Goal: Task Accomplishment & Management: Use online tool/utility

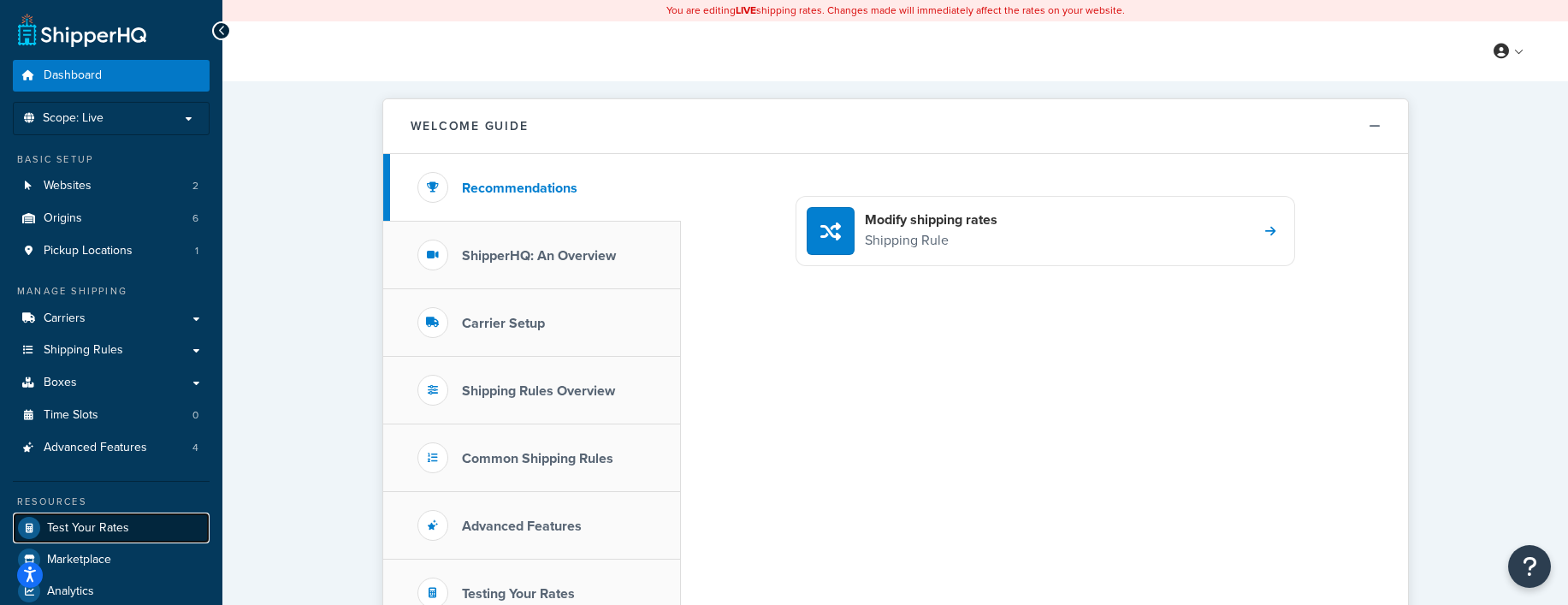
click at [79, 527] on span "Test Your Rates" at bounding box center [88, 528] width 82 height 14
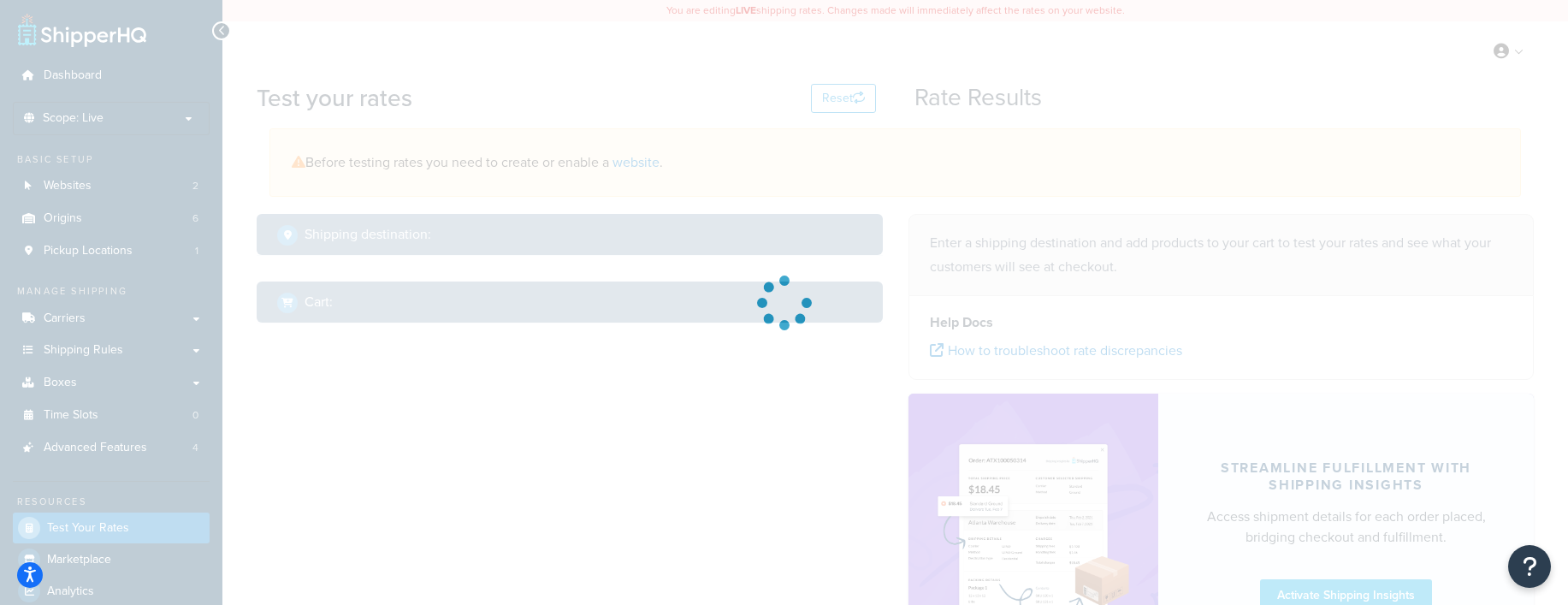
select select "TX"
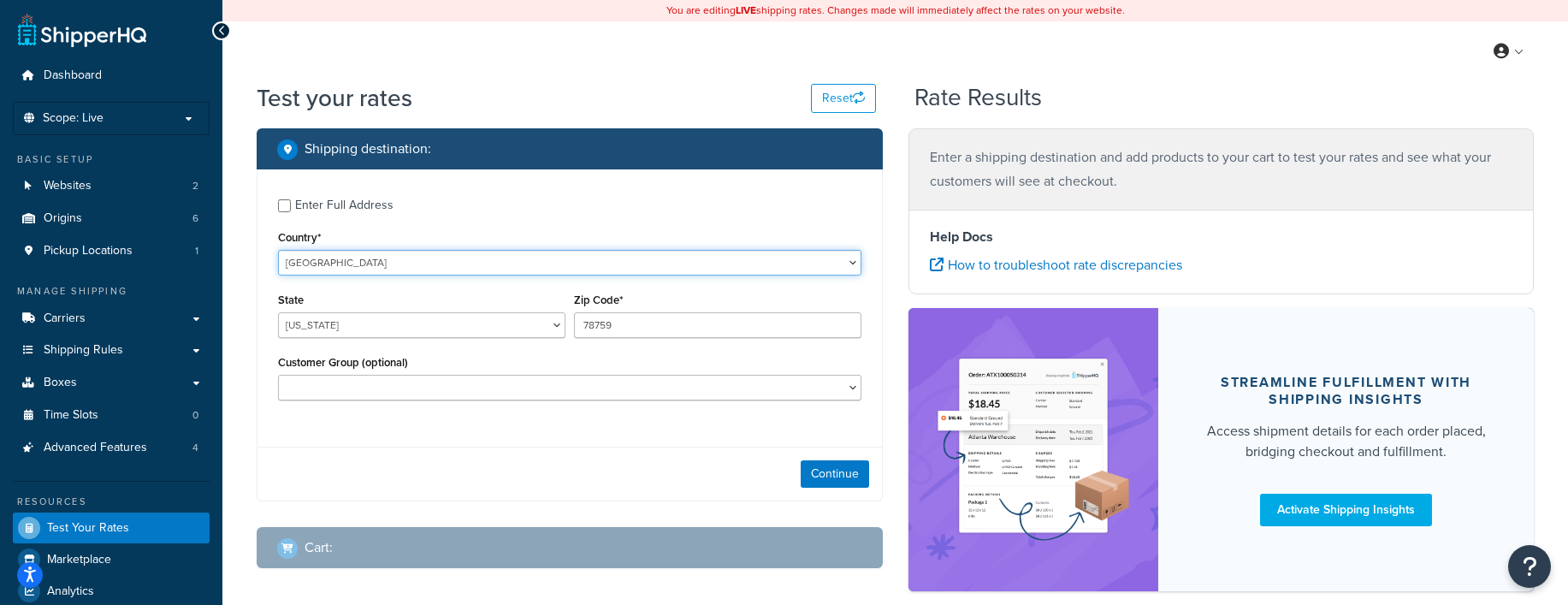
click at [361, 265] on select "United States United Kingdom Afghanistan Åland Islands Albania Algeria American…" at bounding box center [570, 262] width 583 height 26
select select "GB"
click at [278, 251] on select "United States United Kingdom Afghanistan Åland Islands Albania Algeria American…" at bounding box center [570, 262] width 583 height 26
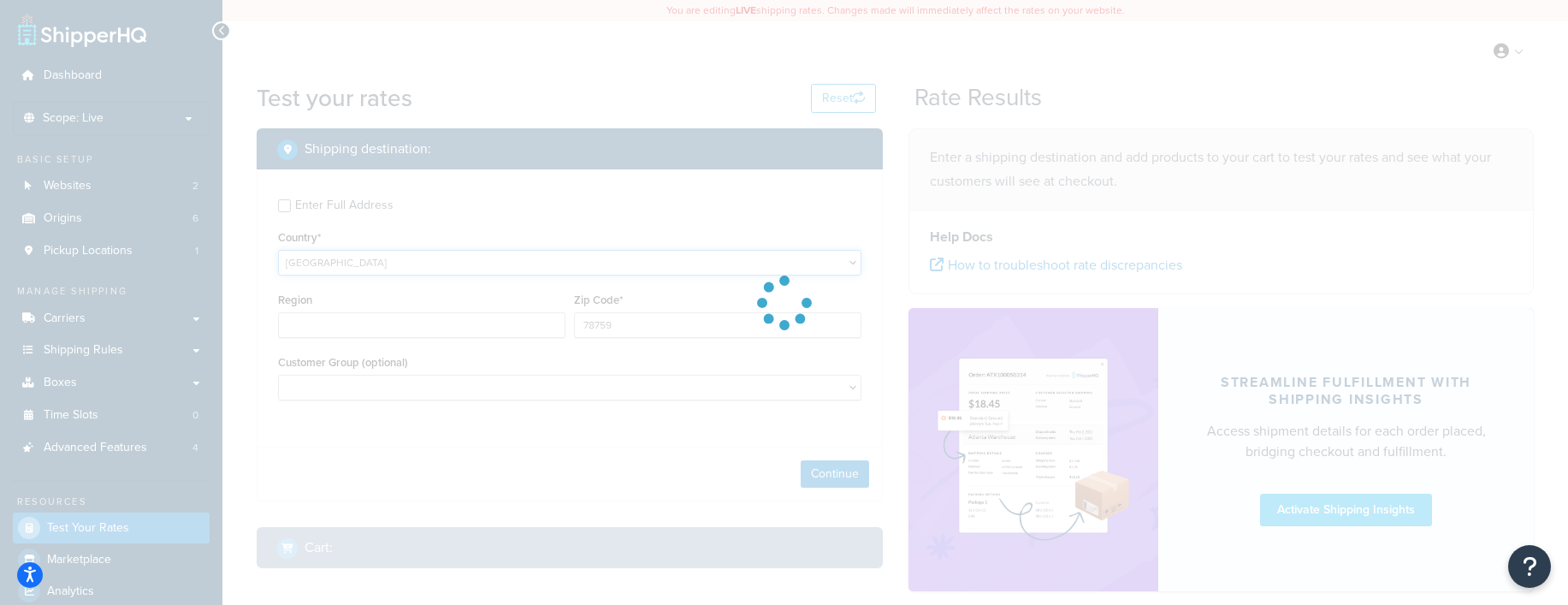
type input "TX"
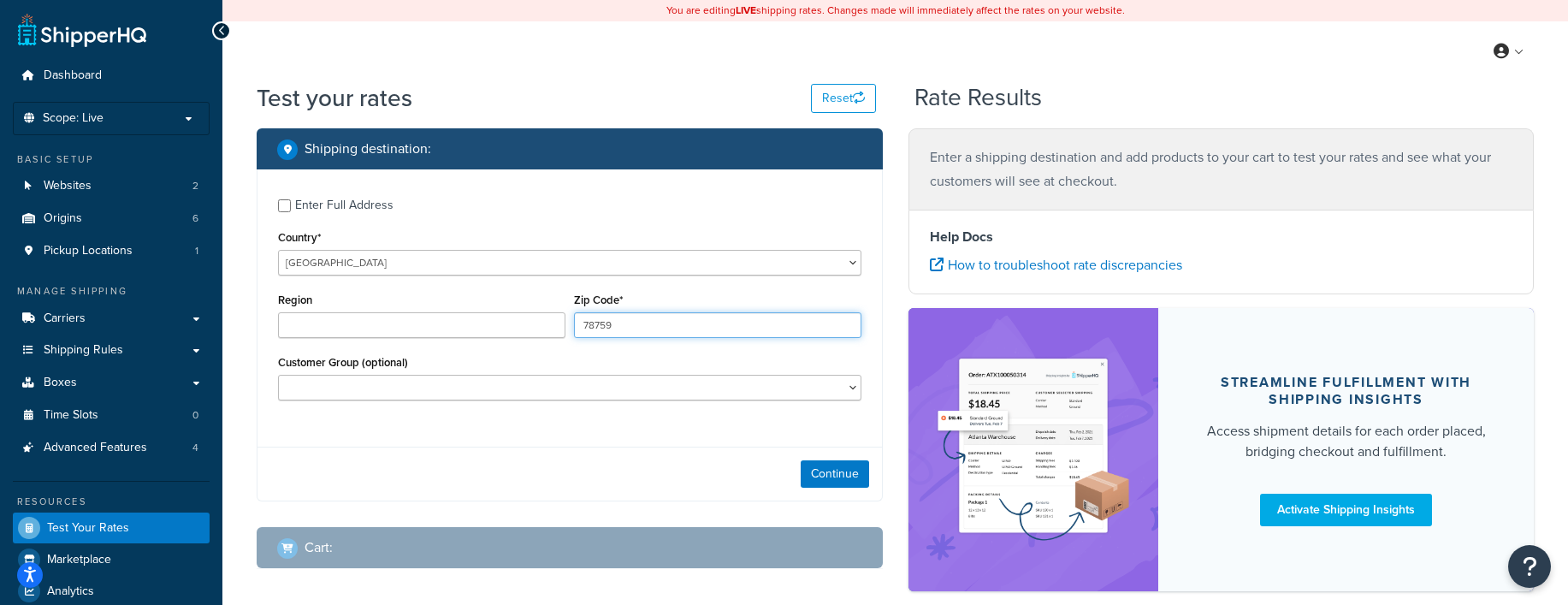
click at [652, 337] on input "78759" at bounding box center [718, 325] width 287 height 26
drag, startPoint x: 651, startPoint y: 332, endPoint x: 557, endPoint y: 319, distance: 94.9
click at [558, 319] on div "Region Zip Code* 78759" at bounding box center [570, 319] width 592 height 62
type input "ex27sa"
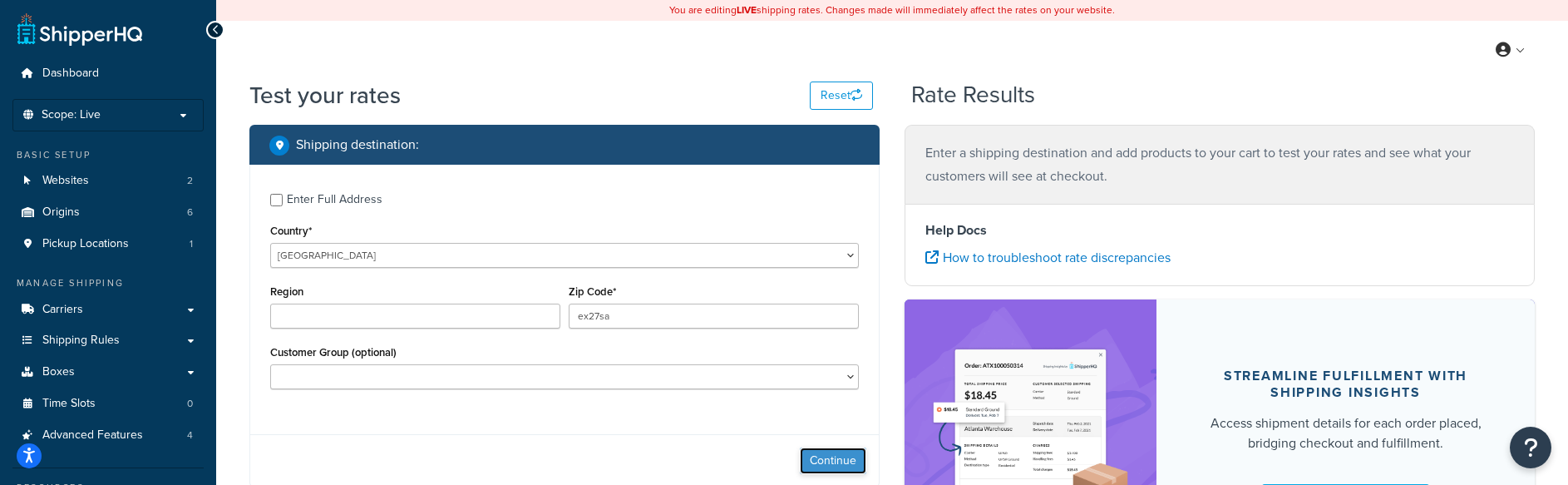
click at [842, 461] on button "Continue" at bounding box center [833, 461] width 67 height 27
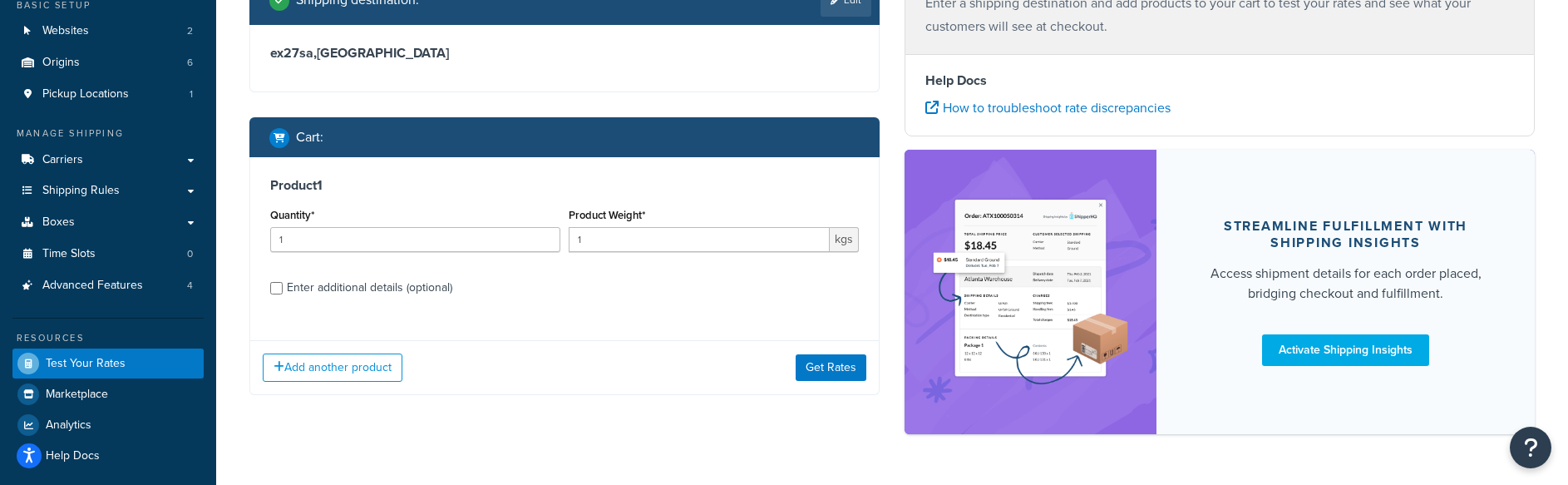
scroll to position [161, 0]
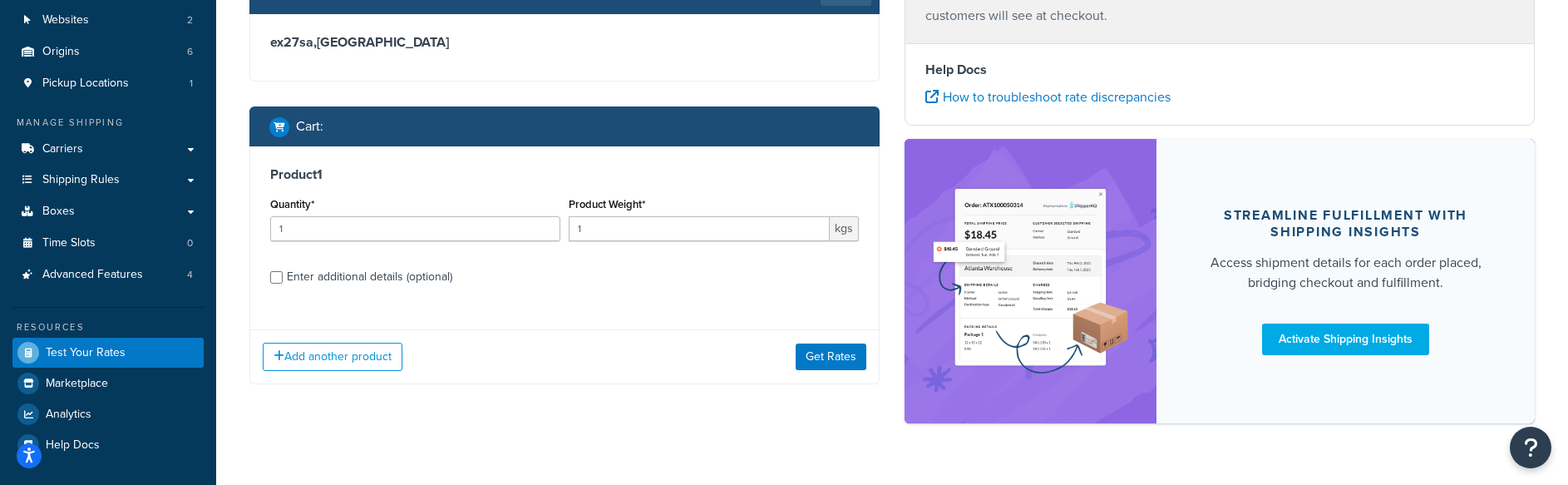
click at [353, 285] on div "Enter additional details (optional)" at bounding box center [369, 277] width 166 height 23
click at [283, 284] on input "Enter additional details (optional)" at bounding box center [277, 278] width 12 height 12
checkbox input "true"
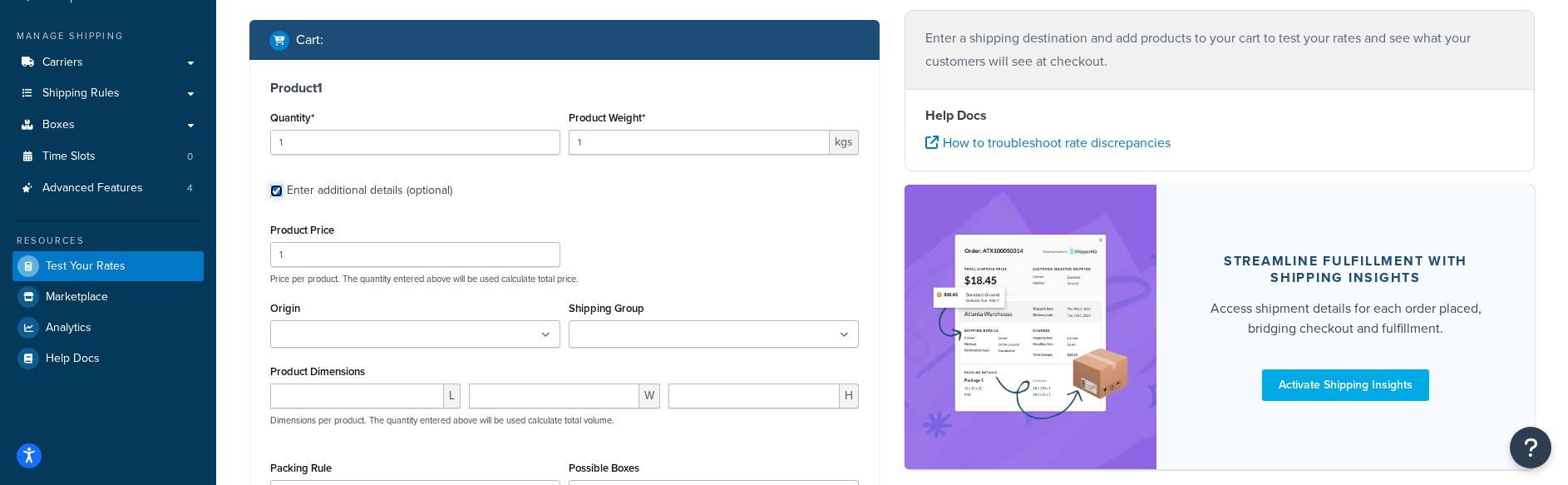
scroll to position [250, 0]
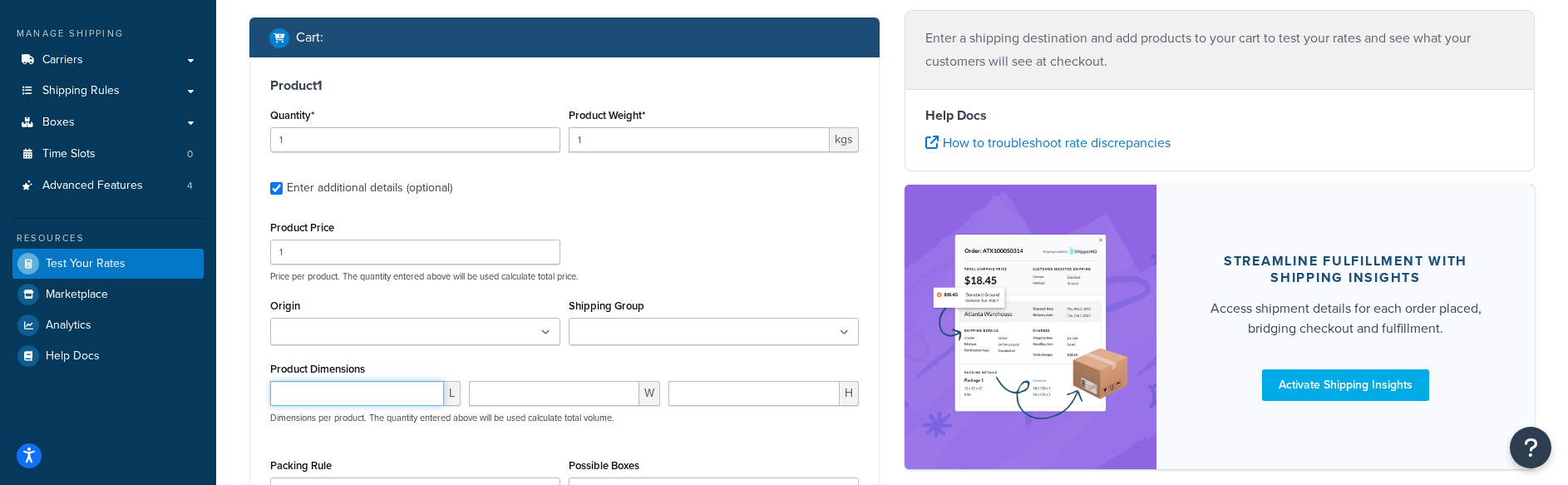
click at [305, 399] on input "number" at bounding box center [357, 393] width 174 height 25
type input "30"
type input "20"
type input "10"
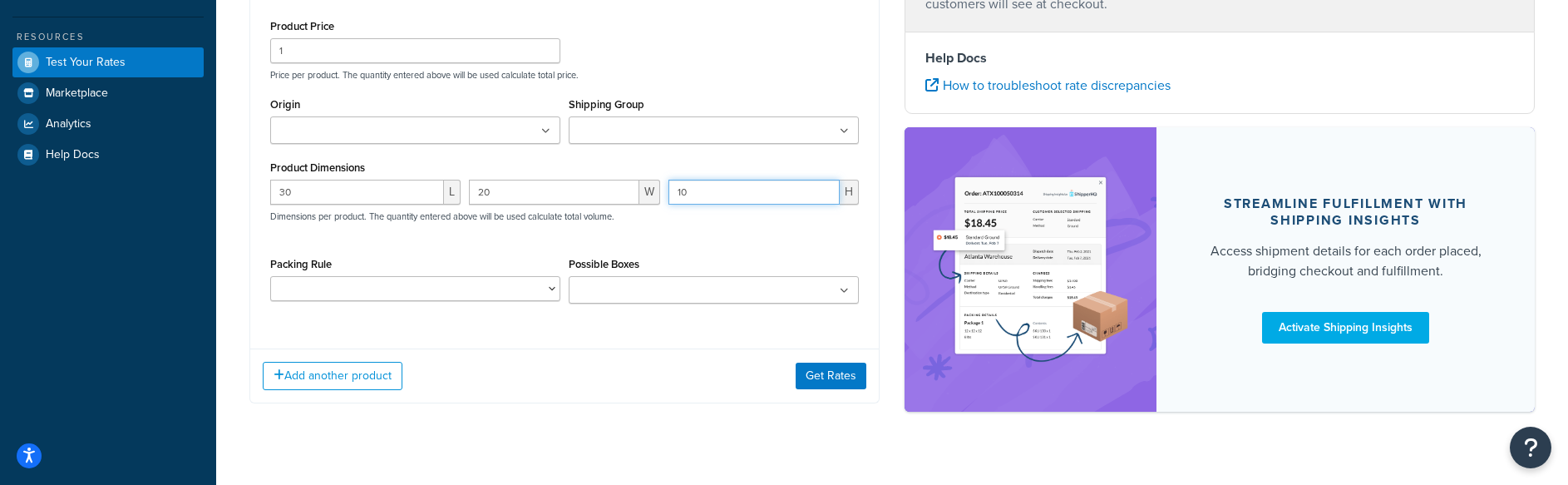
scroll to position [465, 0]
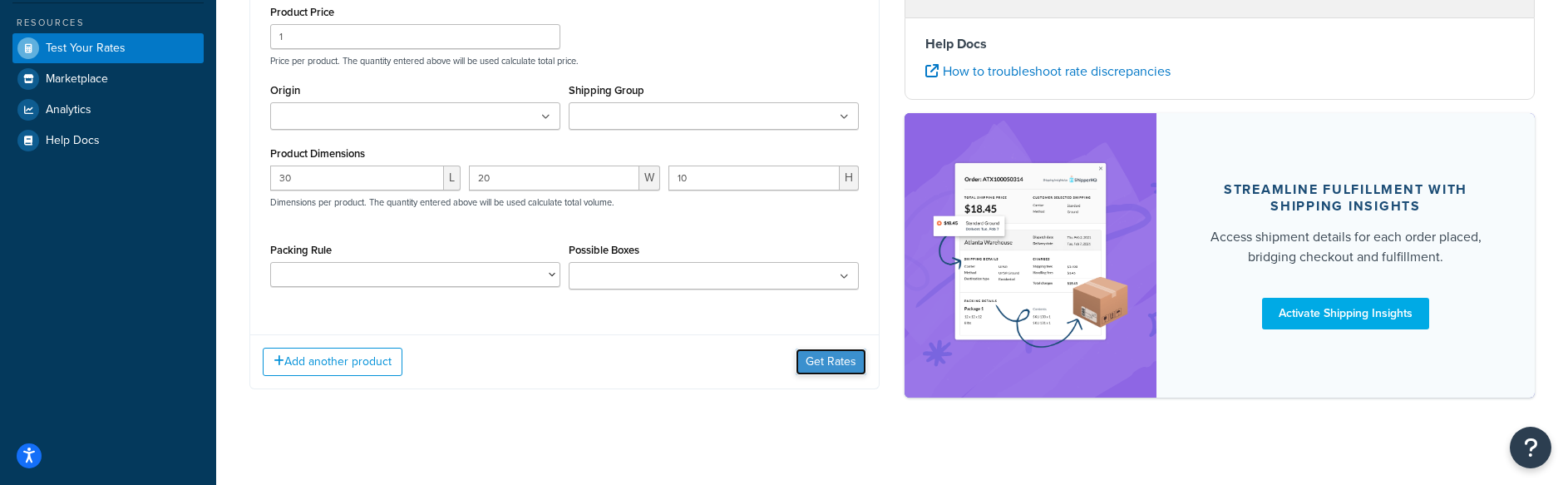
click at [829, 363] on button "Get Rates" at bounding box center [831, 362] width 71 height 27
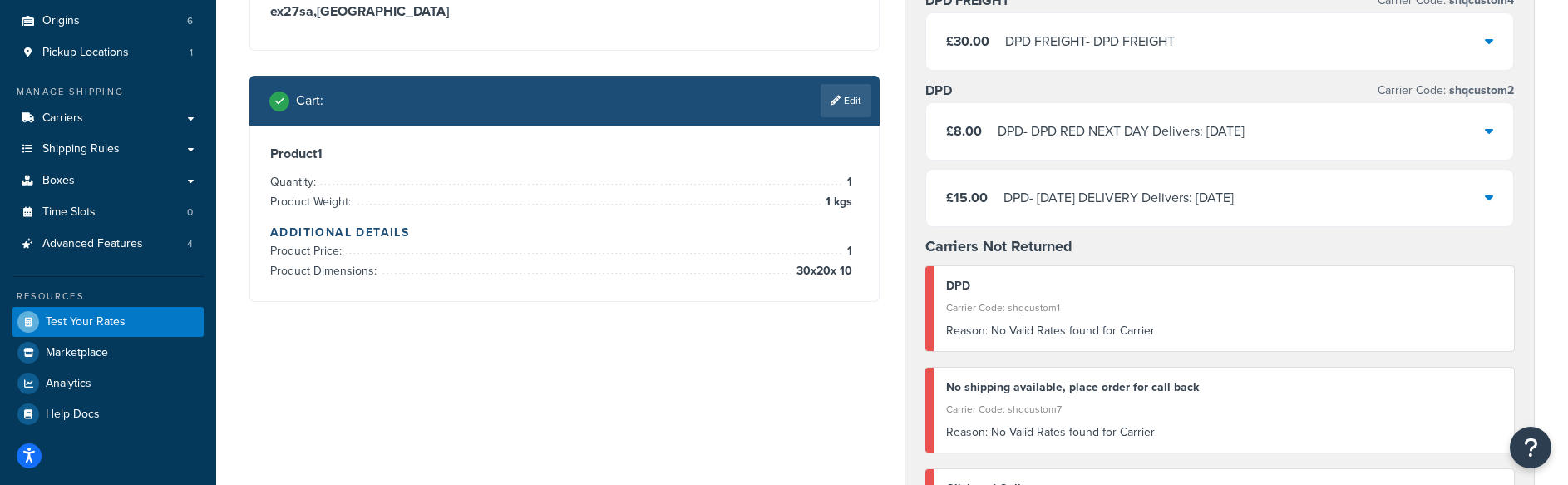
scroll to position [184, 0]
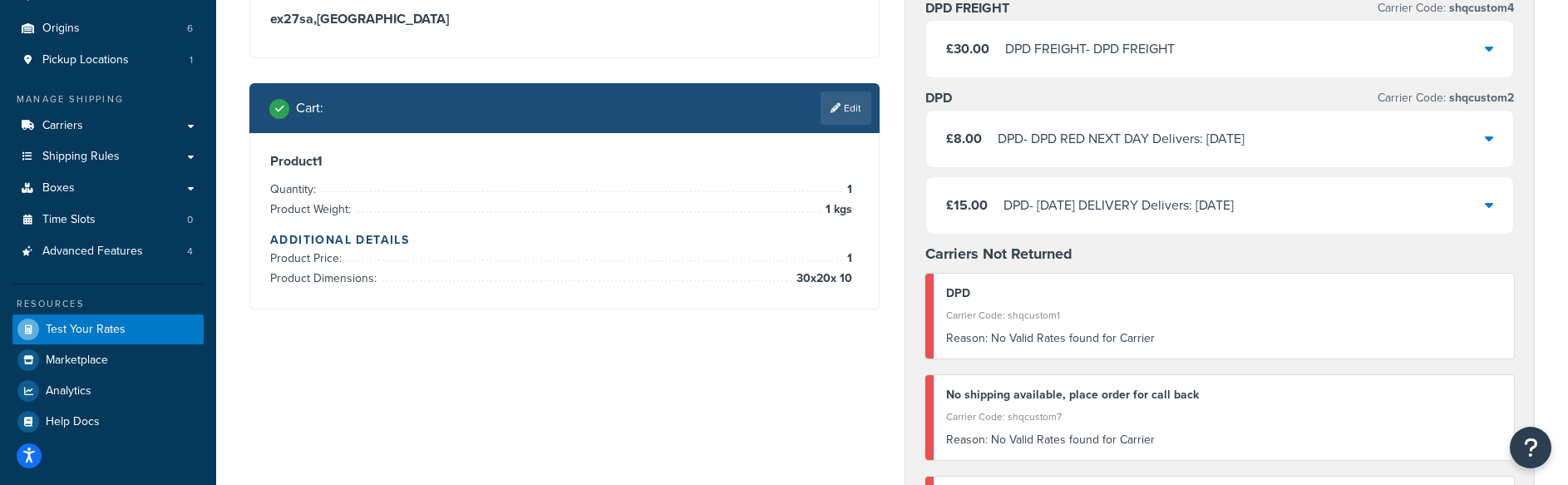
click at [858, 111] on link "Edit" at bounding box center [846, 108] width 51 height 33
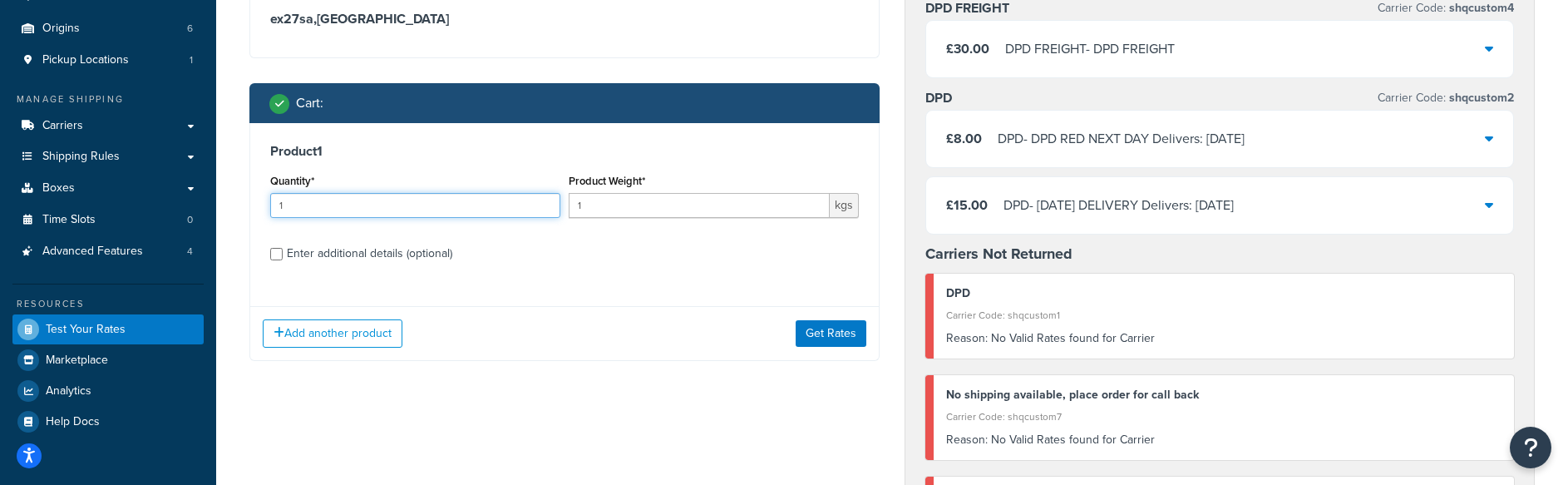
drag, startPoint x: 304, startPoint y: 215, endPoint x: 234, endPoint y: 207, distance: 70.5
type input "5"
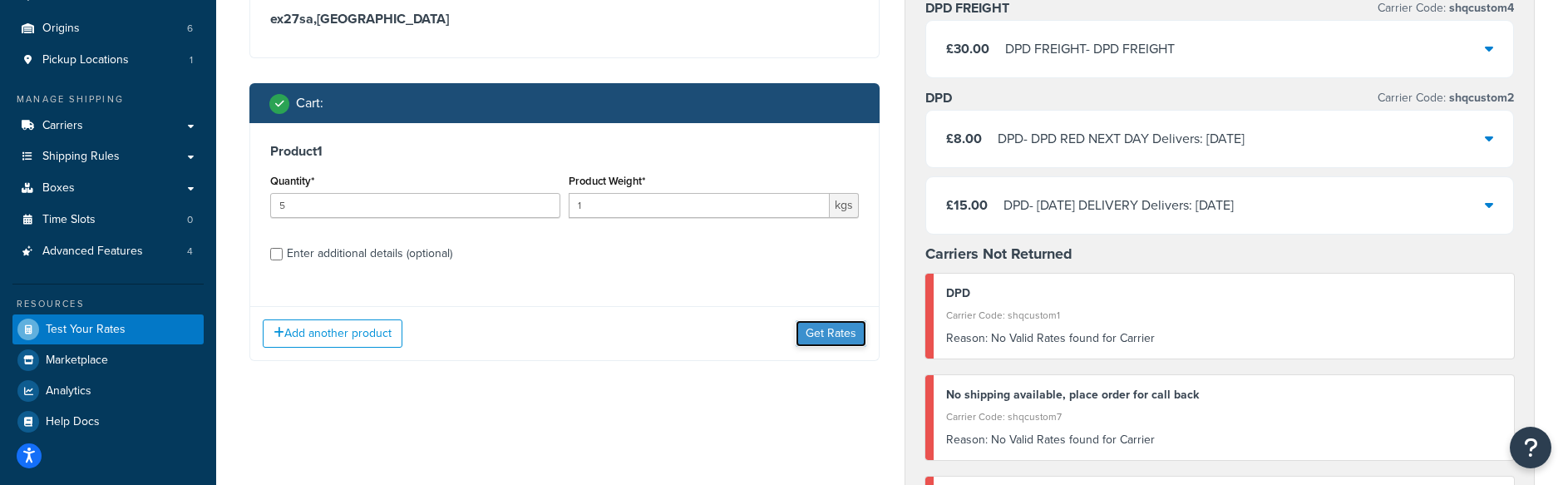
click at [823, 337] on button "Get Rates" at bounding box center [831, 333] width 71 height 27
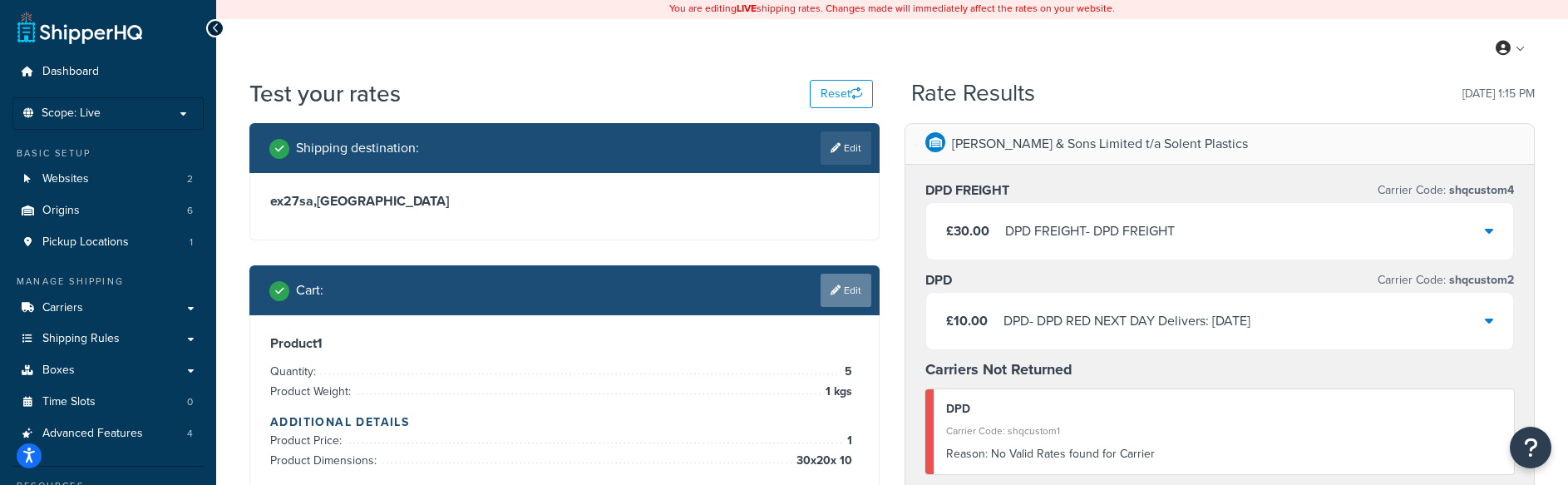
scroll to position [3, 0]
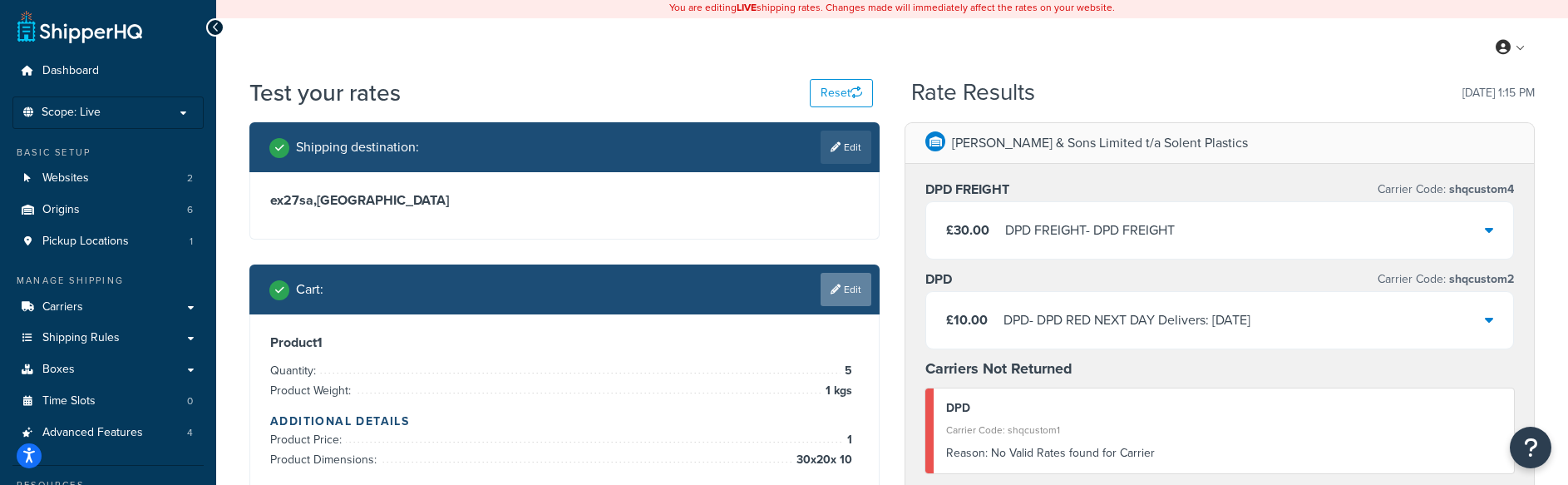
click at [840, 297] on link "Edit" at bounding box center [846, 290] width 51 height 33
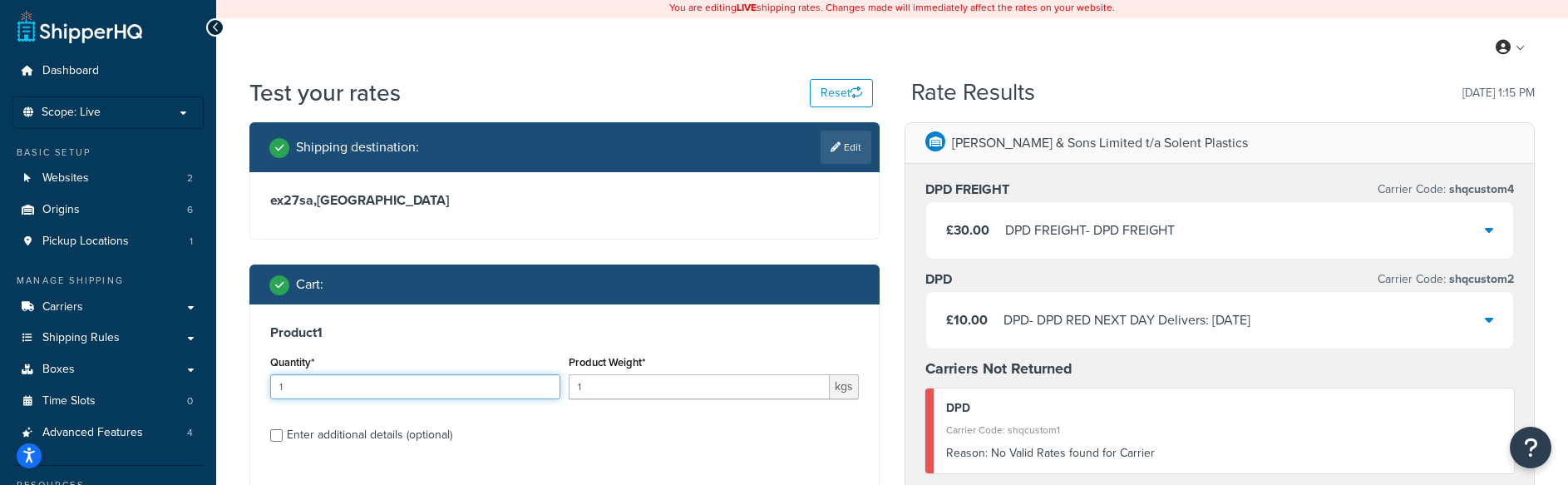
drag, startPoint x: 296, startPoint y: 391, endPoint x: 277, endPoint y: 382, distance: 21.0
click at [267, 385] on div "Quantity* 1" at bounding box center [415, 382] width 298 height 61
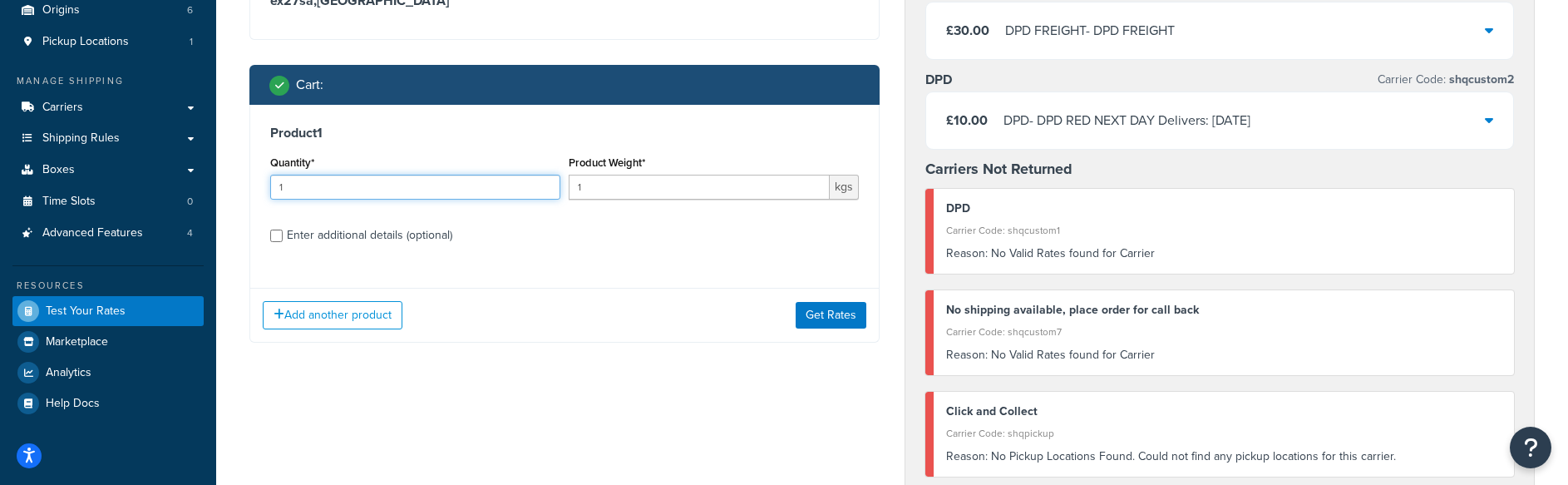
scroll to position [200, 0]
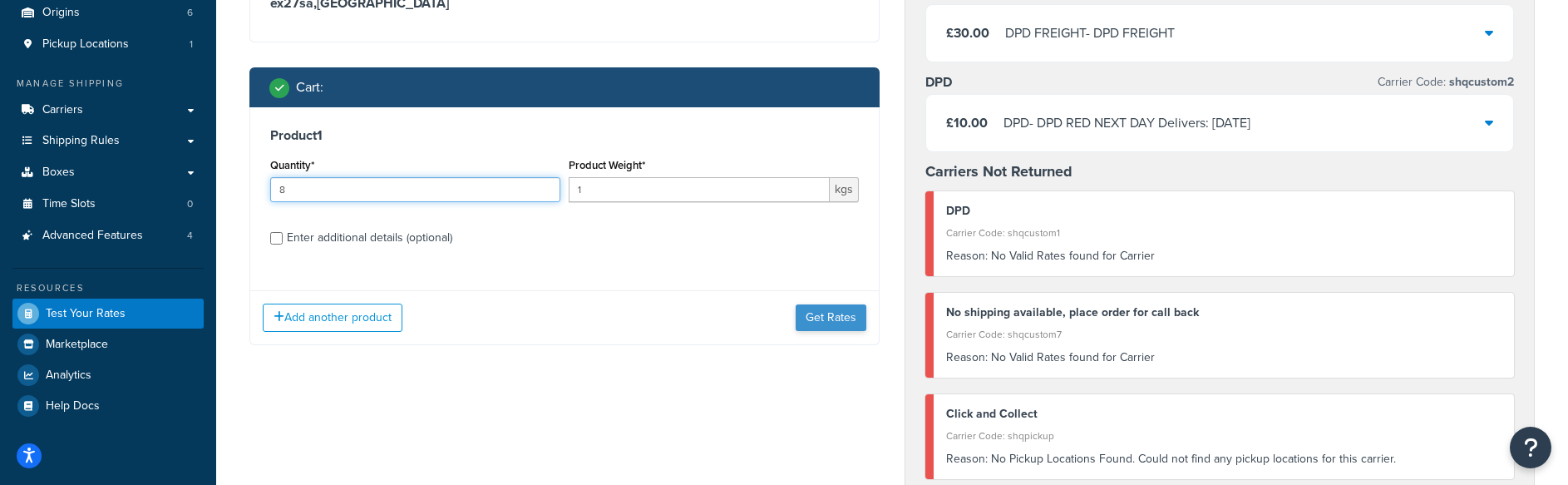
type input "8"
click at [822, 321] on button "Get Rates" at bounding box center [831, 318] width 71 height 27
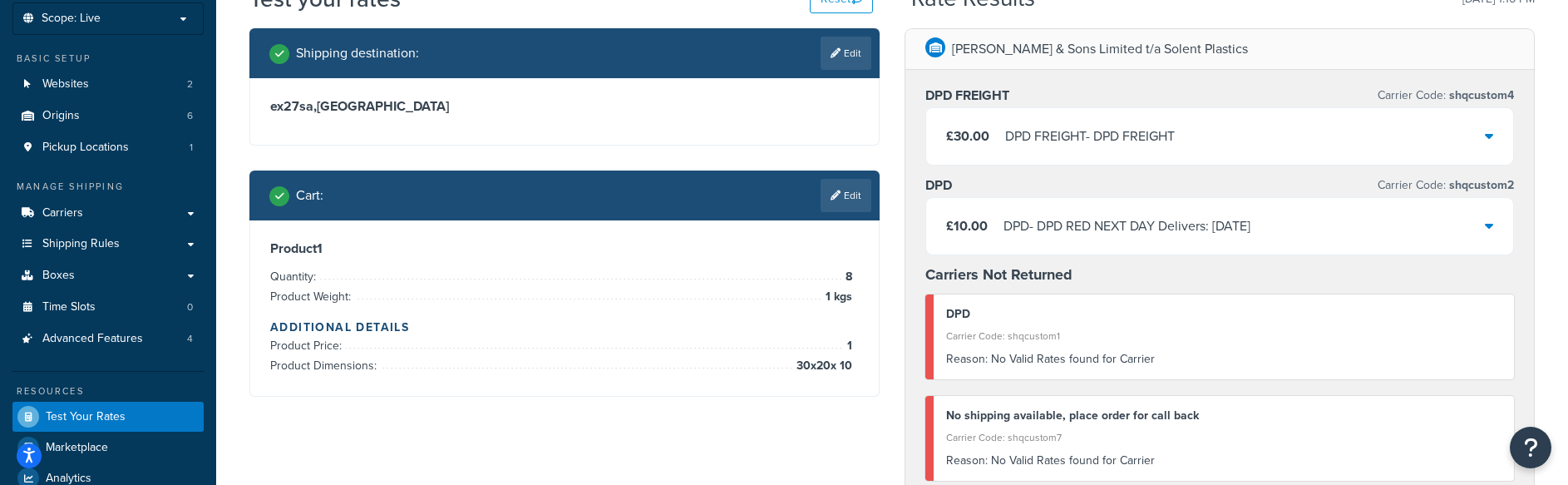
scroll to position [91, 0]
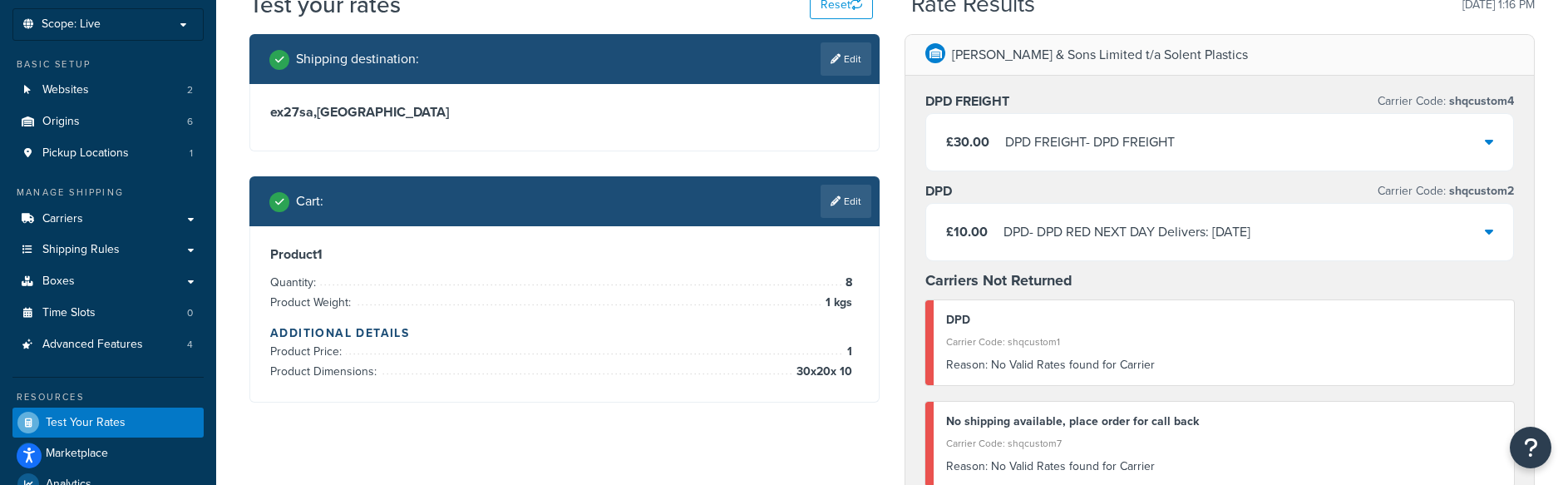
click at [1491, 144] on icon at bounding box center [1489, 141] width 9 height 13
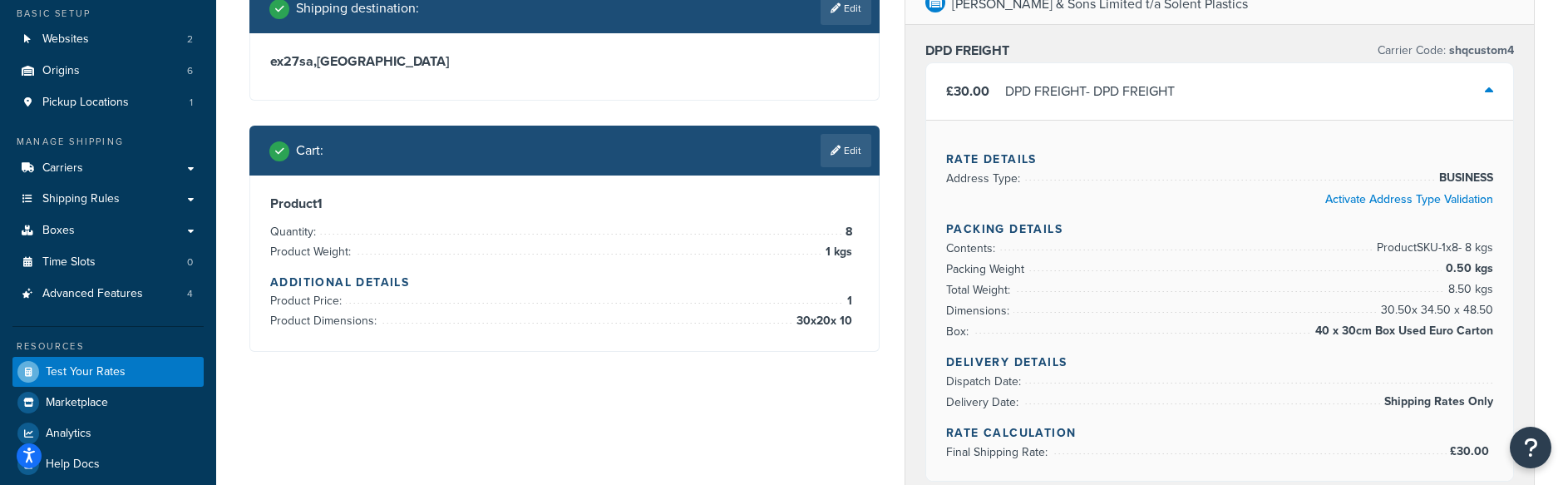
scroll to position [141, 0]
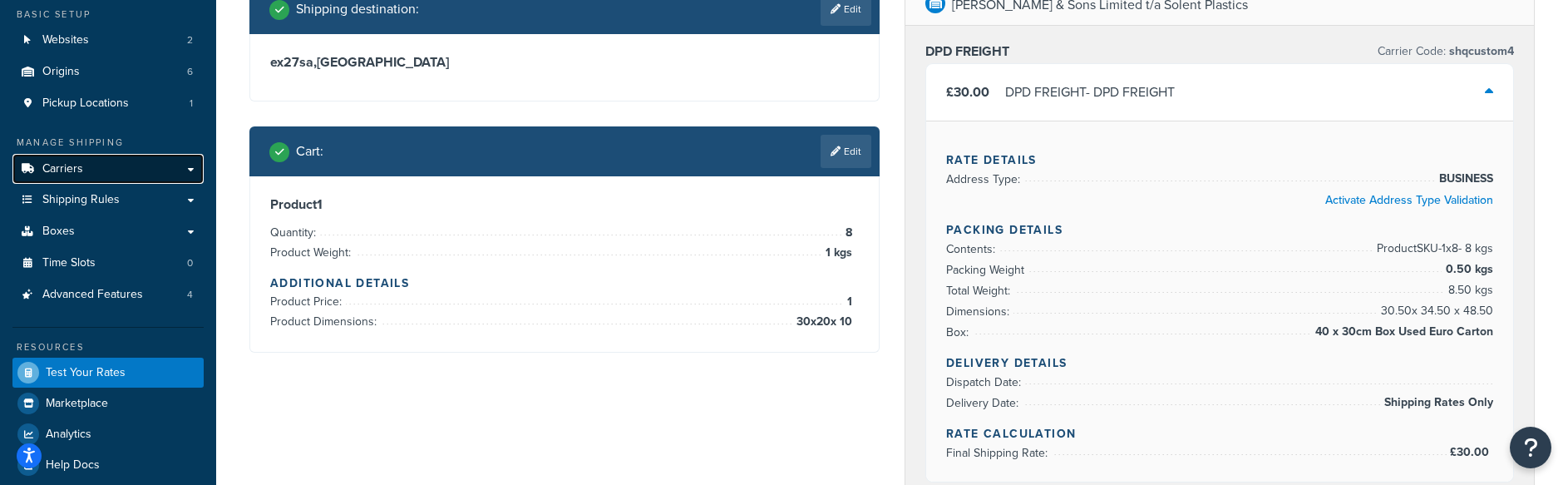
click at [134, 175] on link "Carriers" at bounding box center [107, 168] width 192 height 30
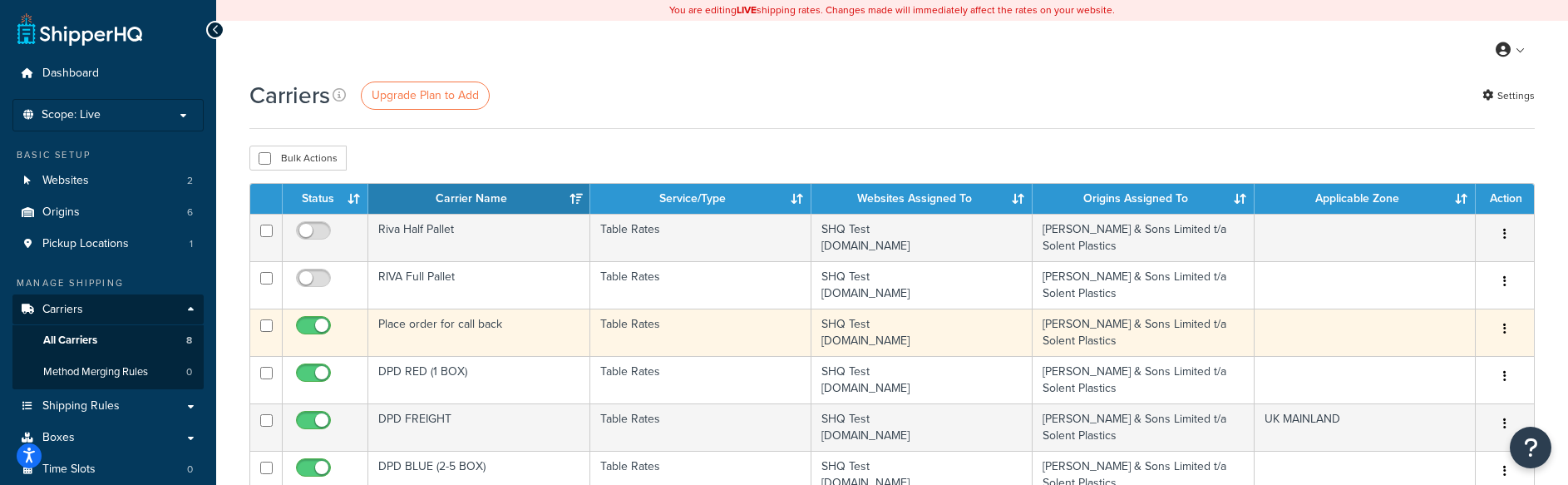
click at [501, 330] on td "Place order for call back" at bounding box center [478, 332] width 221 height 48
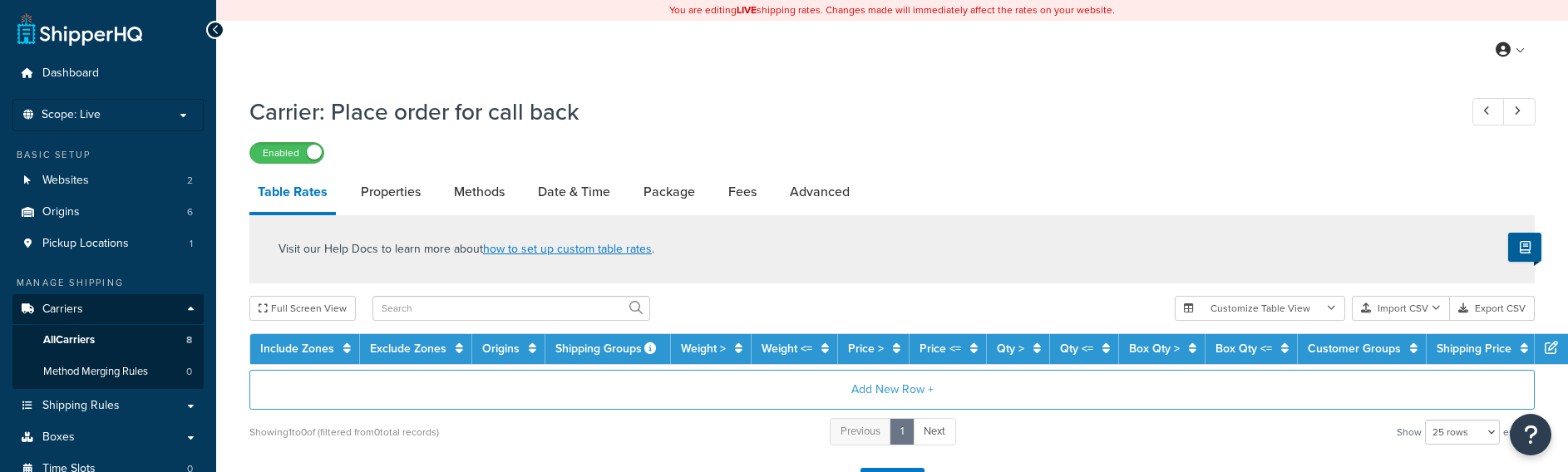
select select "25"
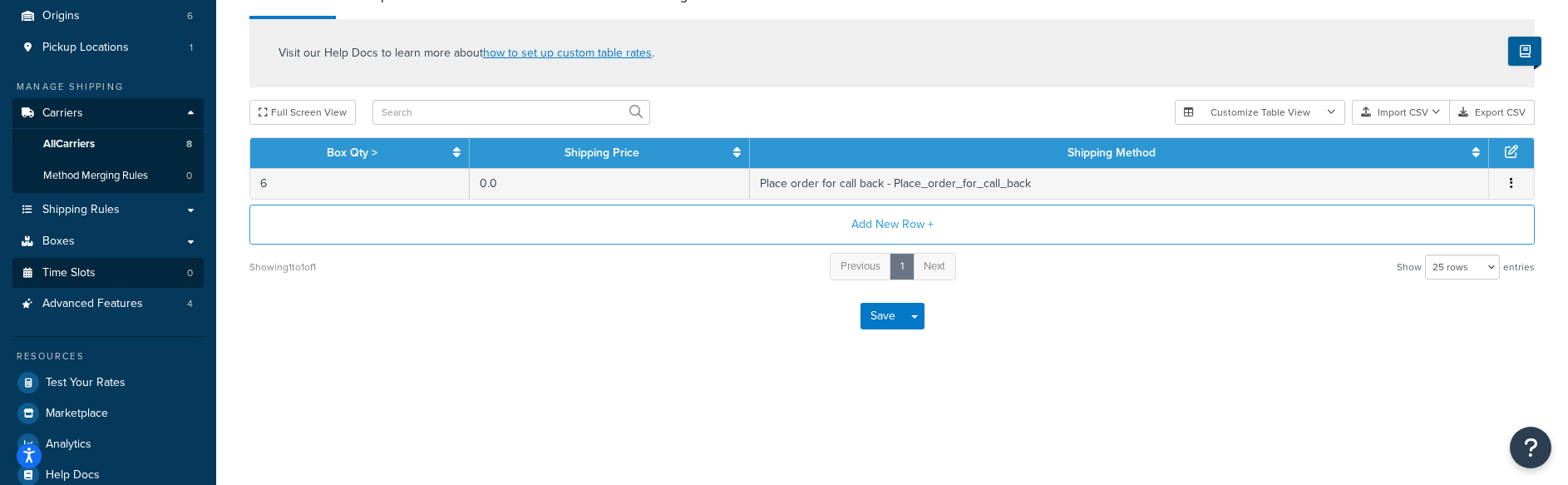
scroll to position [222, 0]
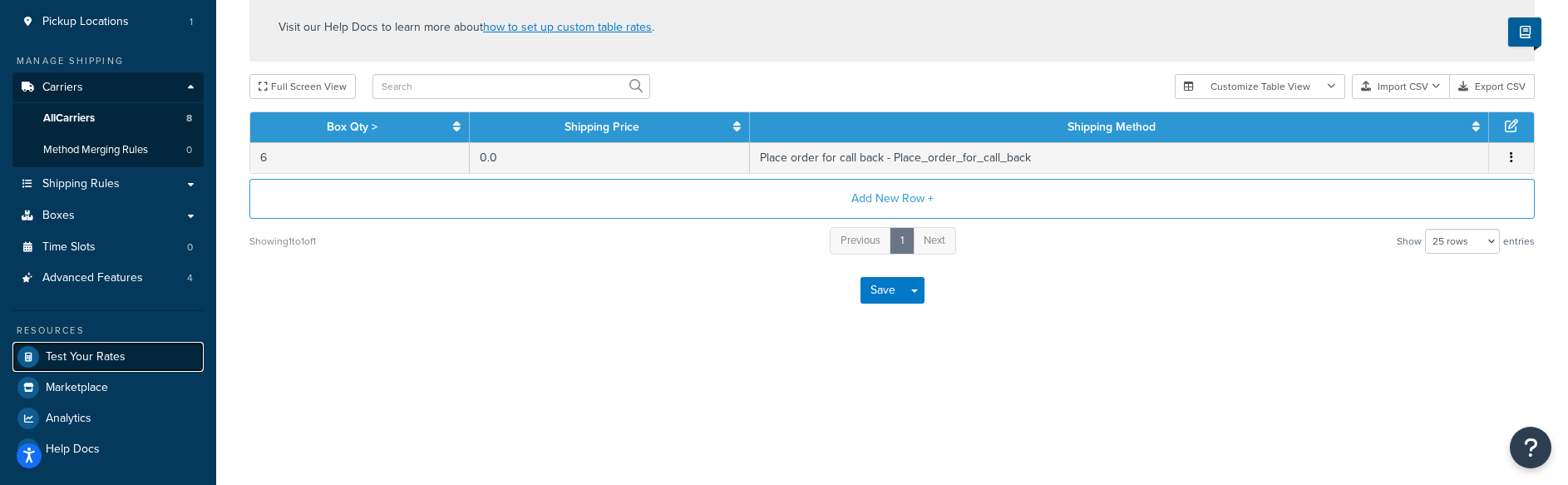
click at [107, 360] on span "Test Your Rates" at bounding box center [86, 357] width 80 height 14
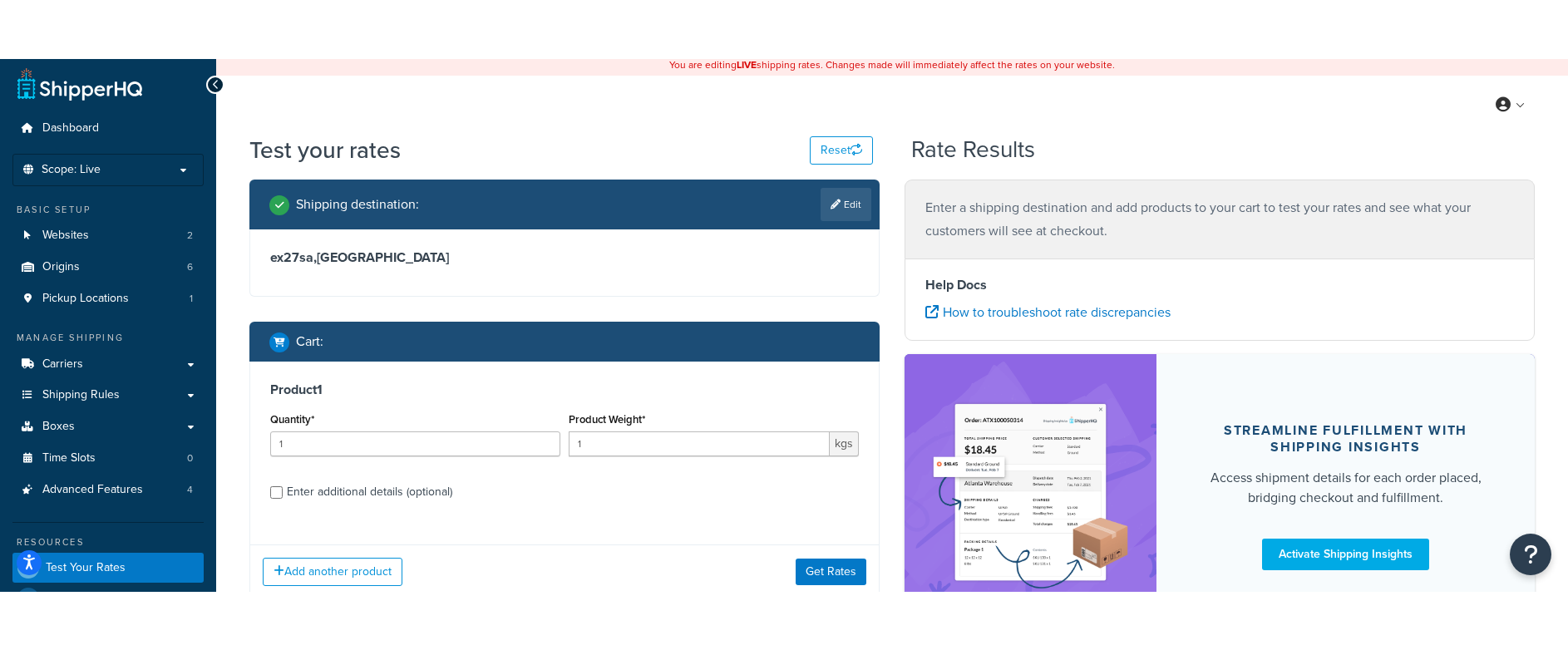
scroll to position [5, 0]
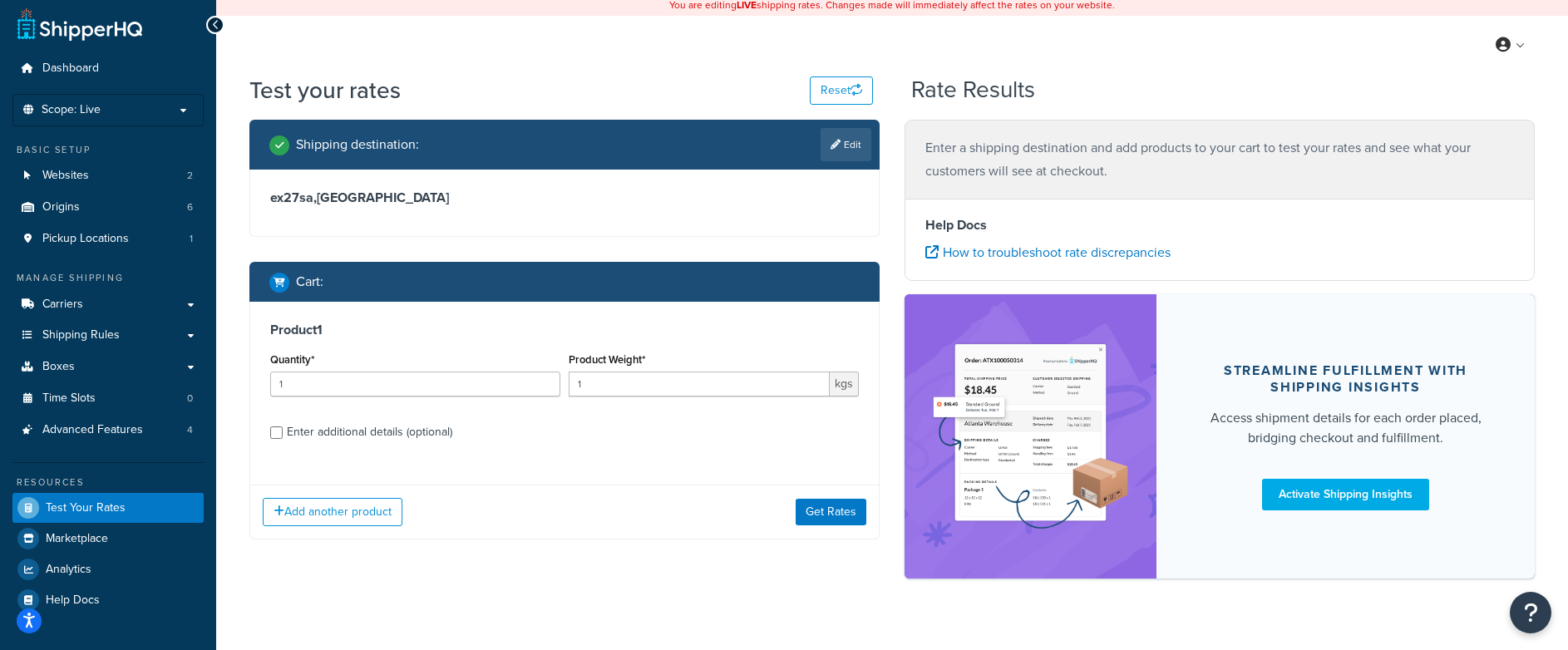
click at [353, 431] on div "Enter additional details (optional)" at bounding box center [369, 432] width 166 height 23
click at [283, 431] on input "Enter additional details (optional)" at bounding box center [277, 432] width 12 height 12
checkbox input "true"
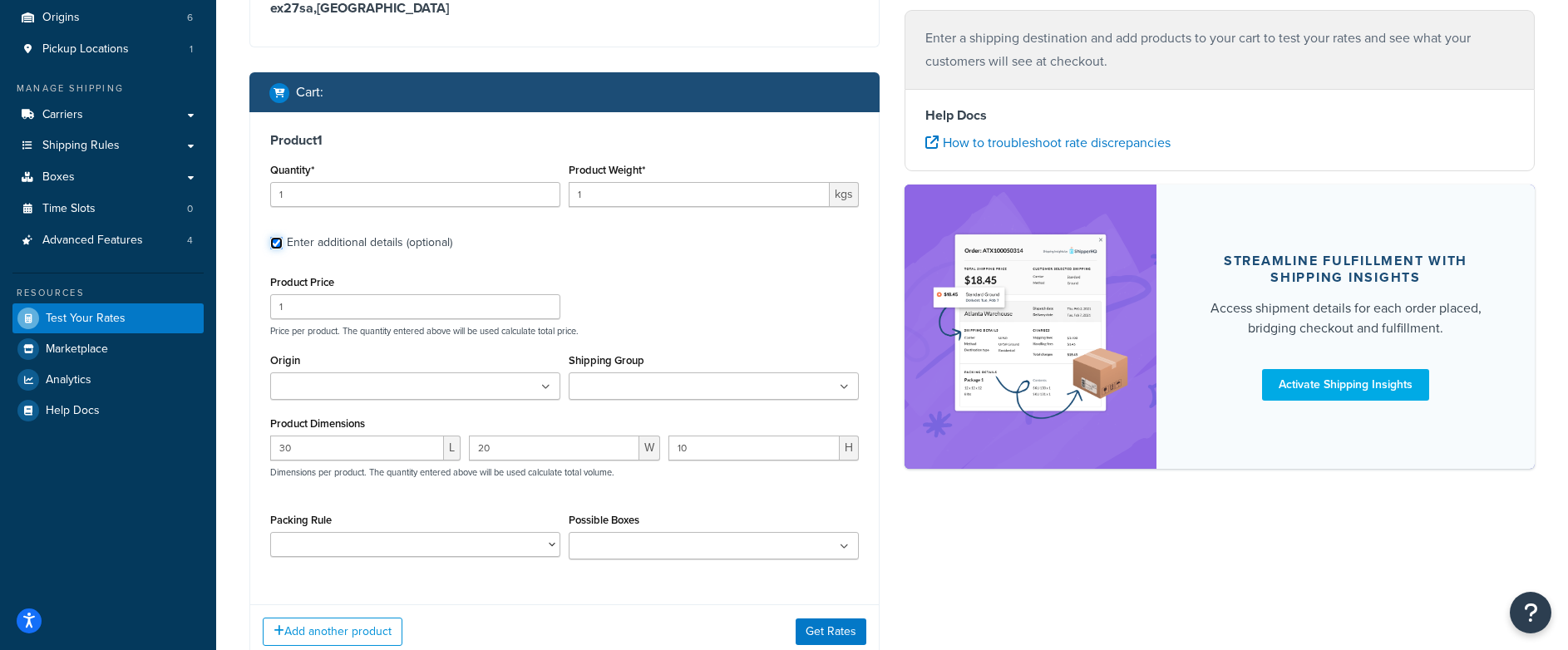
scroll to position [206, 0]
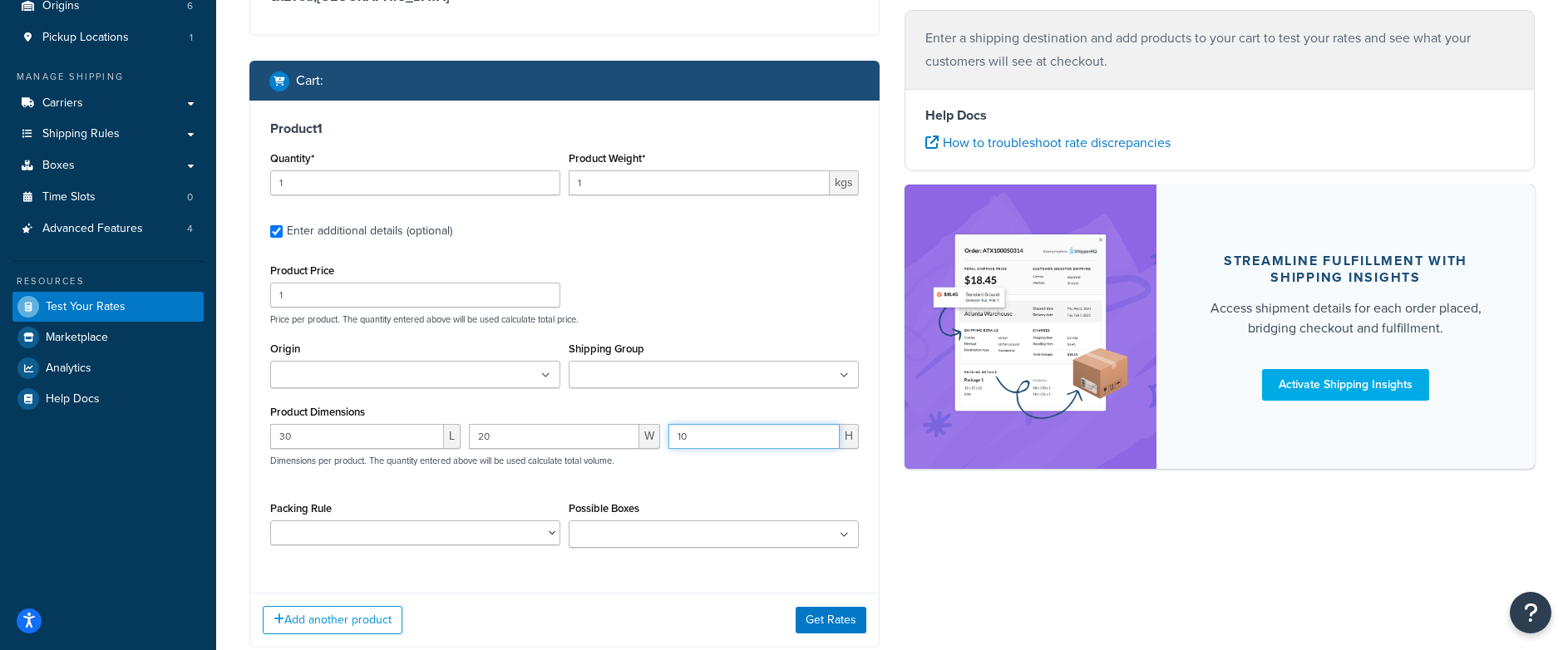
drag, startPoint x: 679, startPoint y: 438, endPoint x: 714, endPoint y: 443, distance: 35.4
click at [715, 444] on input "10" at bounding box center [754, 436] width 172 height 25
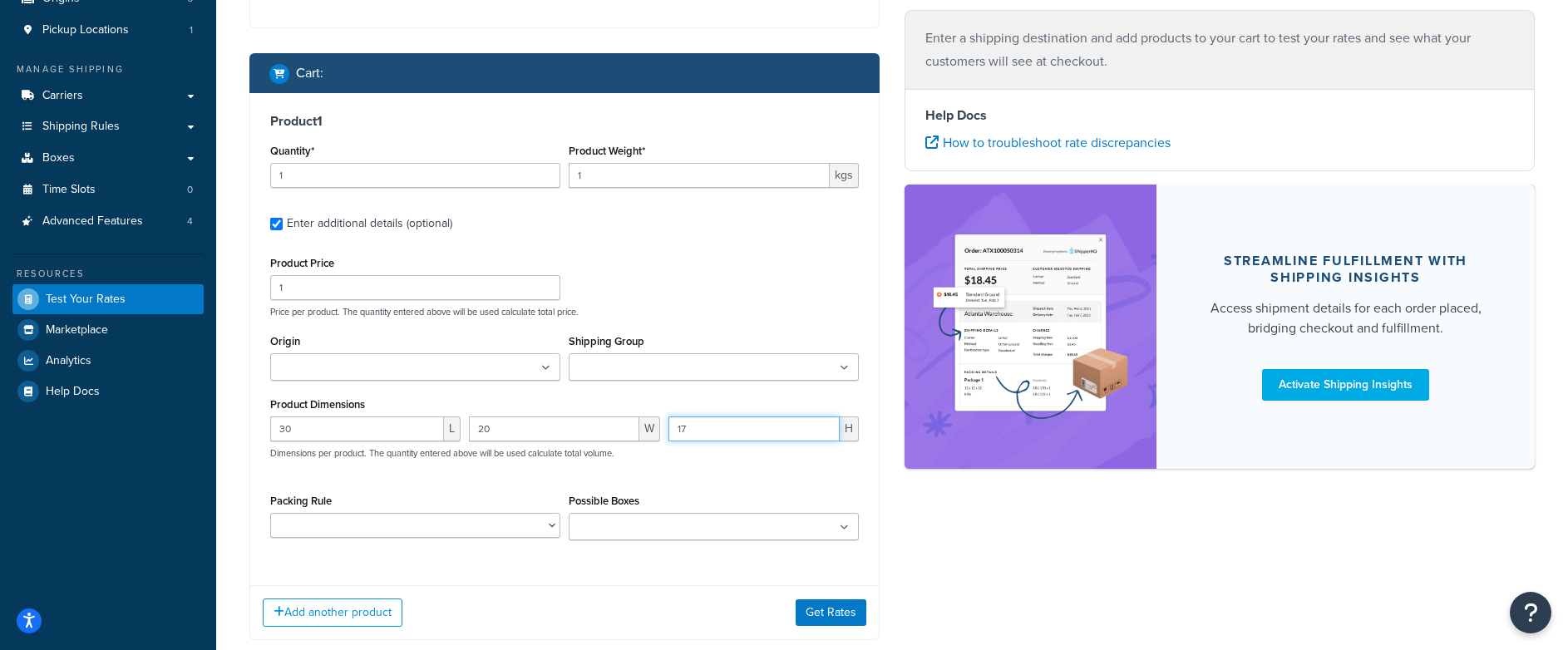
scroll to position [213, 0]
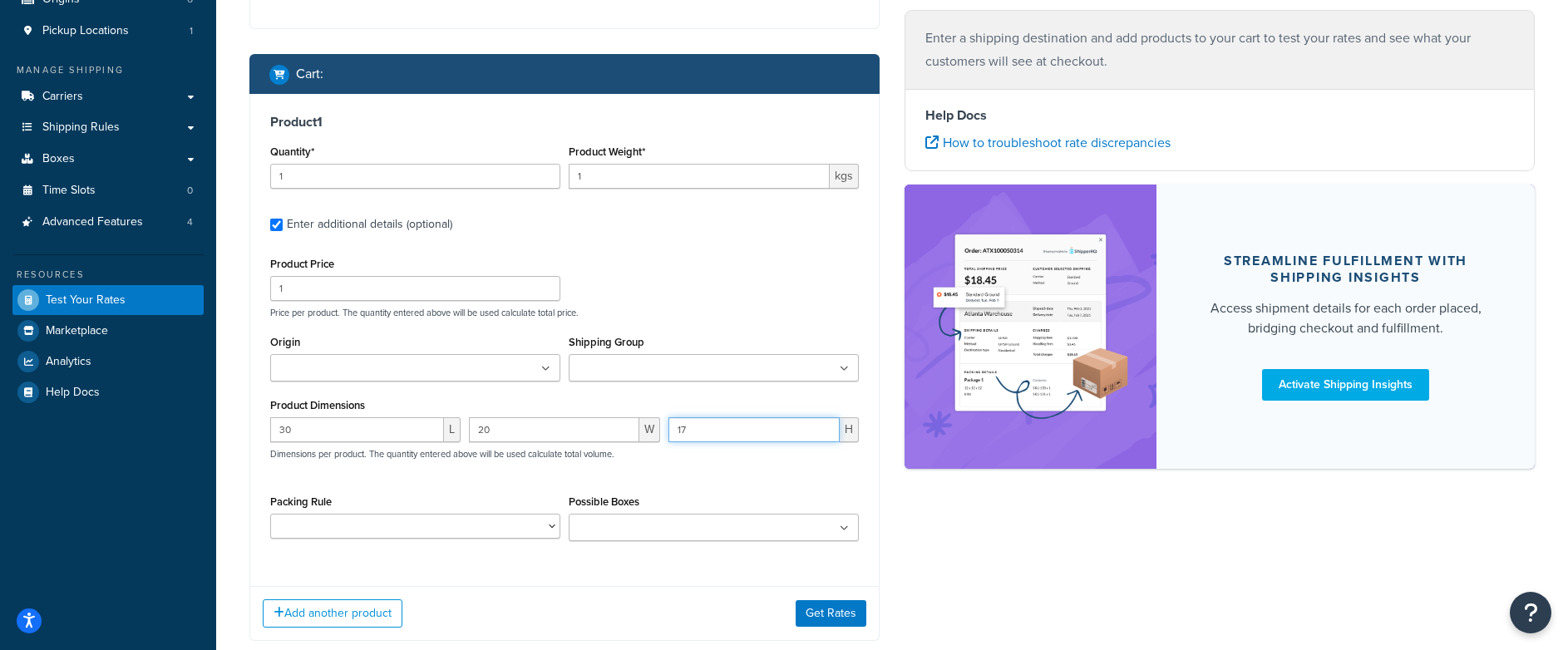
type input "17"
click at [828, 471] on button "Get Rates" at bounding box center [831, 614] width 71 height 27
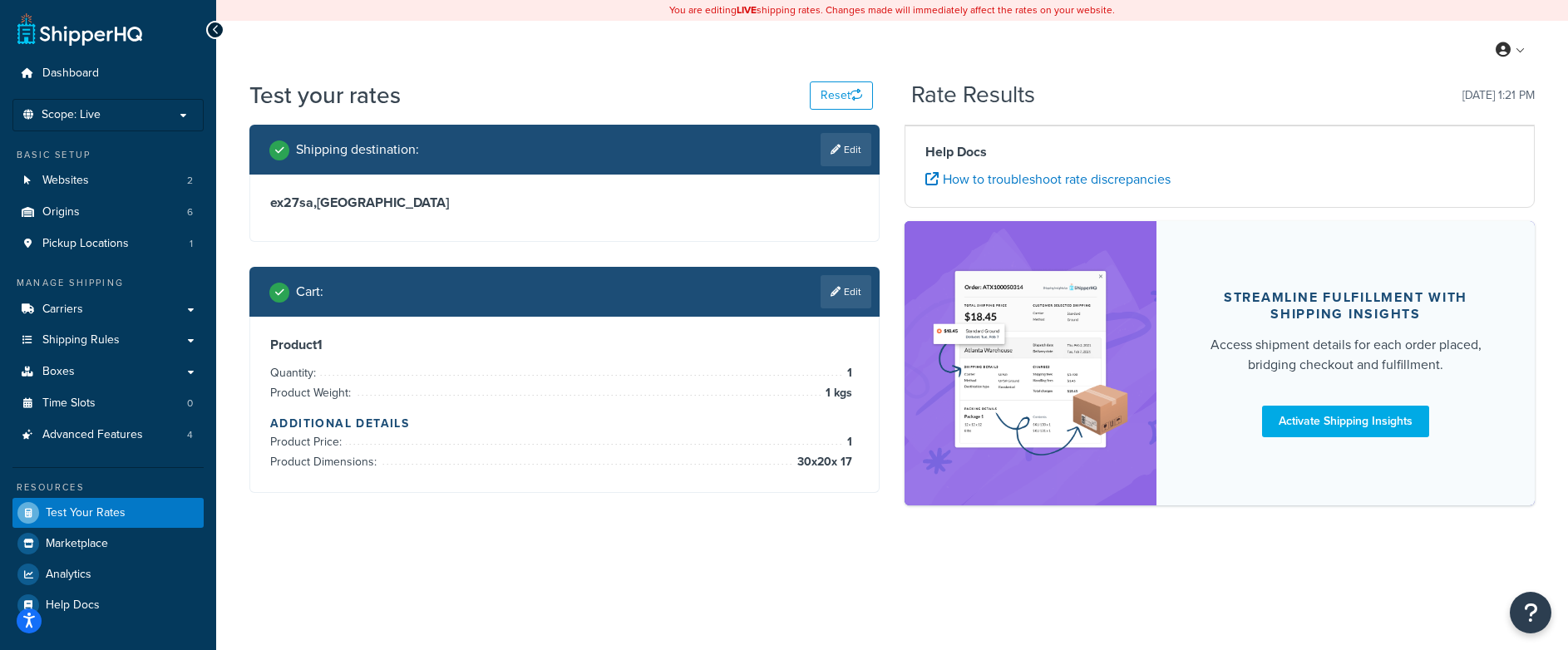
scroll to position [0, 0]
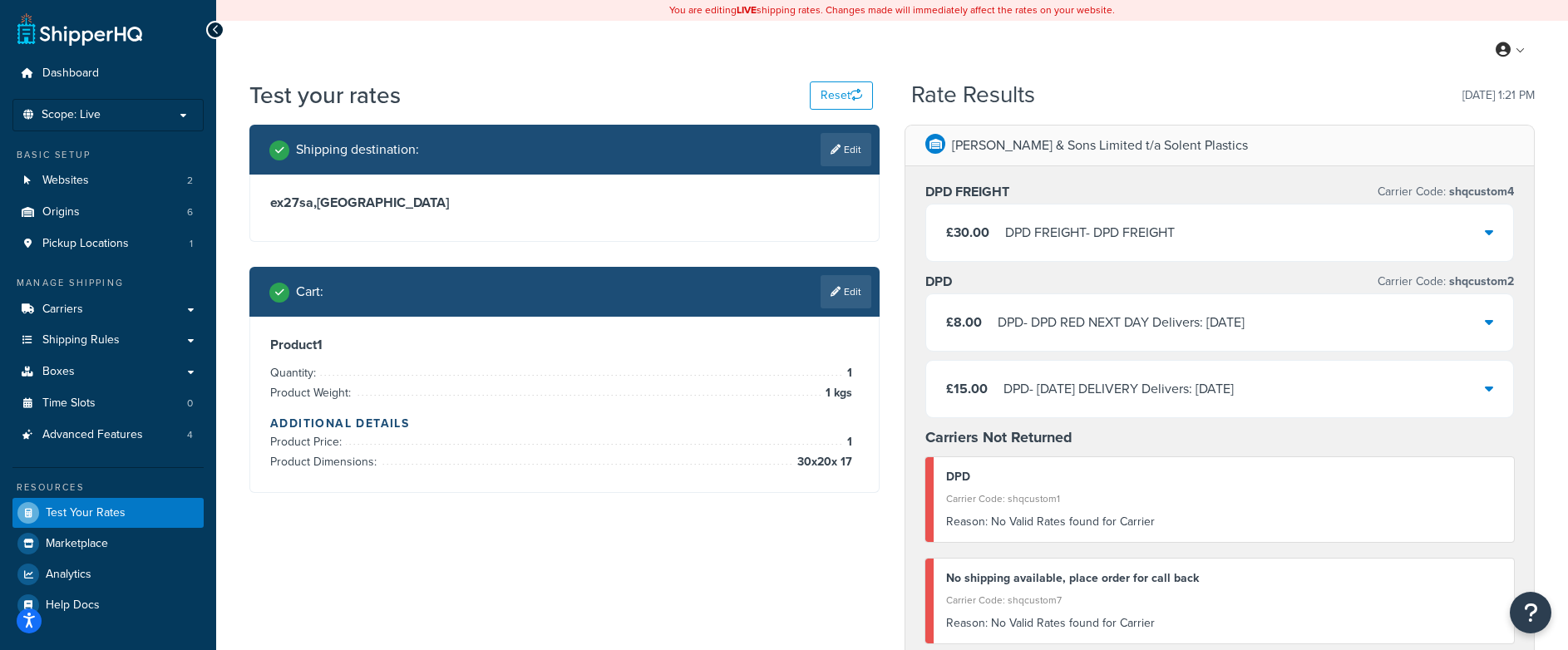
click at [1487, 237] on icon at bounding box center [1489, 231] width 9 height 13
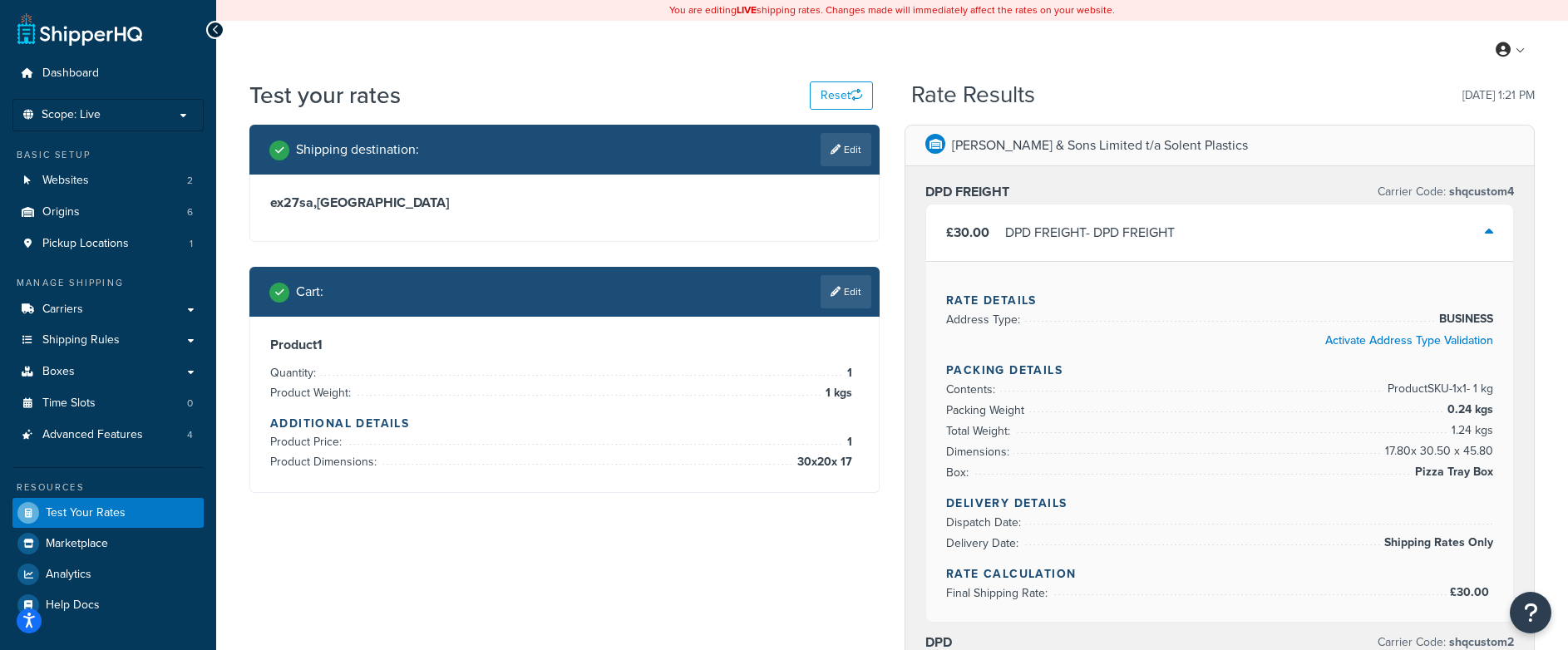
drag, startPoint x: 1419, startPoint y: 472, endPoint x: 1493, endPoint y: 474, distance: 74.0
click at [1493, 471] on div "Rate Details Address Type: BUSINESS Activate Address Type Validation Packing De…" at bounding box center [1220, 441] width 587 height 361
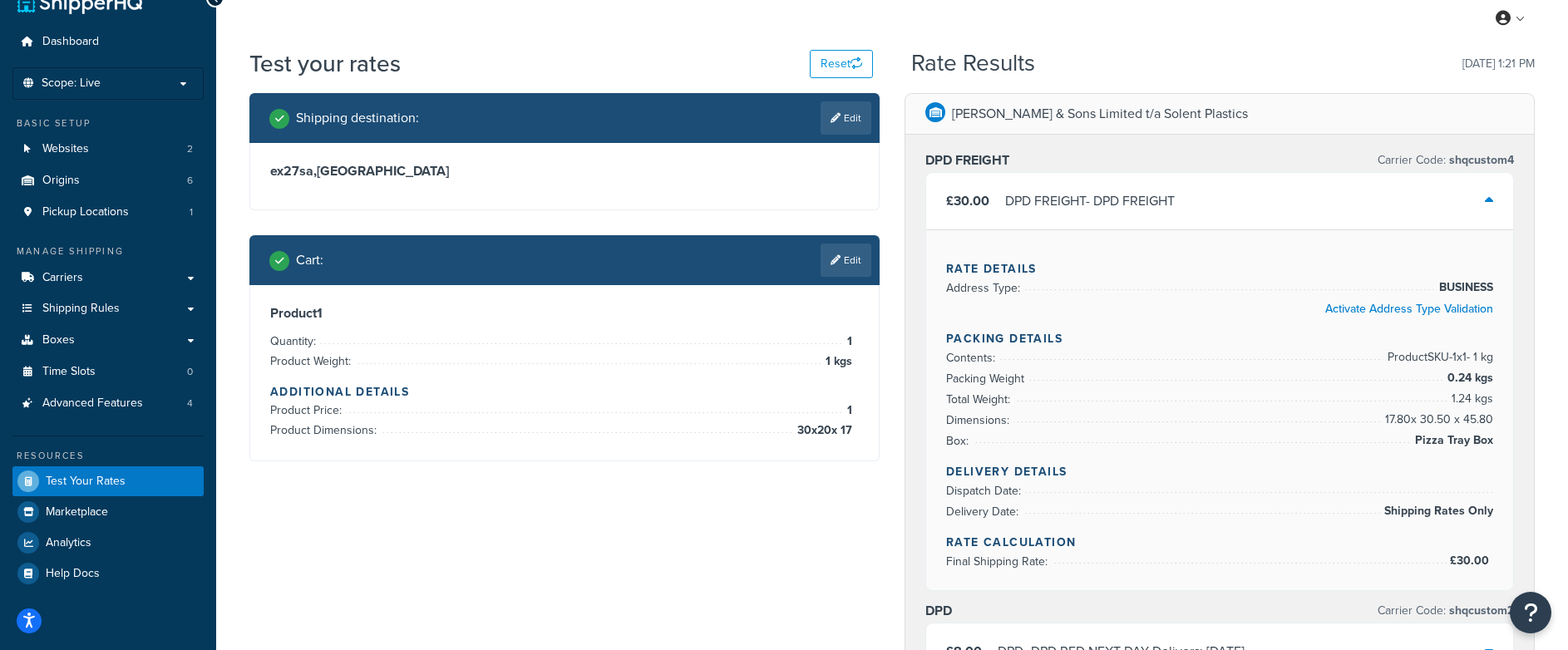
scroll to position [49, 0]
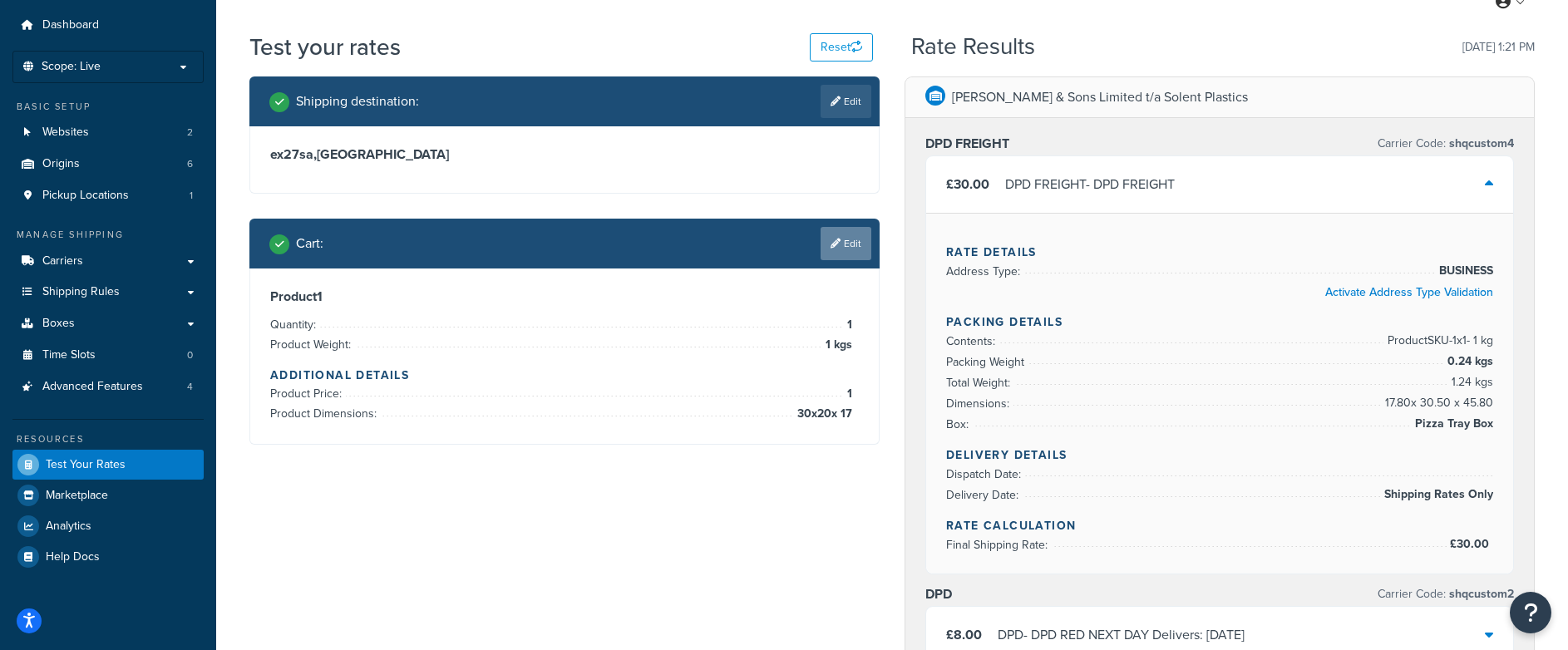
click at [839, 247] on link "Edit" at bounding box center [846, 244] width 51 height 33
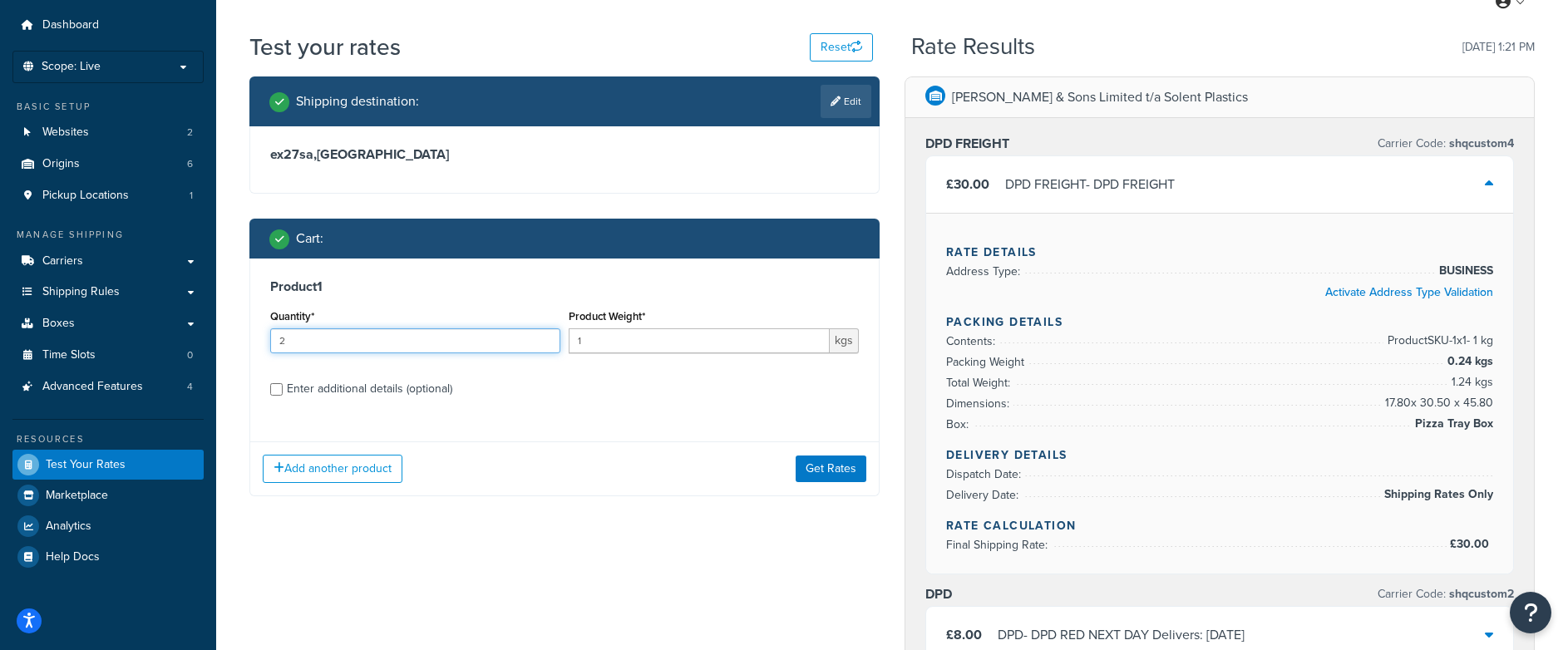
click at [302, 346] on input "2" at bounding box center [415, 341] width 290 height 25
type input "10"
click at [820, 470] on button "Get Rates" at bounding box center [831, 469] width 71 height 27
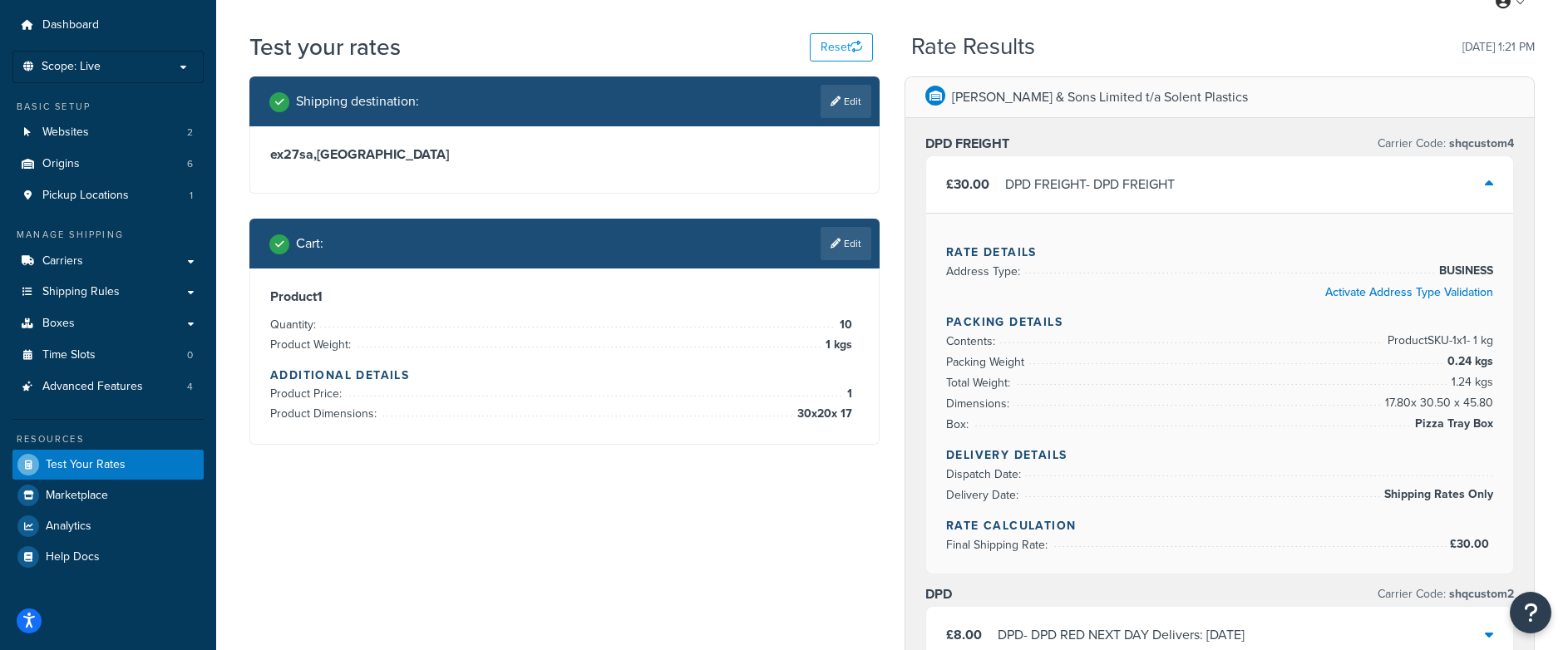
scroll to position [0, 0]
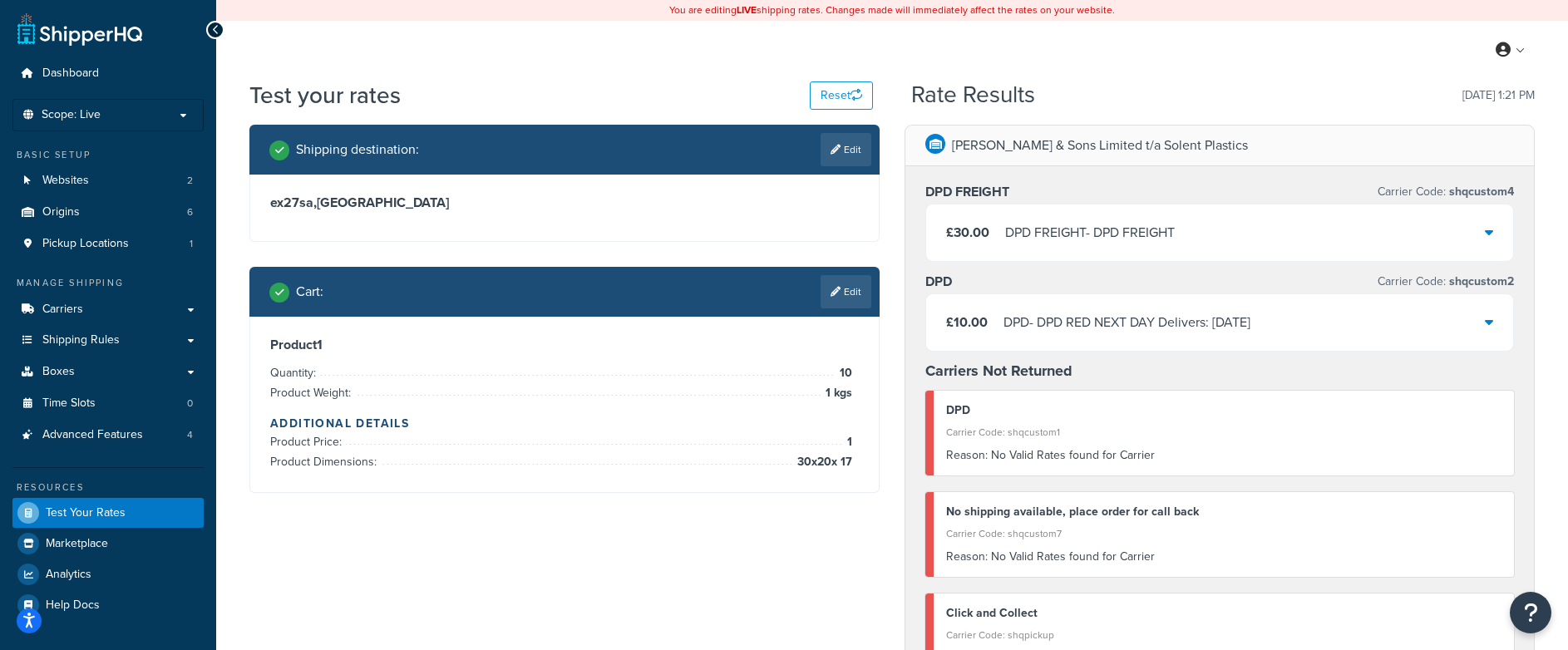
click at [1485, 236] on div "£30.00 DPD FREIGHT - DPD FREIGHT" at bounding box center [1220, 232] width 587 height 56
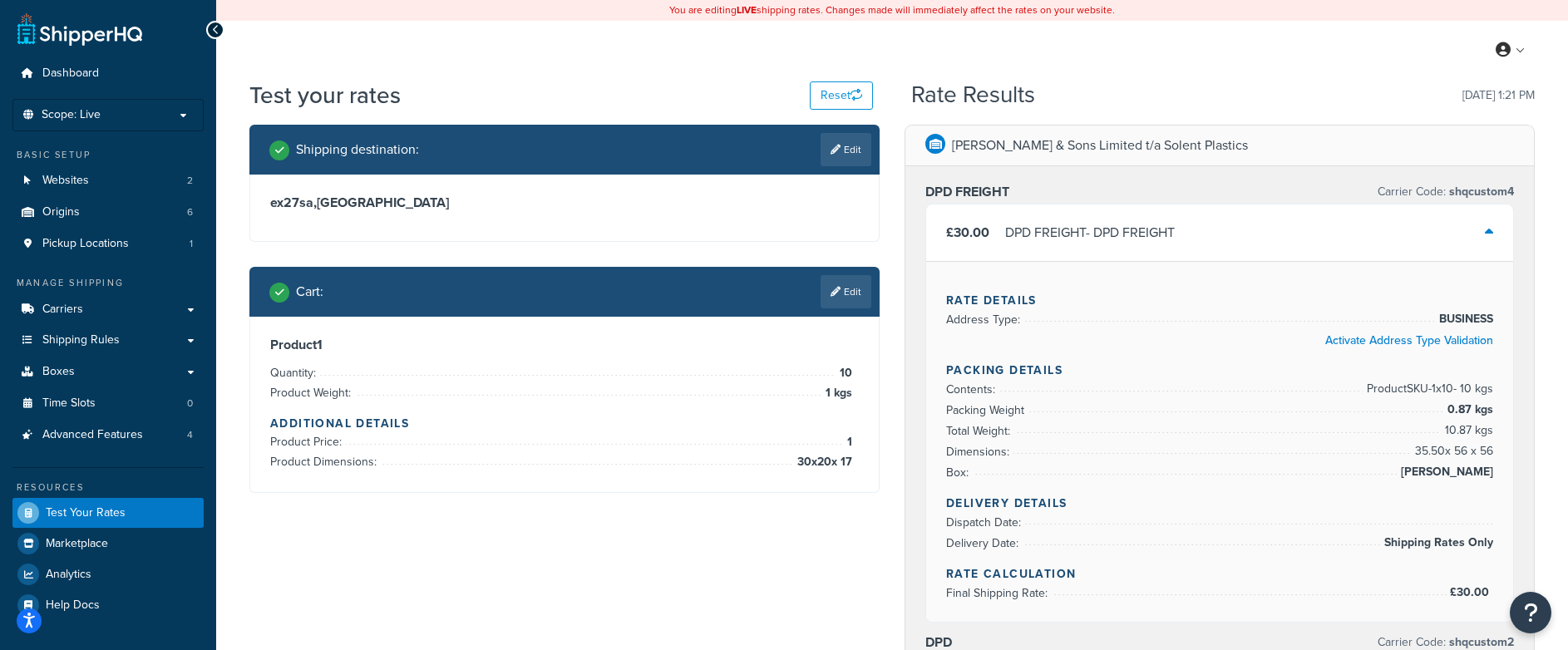
click at [842, 311] on div "Cart : Edit" at bounding box center [564, 292] width 630 height 50
click at [852, 297] on link "Edit" at bounding box center [846, 292] width 51 height 33
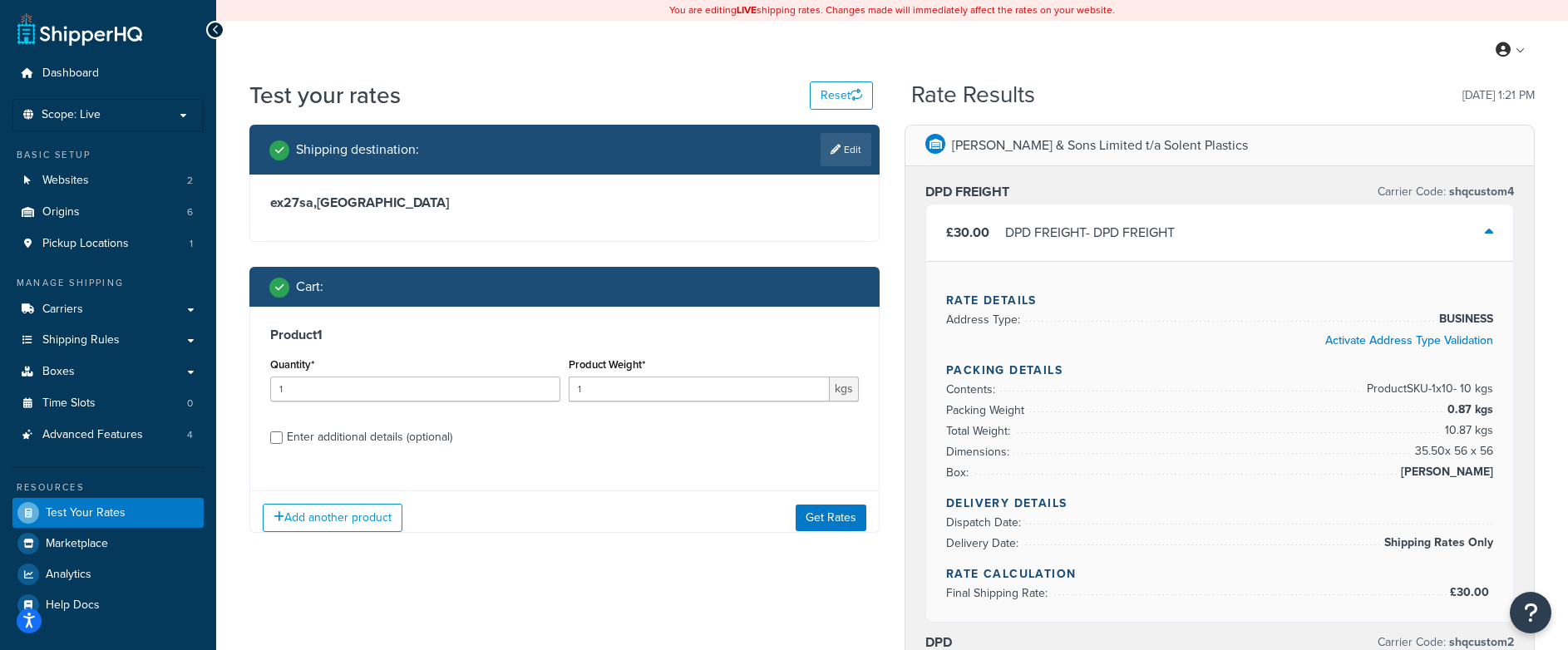
scroll to position [1, 0]
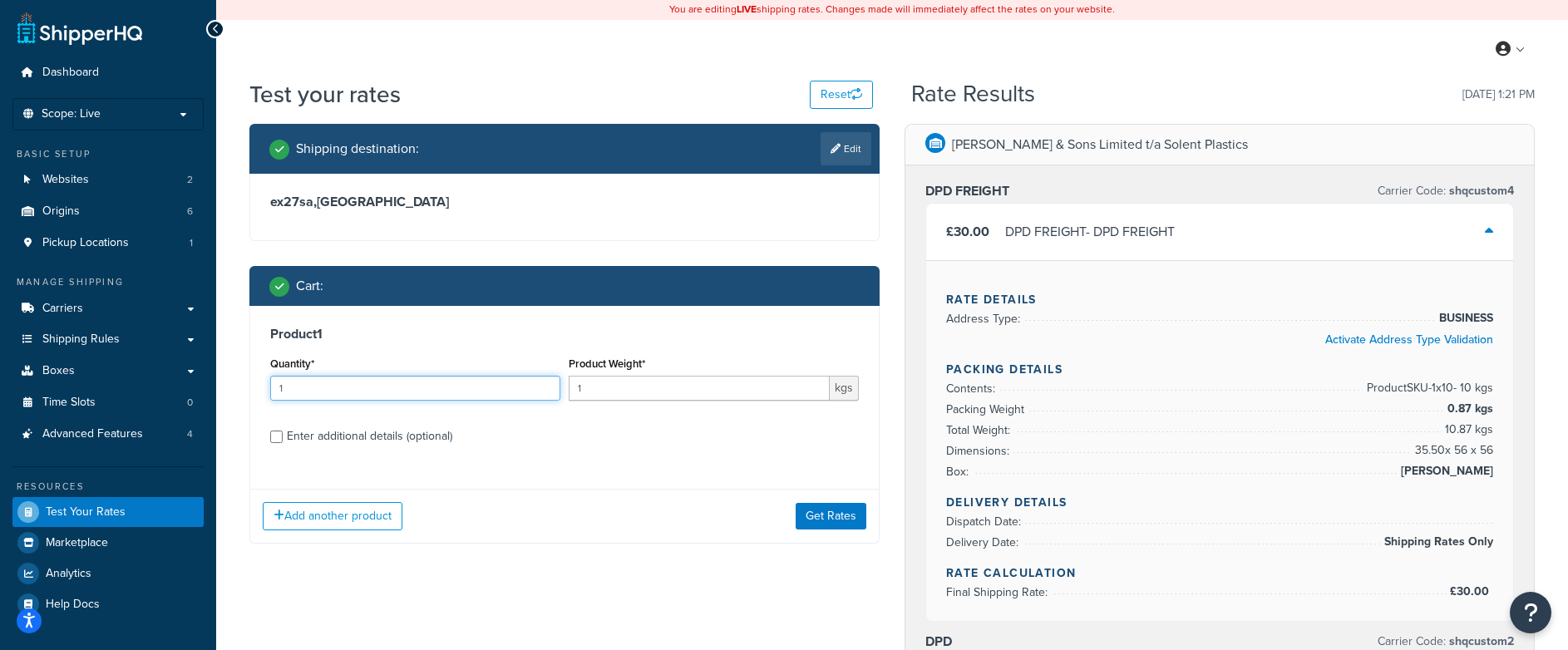
click at [299, 390] on input "1" at bounding box center [415, 388] width 290 height 25
drag, startPoint x: 299, startPoint y: 390, endPoint x: 264, endPoint y: 389, distance: 35.0
click at [264, 389] on div "Product 1 Quantity* 1 Product Weight* 1 kgs Enter additional details (optional)" at bounding box center [564, 391] width 628 height 171
type input "20"
click at [835, 471] on button "Get Rates" at bounding box center [831, 516] width 71 height 27
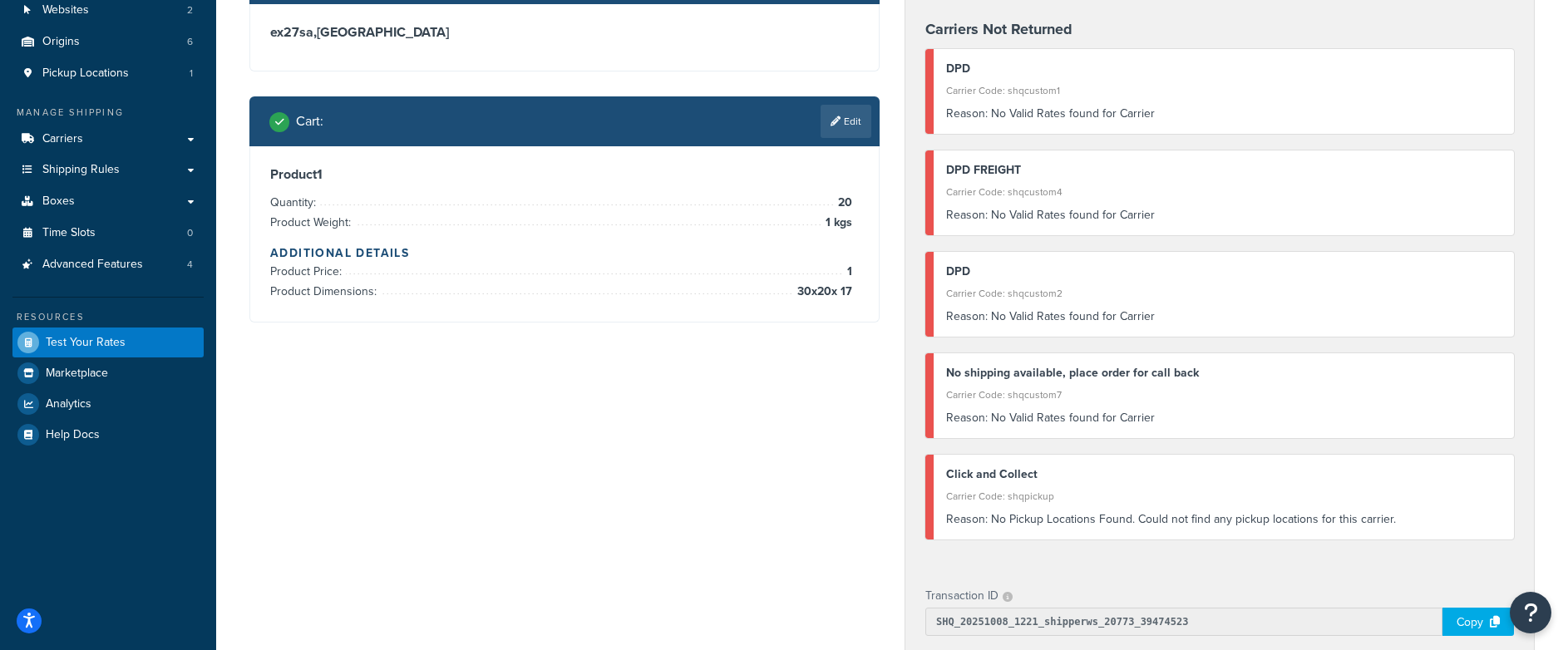
scroll to position [177, 0]
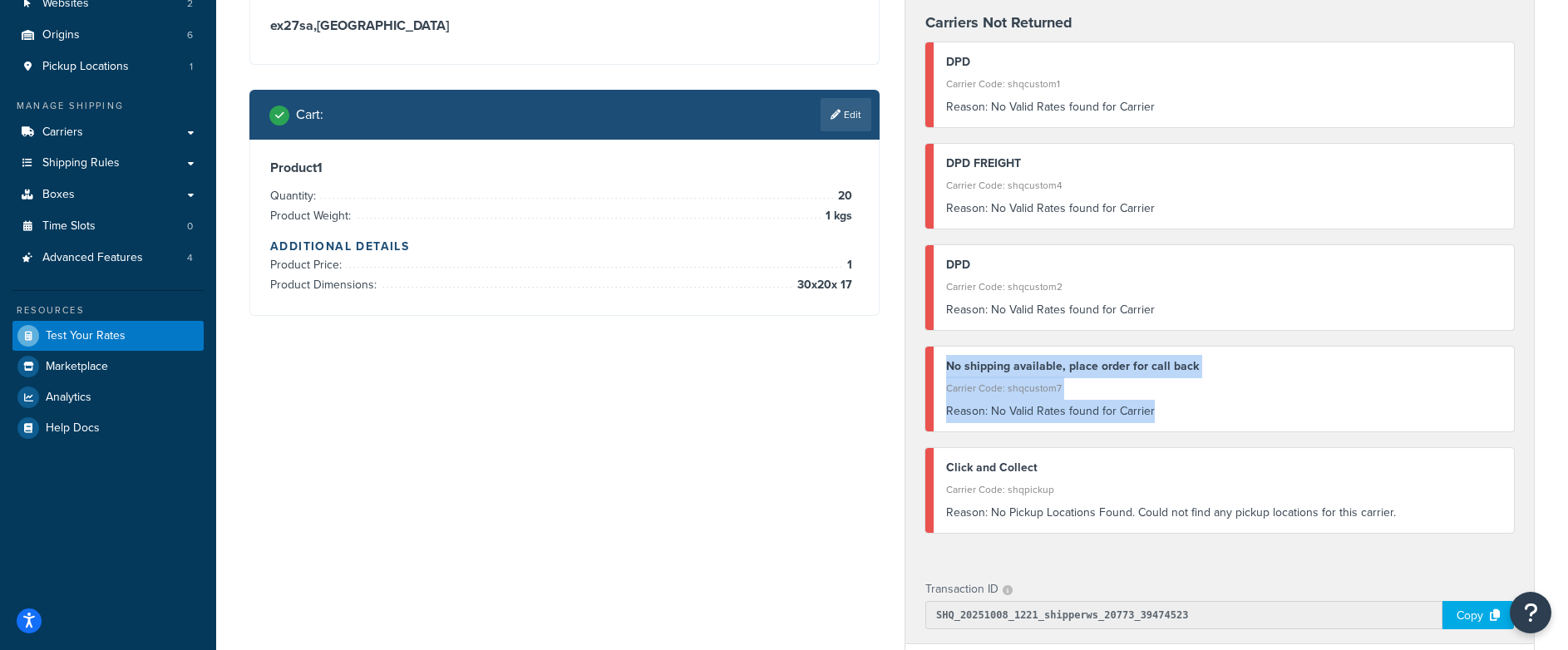
drag, startPoint x: 945, startPoint y: 366, endPoint x: 1209, endPoint y: 416, distance: 268.7
click at [1210, 416] on div "No shipping available, place order for call back Carrier Code: shqcustom7 Reaso…" at bounding box center [1220, 389] width 589 height 85
click at [84, 129] on link "Carriers" at bounding box center [107, 132] width 192 height 30
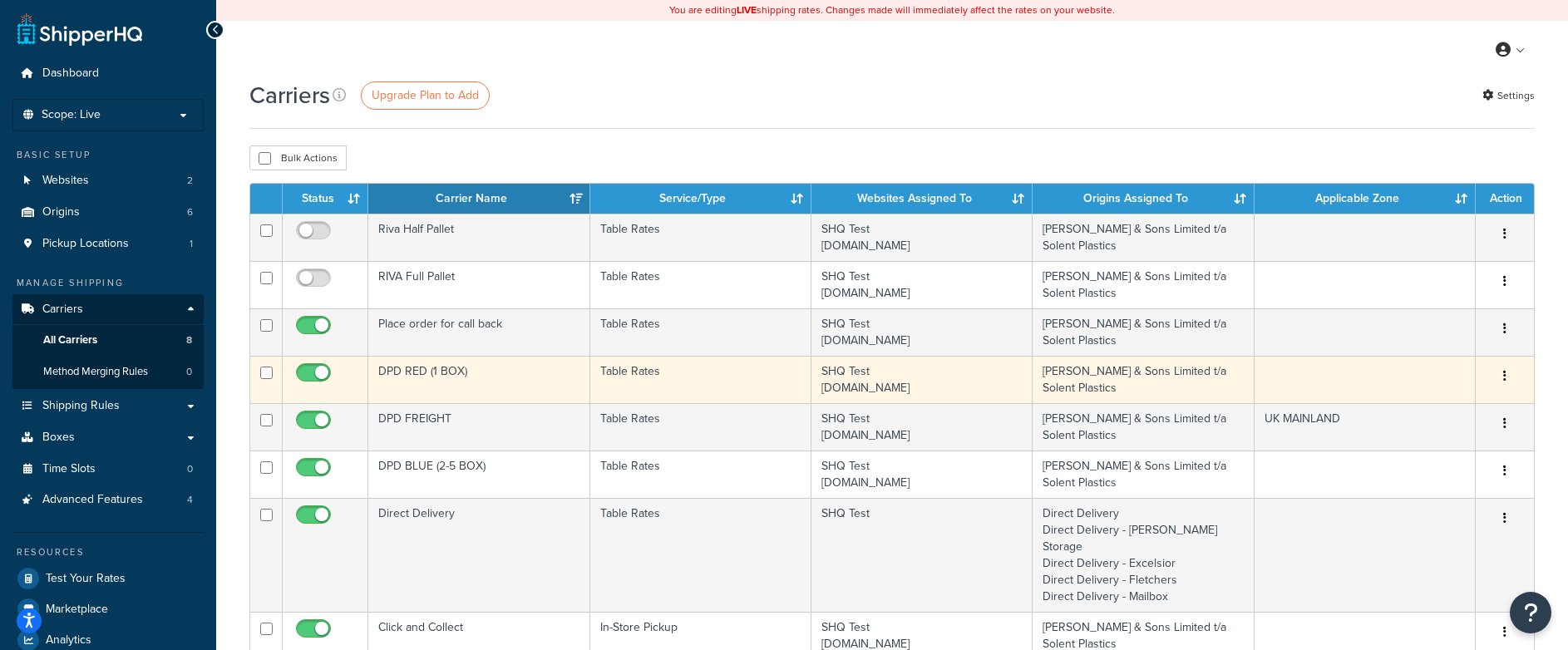
click at [427, 379] on td "DPD RED (1 BOX)" at bounding box center [478, 380] width 221 height 48
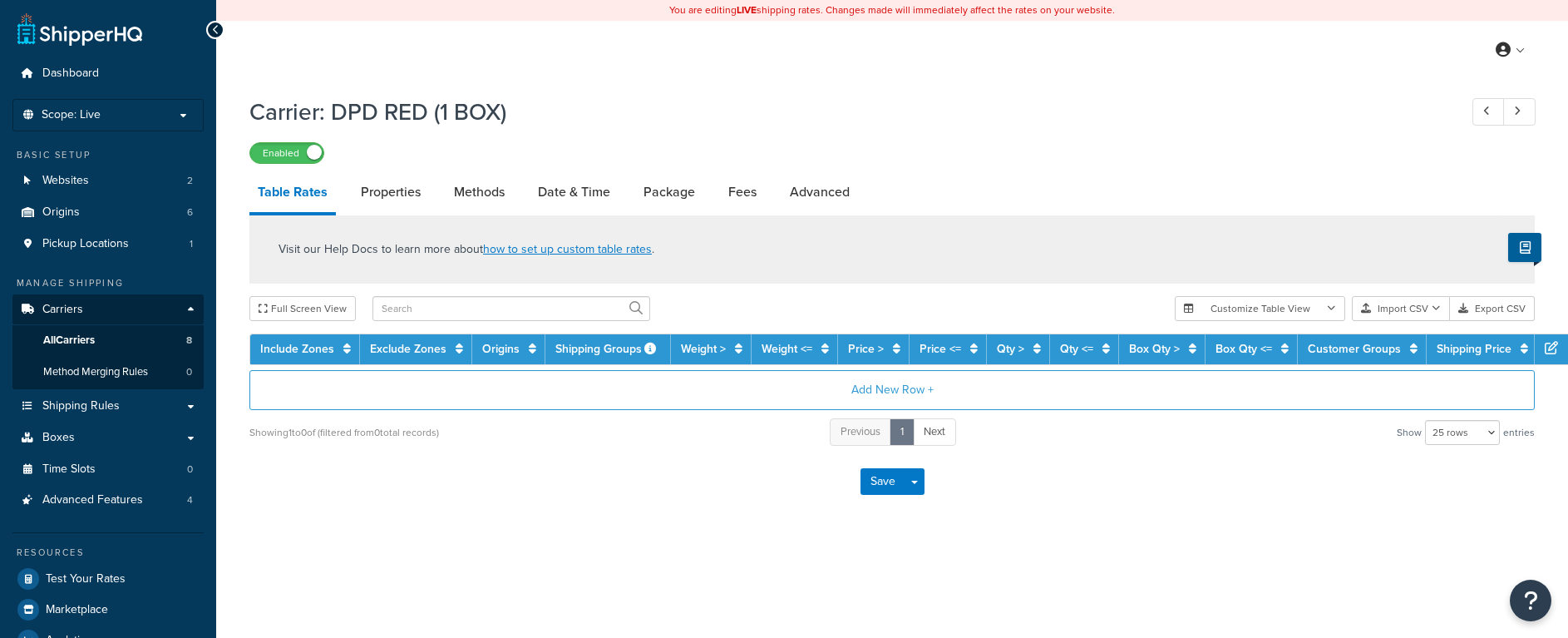
select select "25"
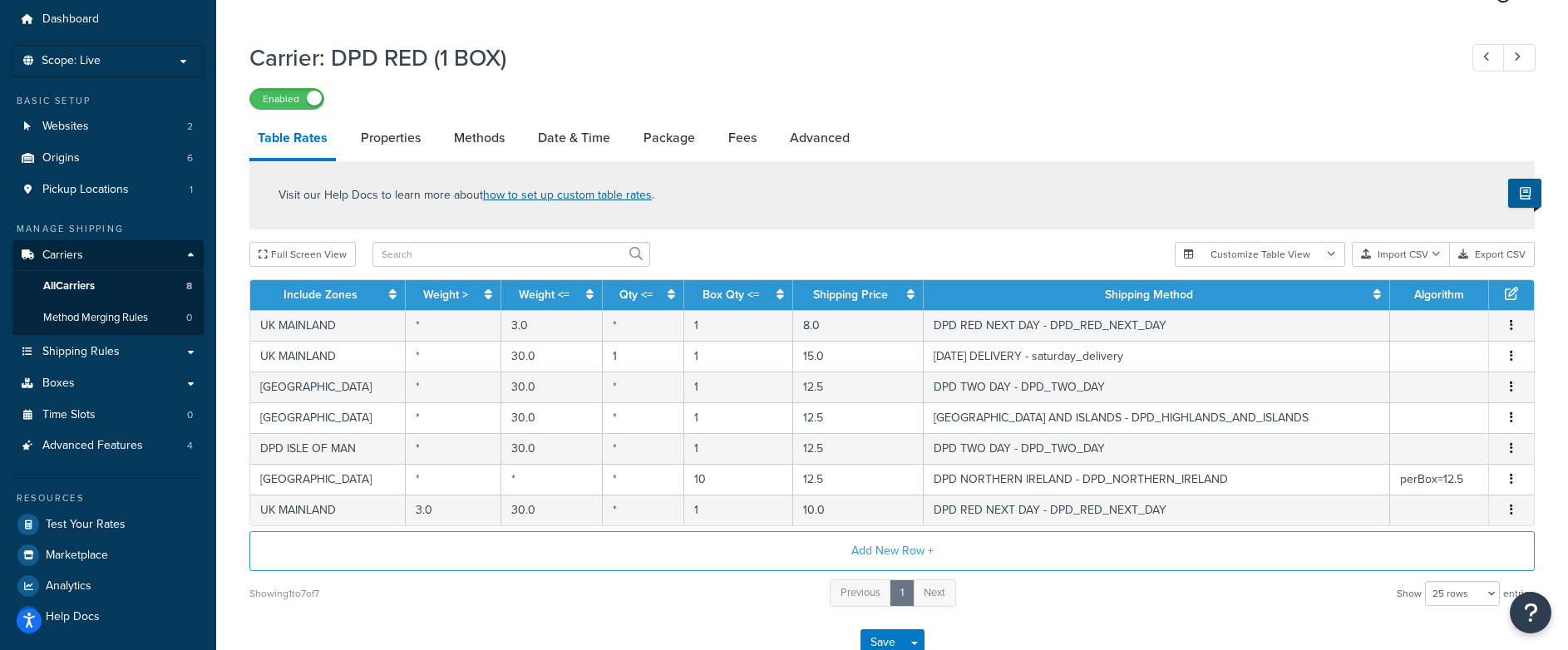
scroll to position [53, 0]
click at [642, 138] on link "Package" at bounding box center [669, 139] width 68 height 40
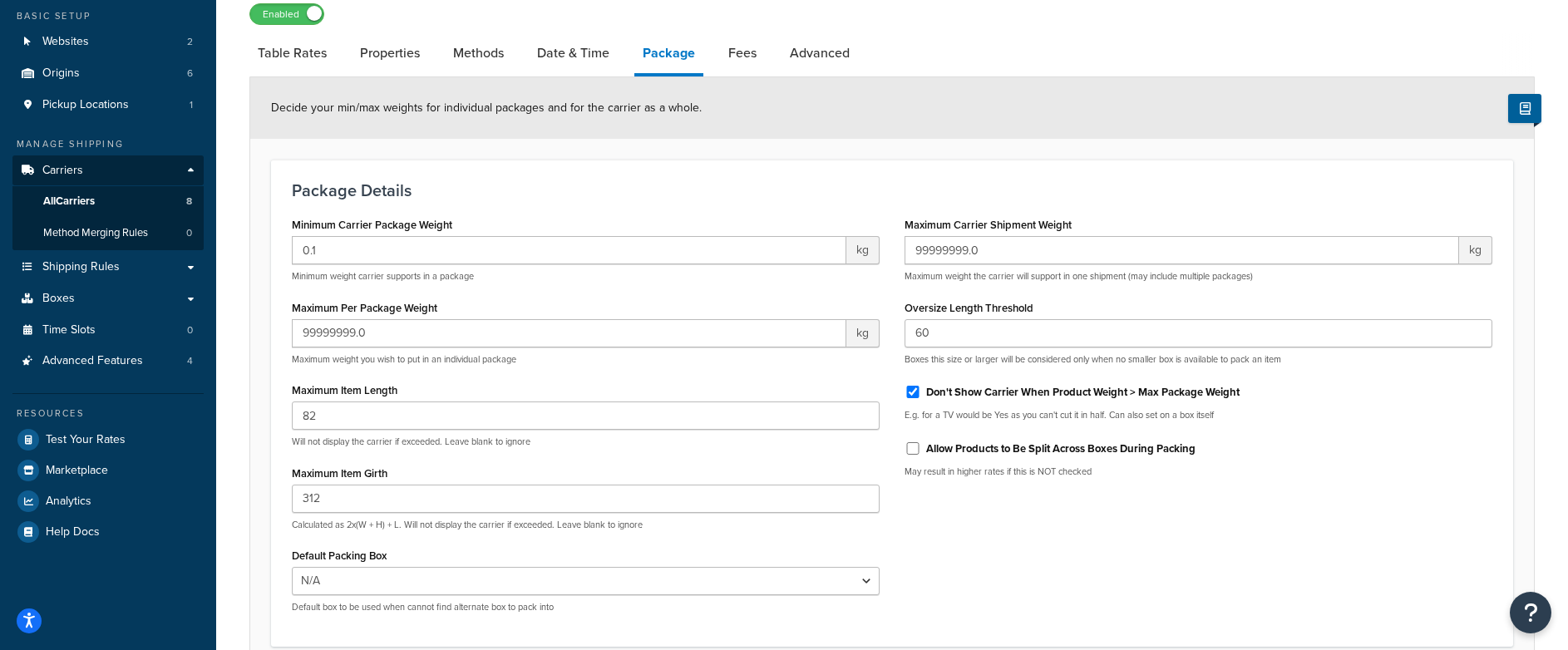
scroll to position [135, 0]
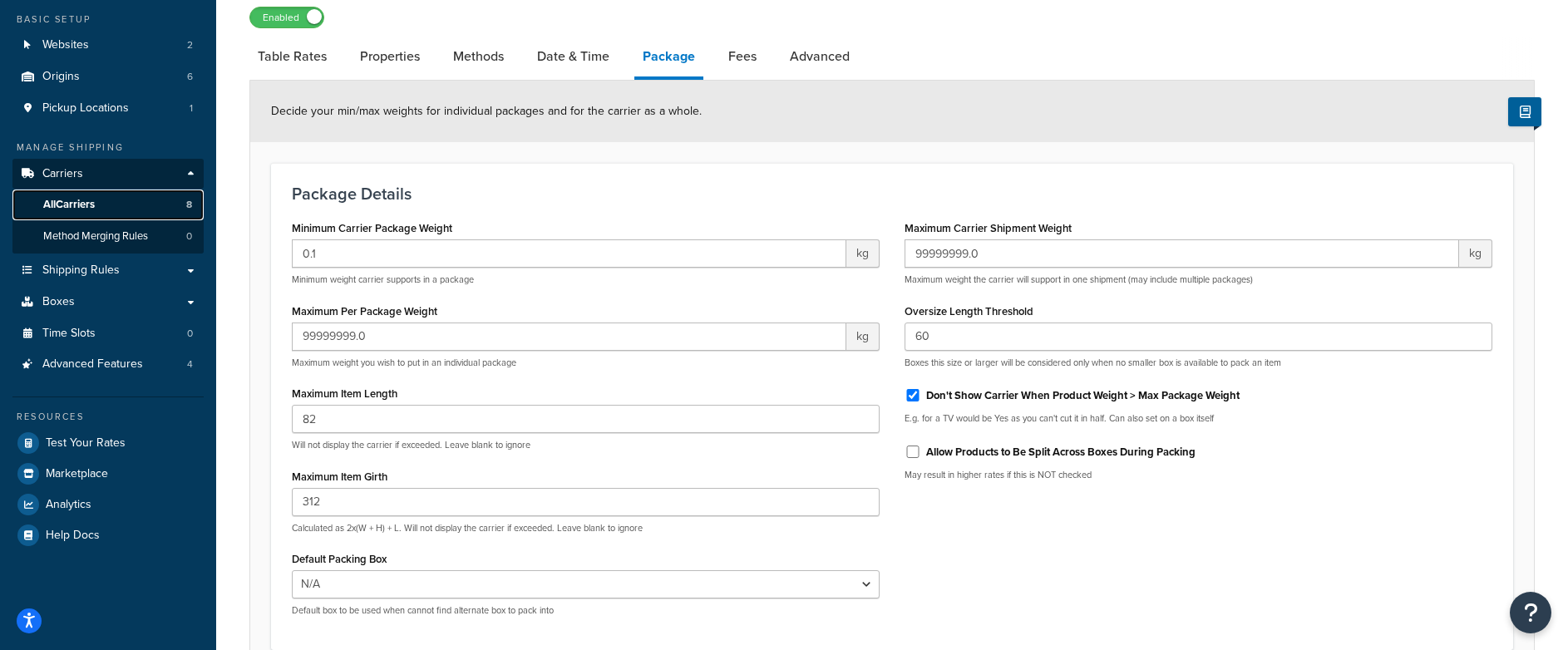
click at [59, 202] on span "All Carriers" at bounding box center [68, 205] width 51 height 14
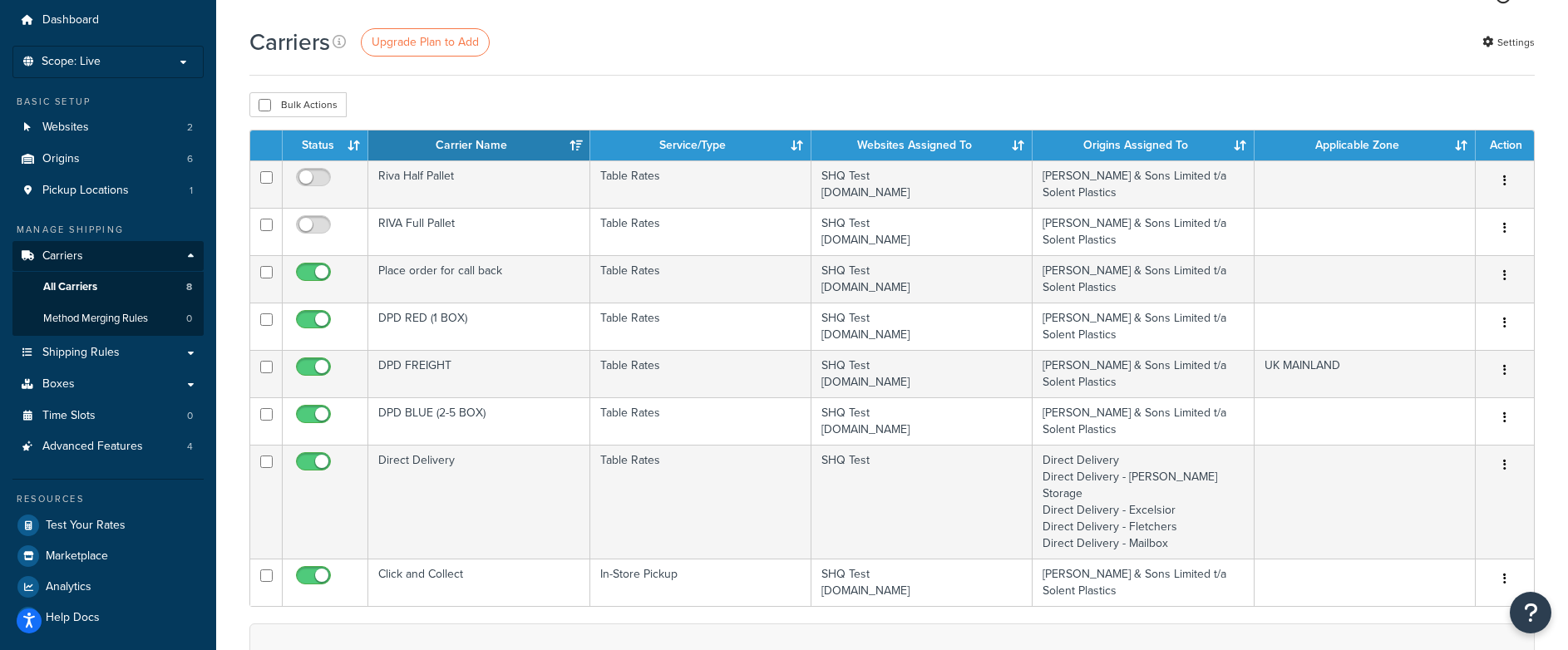
scroll to position [59, 0]
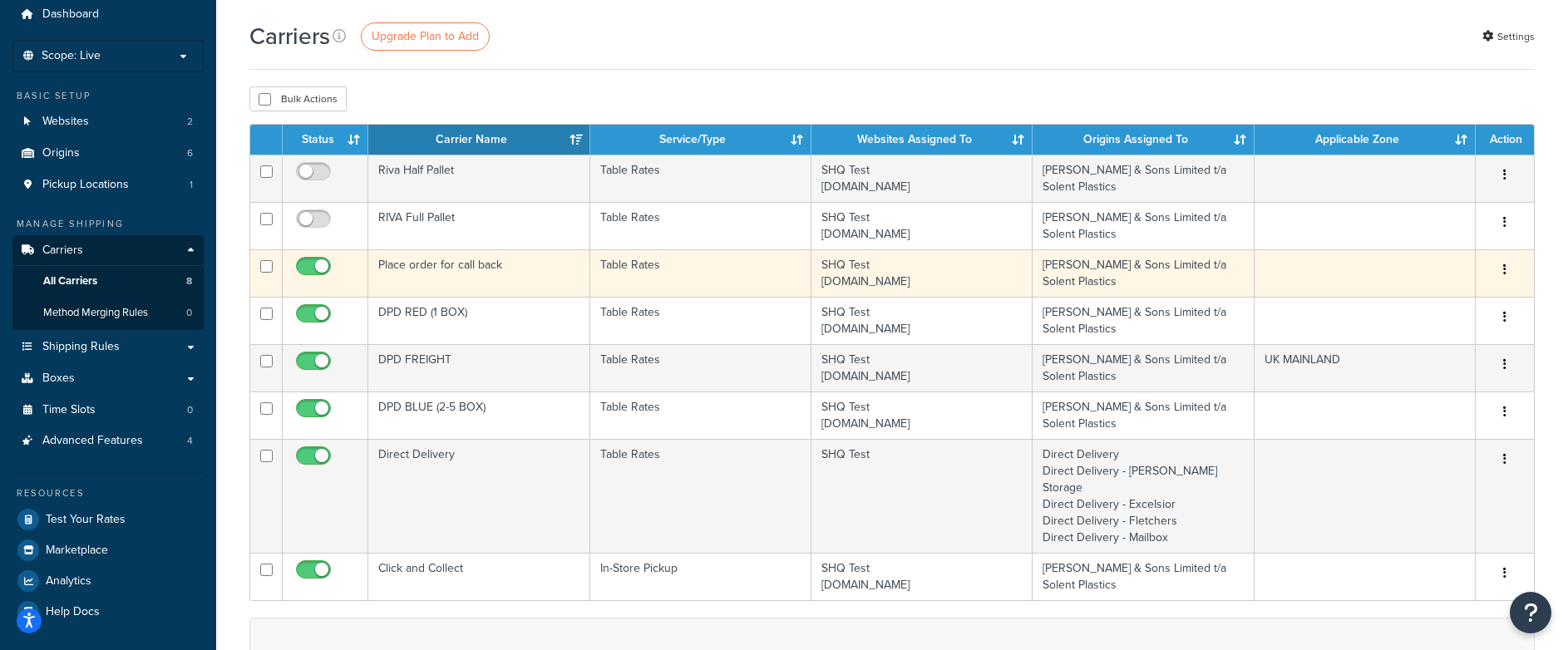
click at [465, 268] on td "Place order for call back" at bounding box center [478, 273] width 221 height 48
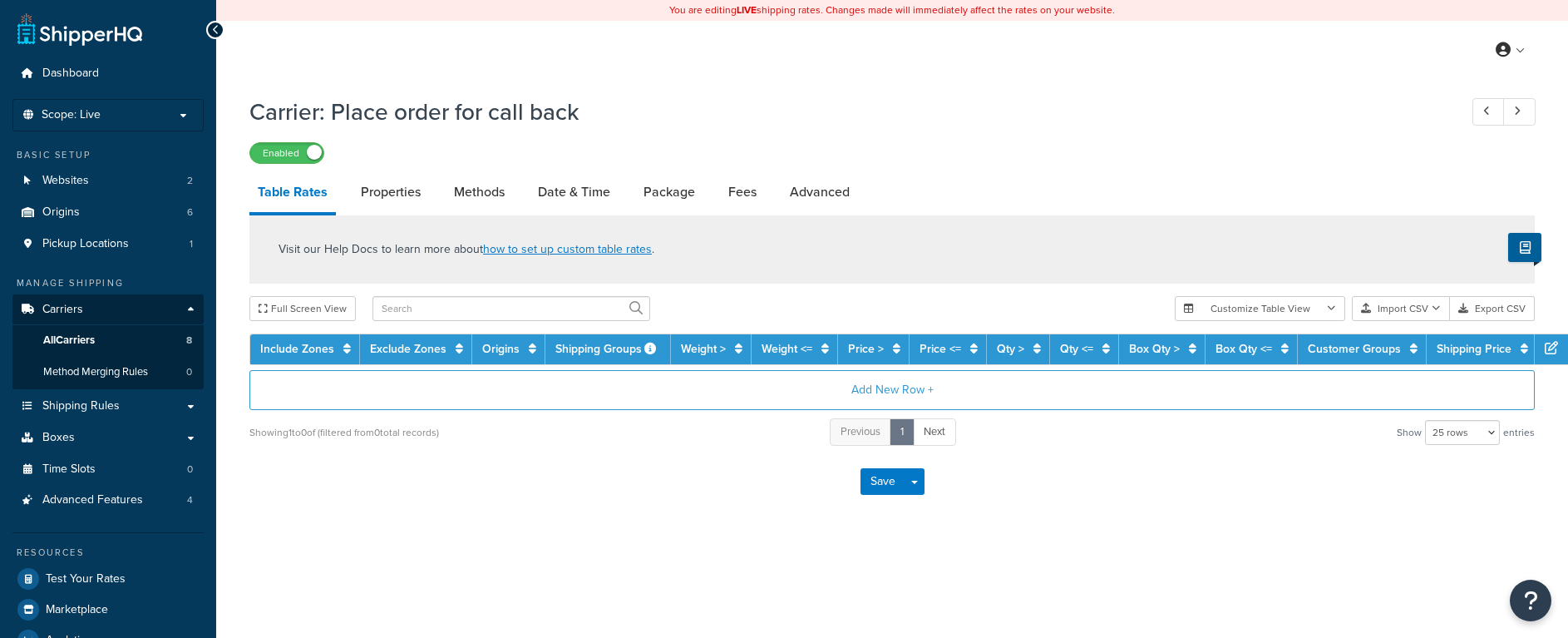
select select "25"
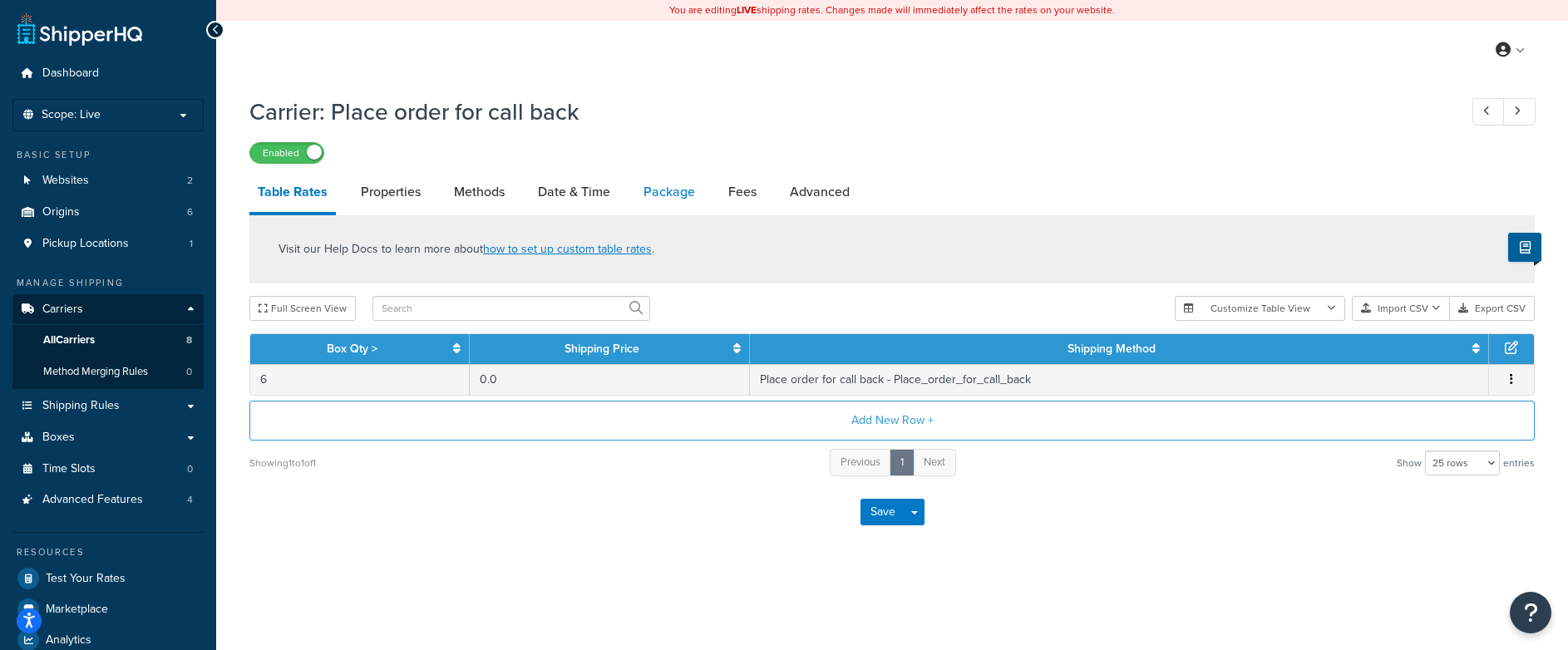
click at [683, 199] on link "Package" at bounding box center [669, 192] width 68 height 40
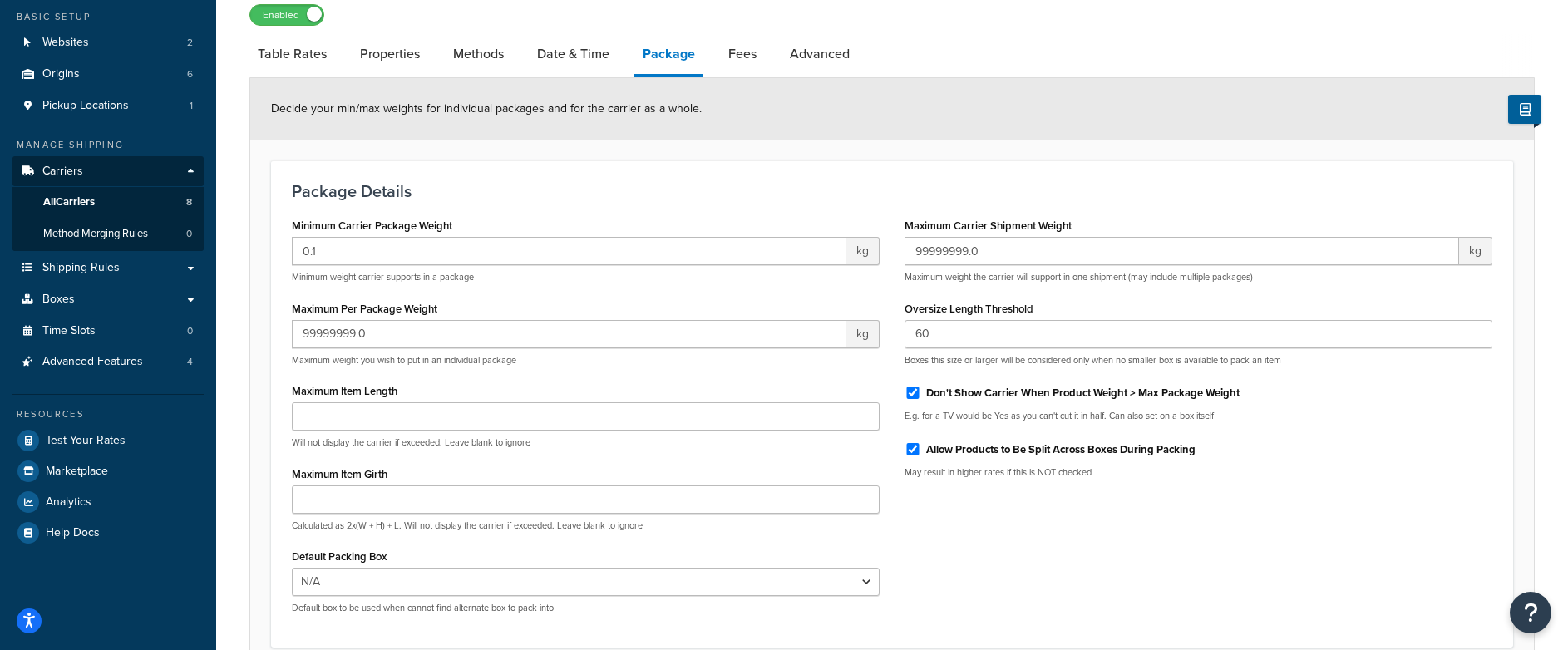
scroll to position [165, 0]
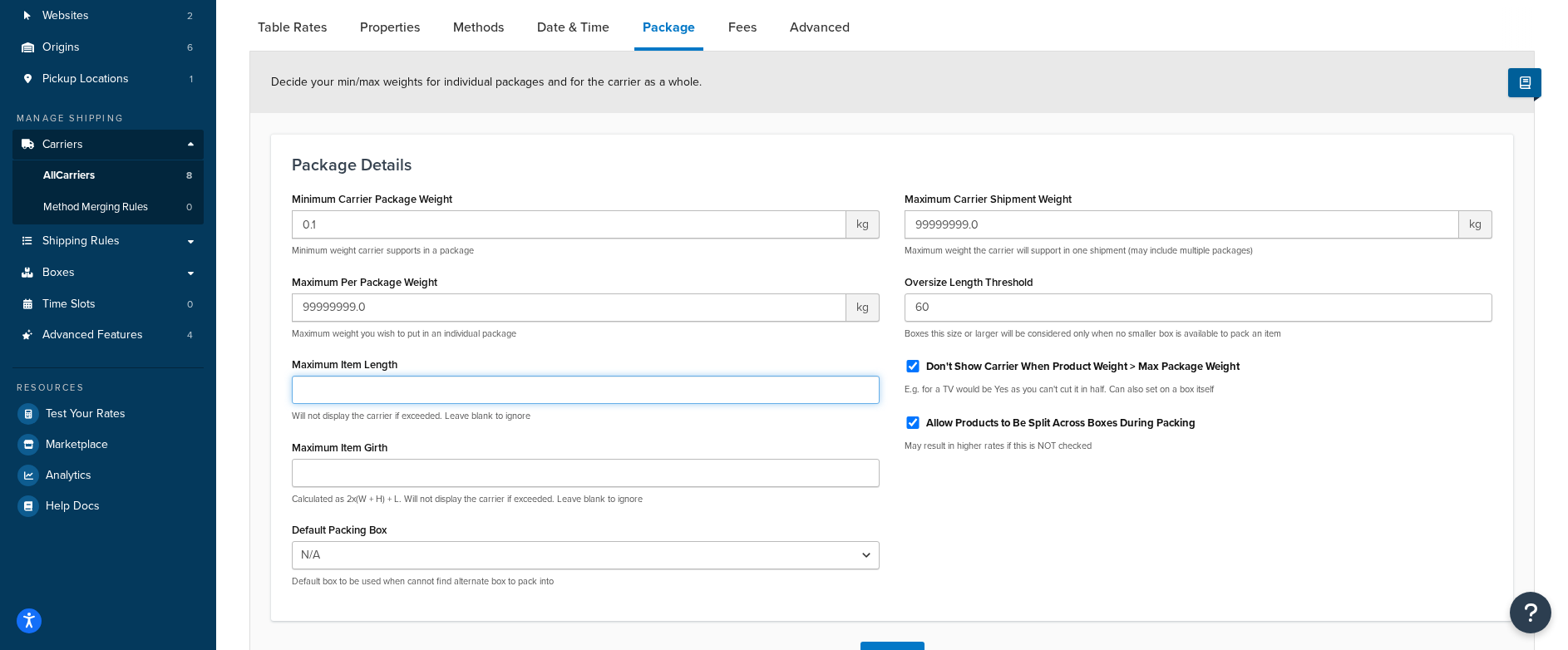
click at [355, 398] on input "Maximum Item Length" at bounding box center [586, 390] width 588 height 29
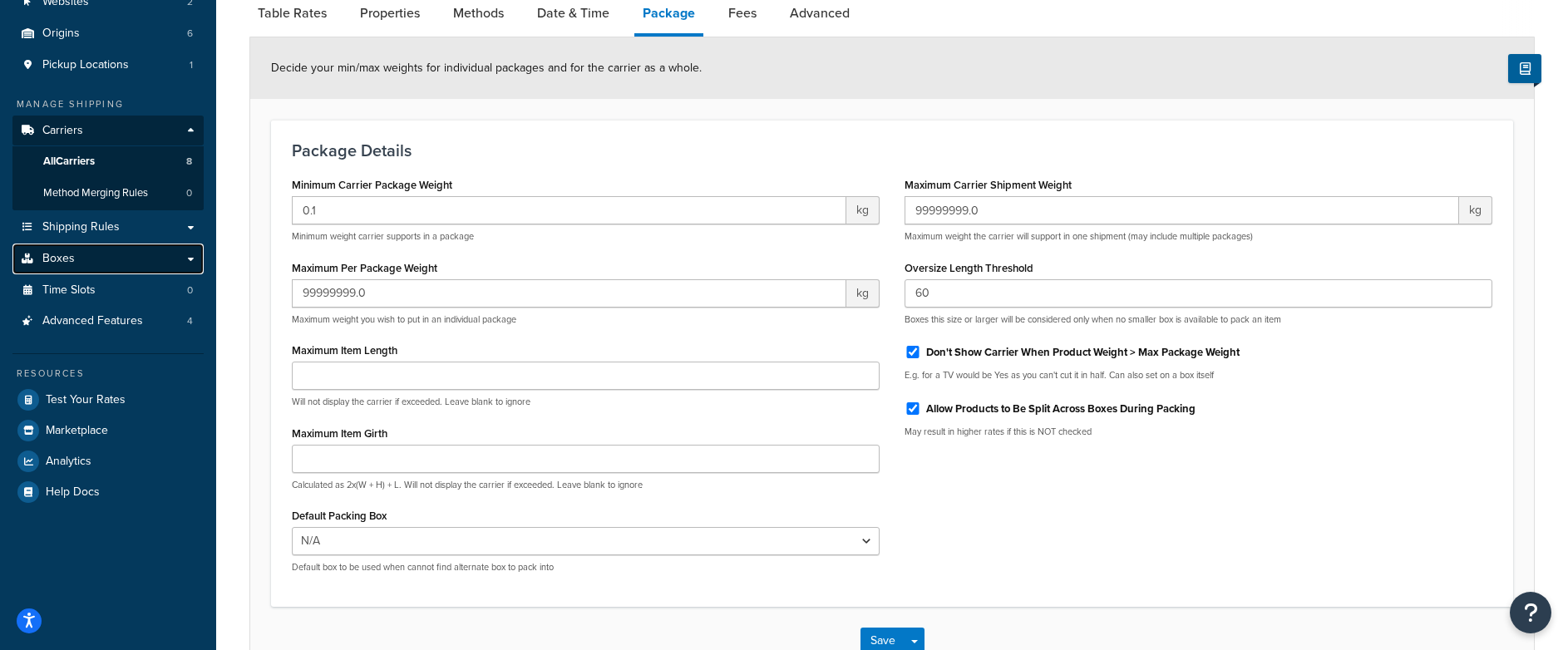
click at [100, 264] on link "Boxes" at bounding box center [107, 258] width 192 height 30
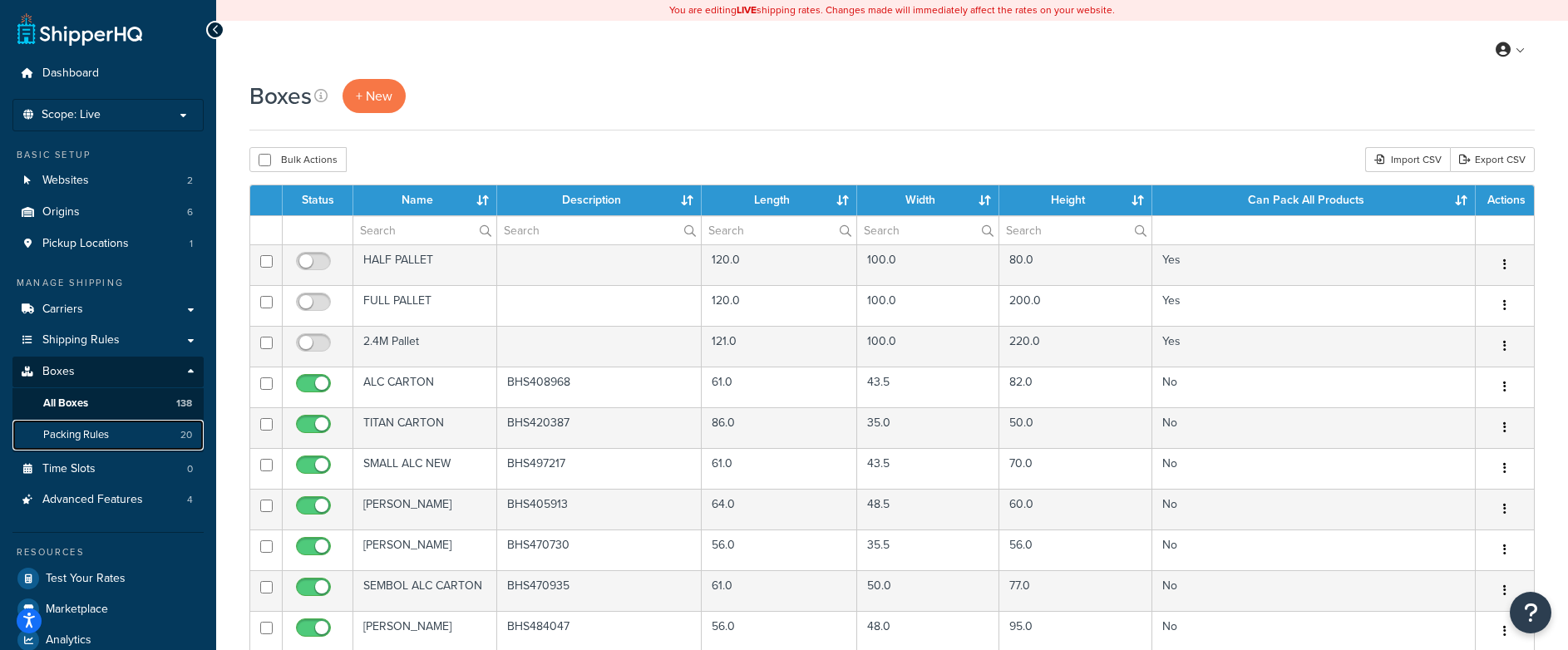
click at [88, 432] on span "Packing Rules" at bounding box center [76, 435] width 66 height 14
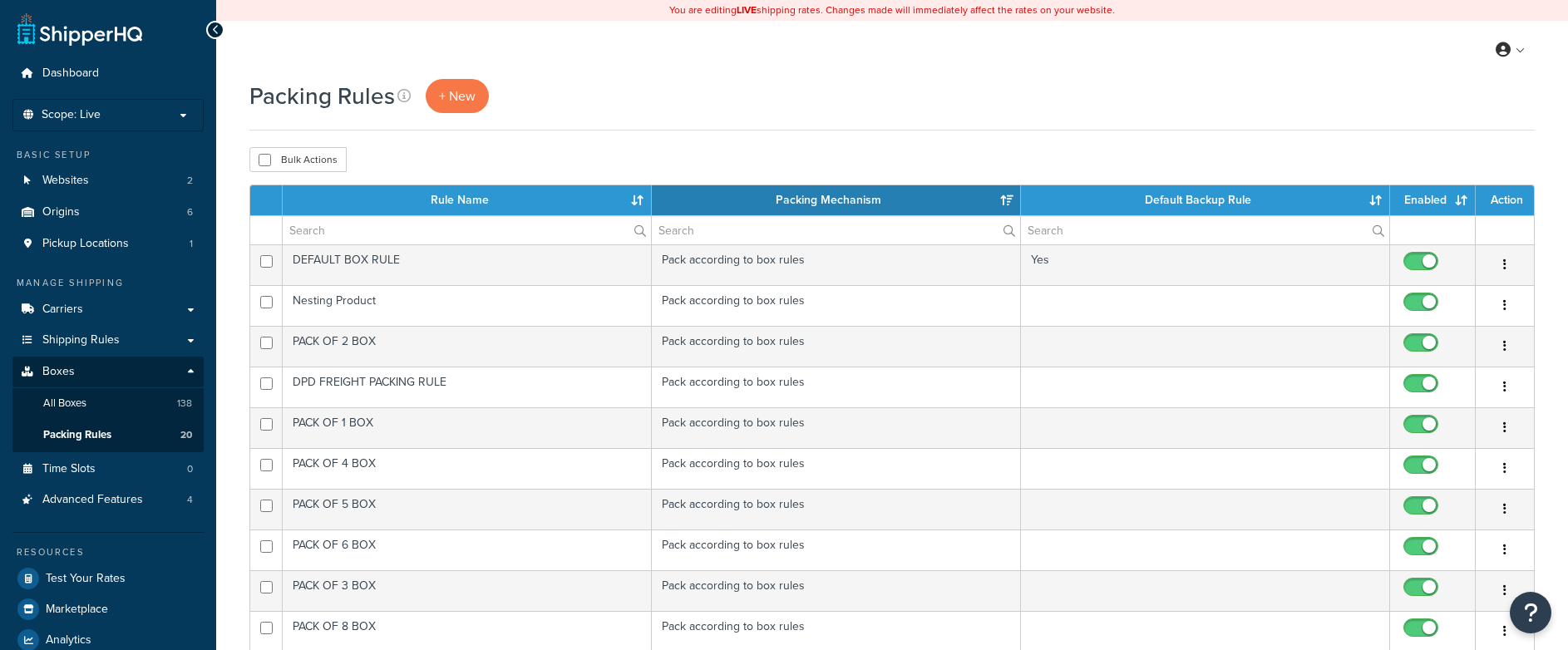
select select "15"
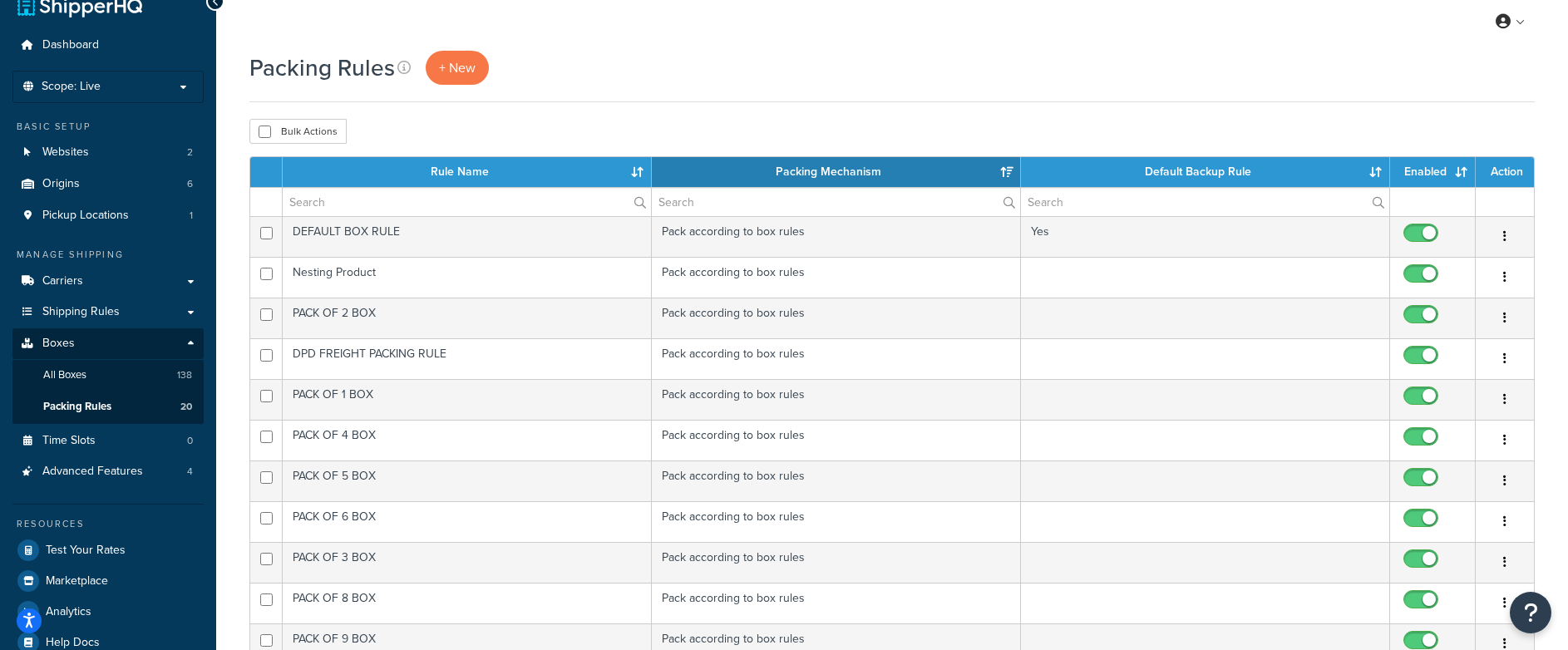
scroll to position [29, 0]
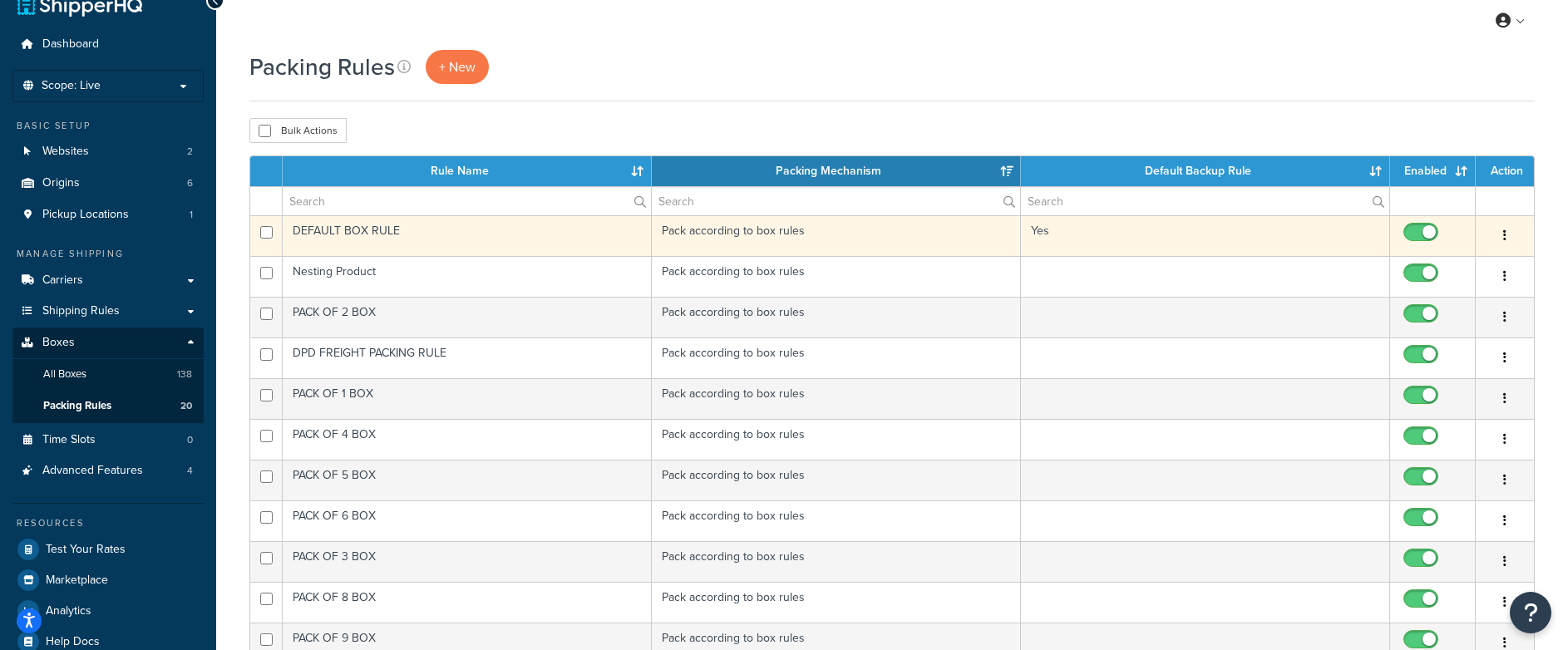
click at [366, 241] on td "DEFAULT BOX RULE" at bounding box center [467, 235] width 369 height 41
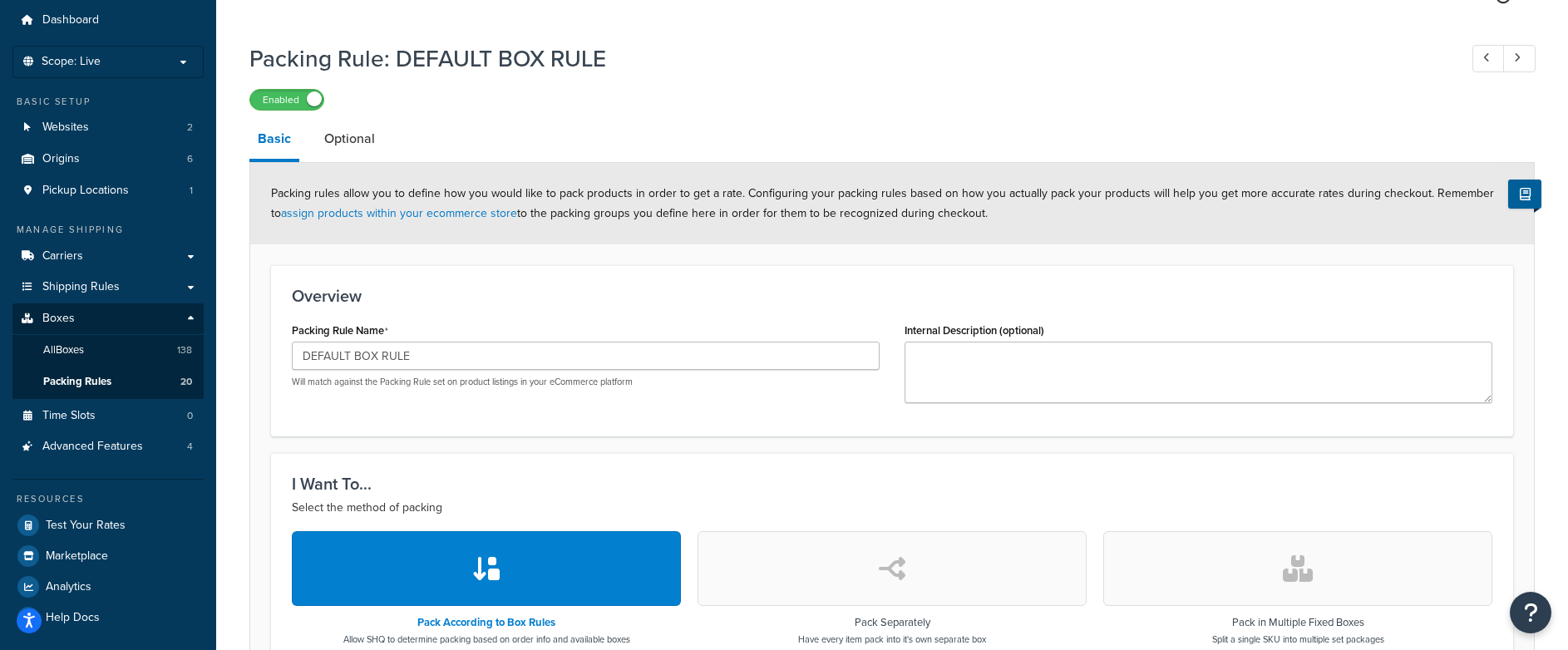
scroll to position [62, 0]
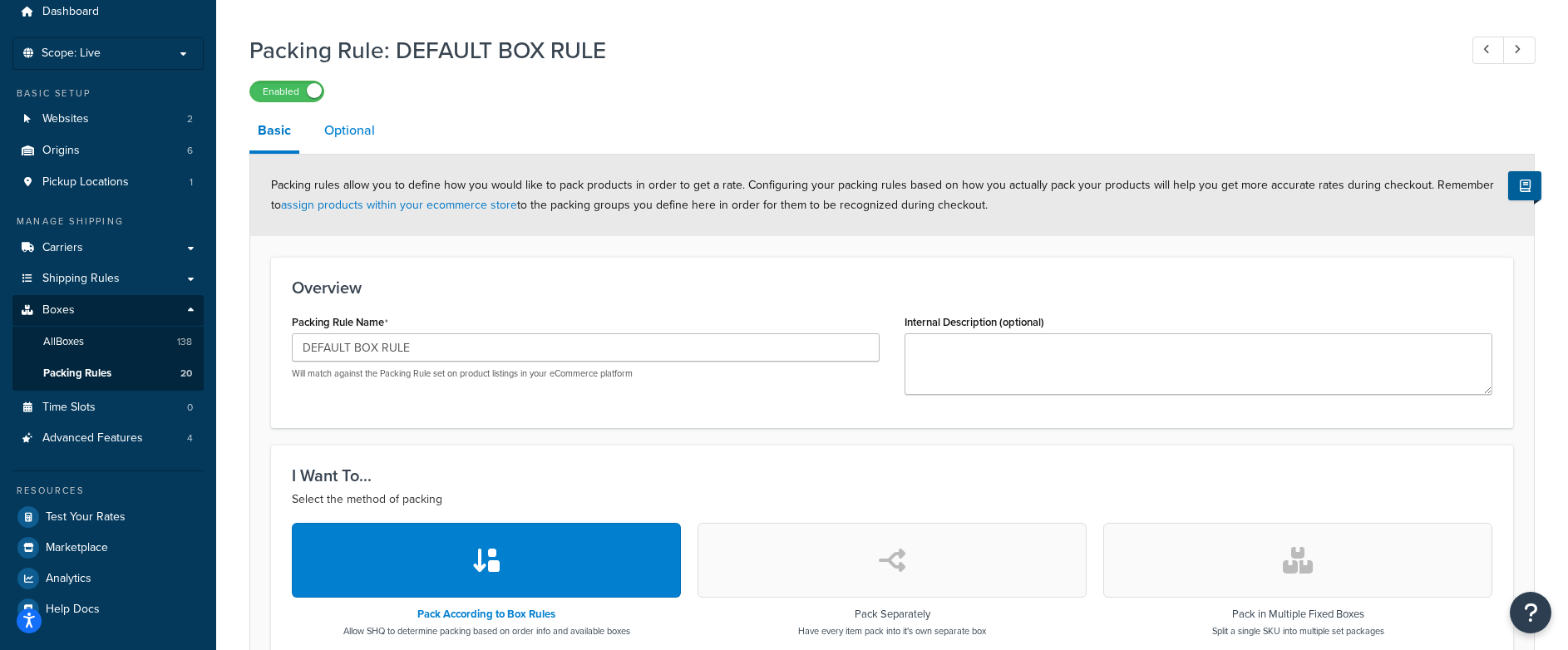
click at [330, 130] on link "Optional" at bounding box center [350, 131] width 68 height 40
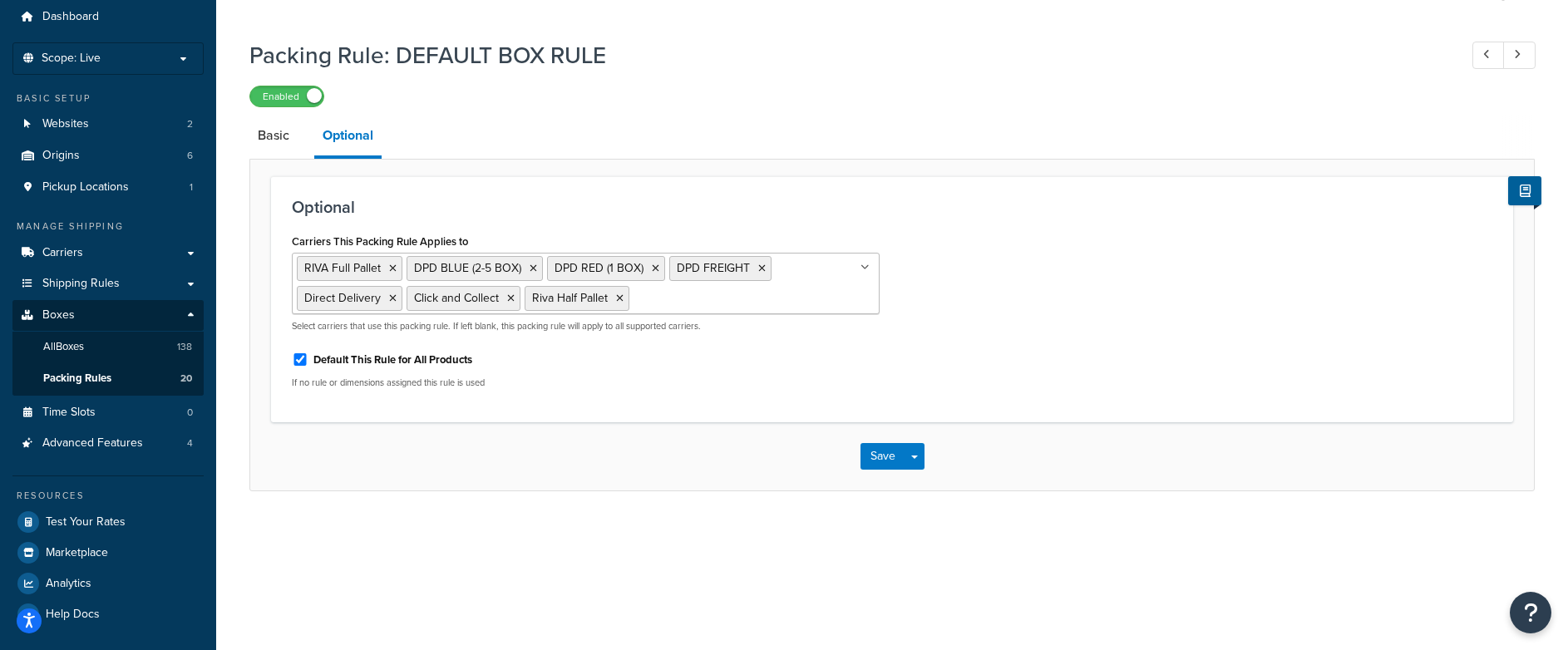
scroll to position [55, 0]
click at [676, 305] on input "Carriers This Packing Rule Applies to" at bounding box center [707, 298] width 147 height 18
click at [874, 462] on button "Save" at bounding box center [883, 457] width 45 height 27
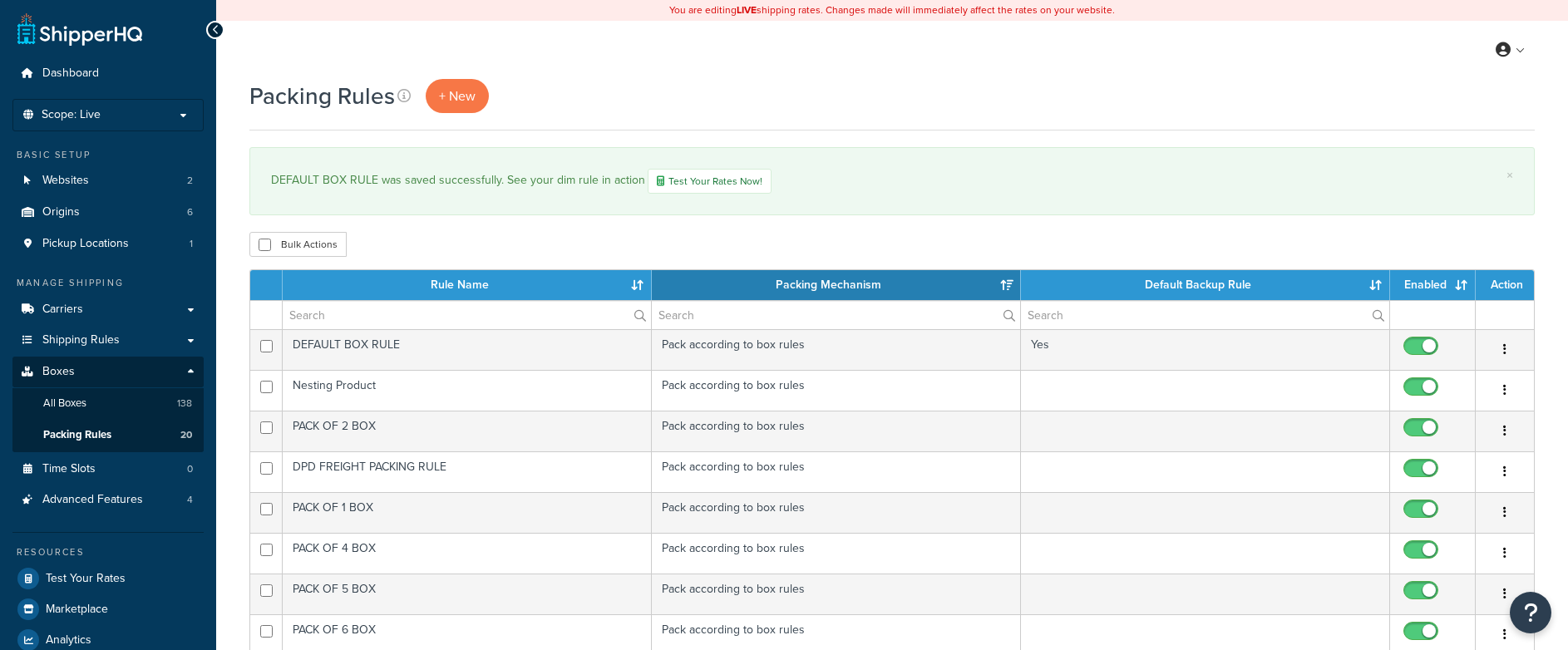
select select "15"
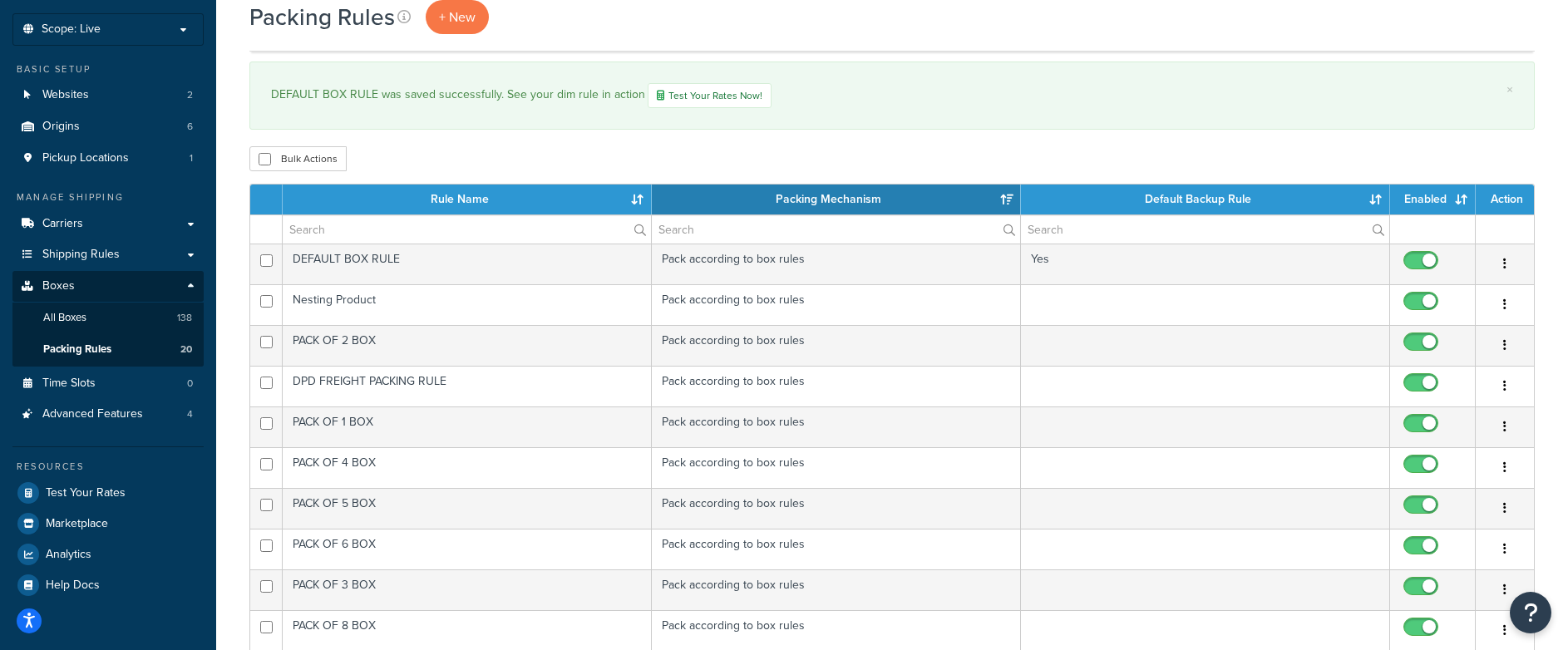
scroll to position [116, 0]
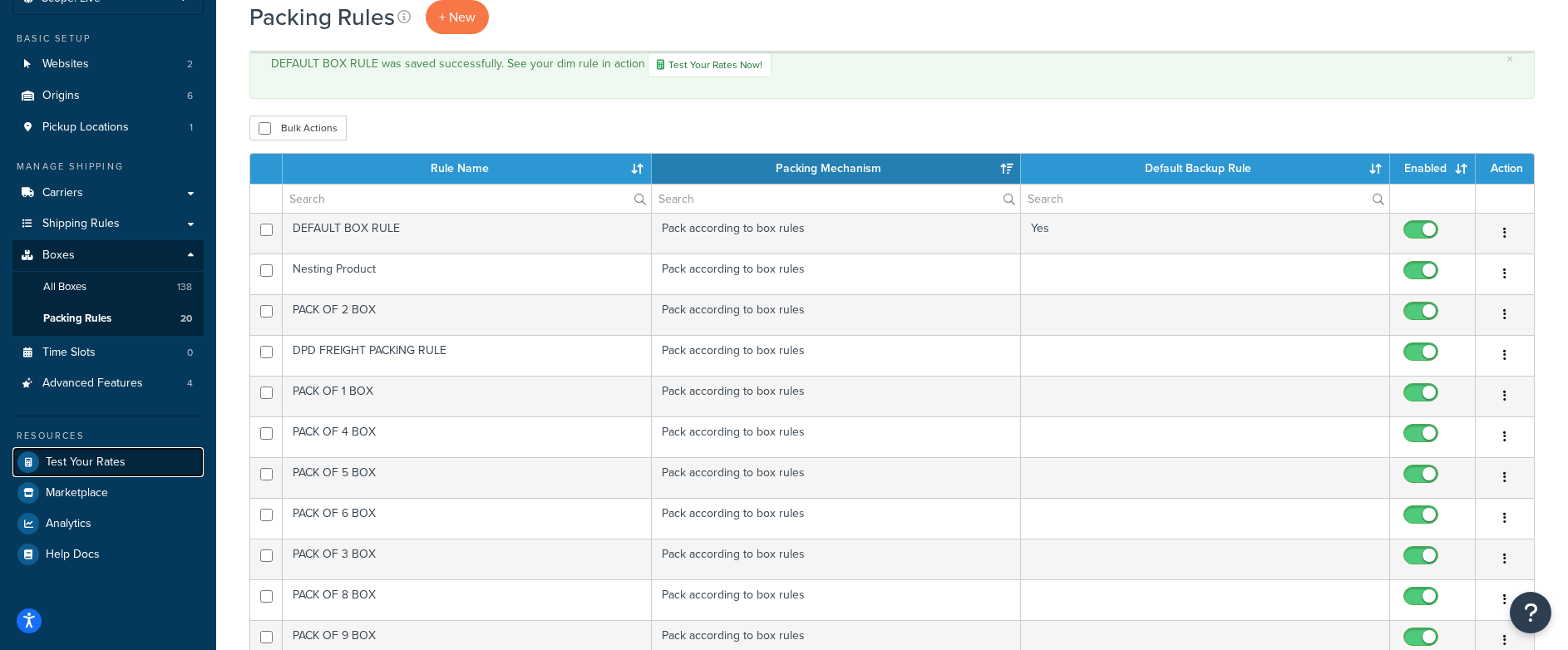
click at [83, 467] on span "Test Your Rates" at bounding box center [86, 463] width 80 height 14
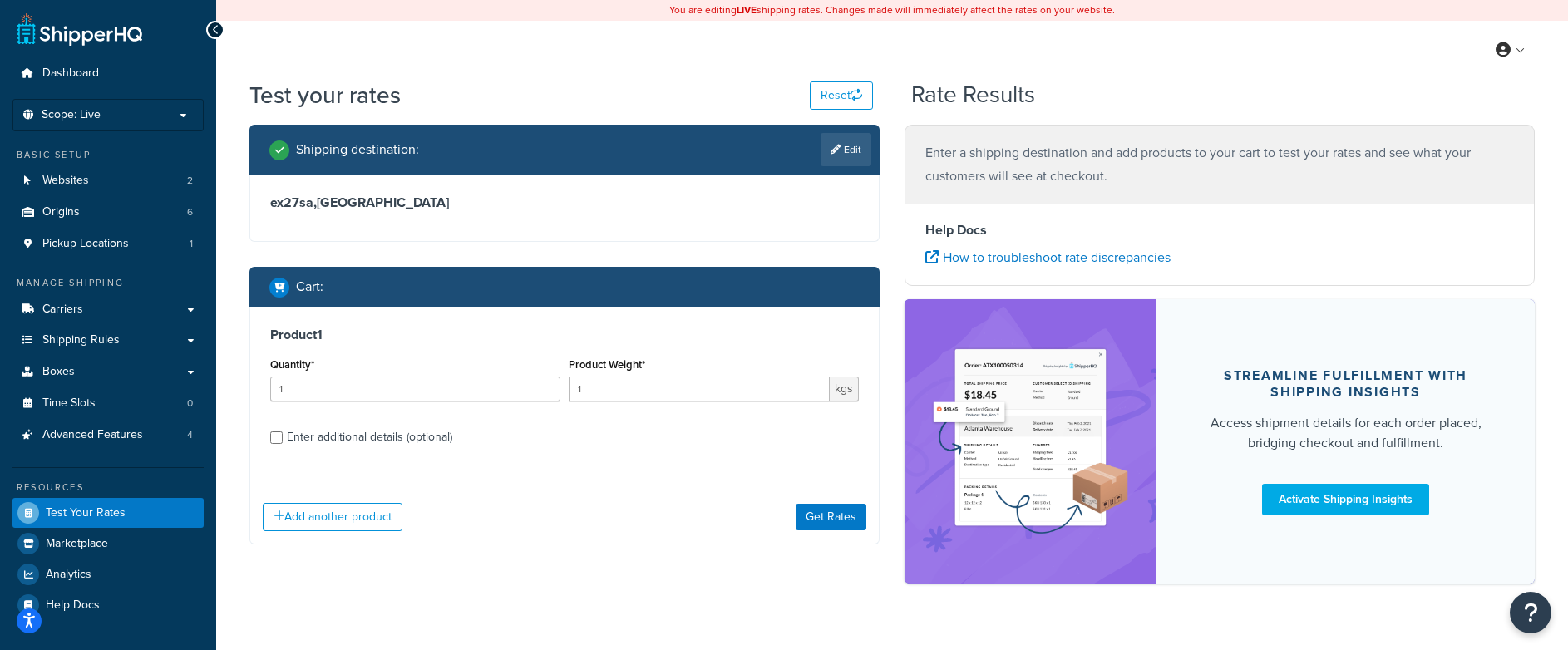
click at [361, 439] on div "Enter additional details (optional)" at bounding box center [369, 437] width 166 height 23
click at [283, 439] on input "Enter additional details (optional)" at bounding box center [277, 438] width 12 height 12
checkbox input "true"
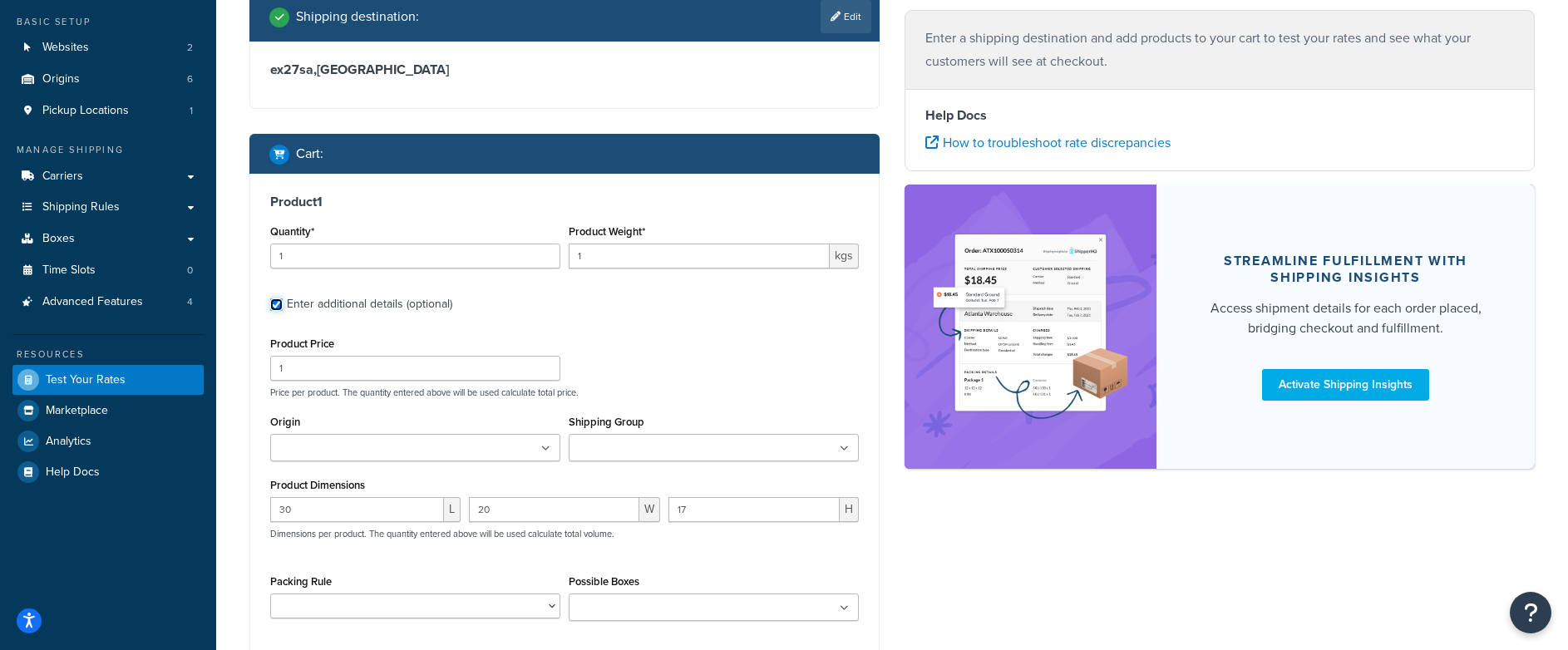
scroll to position [155, 0]
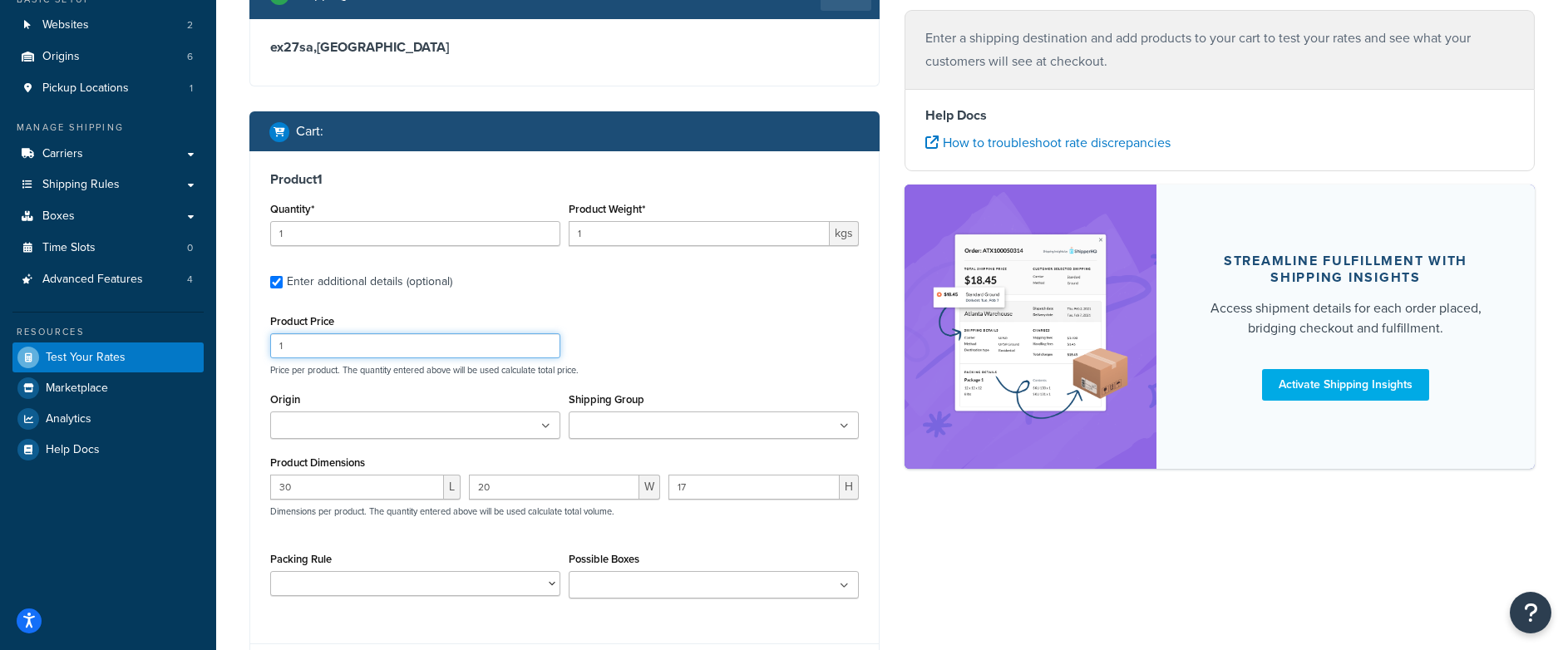
click at [309, 342] on input "1" at bounding box center [415, 346] width 290 height 25
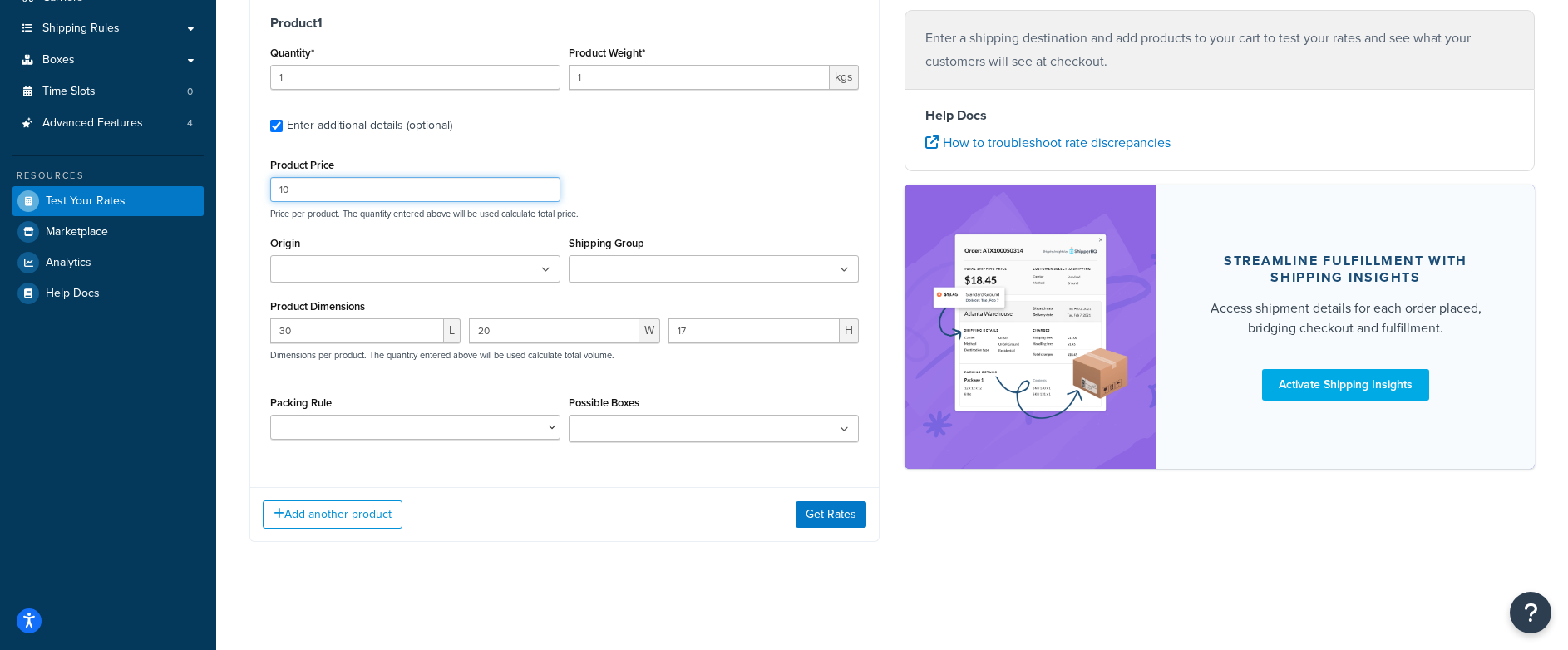
type input "10"
click at [811, 509] on button "Get Rates" at bounding box center [831, 514] width 71 height 27
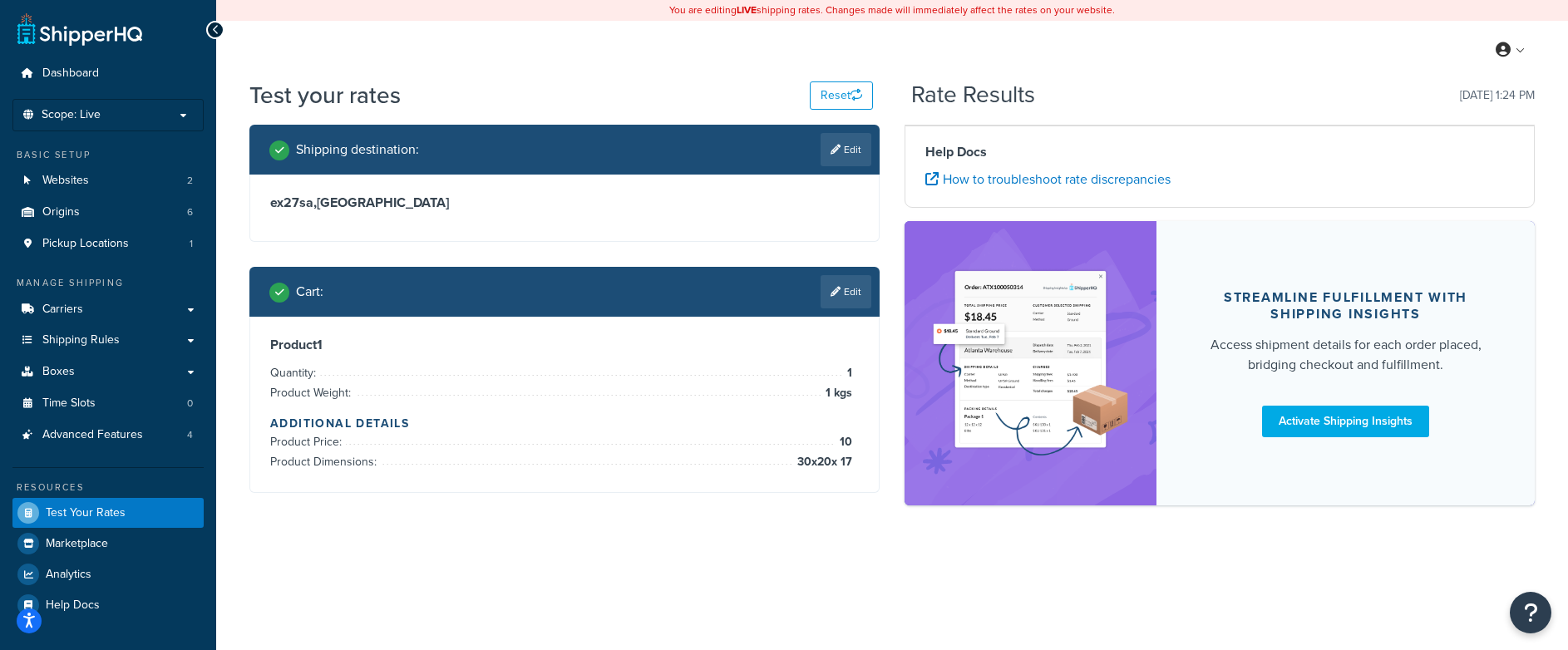
scroll to position [0, 0]
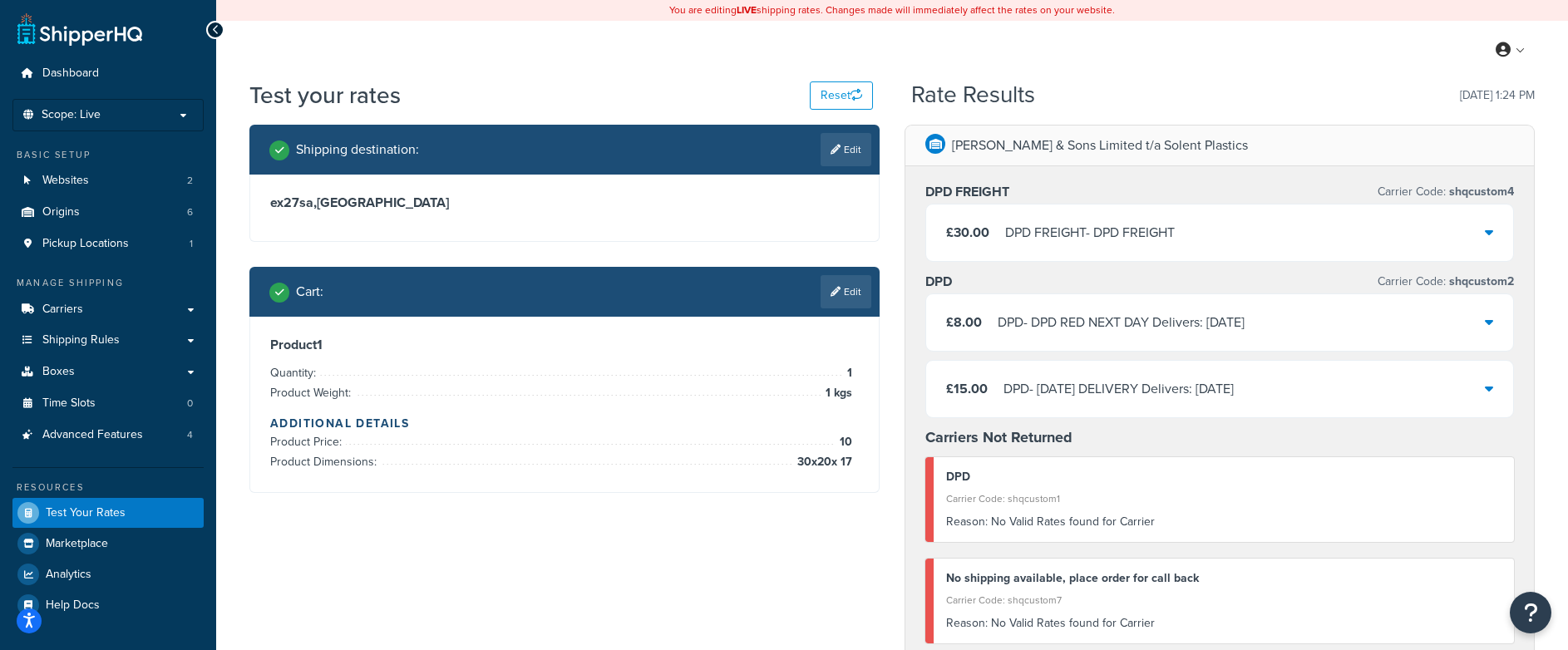
click at [851, 295] on link "Edit" at bounding box center [846, 292] width 51 height 33
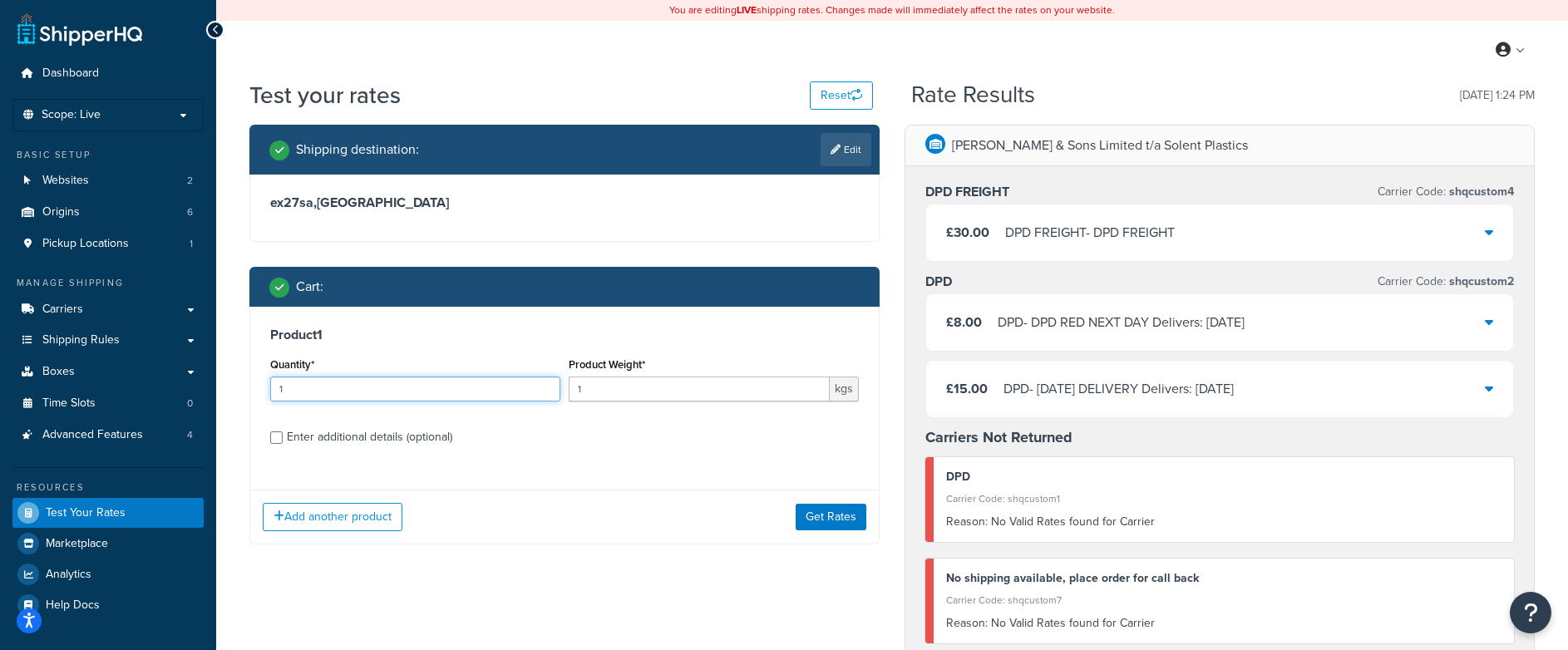
click at [335, 393] on input "1" at bounding box center [415, 389] width 290 height 25
type input "20"
click at [396, 439] on div "Enter additional details (optional)" at bounding box center [369, 437] width 166 height 23
click at [283, 439] on input "Enter additional details (optional)" at bounding box center [277, 438] width 12 height 12
checkbox input "true"
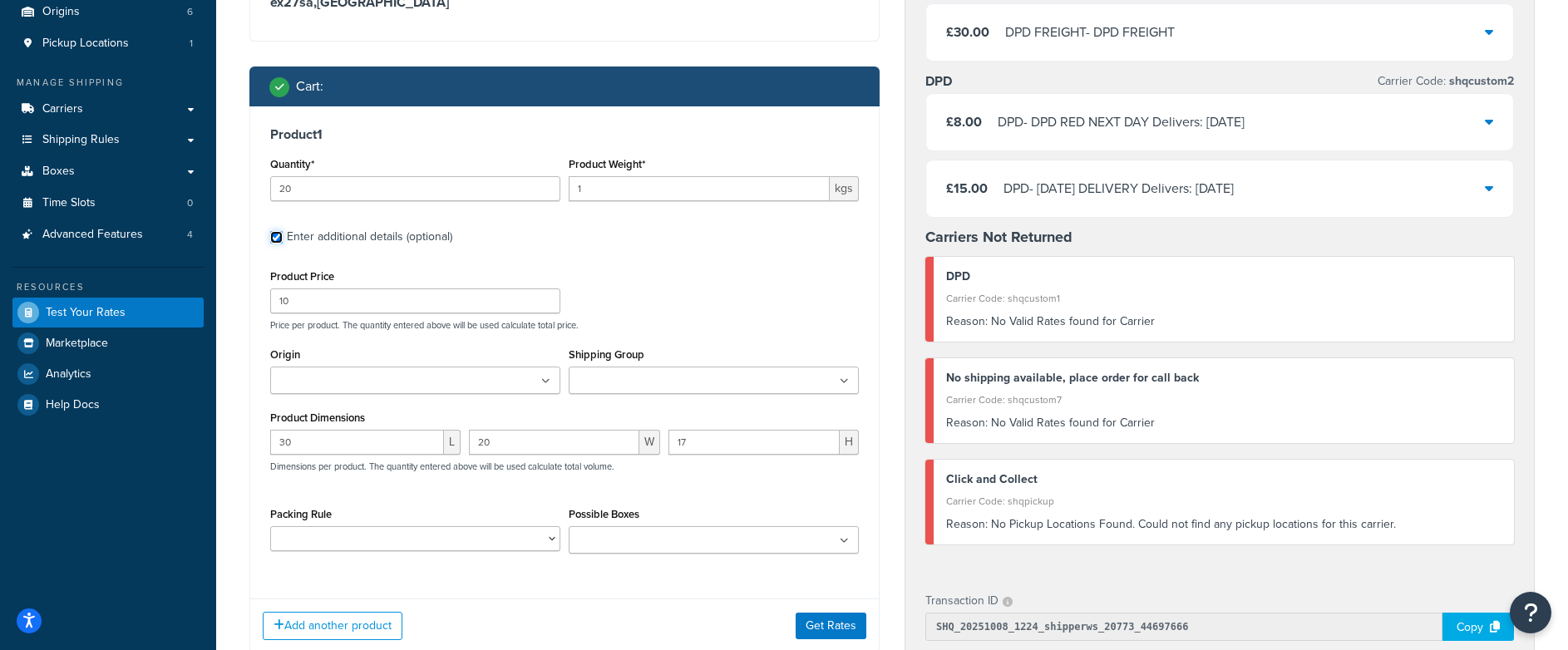
scroll to position [248, 0]
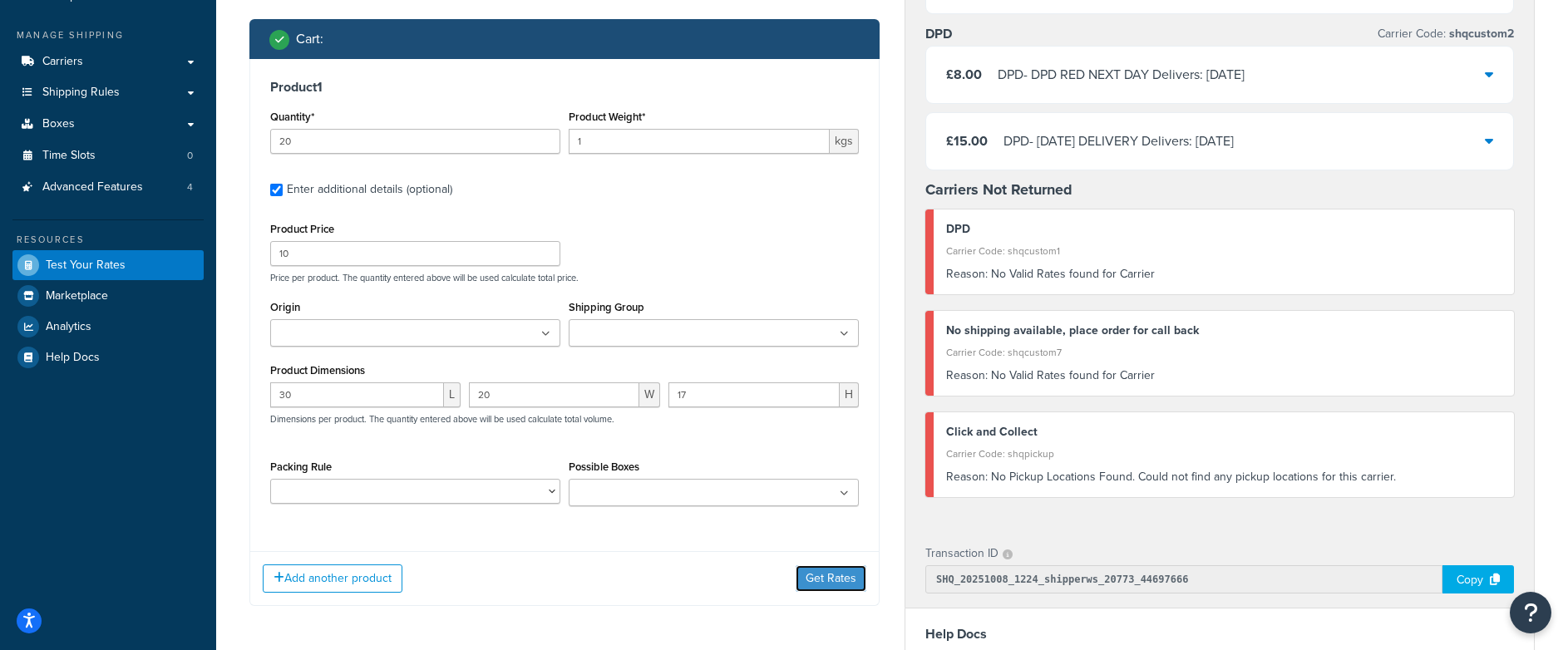
click at [806, 579] on button "Get Rates" at bounding box center [831, 578] width 71 height 27
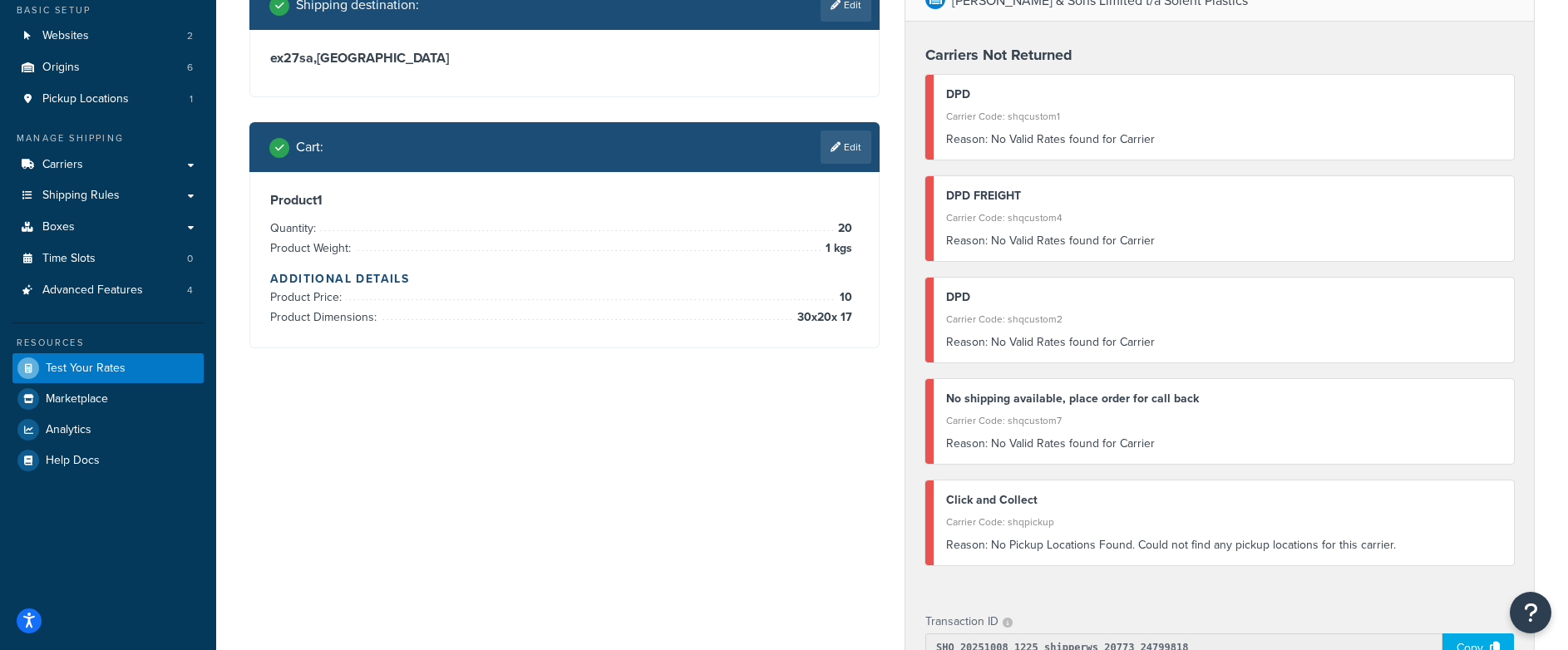
scroll to position [172, 0]
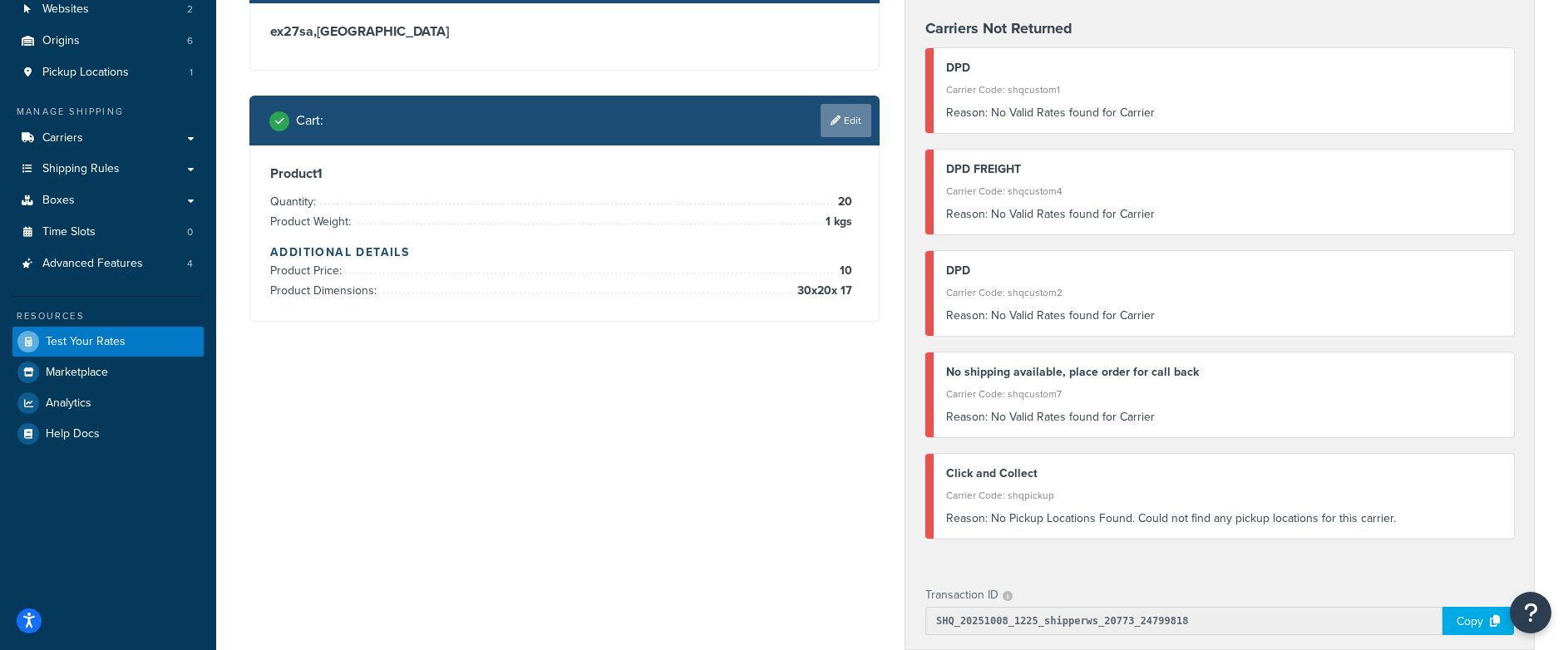
click at [853, 128] on link "Edit" at bounding box center [846, 120] width 51 height 33
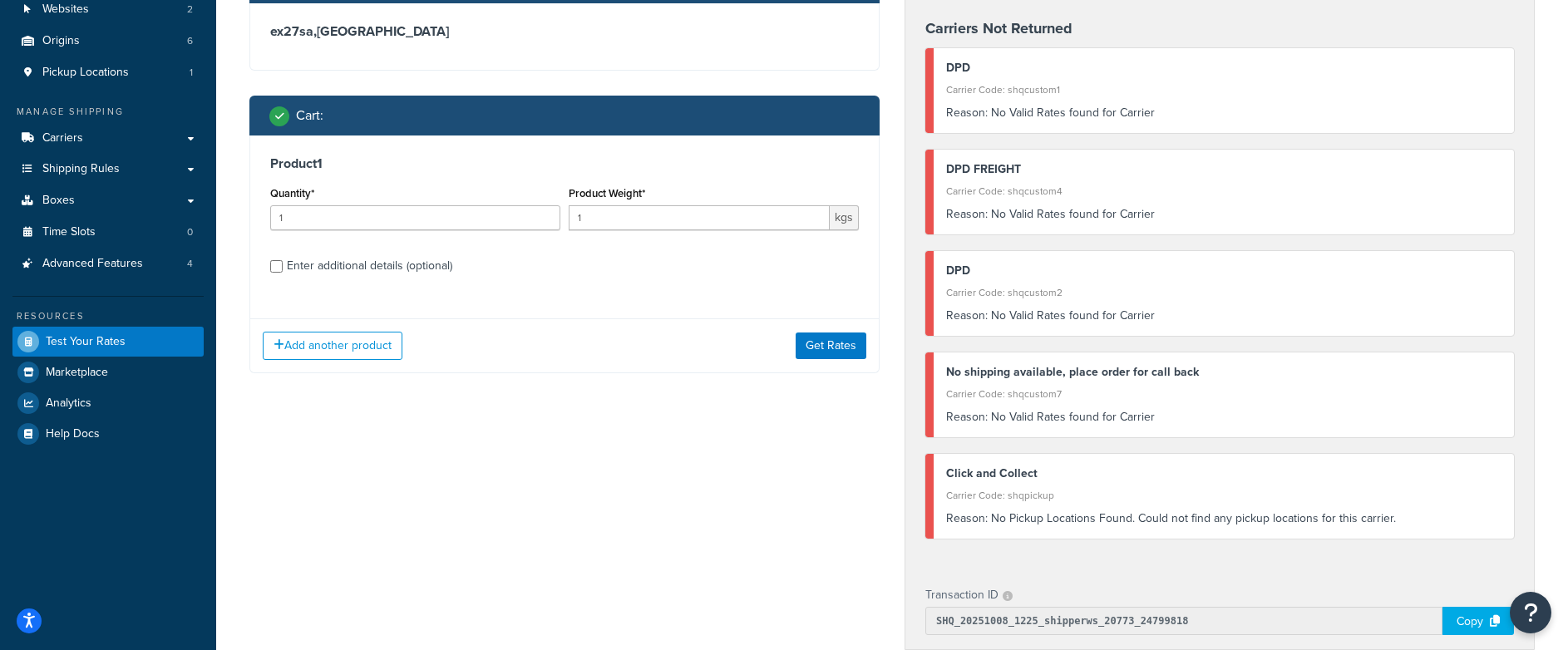
click at [411, 276] on div "Enter additional details (optional)" at bounding box center [369, 266] width 166 height 23
click at [283, 273] on input "Enter additional details (optional)" at bounding box center [277, 266] width 12 height 12
checkbox input "true"
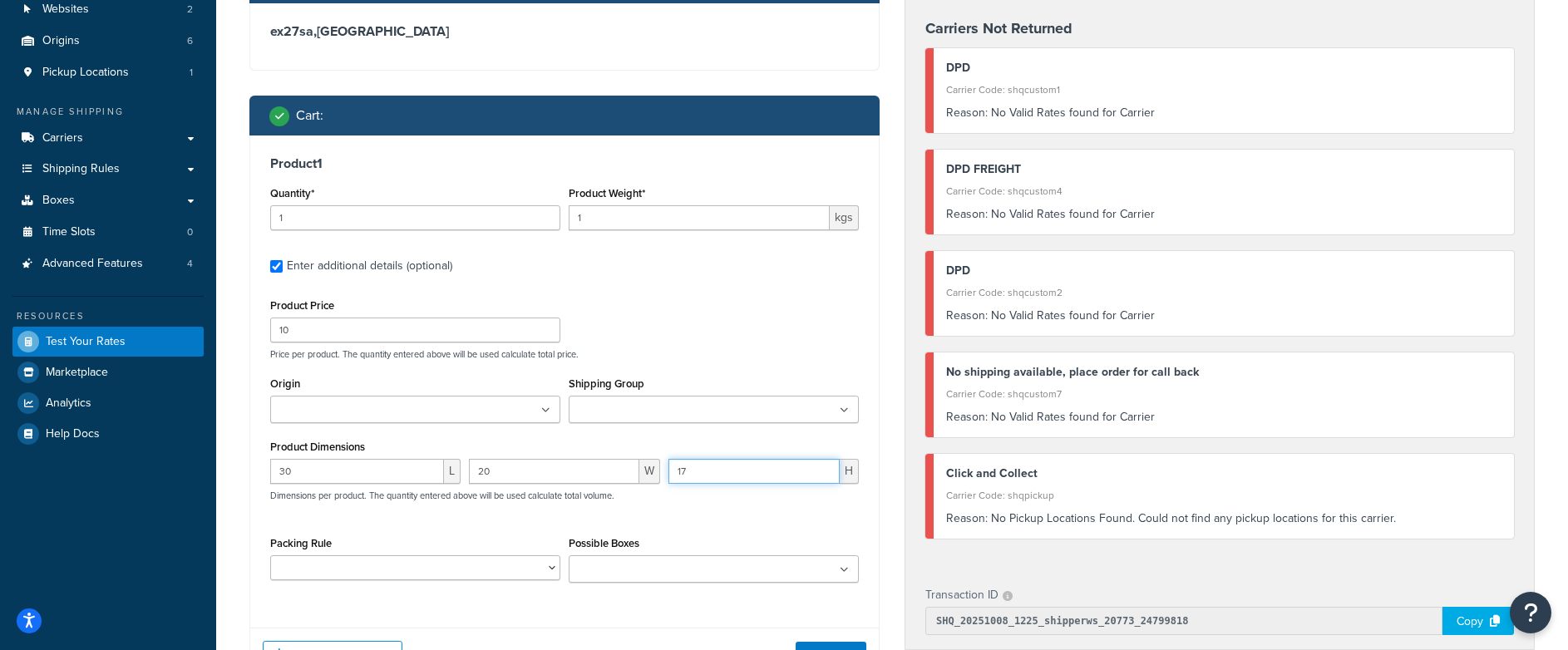
drag, startPoint x: 679, startPoint y: 472, endPoint x: 706, endPoint y: 475, distance: 27.2
click at [702, 475] on input "17" at bounding box center [754, 471] width 172 height 25
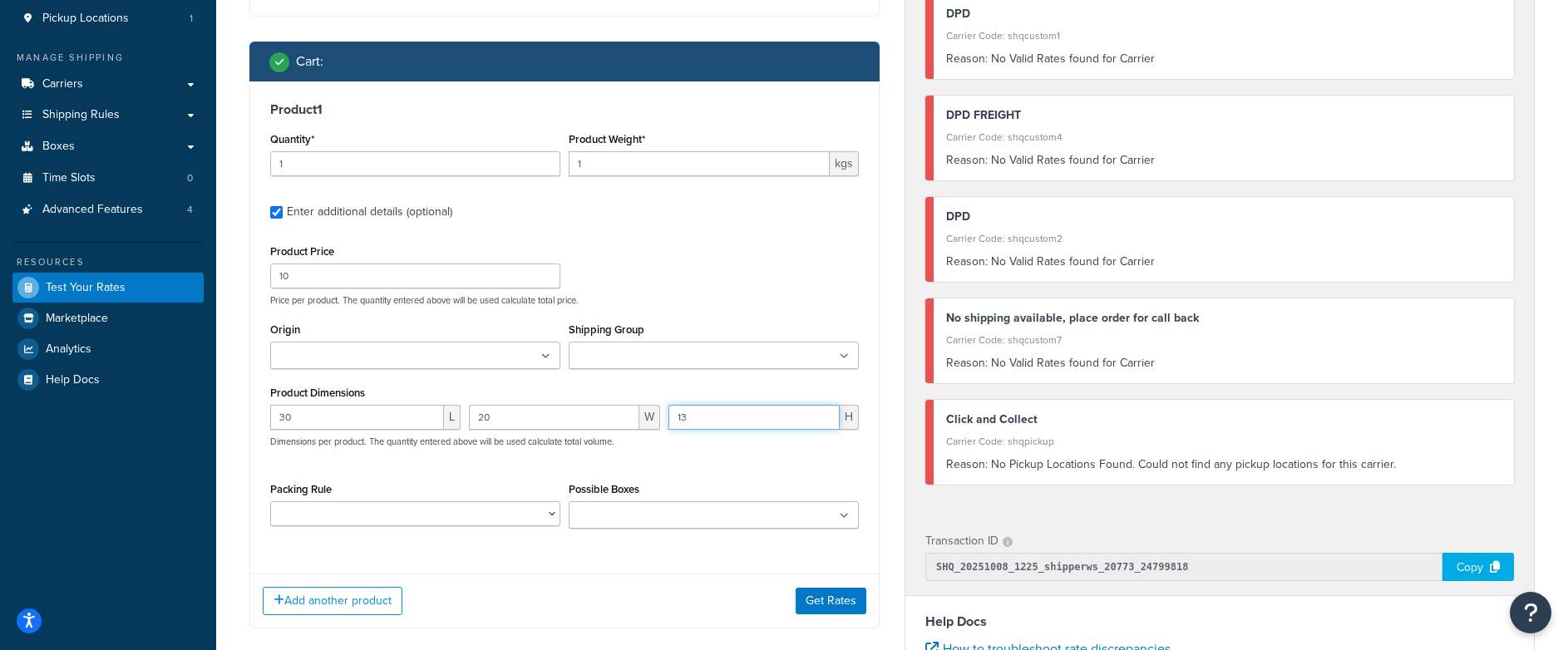
scroll to position [235, 0]
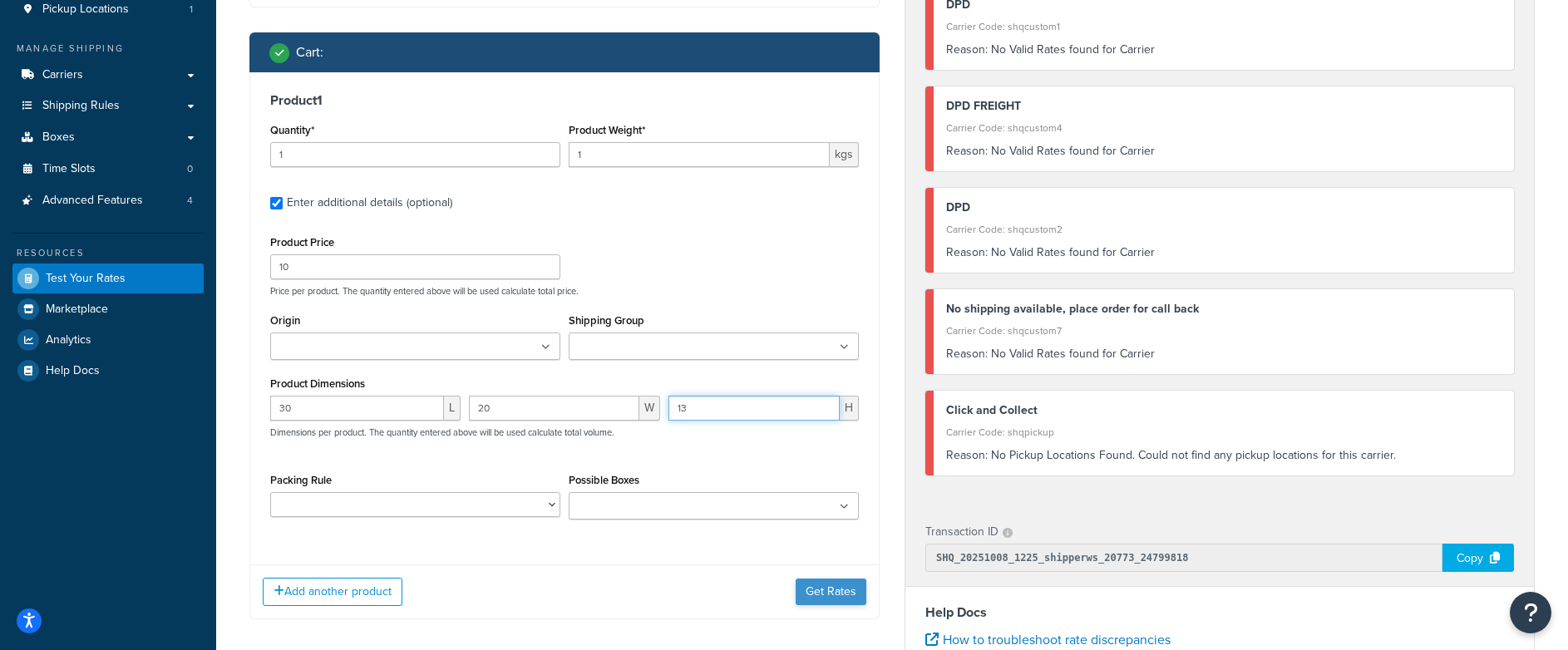
type input "13"
click at [842, 592] on button "Get Rates" at bounding box center [831, 592] width 71 height 27
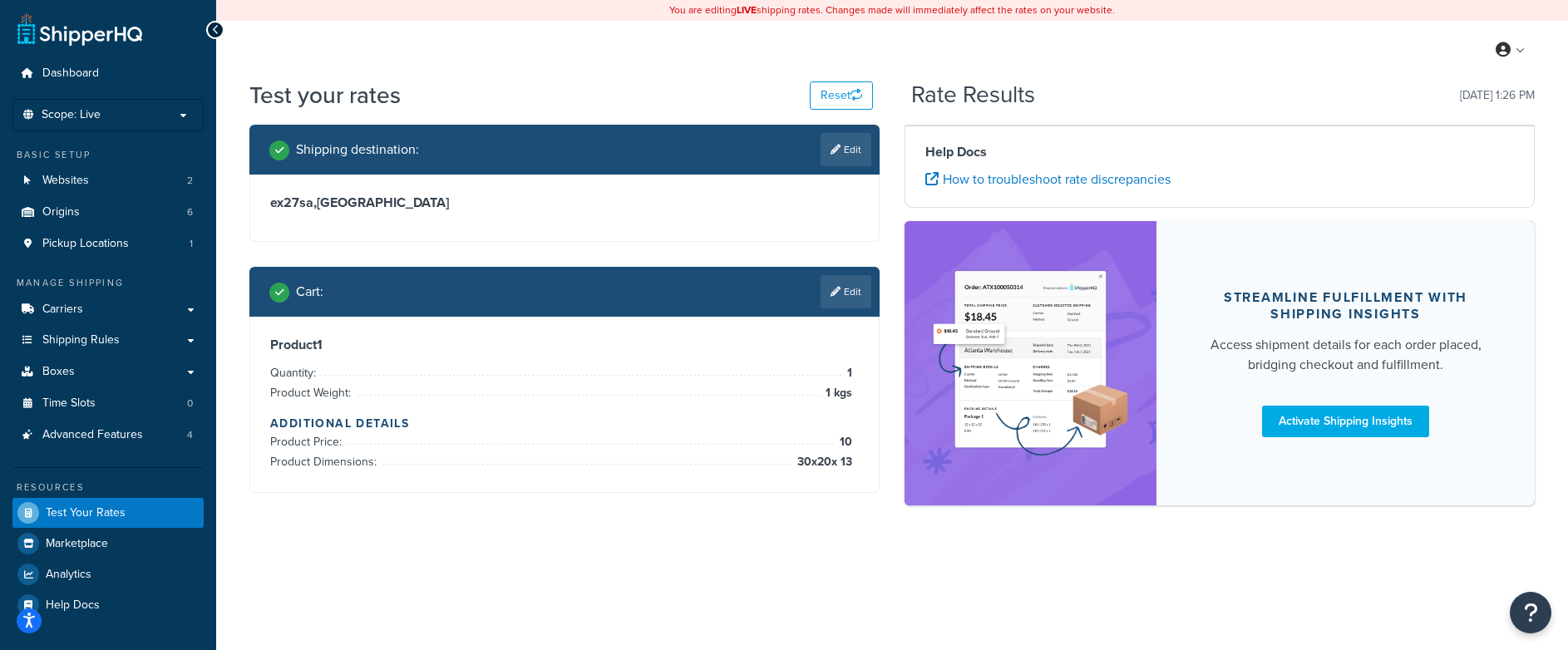
scroll to position [0, 0]
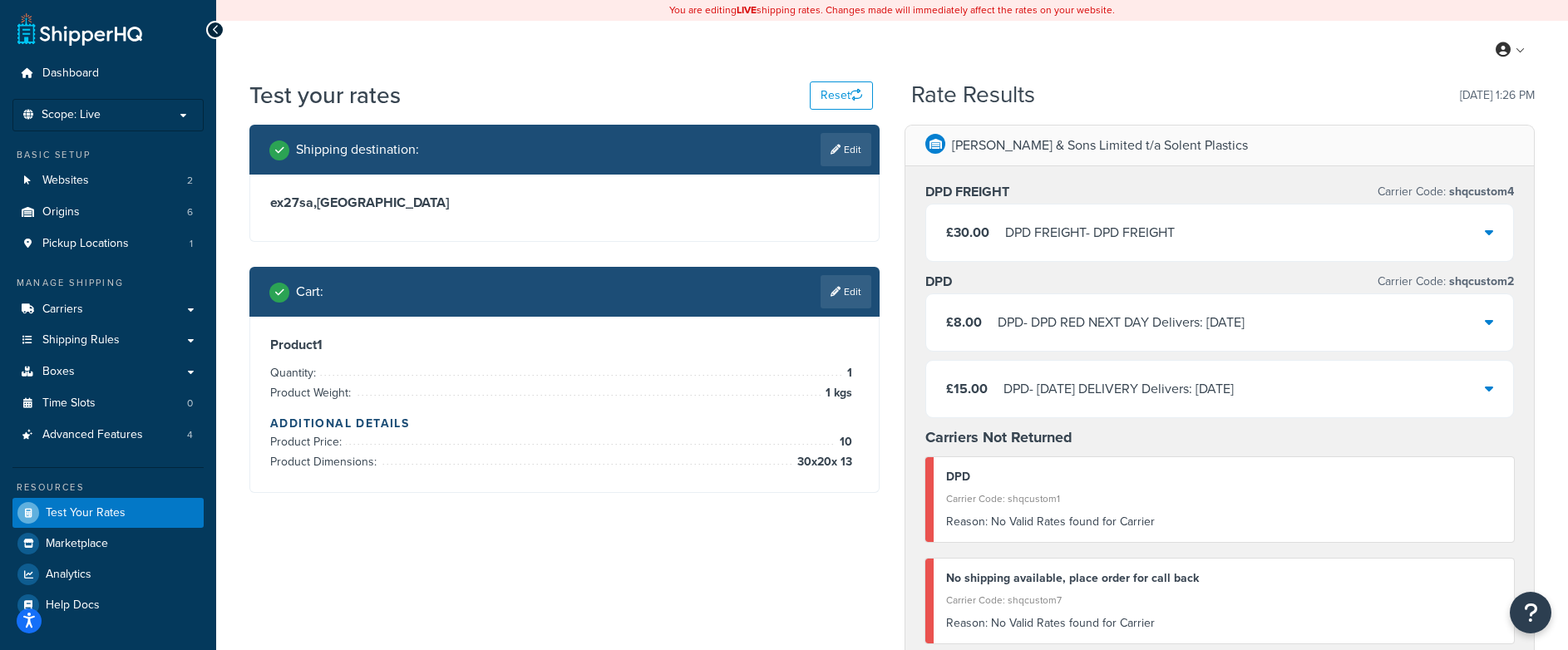
click at [1486, 237] on icon at bounding box center [1489, 231] width 9 height 13
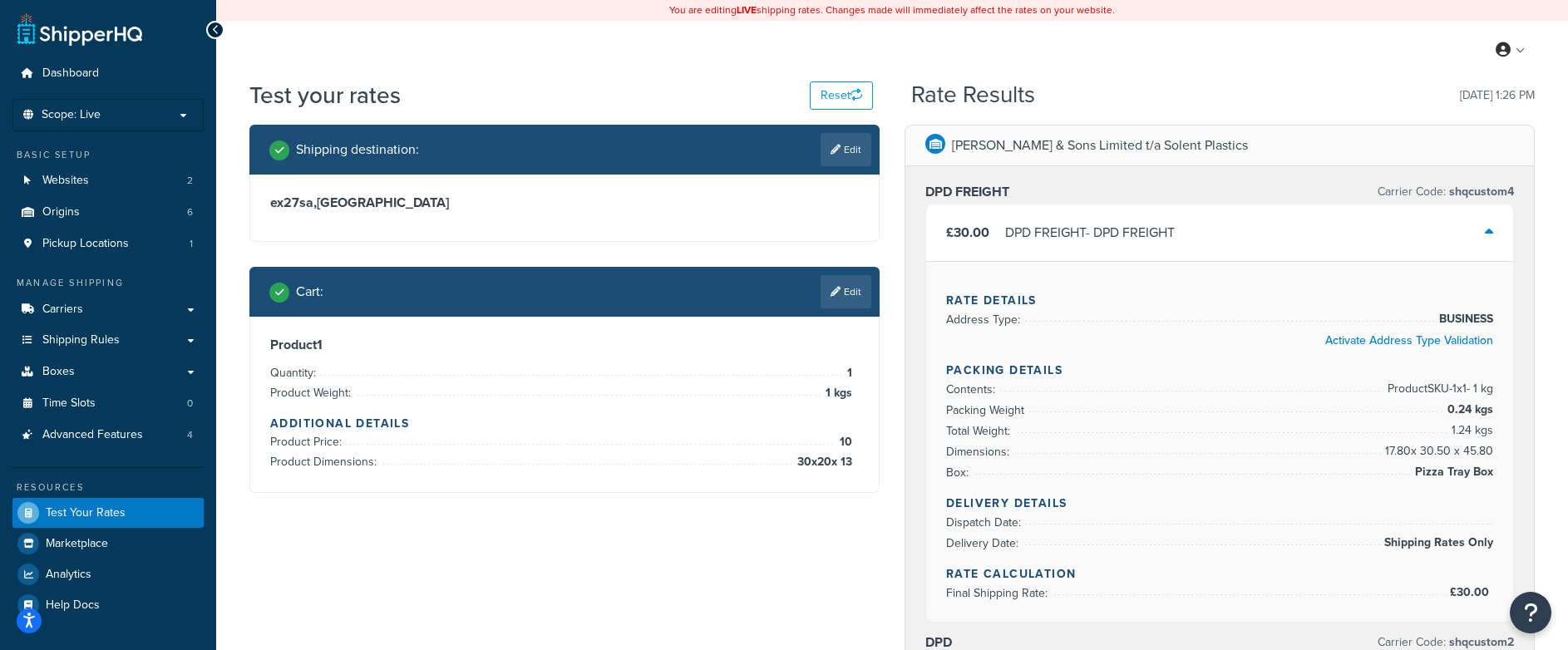
click at [1486, 237] on icon at bounding box center [1489, 231] width 9 height 13
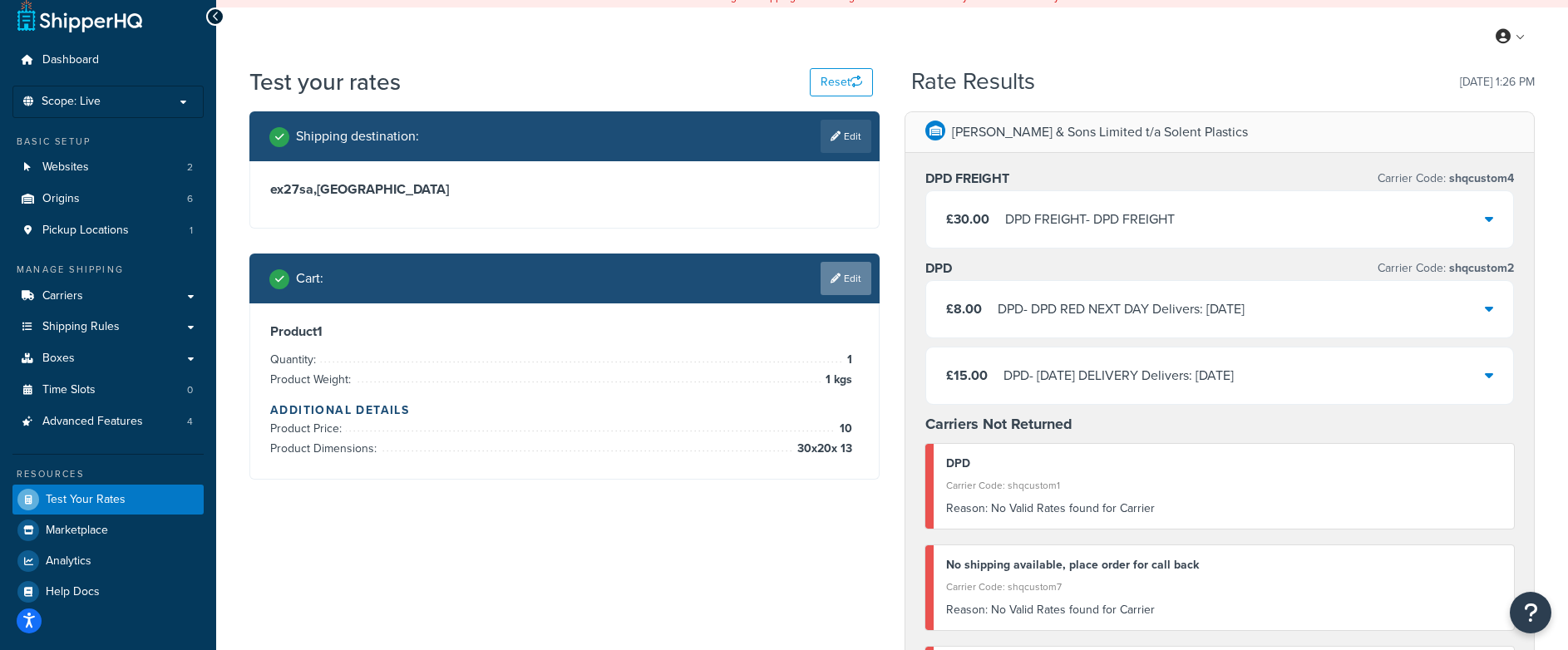
scroll to position [14, 0]
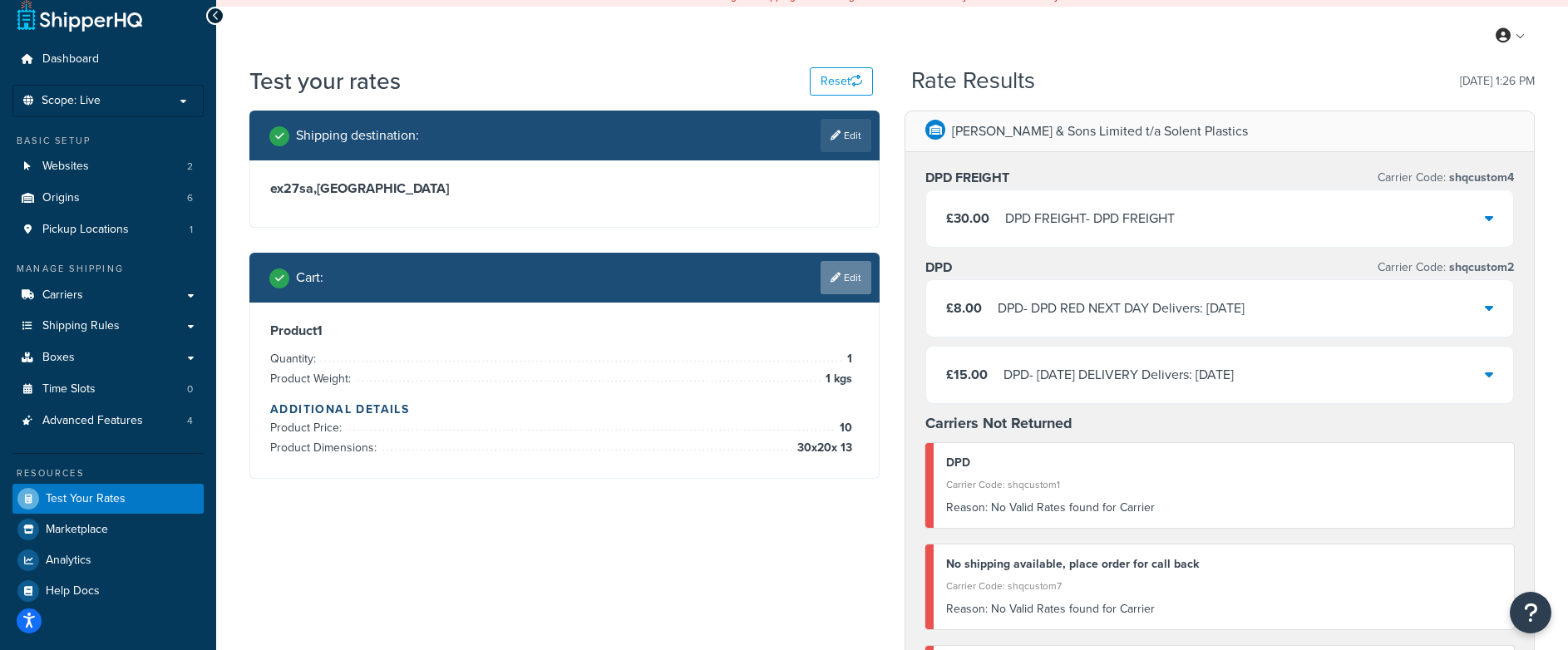
click at [849, 276] on link "Edit" at bounding box center [846, 277] width 51 height 33
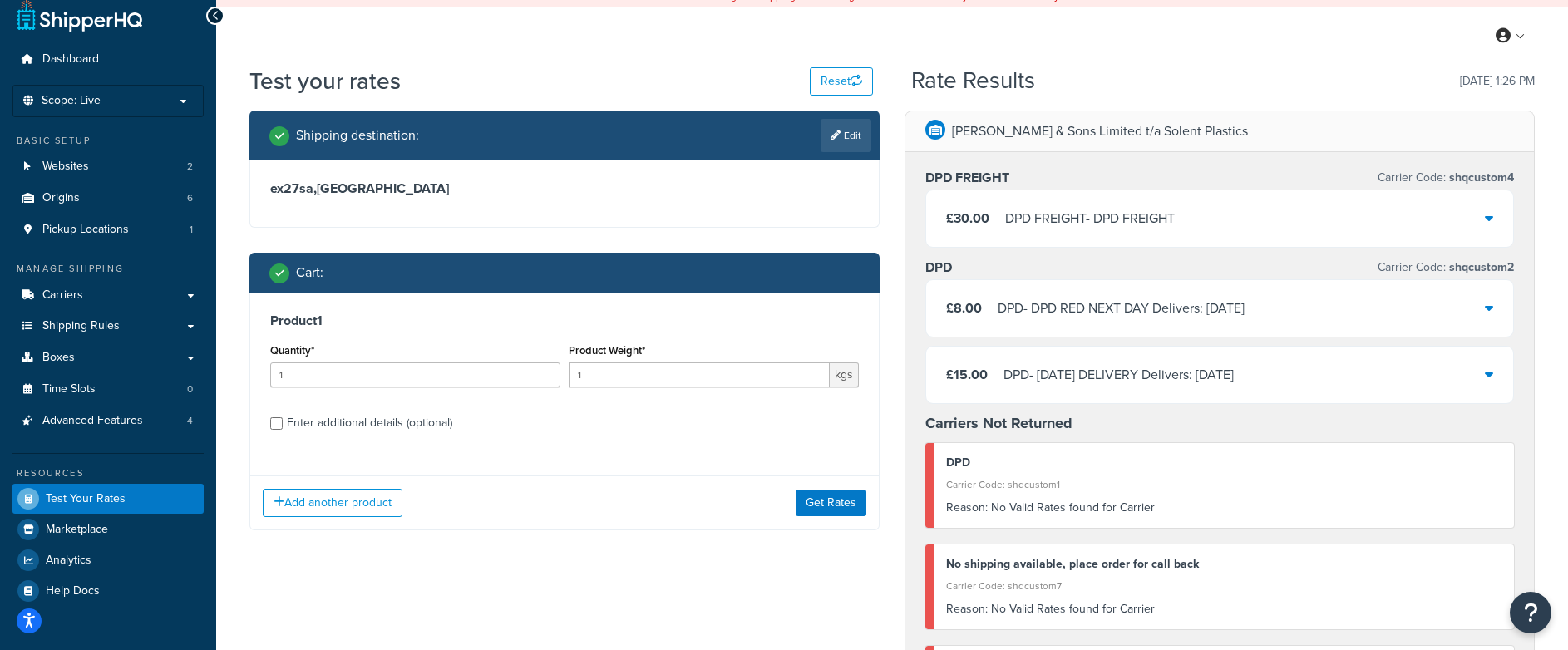
scroll to position [11, 0]
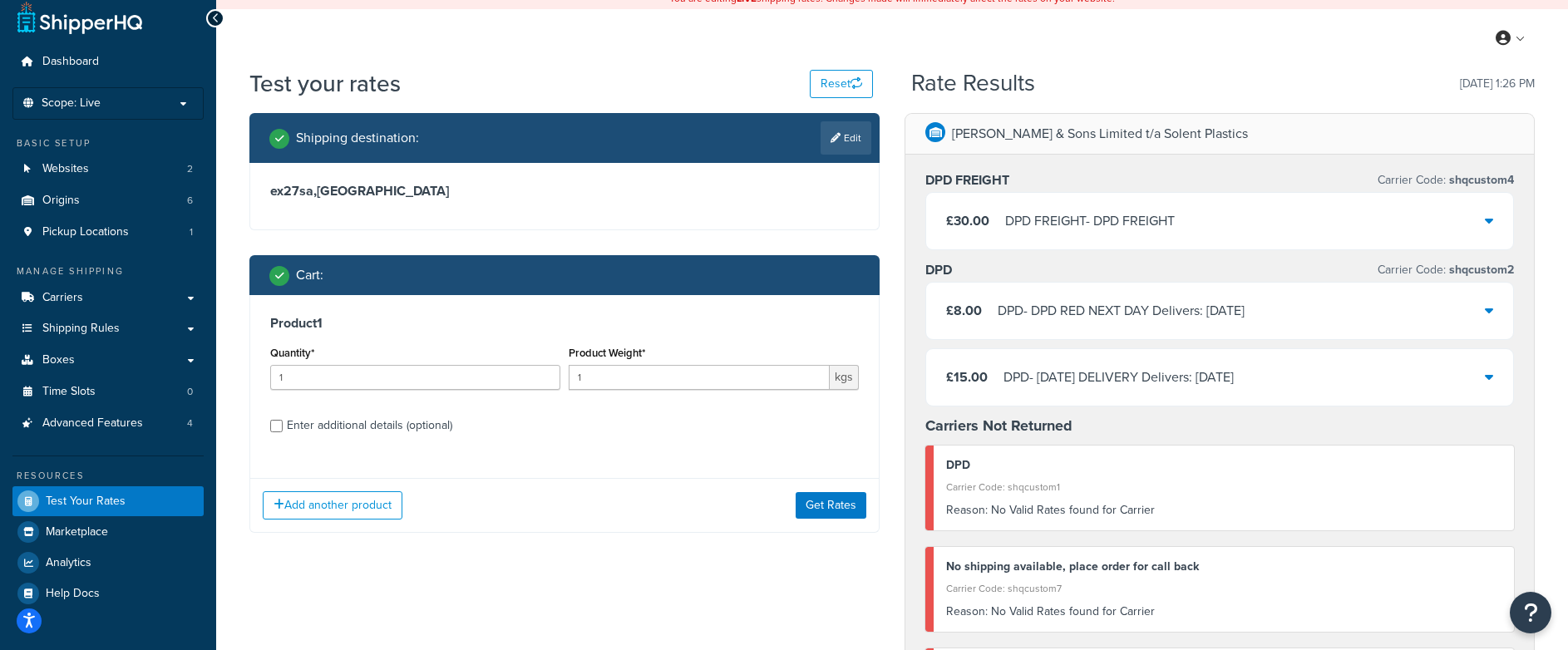
click at [376, 421] on div "Enter additional details (optional)" at bounding box center [369, 426] width 166 height 23
click at [283, 421] on input "Enter additional details (optional)" at bounding box center [277, 426] width 12 height 12
checkbox input "true"
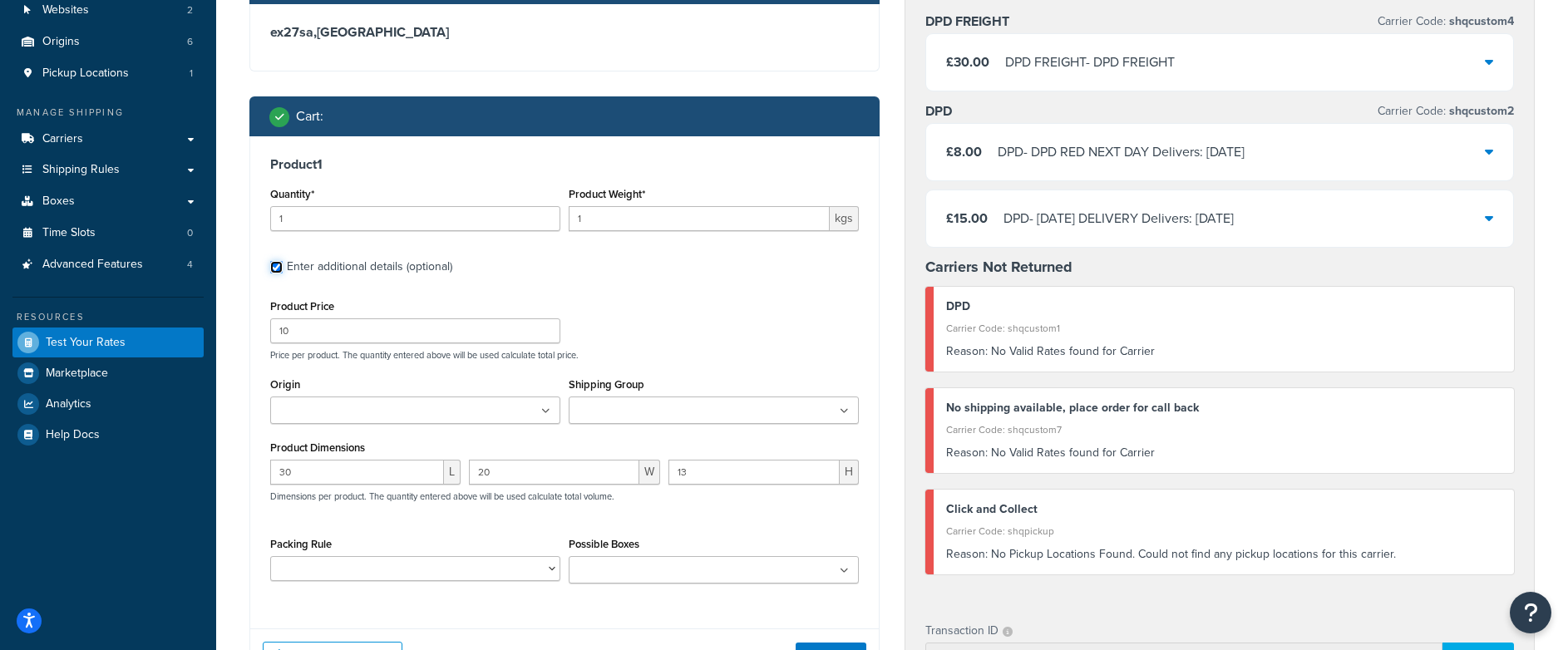
scroll to position [168, 0]
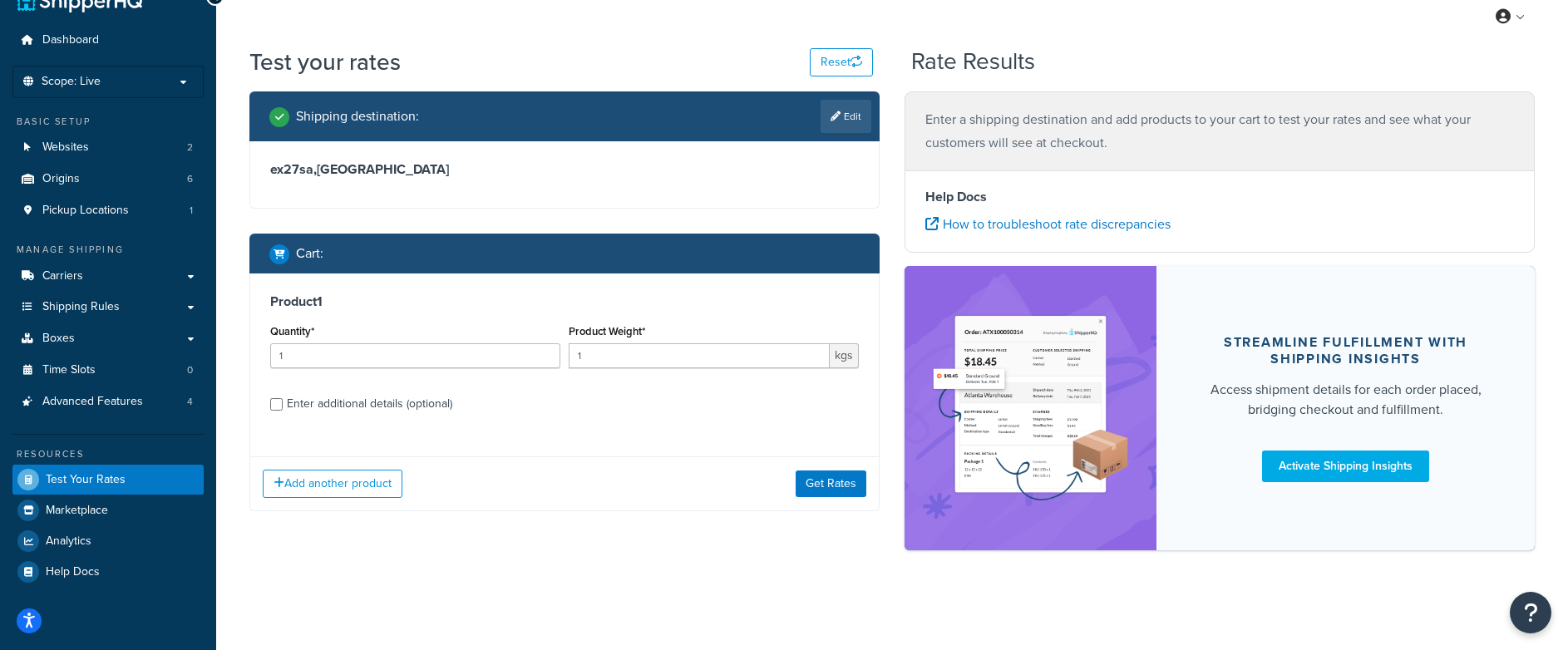
click at [372, 350] on div "Quantity* 1" at bounding box center [415, 350] width 298 height 61
click at [363, 403] on div "Enter additional details (optional)" at bounding box center [369, 404] width 166 height 23
click at [283, 403] on input "Enter additional details (optional)" at bounding box center [277, 405] width 12 height 12
checkbox input "true"
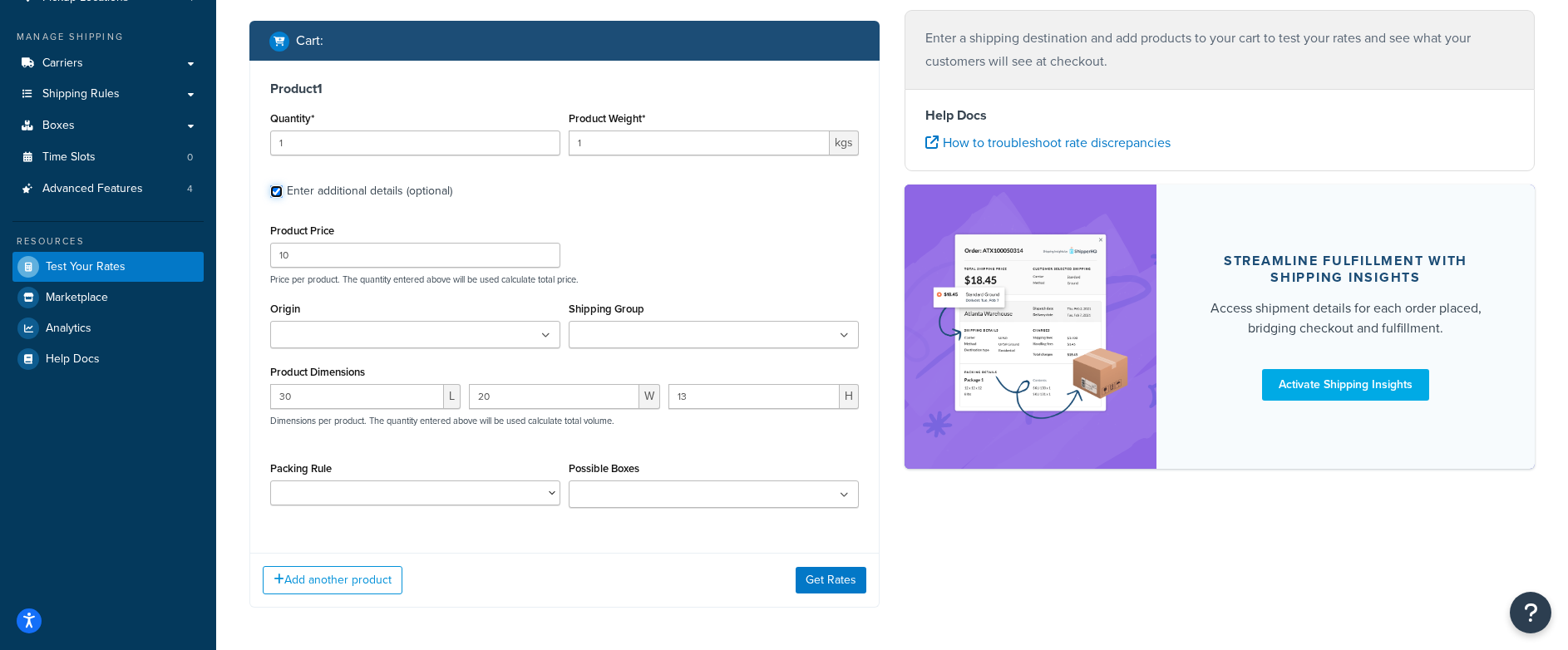
scroll to position [254, 0]
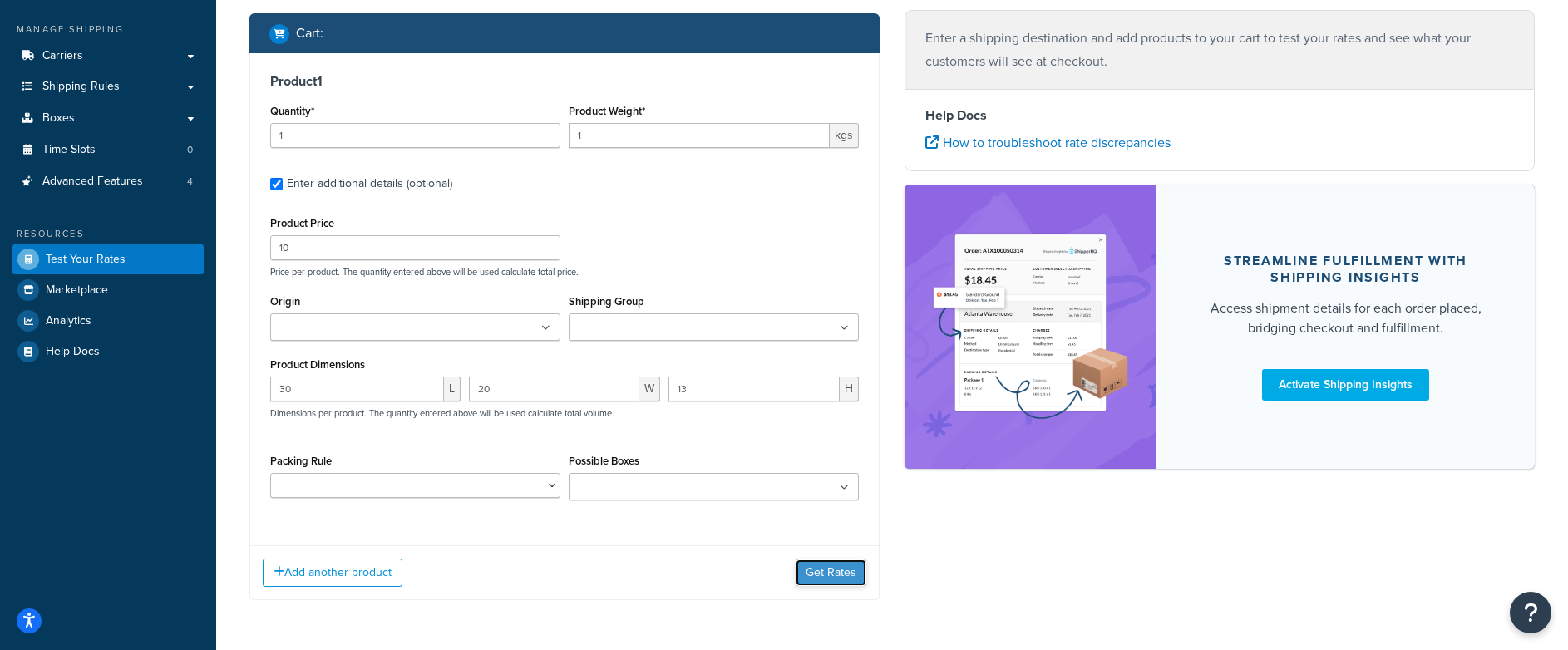
click at [830, 573] on button "Get Rates" at bounding box center [831, 573] width 71 height 27
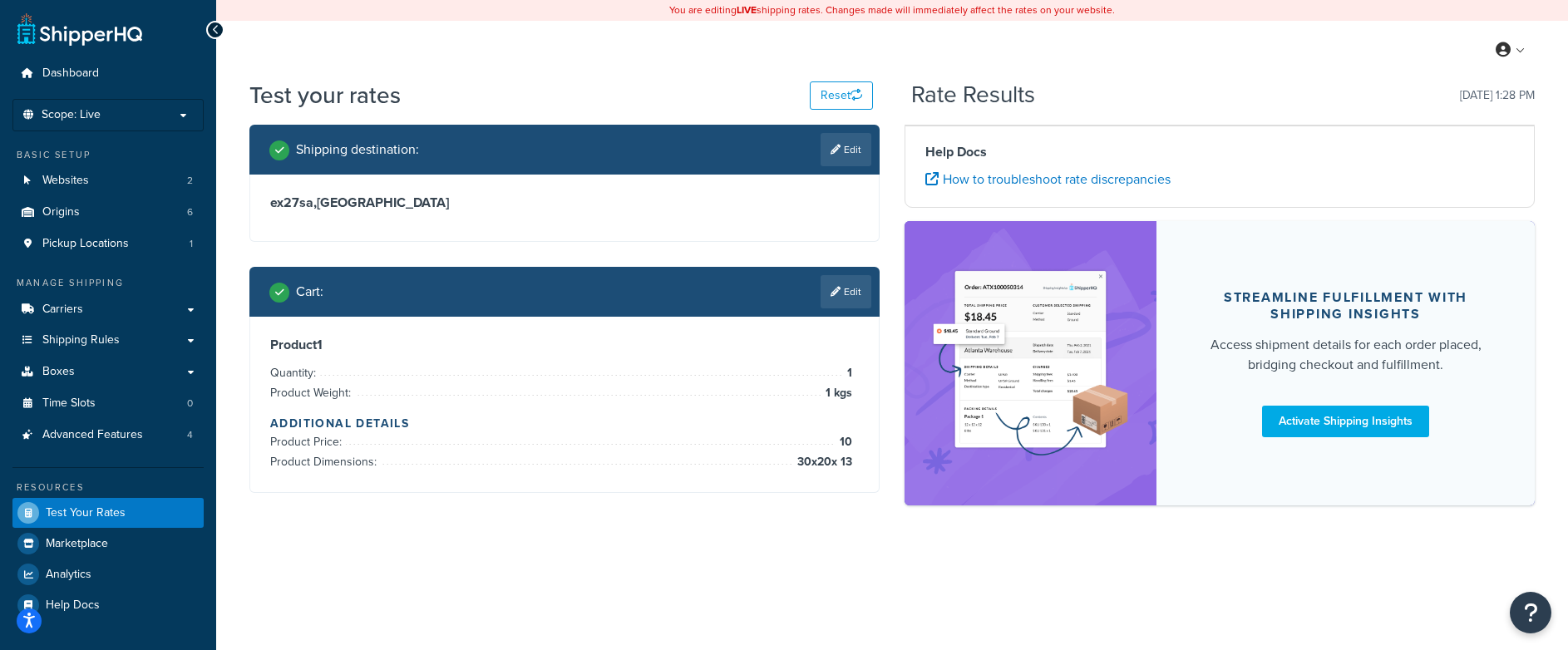
scroll to position [0, 0]
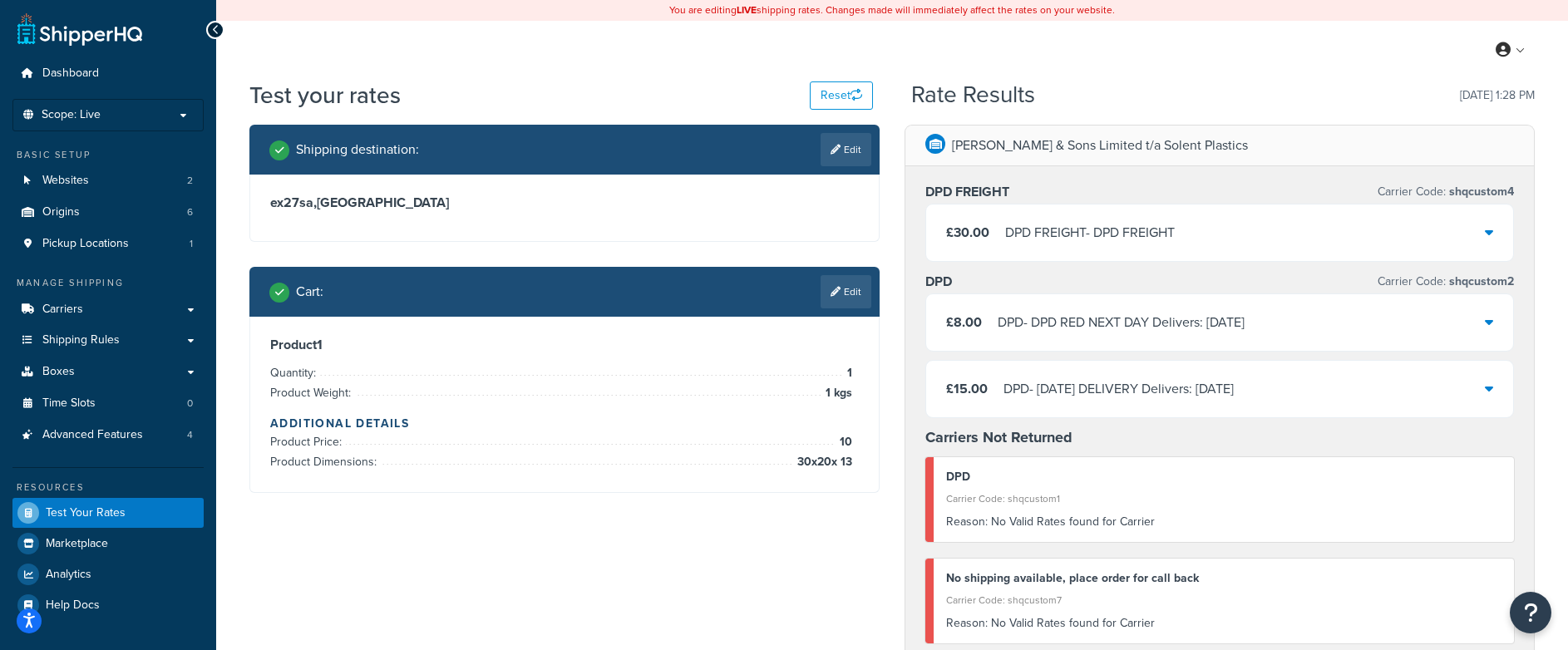
click at [827, 299] on link "Edit" at bounding box center [846, 292] width 51 height 33
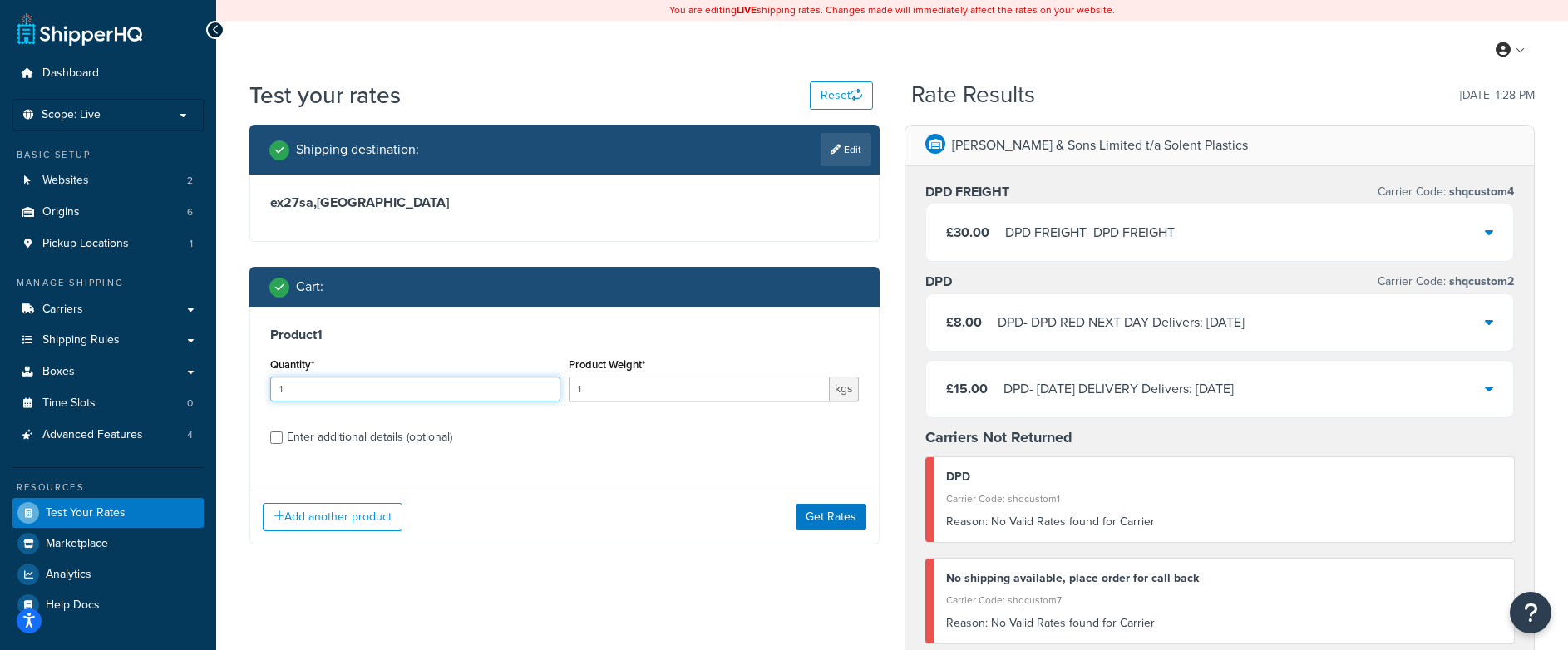
click at [339, 381] on input "1" at bounding box center [415, 389] width 290 height 25
click at [348, 387] on input "1" at bounding box center [415, 389] width 290 height 25
type input "10"
click at [834, 521] on button "Get Rates" at bounding box center [831, 517] width 71 height 27
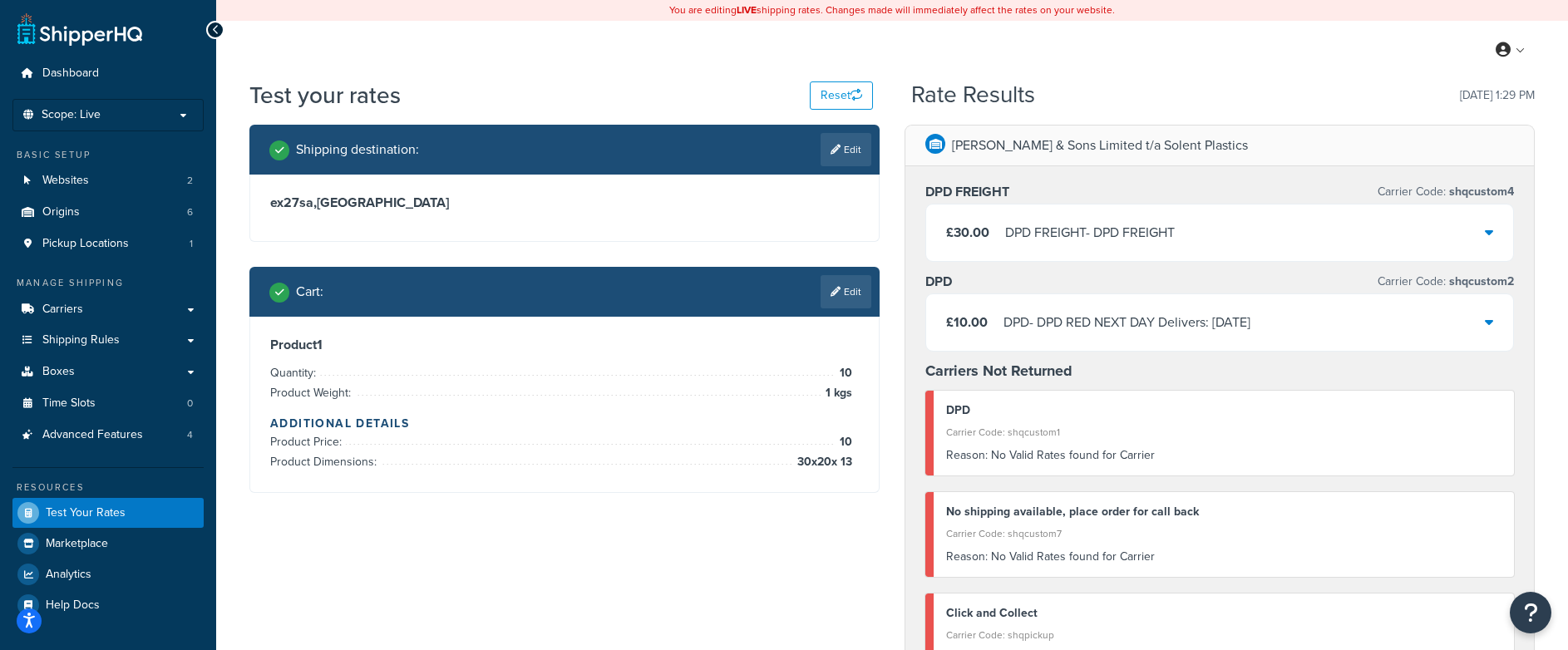
click at [1488, 229] on icon at bounding box center [1489, 231] width 9 height 13
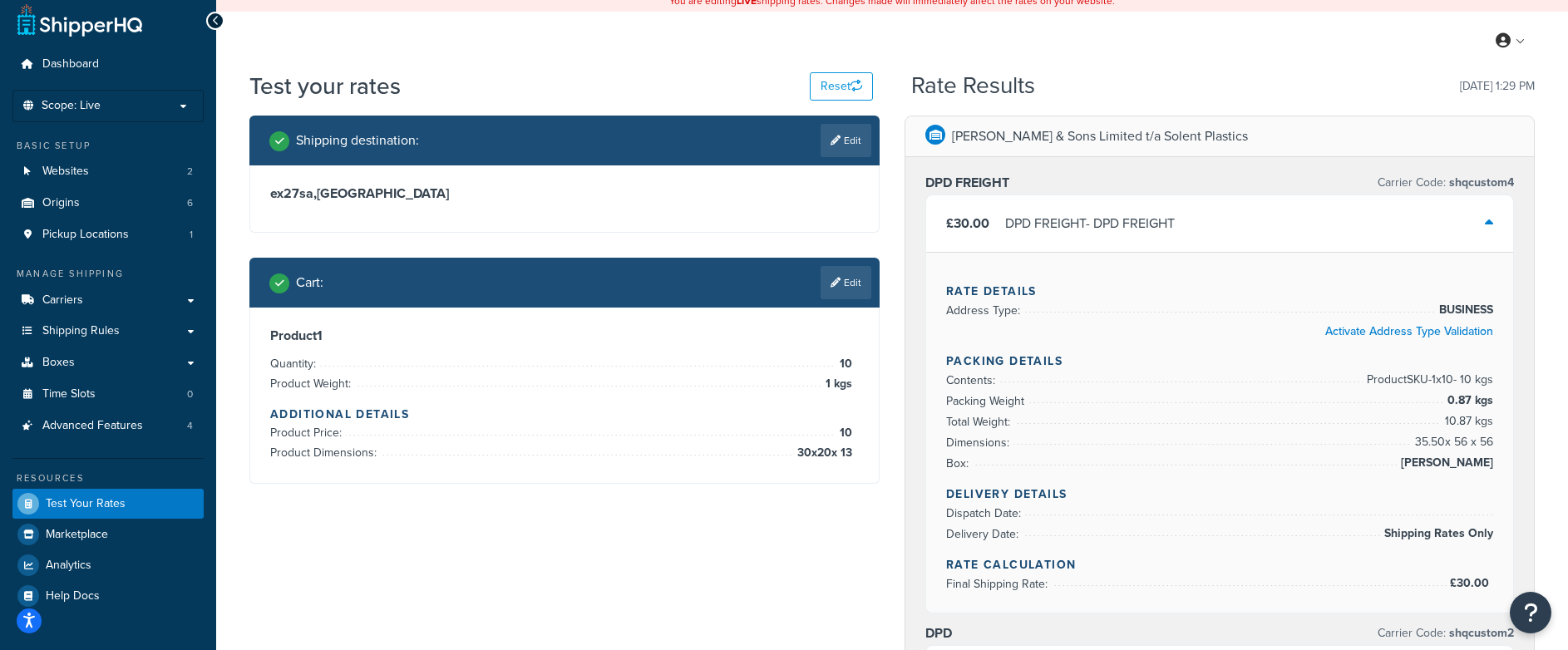
scroll to position [11, 0]
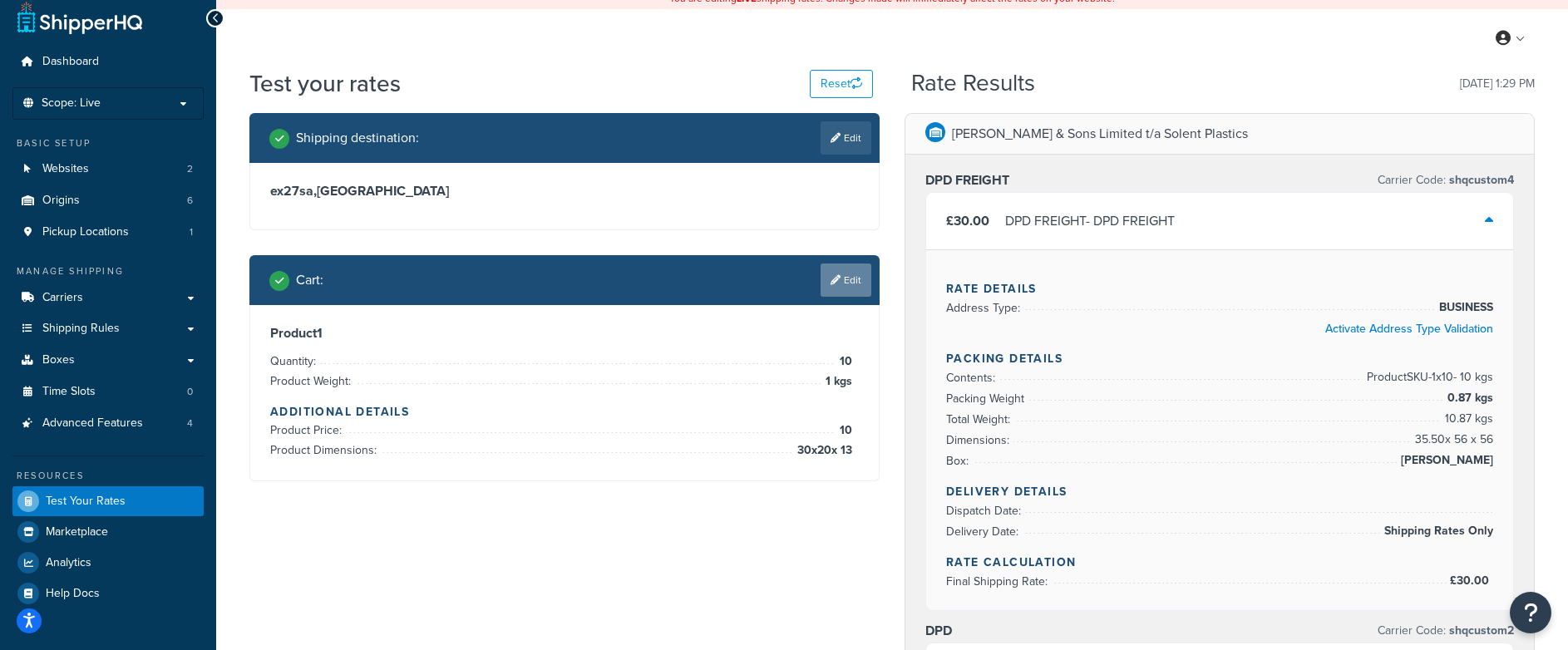
click at [847, 282] on link "Edit" at bounding box center [846, 280] width 51 height 33
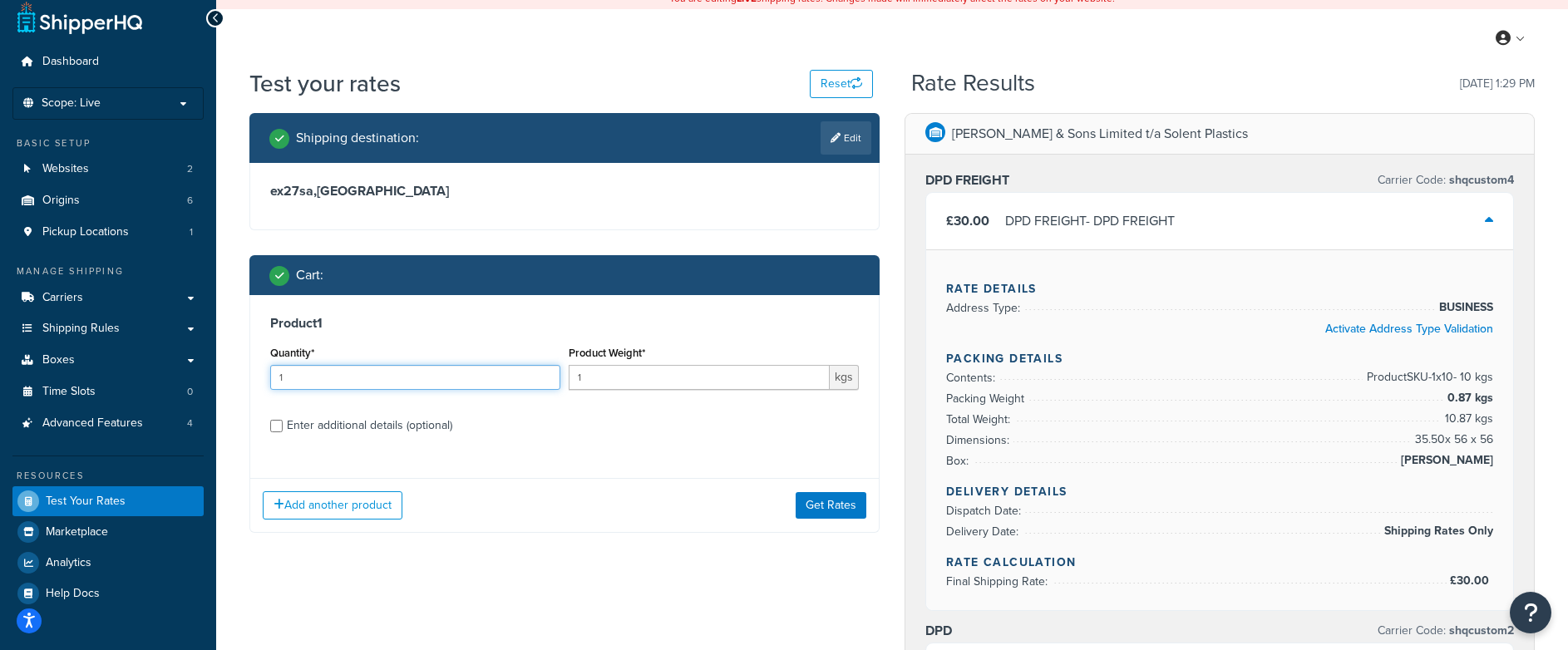
drag, startPoint x: 292, startPoint y: 380, endPoint x: 218, endPoint y: 370, distance: 74.7
type input "2"
type input "40"
click at [828, 510] on button "Get Rates" at bounding box center [831, 505] width 71 height 27
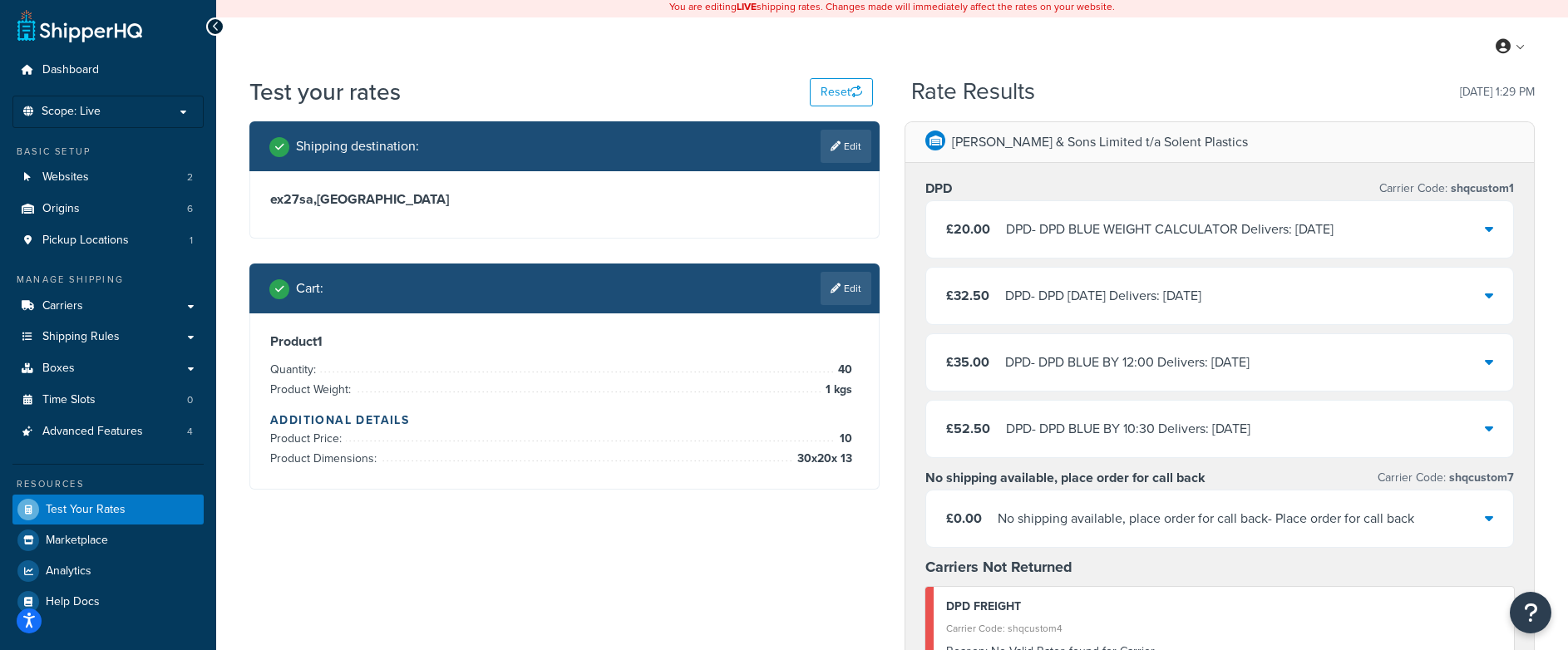
scroll to position [0, 0]
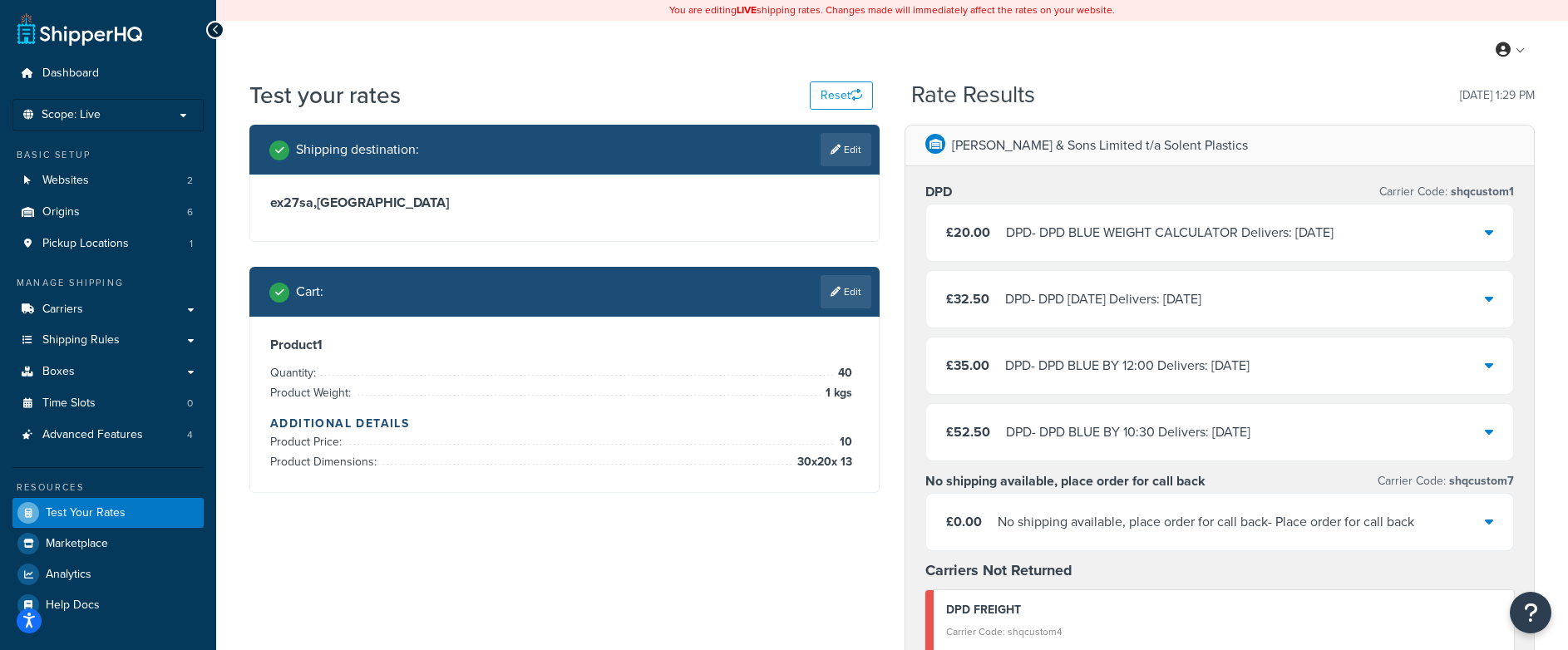
click at [1501, 523] on div "£0.00 No shipping available, place order for call back - Place order for call b…" at bounding box center [1220, 522] width 587 height 56
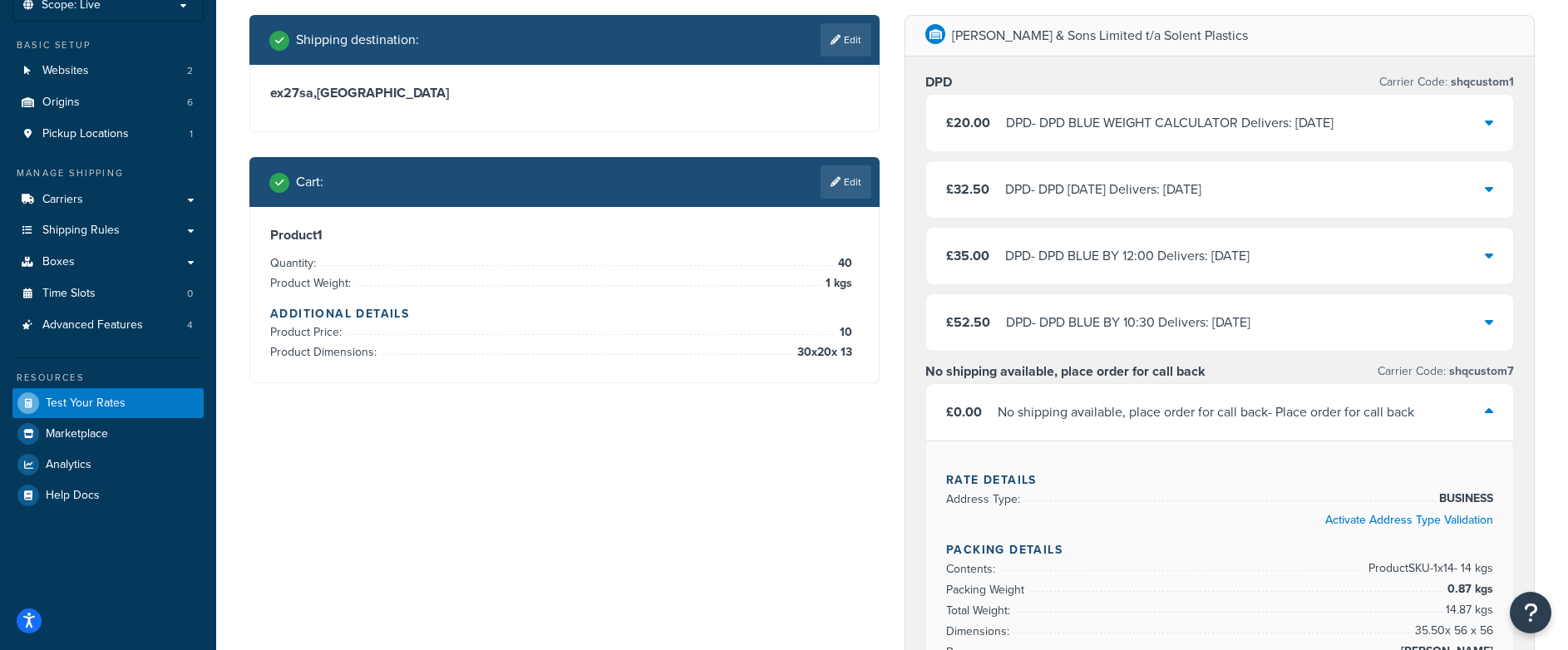
scroll to position [103, 0]
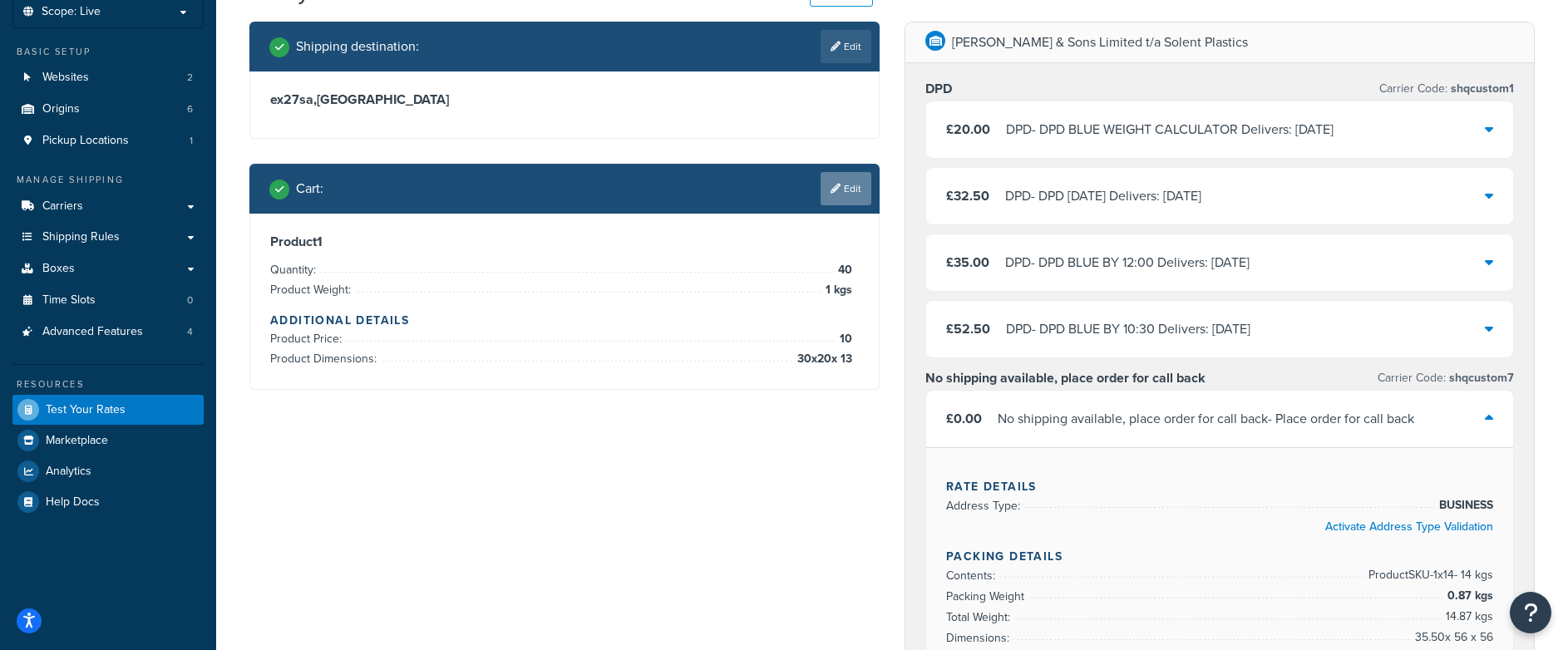
click at [846, 186] on link "Edit" at bounding box center [846, 189] width 51 height 33
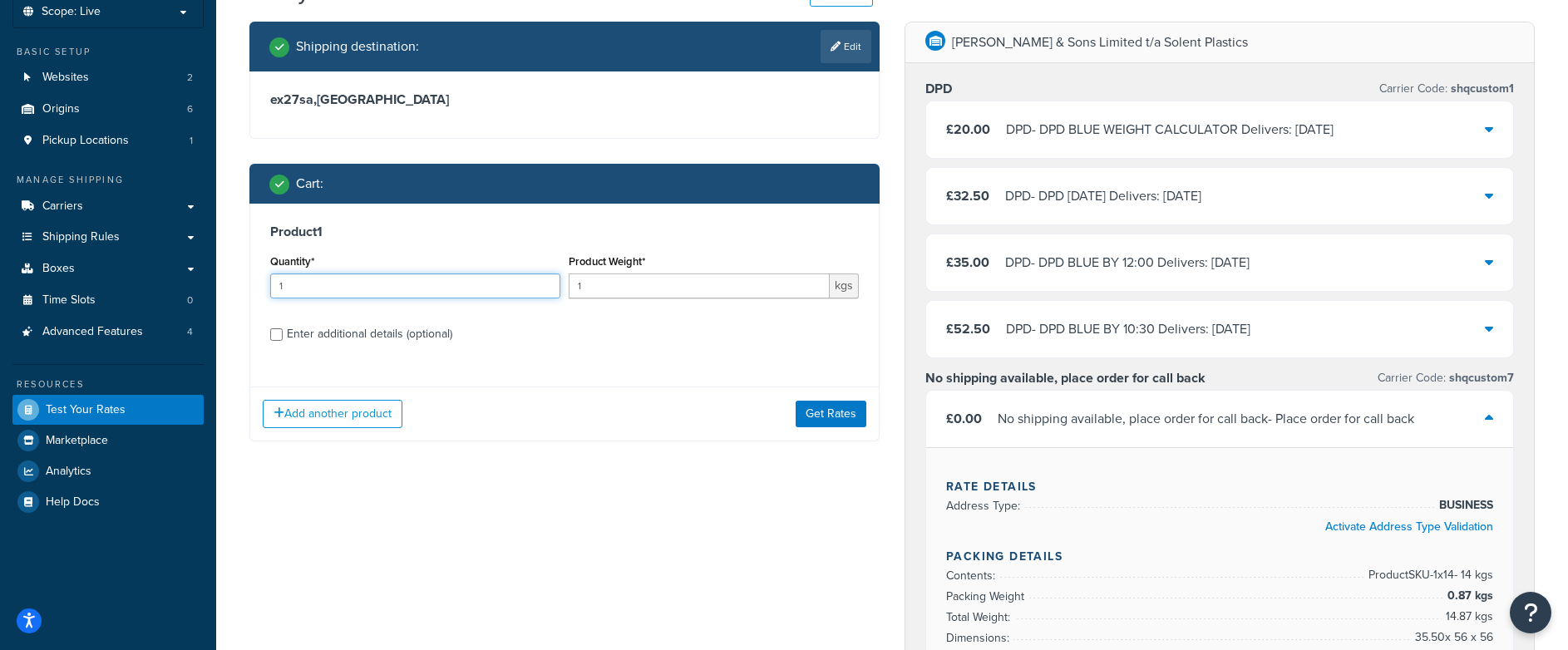
click at [303, 292] on input "1" at bounding box center [415, 286] width 290 height 25
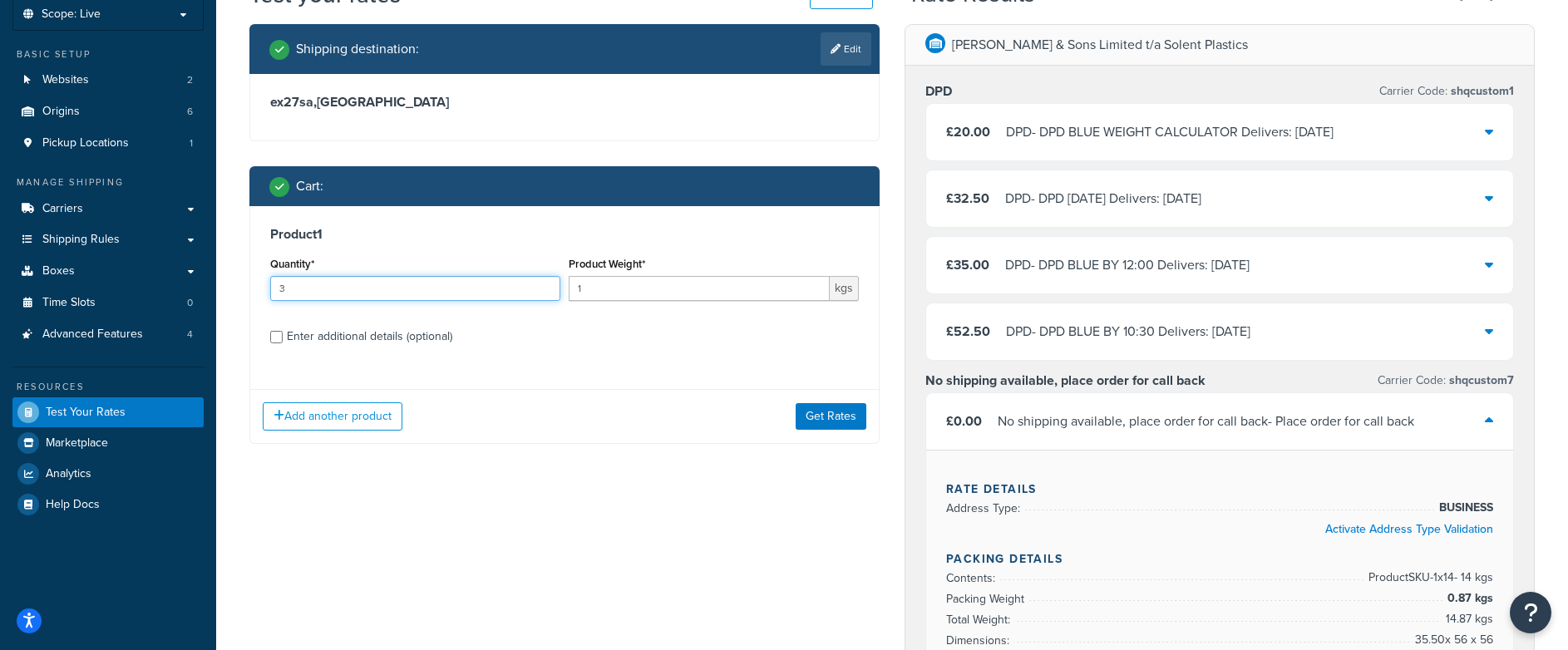
scroll to position [99, 0]
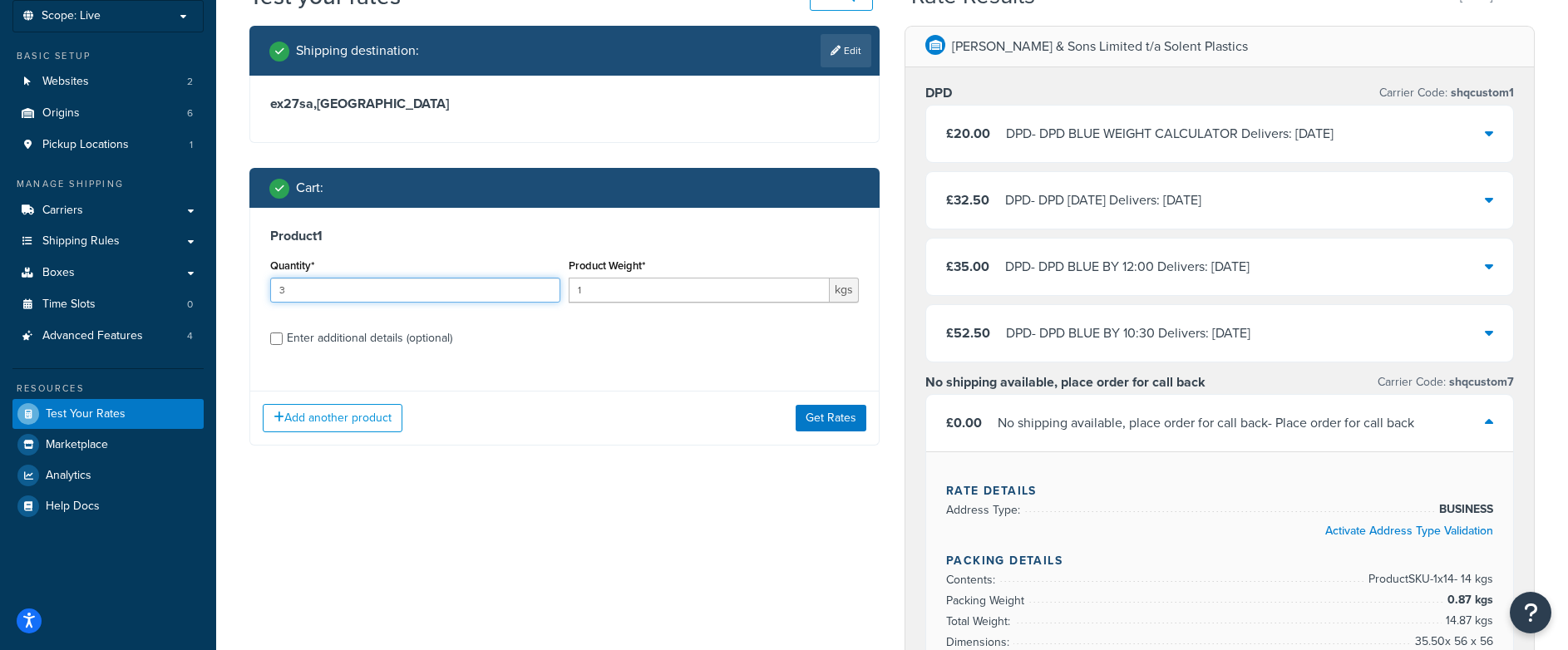
drag, startPoint x: 348, startPoint y: 291, endPoint x: 246, endPoint y: 276, distance: 103.1
click at [246, 276] on div "Shipping destination : Edit ex27sa , United Kingdom Cart : Product 1 Quantity* …" at bounding box center [564, 248] width 655 height 445
type input "100"
drag, startPoint x: 615, startPoint y: 290, endPoint x: 592, endPoint y: 293, distance: 23.2
click at [591, 292] on input "1" at bounding box center [699, 289] width 261 height 25
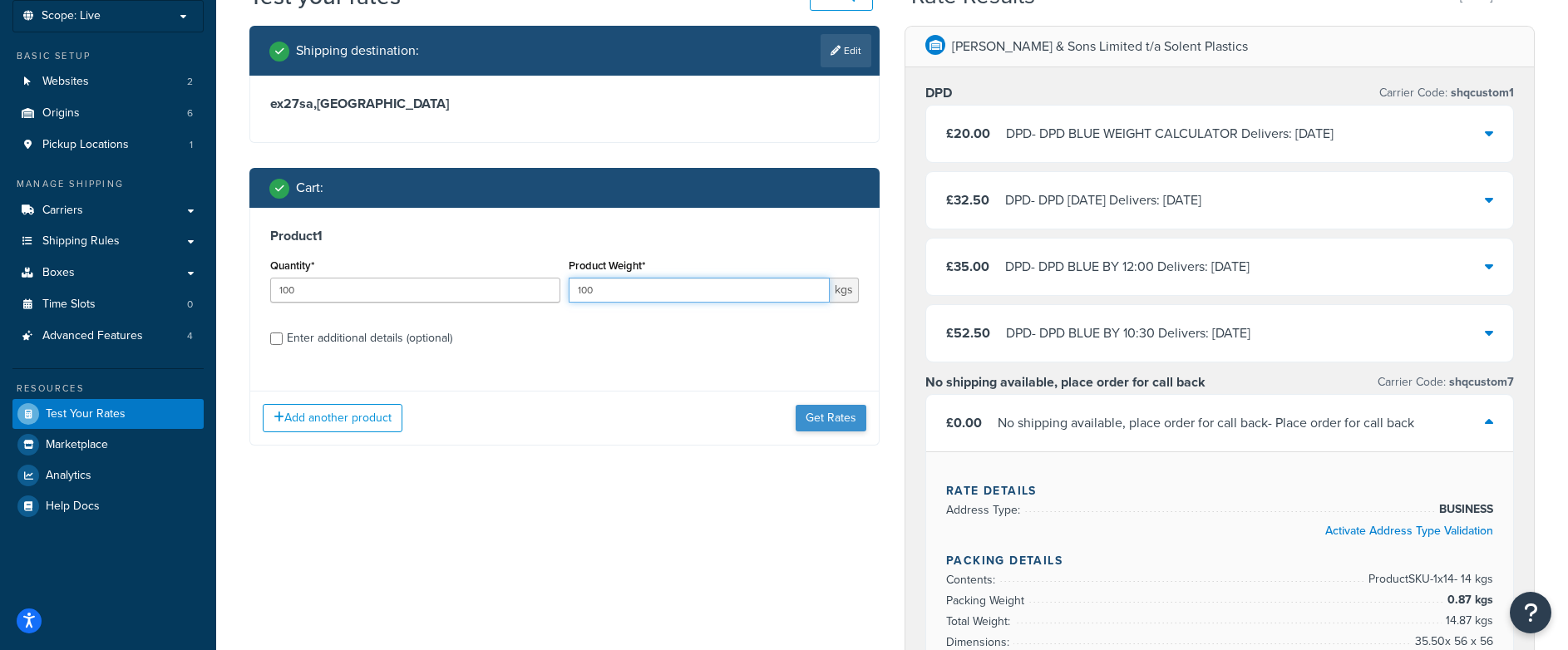
type input "100"
click at [814, 418] on button "Get Rates" at bounding box center [831, 418] width 71 height 27
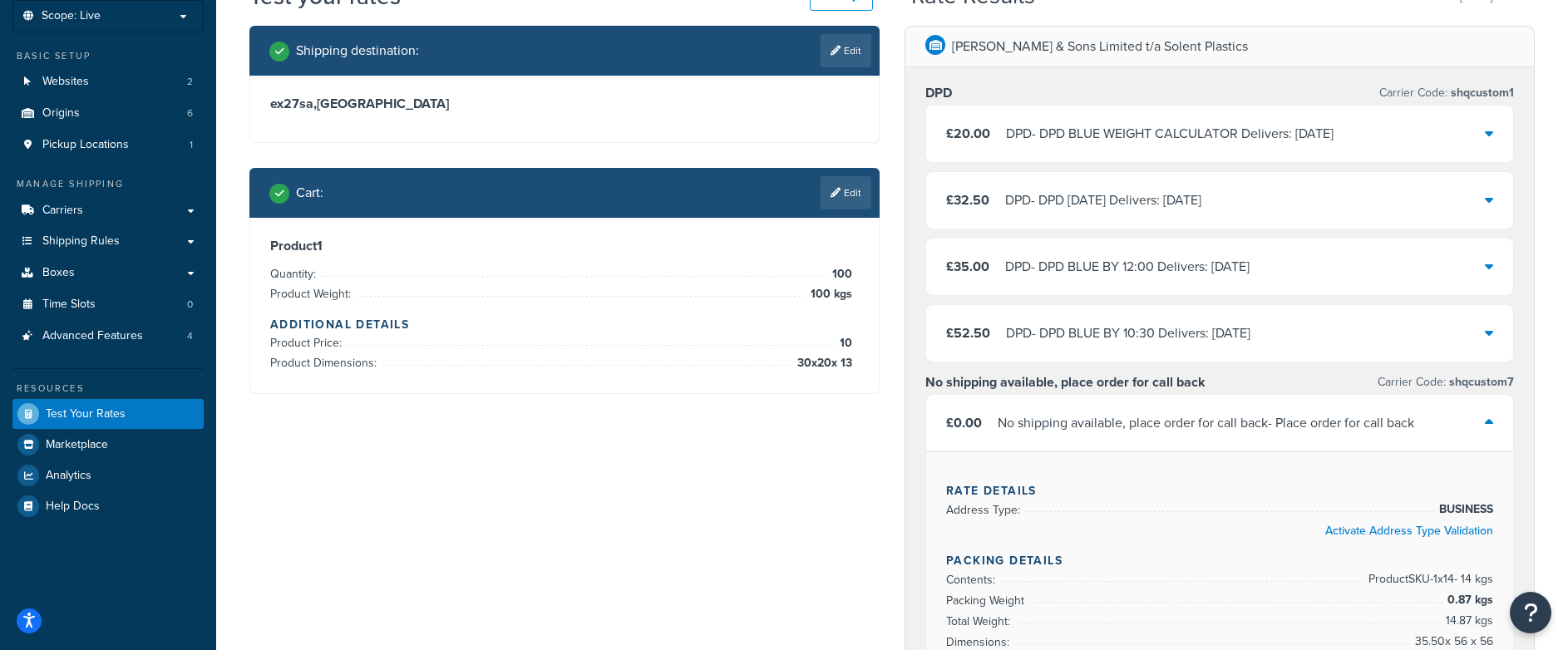
scroll to position [0, 0]
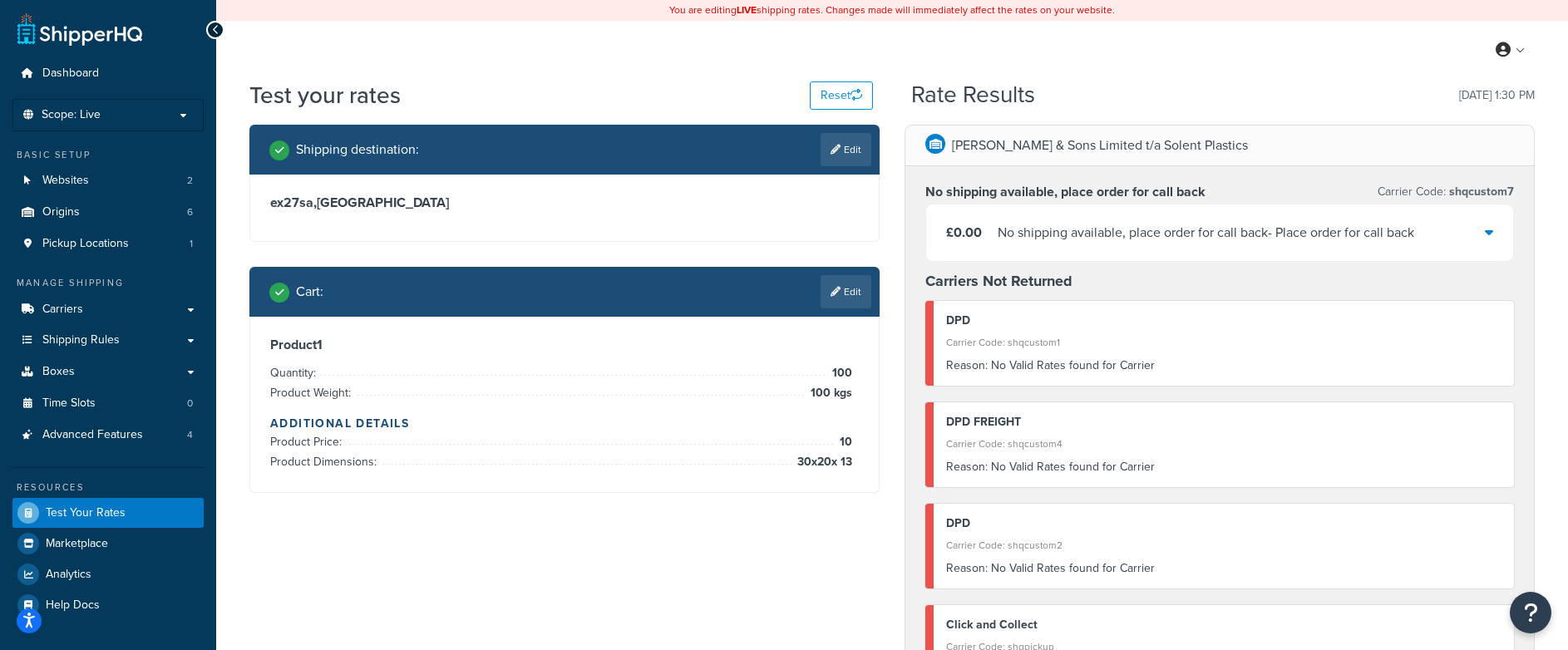
click at [1491, 234] on icon at bounding box center [1489, 231] width 9 height 13
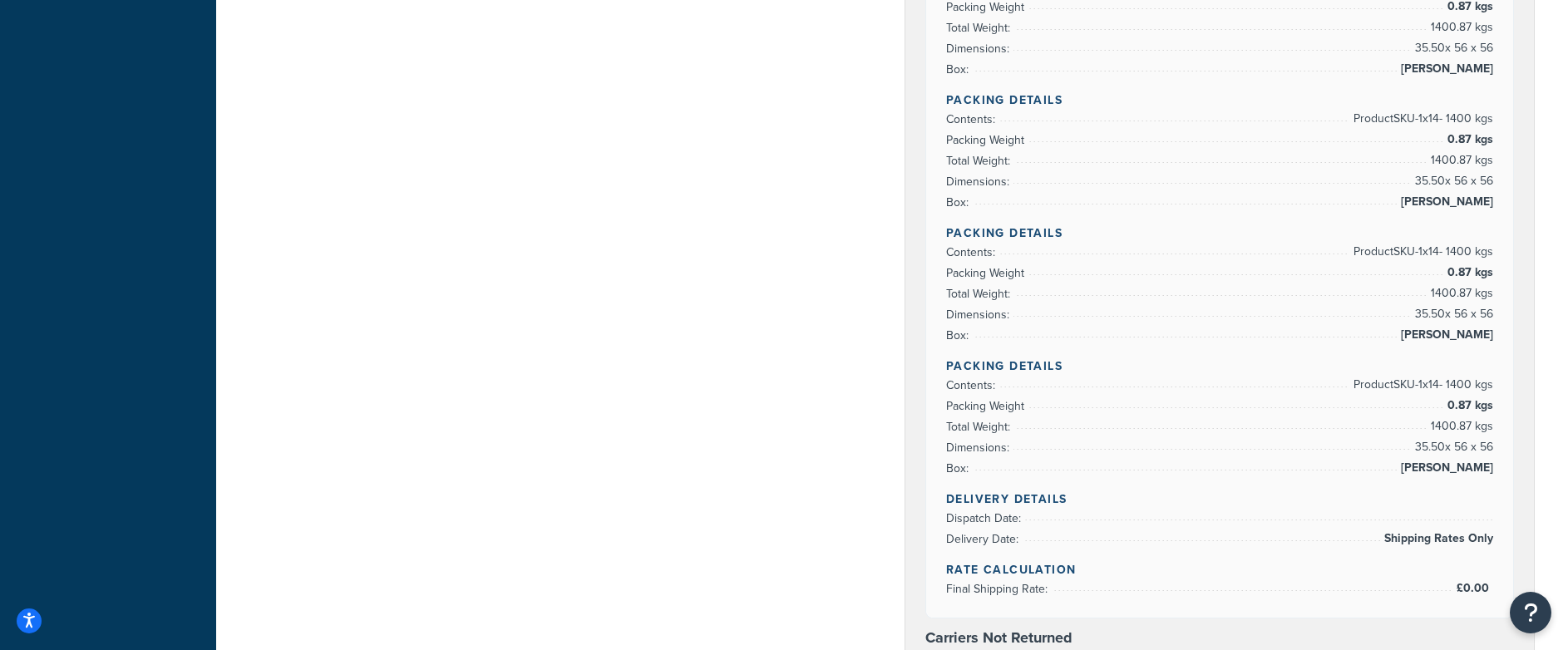
scroll to position [936, 0]
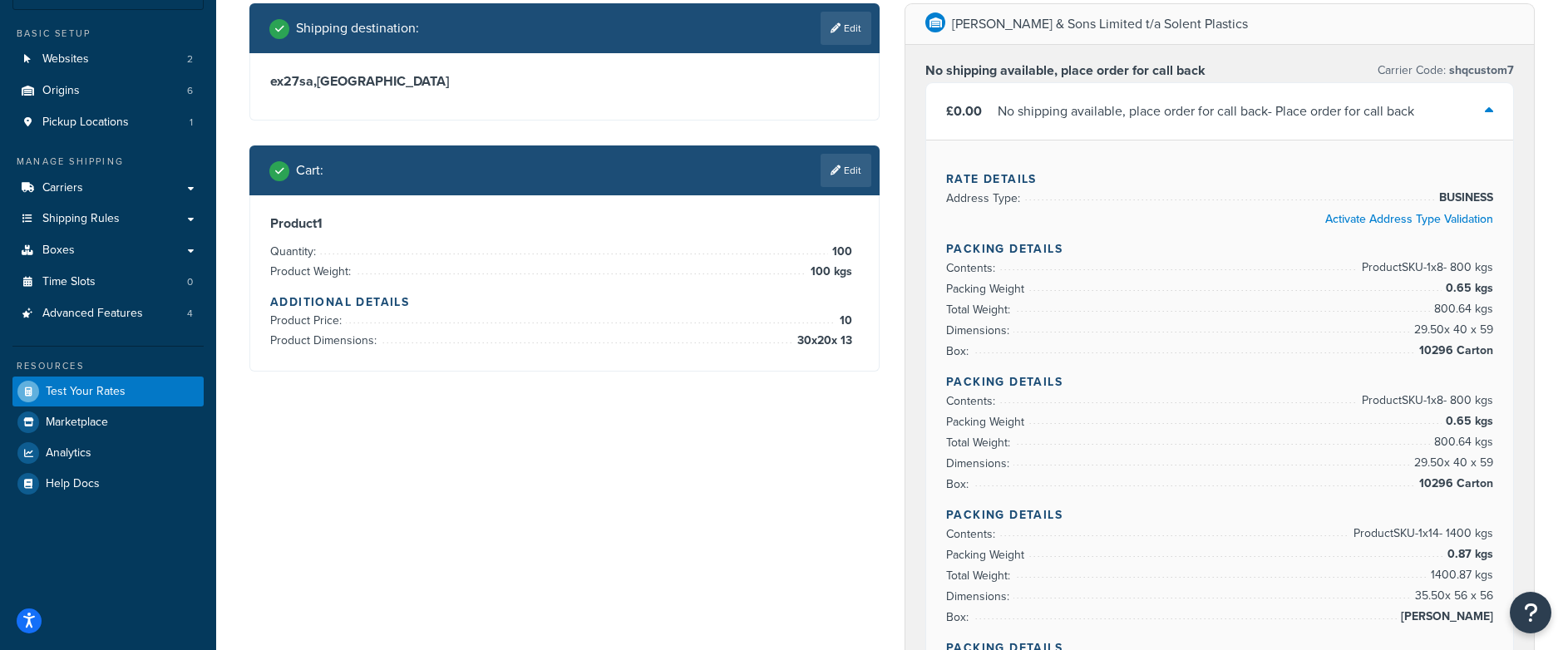
scroll to position [86, 0]
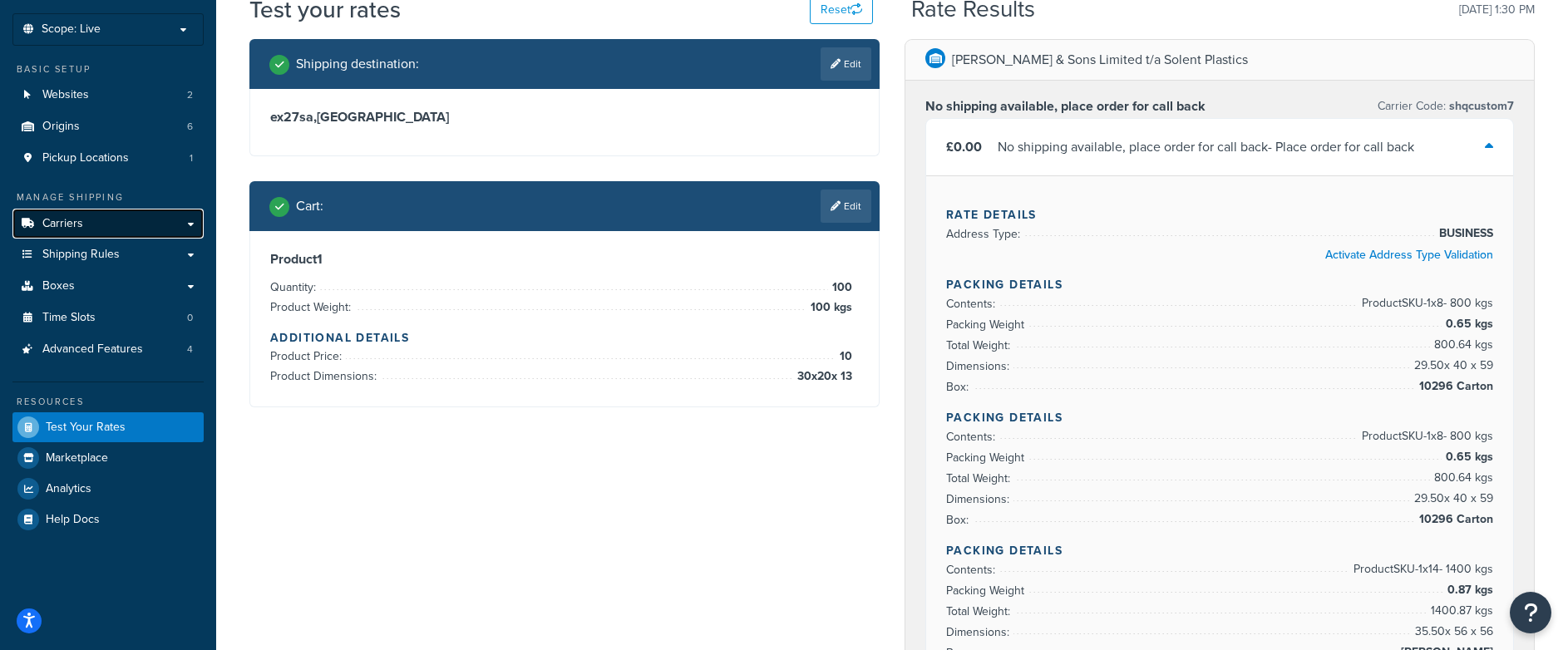
click at [133, 223] on link "Carriers" at bounding box center [107, 224] width 192 height 30
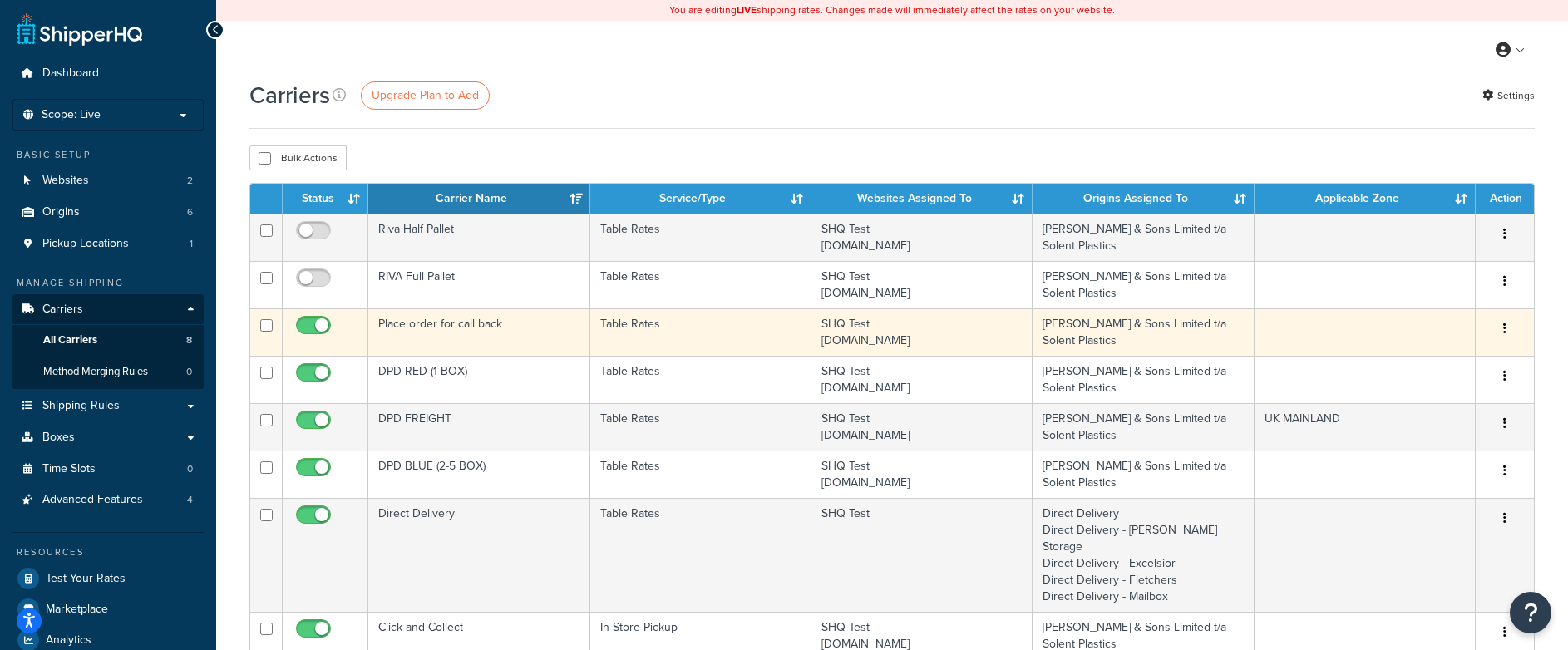
click at [460, 332] on td "Place order for call back" at bounding box center [478, 332] width 221 height 48
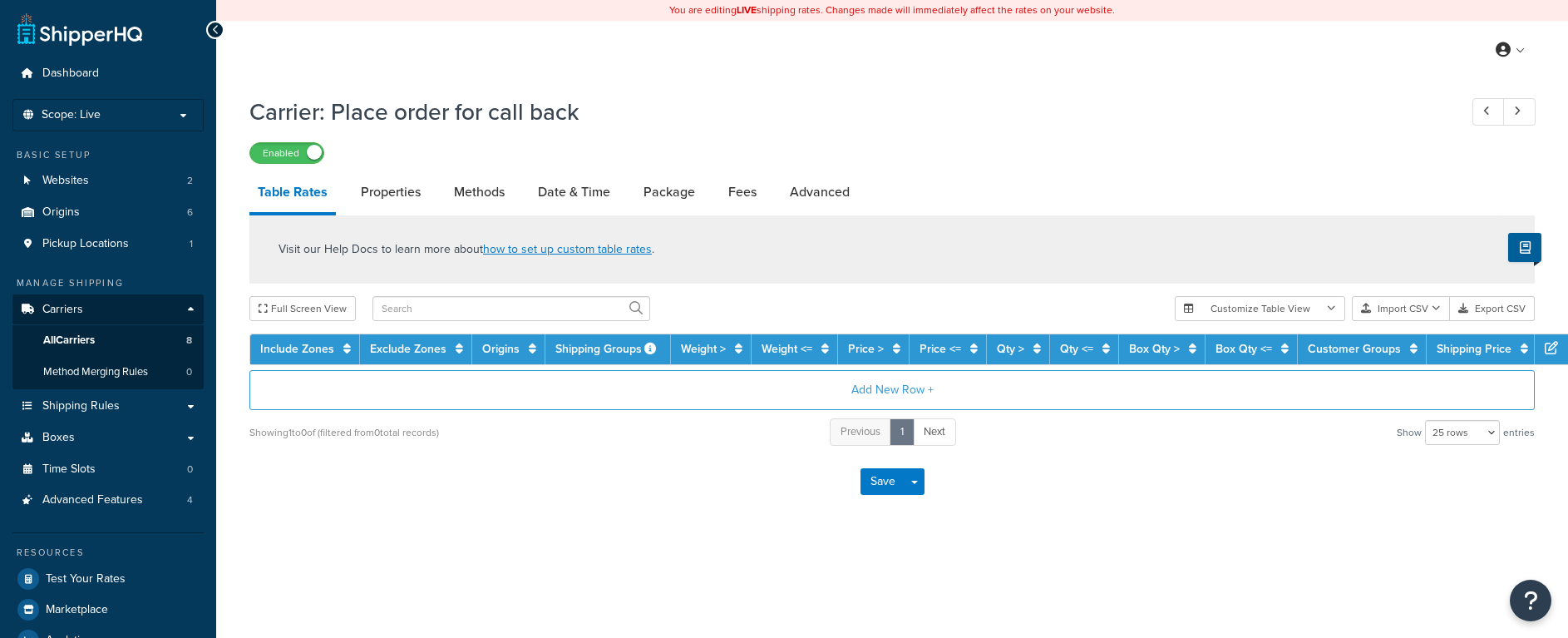
select select "25"
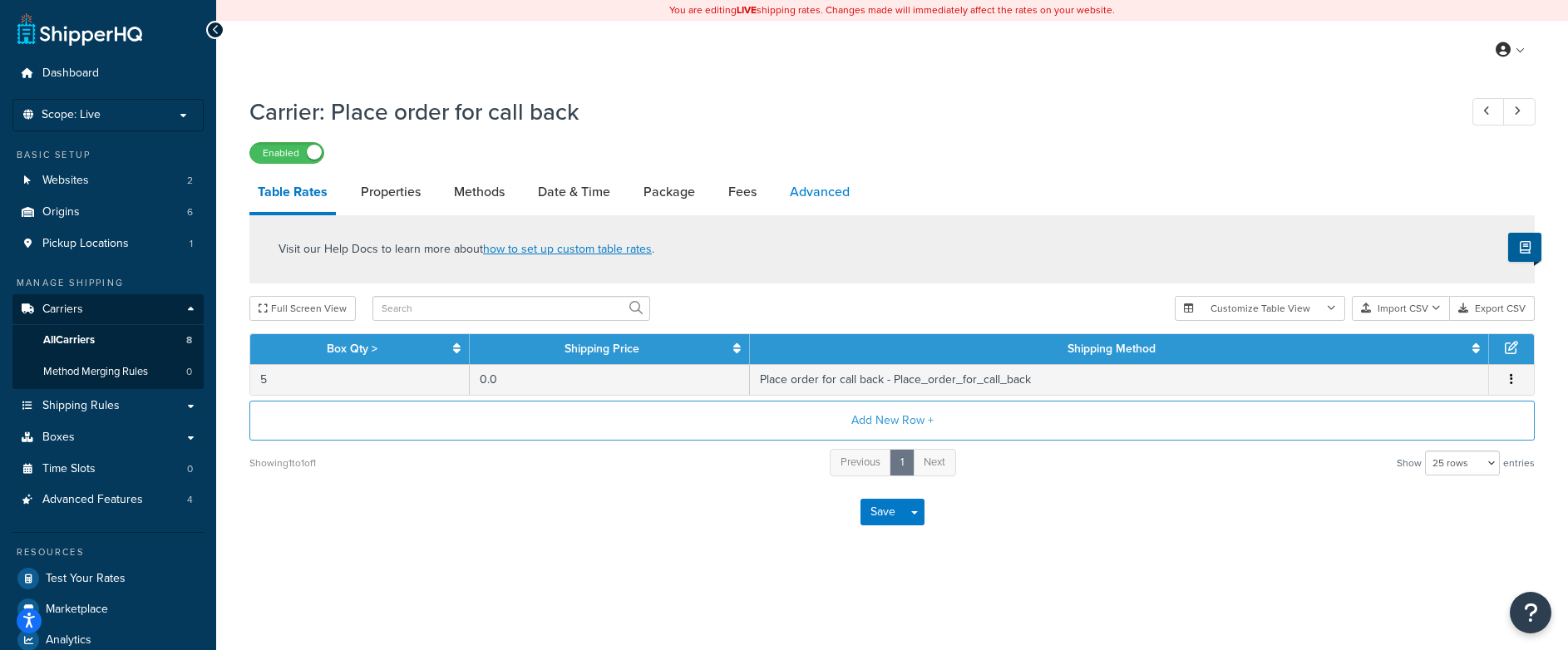
click at [806, 196] on link "Advanced" at bounding box center [820, 192] width 76 height 40
select select "false"
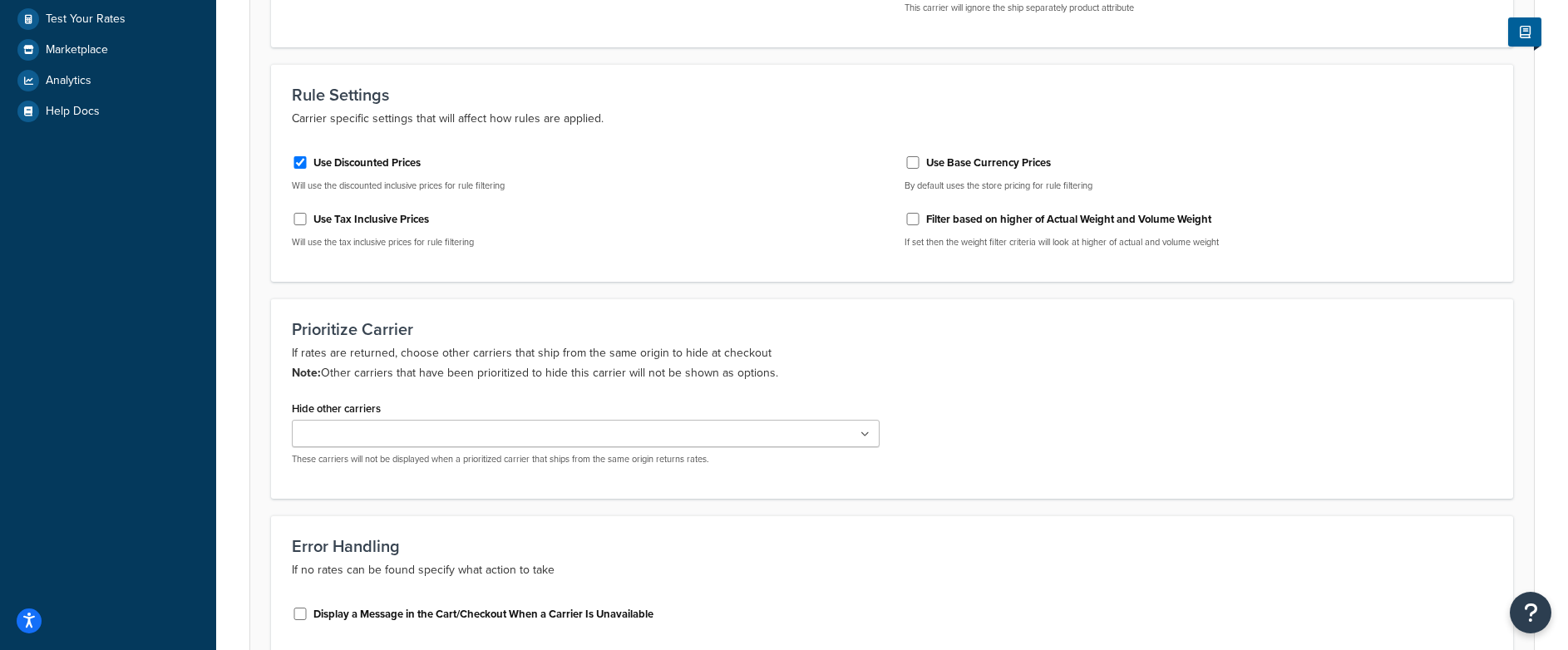
scroll to position [583, 0]
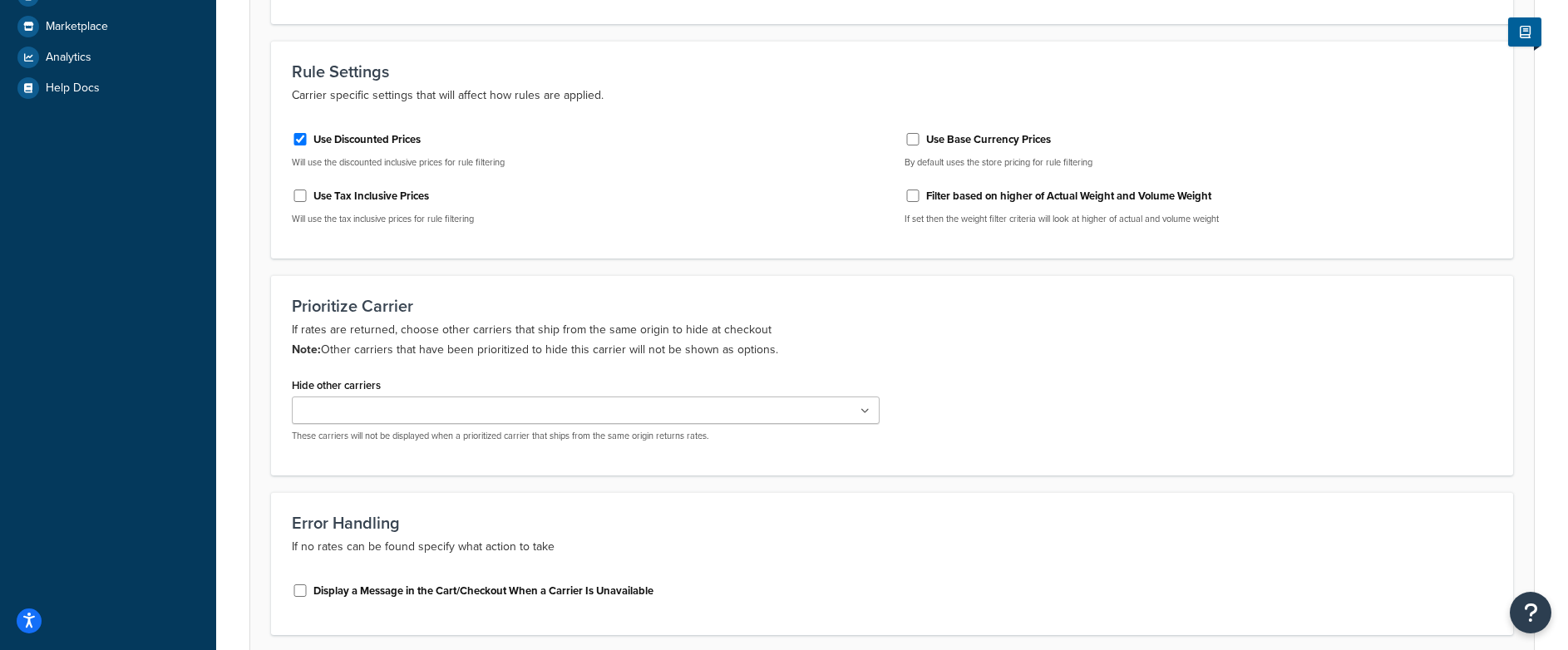
click at [472, 409] on ul at bounding box center [586, 411] width 588 height 28
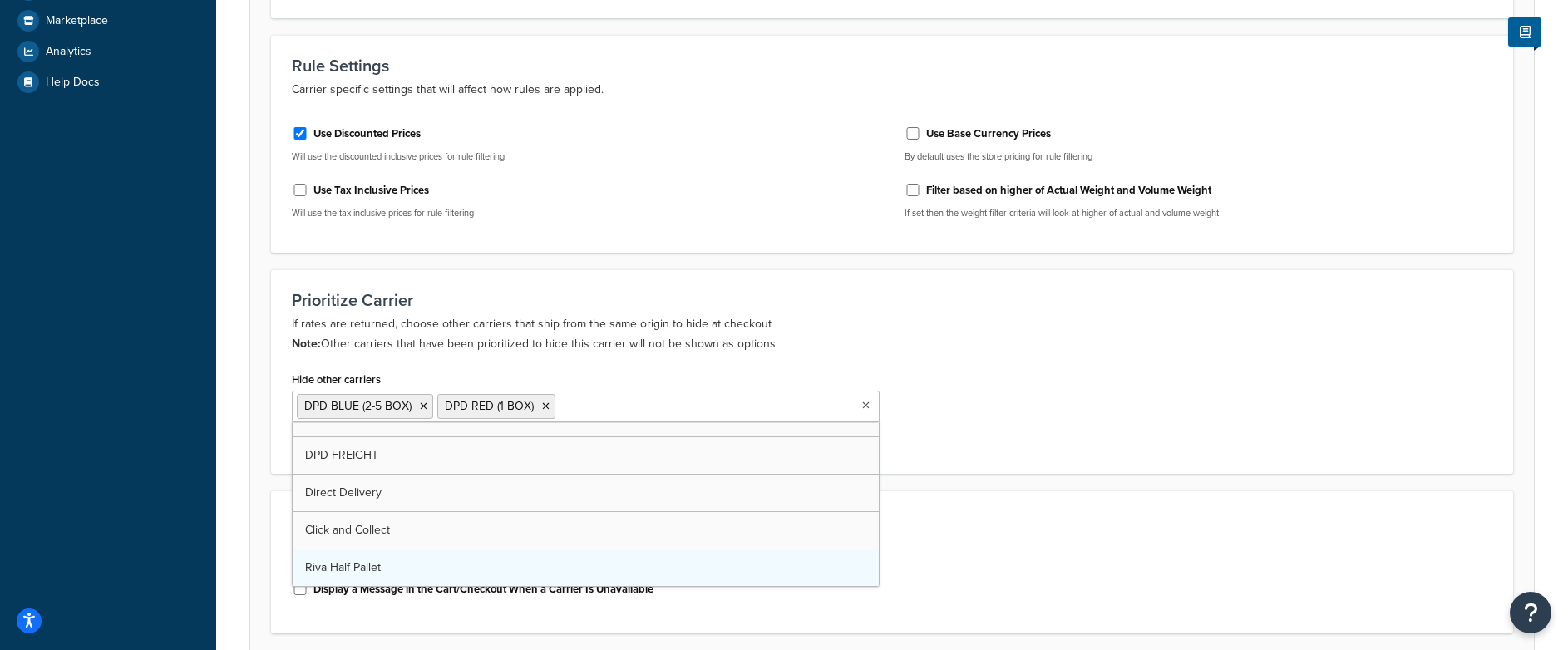
scroll to position [0, 0]
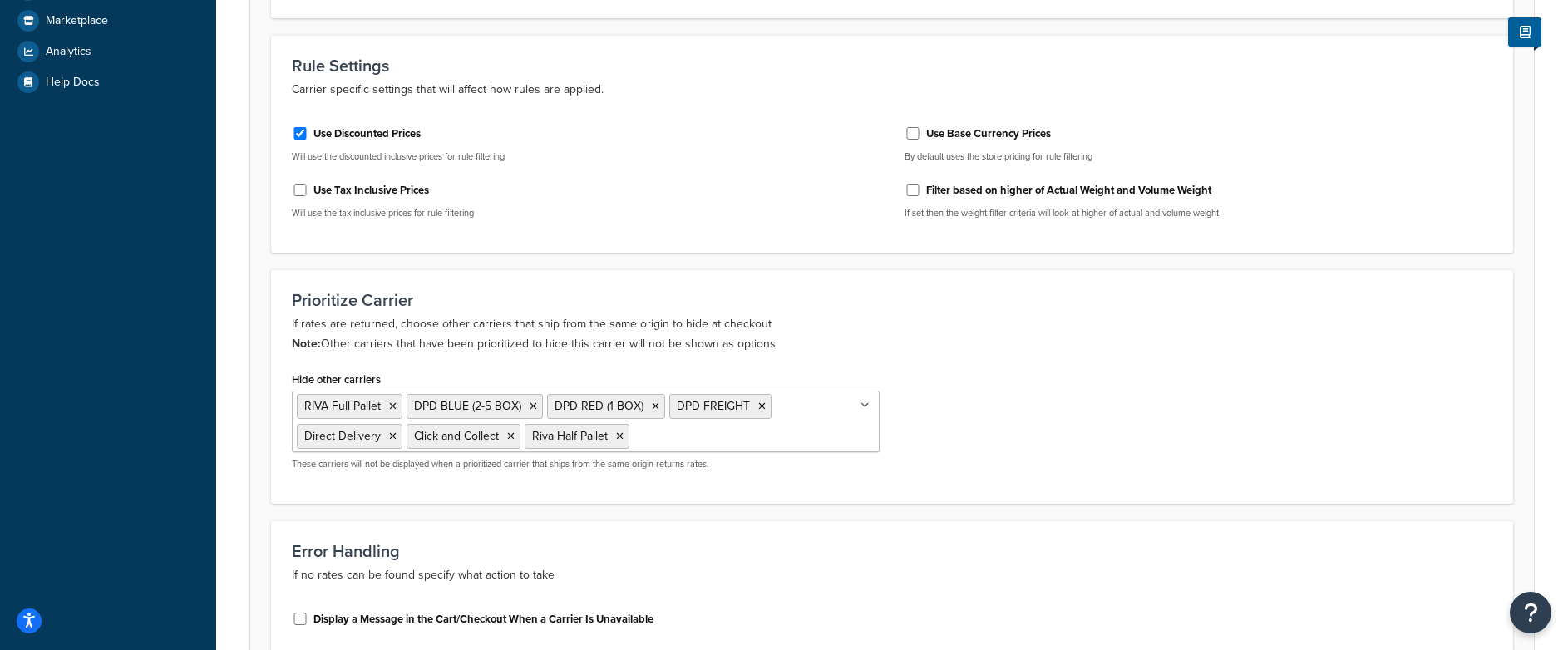
click at [1071, 466] on div "Hide other carriers RIVA Full Pallet DPD BLUE (2-5 BOX) DPD RED (1 BOX) DPD FRE…" at bounding box center [892, 425] width 1226 height 115
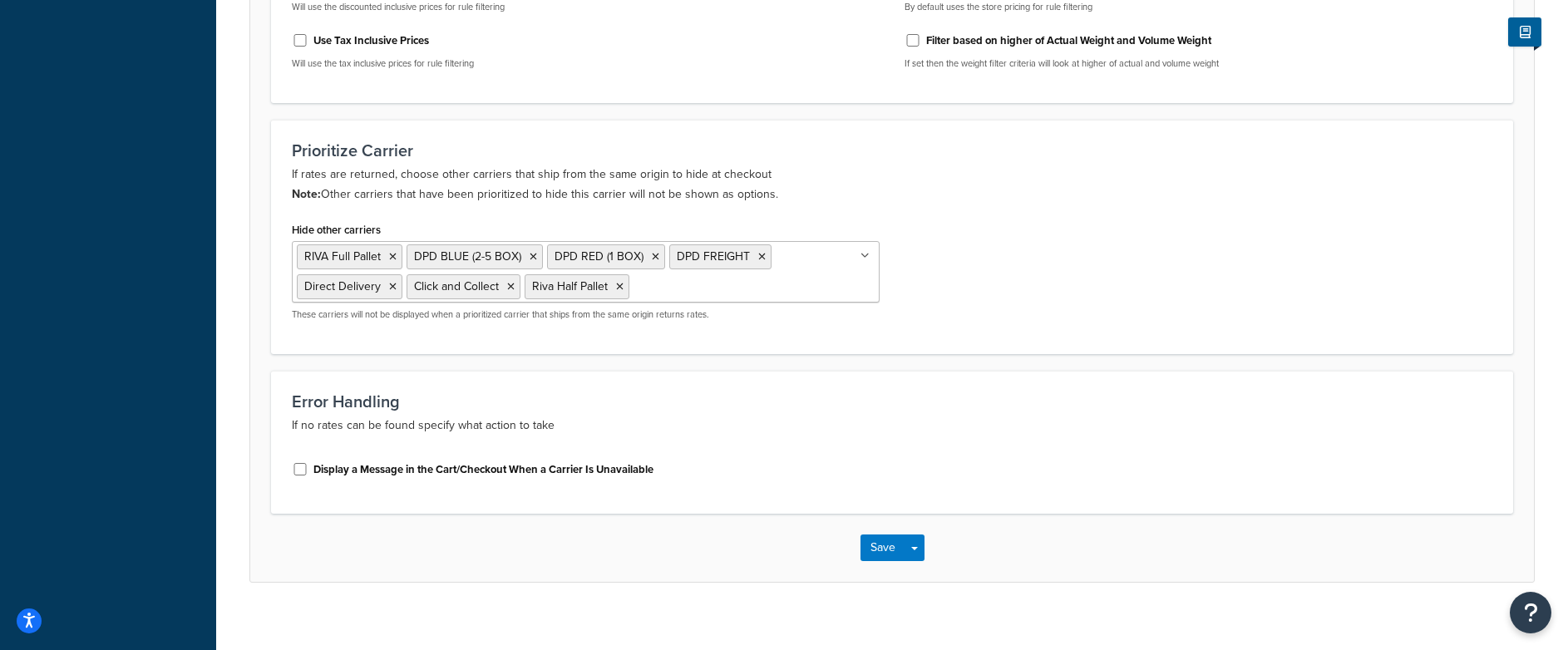
scroll to position [756, 0]
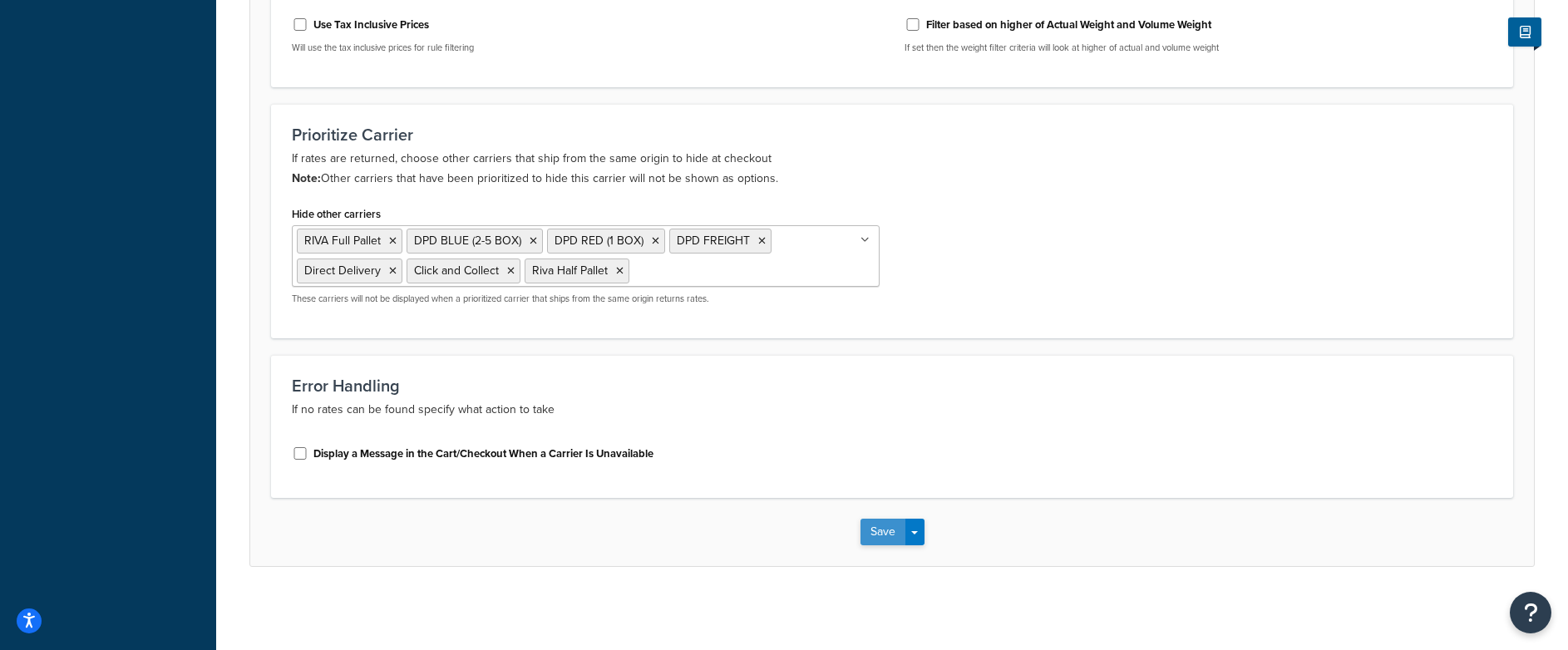
click at [881, 534] on button "Save" at bounding box center [883, 532] width 45 height 27
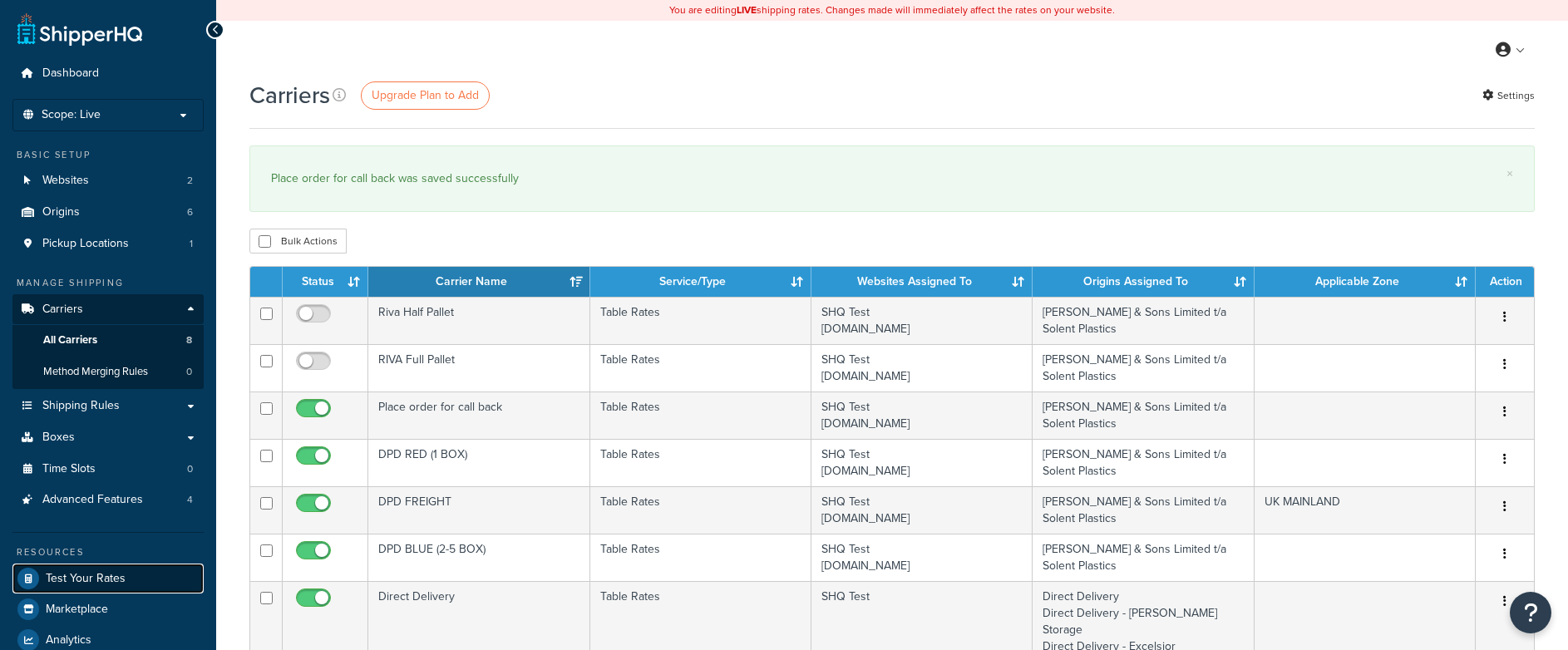
click at [100, 584] on span "Test Your Rates" at bounding box center [86, 579] width 80 height 14
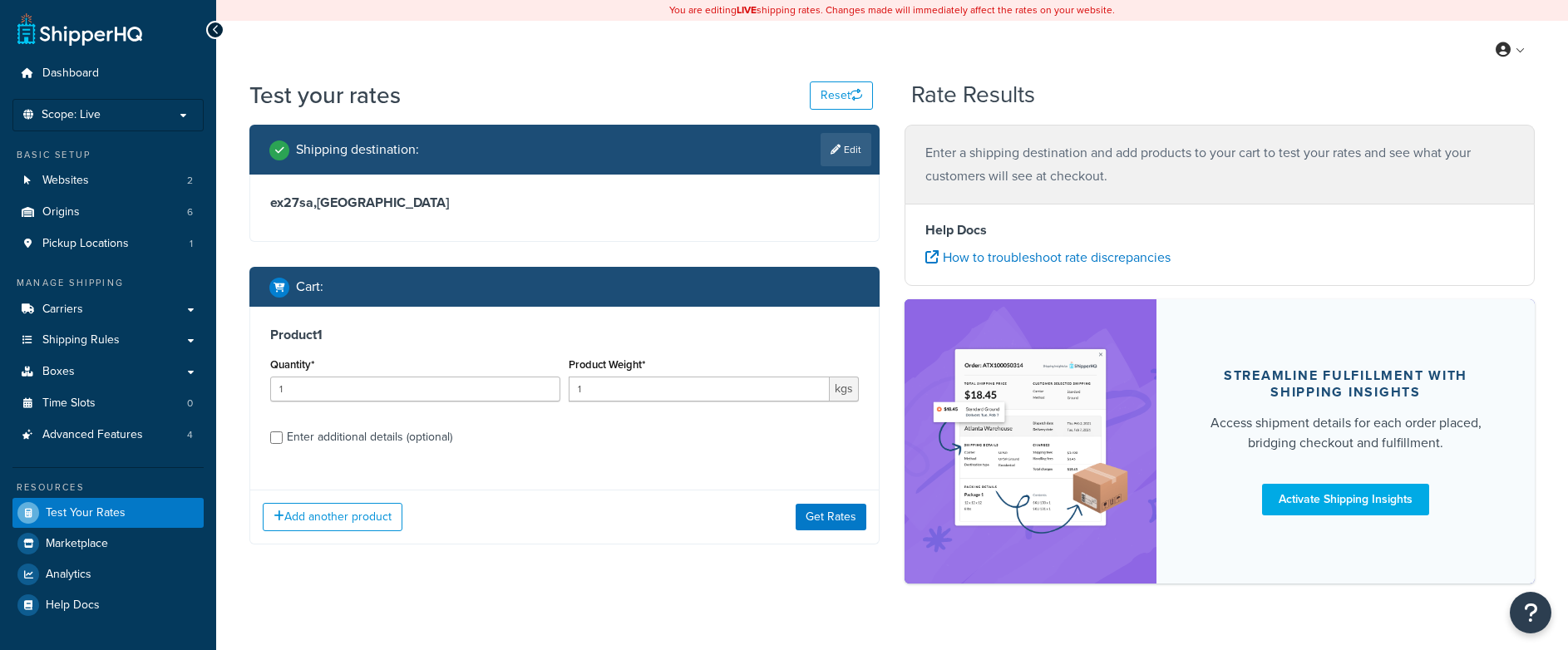
scroll to position [1, 0]
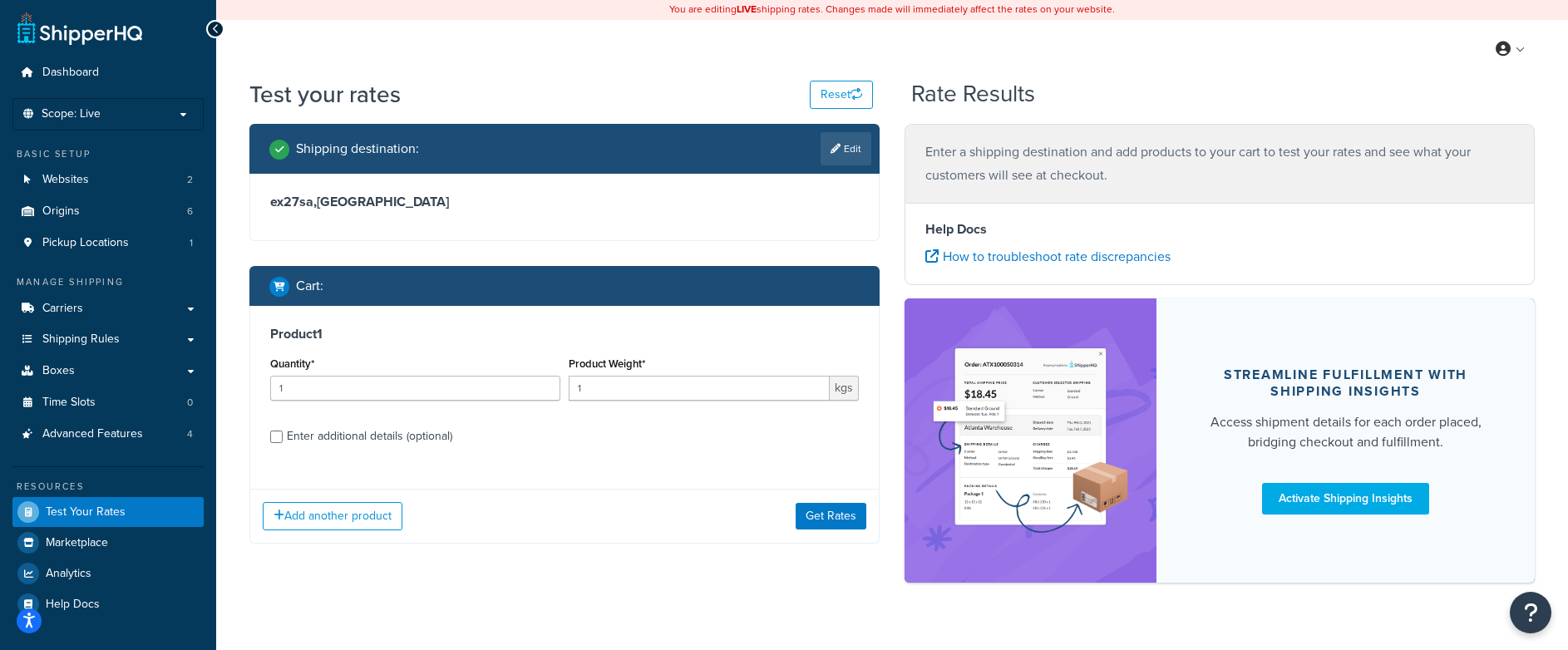
click at [401, 442] on div "Enter additional details (optional)" at bounding box center [369, 436] width 166 height 23
click at [283, 442] on input "Enter additional details (optional)" at bounding box center [277, 437] width 12 height 12
checkbox input "true"
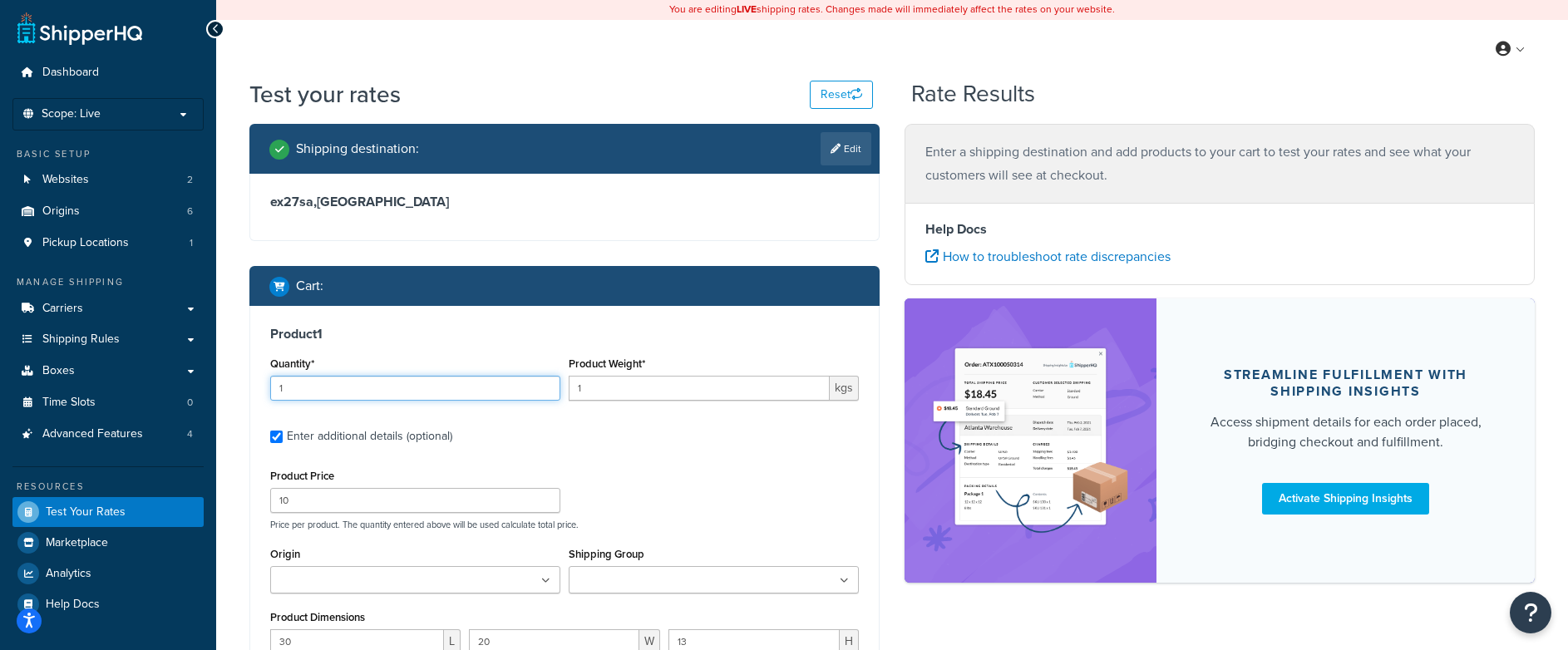
click at [311, 390] on input "1" at bounding box center [415, 388] width 290 height 25
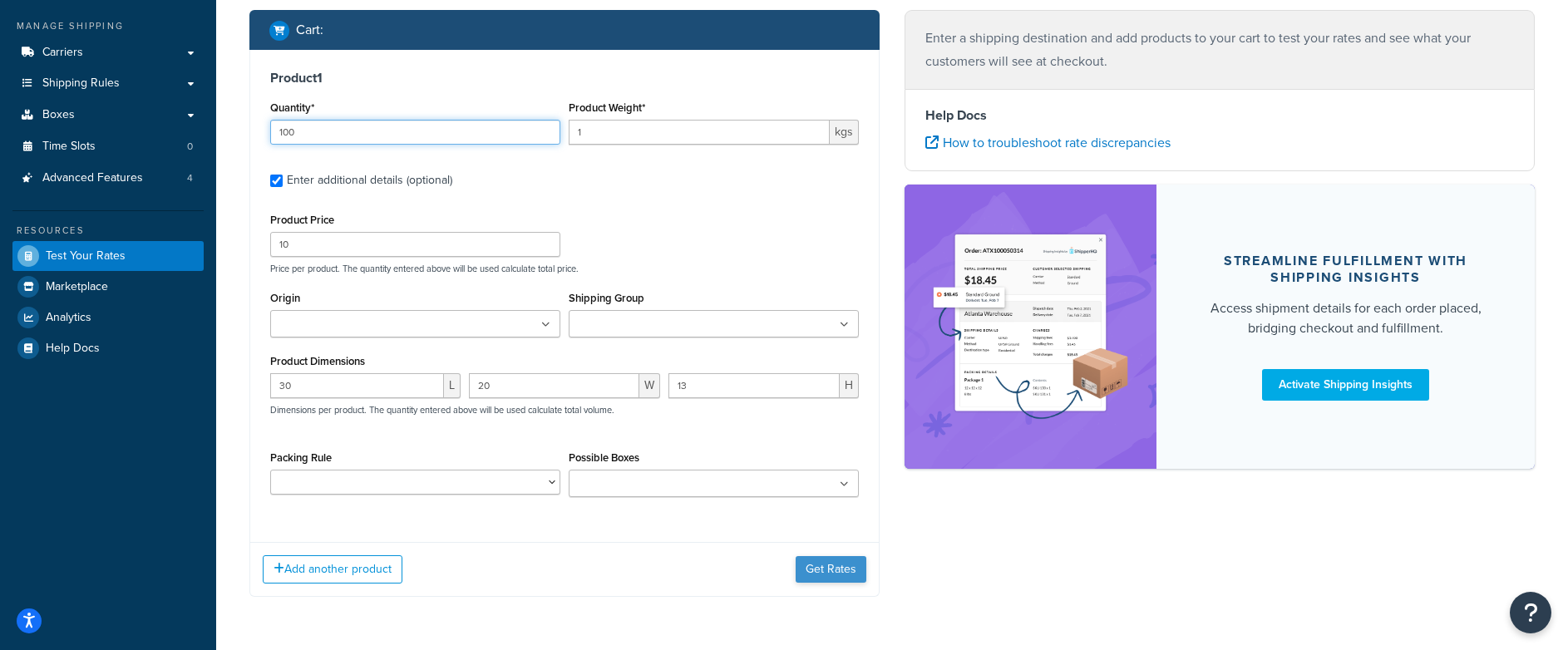
type input "100"
click at [854, 577] on button "Get Rates" at bounding box center [831, 569] width 71 height 27
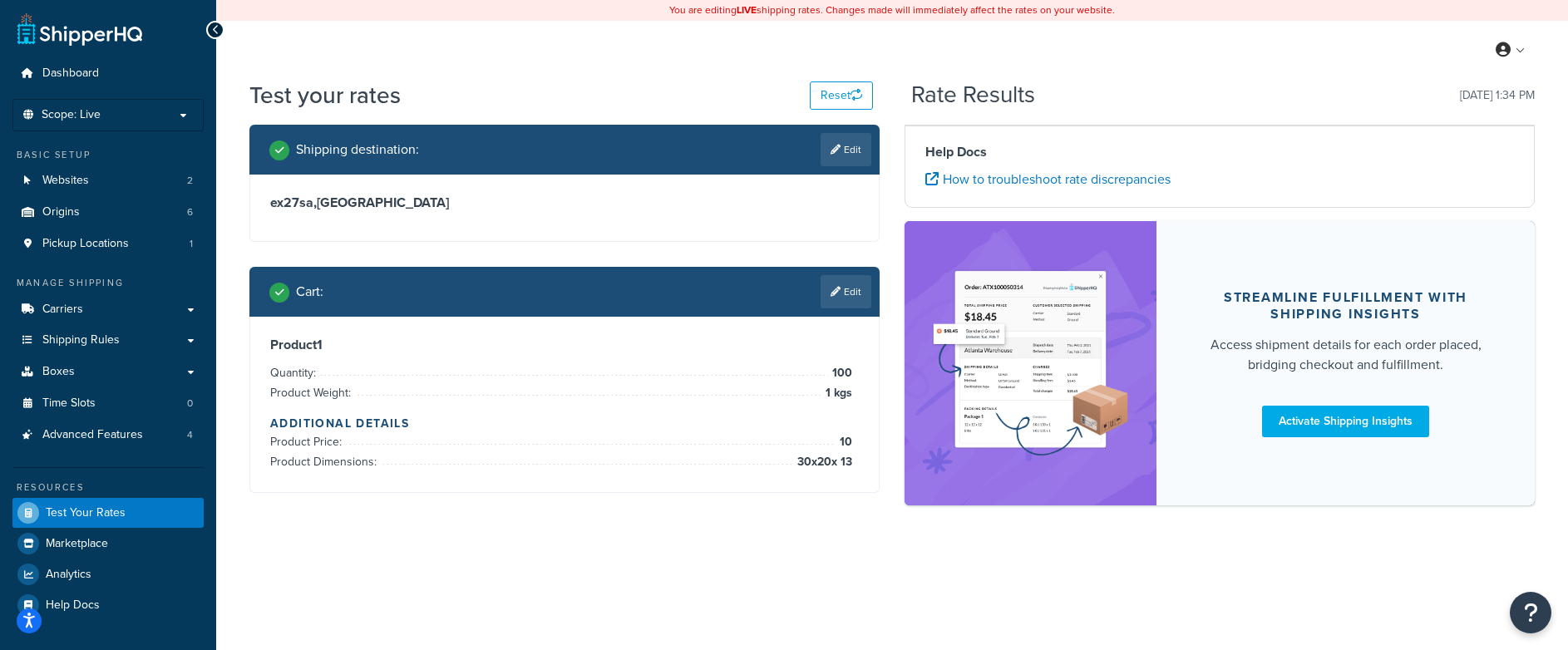
scroll to position [0, 0]
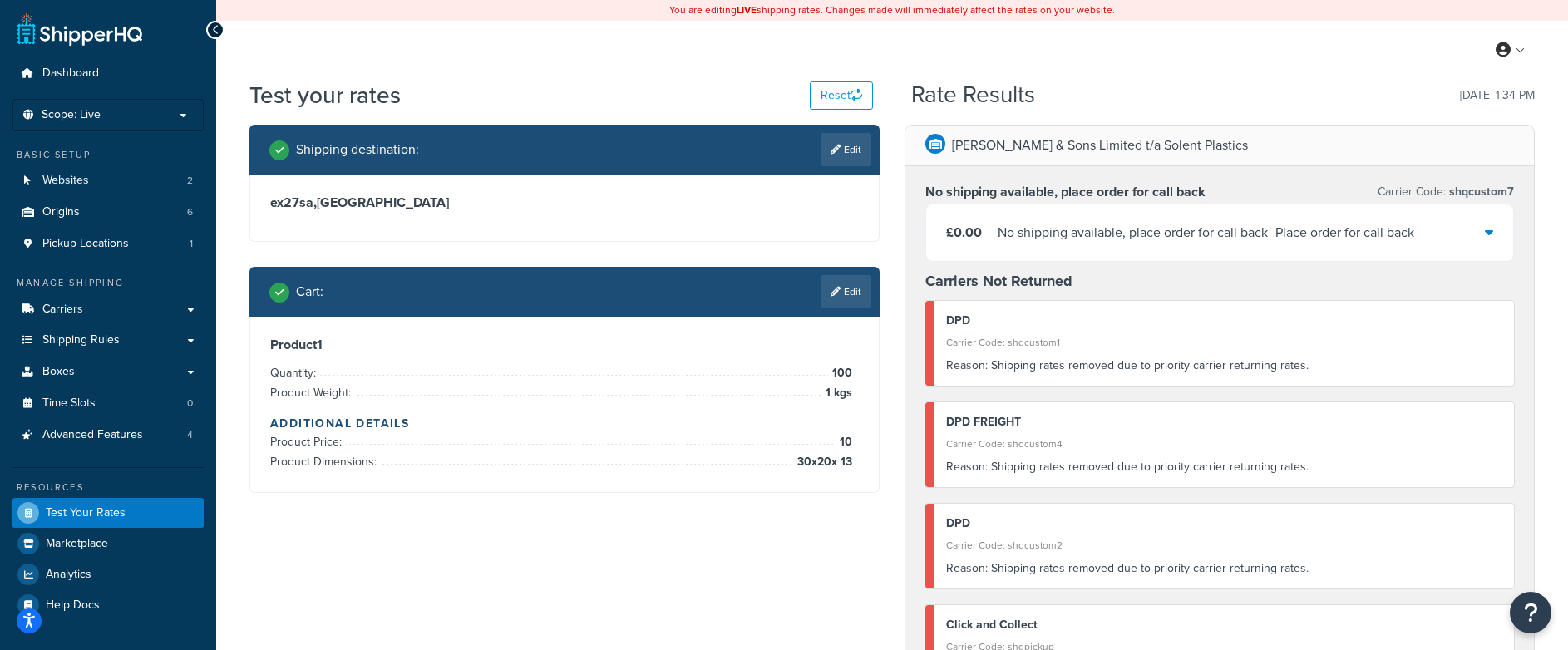
click at [1488, 237] on icon at bounding box center [1489, 231] width 9 height 13
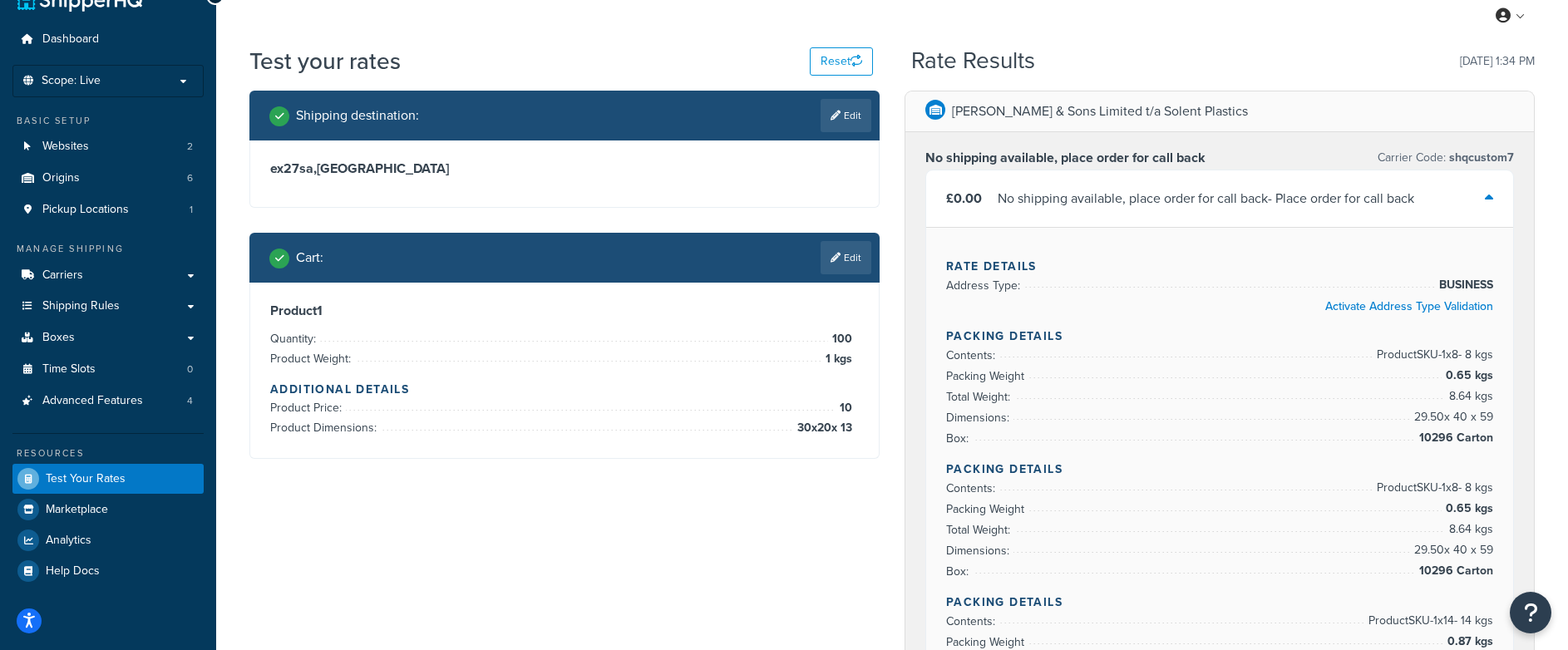
scroll to position [32, 0]
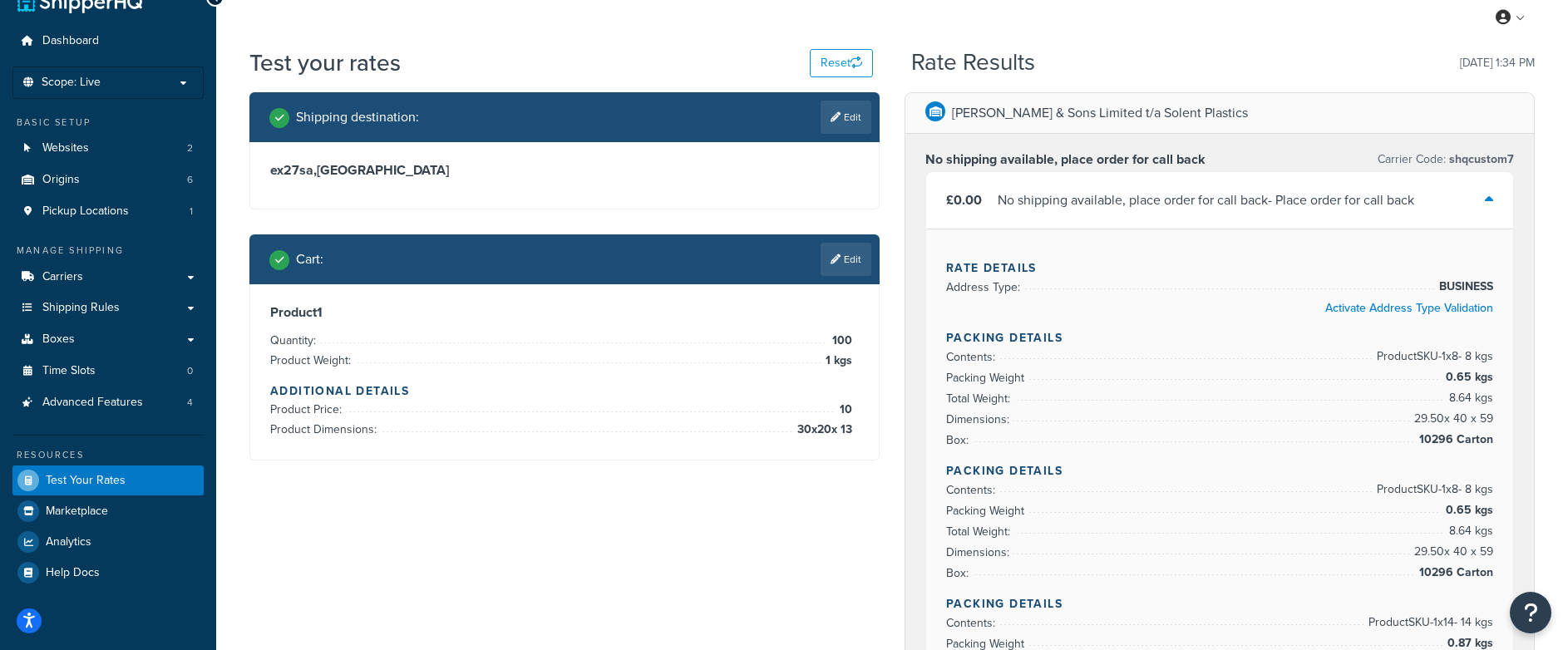
click at [850, 265] on link "Edit" at bounding box center [846, 259] width 51 height 33
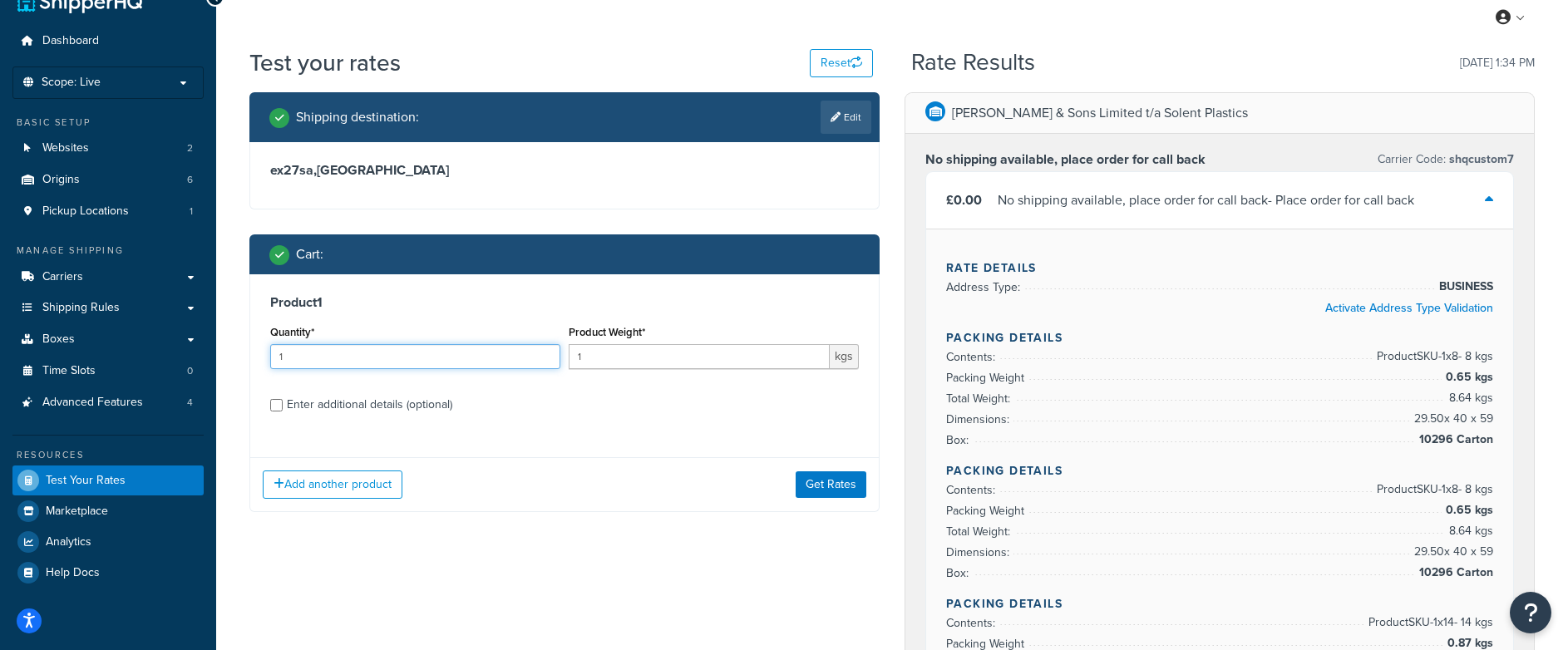
click at [368, 363] on input "1" at bounding box center [415, 356] width 290 height 25
type input "2"
type input "50"
click at [826, 485] on button "Get Rates" at bounding box center [831, 484] width 71 height 27
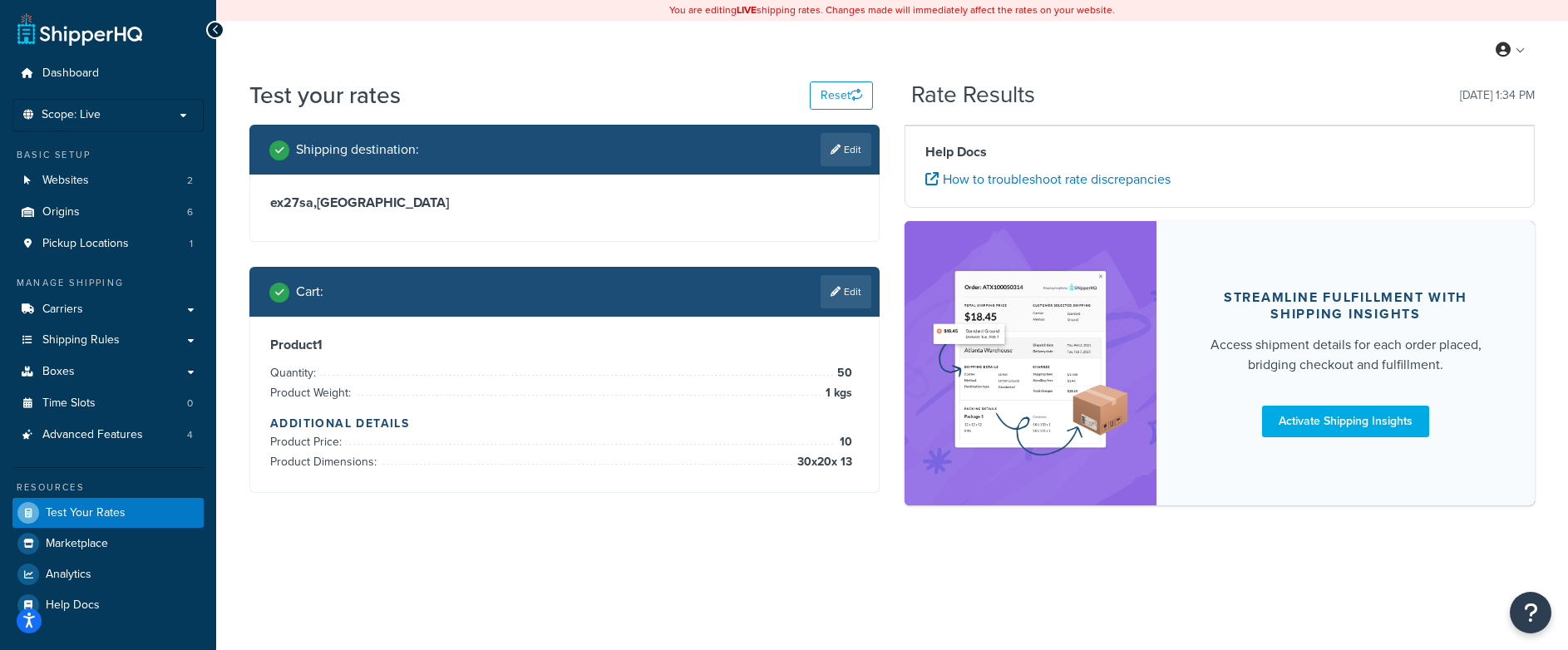
scroll to position [0, 0]
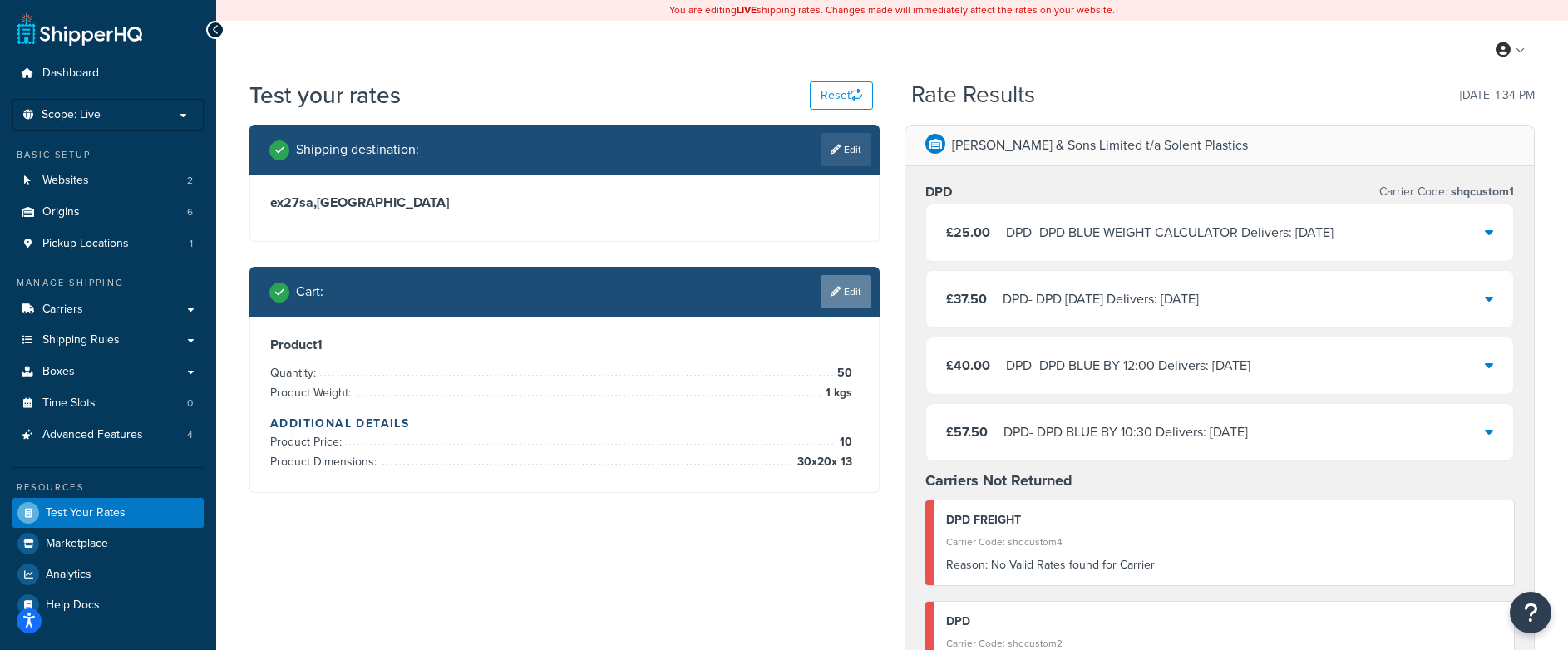
click at [856, 294] on link "Edit" at bounding box center [846, 292] width 51 height 33
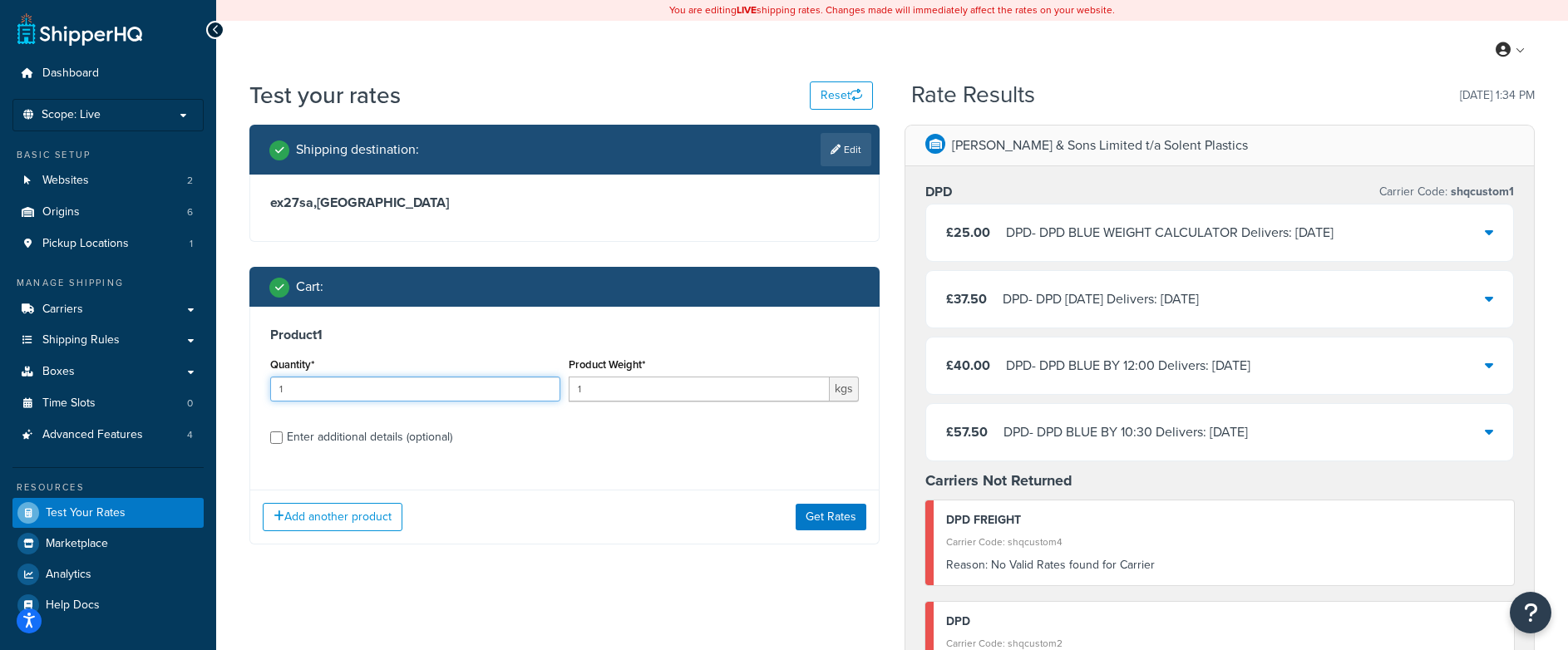
click at [436, 389] on input "1" at bounding box center [415, 389] width 290 height 25
type input "100"
click at [817, 522] on button "Get Rates" at bounding box center [831, 517] width 71 height 27
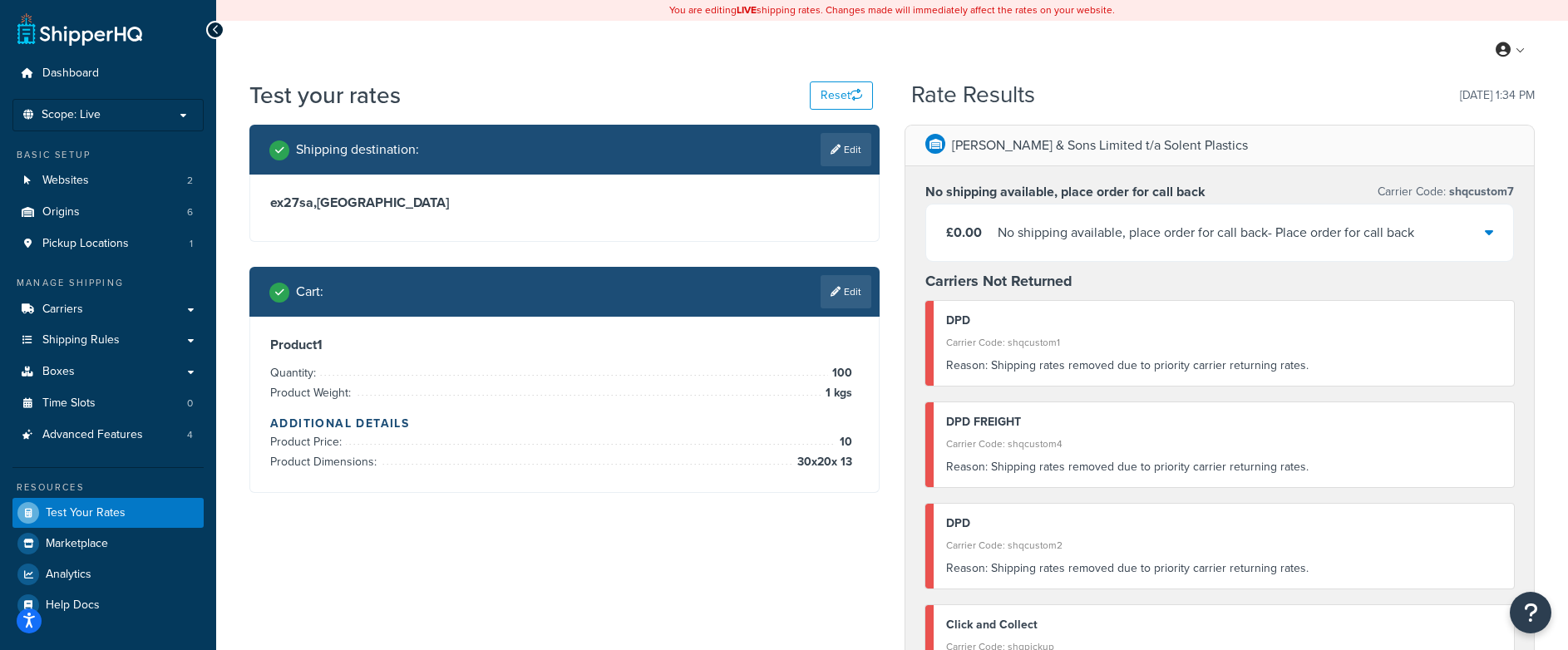
click at [1485, 229] on icon at bounding box center [1489, 231] width 9 height 13
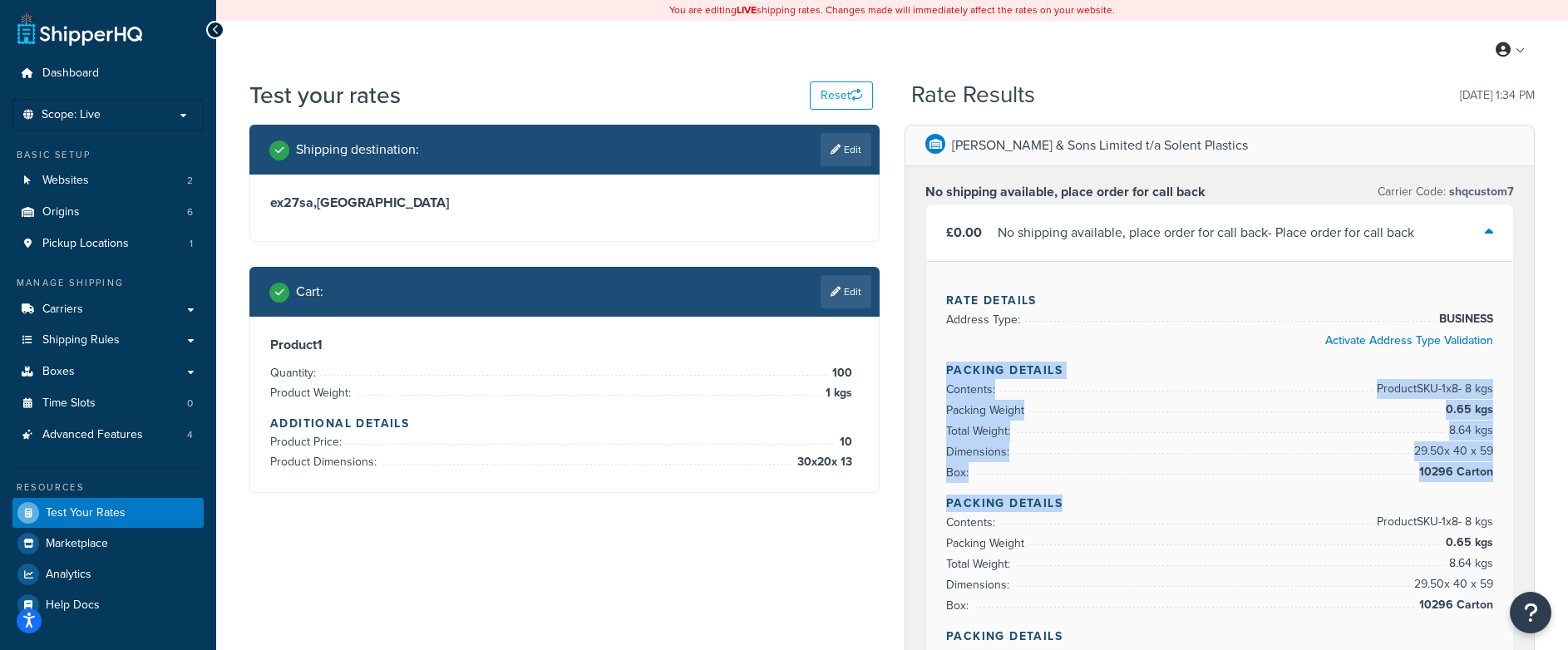
scroll to position [4, 0]
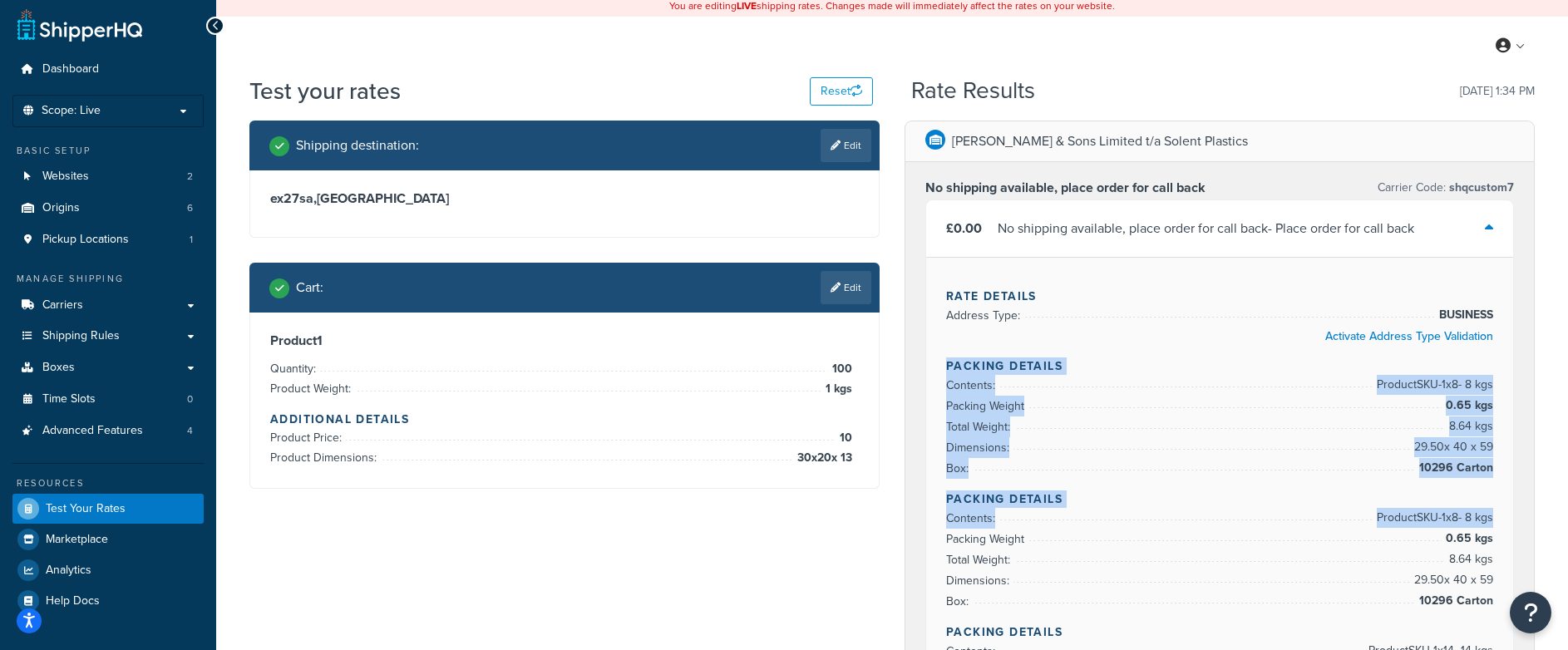
drag, startPoint x: 947, startPoint y: 369, endPoint x: 1200, endPoint y: 539, distance: 304.8
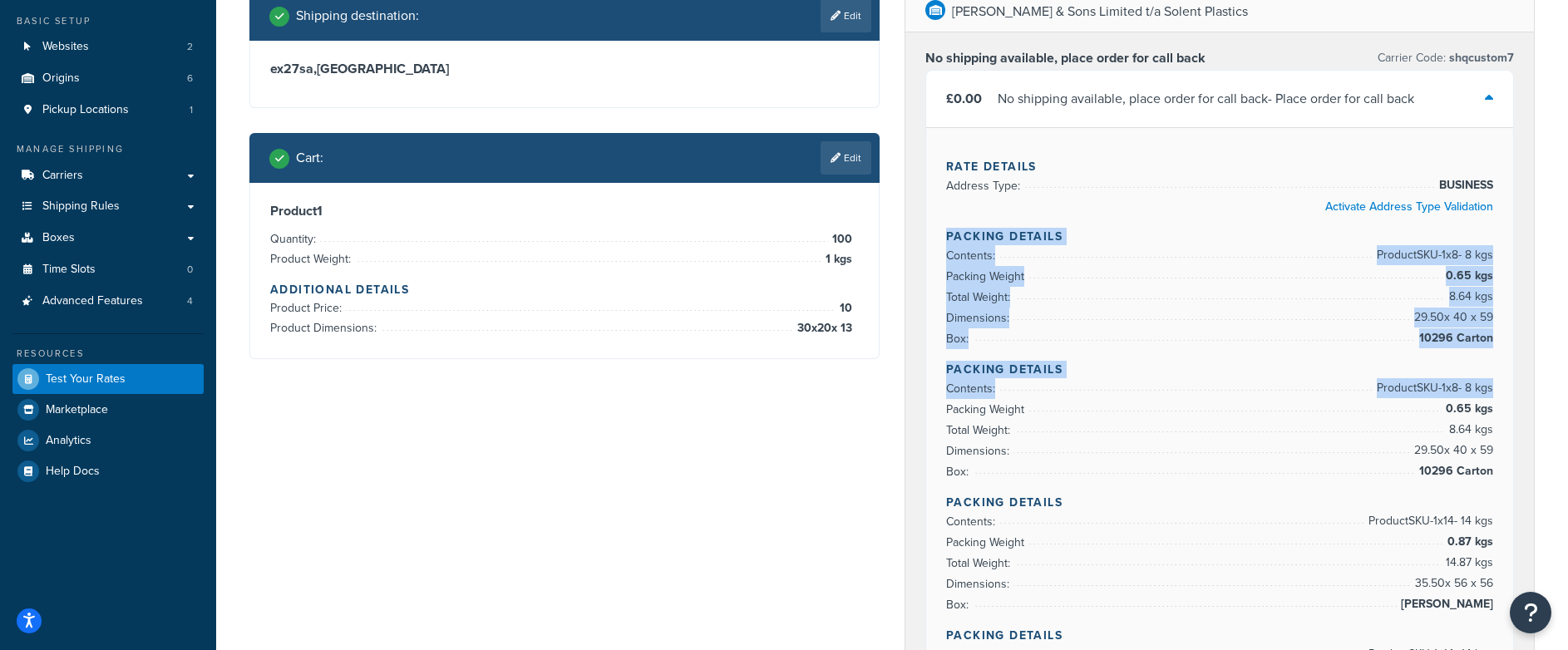
scroll to position [133, 0]
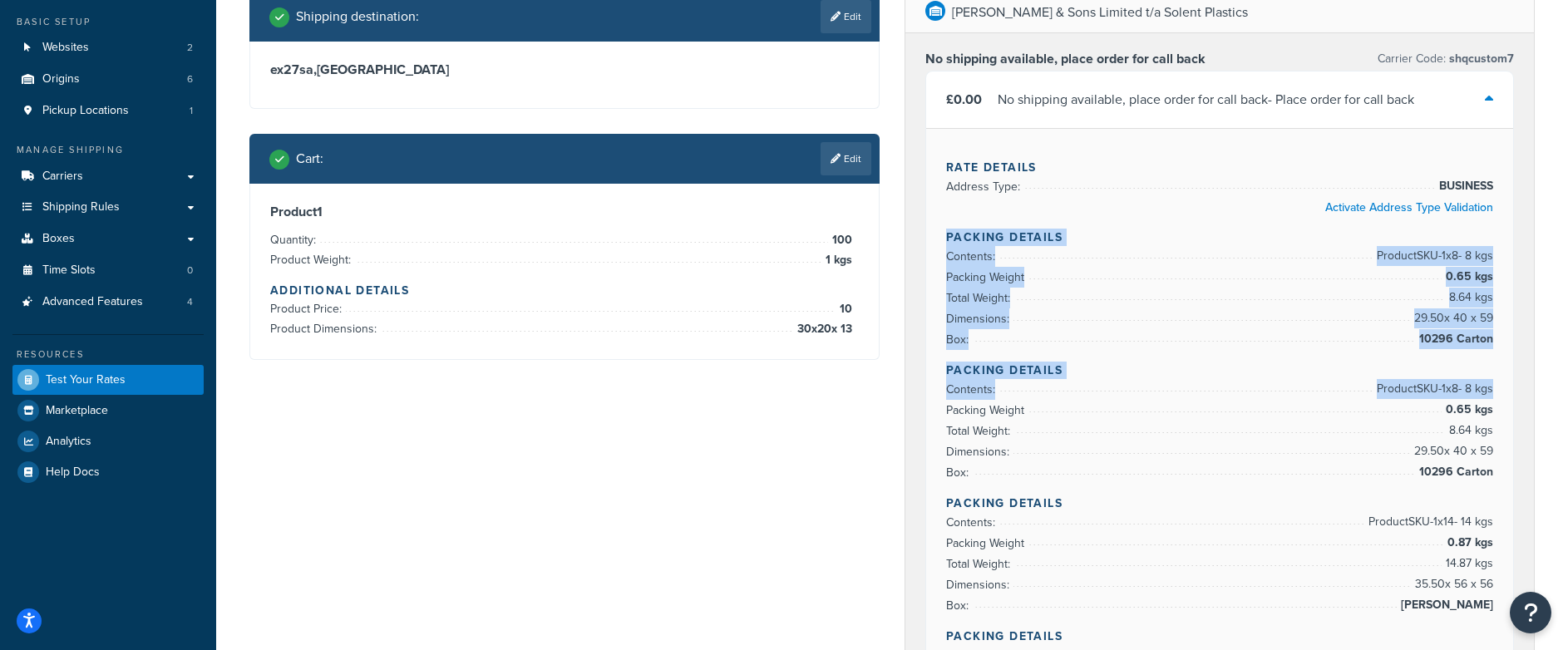
click at [1036, 305] on li "Total Weight: 8.64 kgs" at bounding box center [1220, 298] width 547 height 21
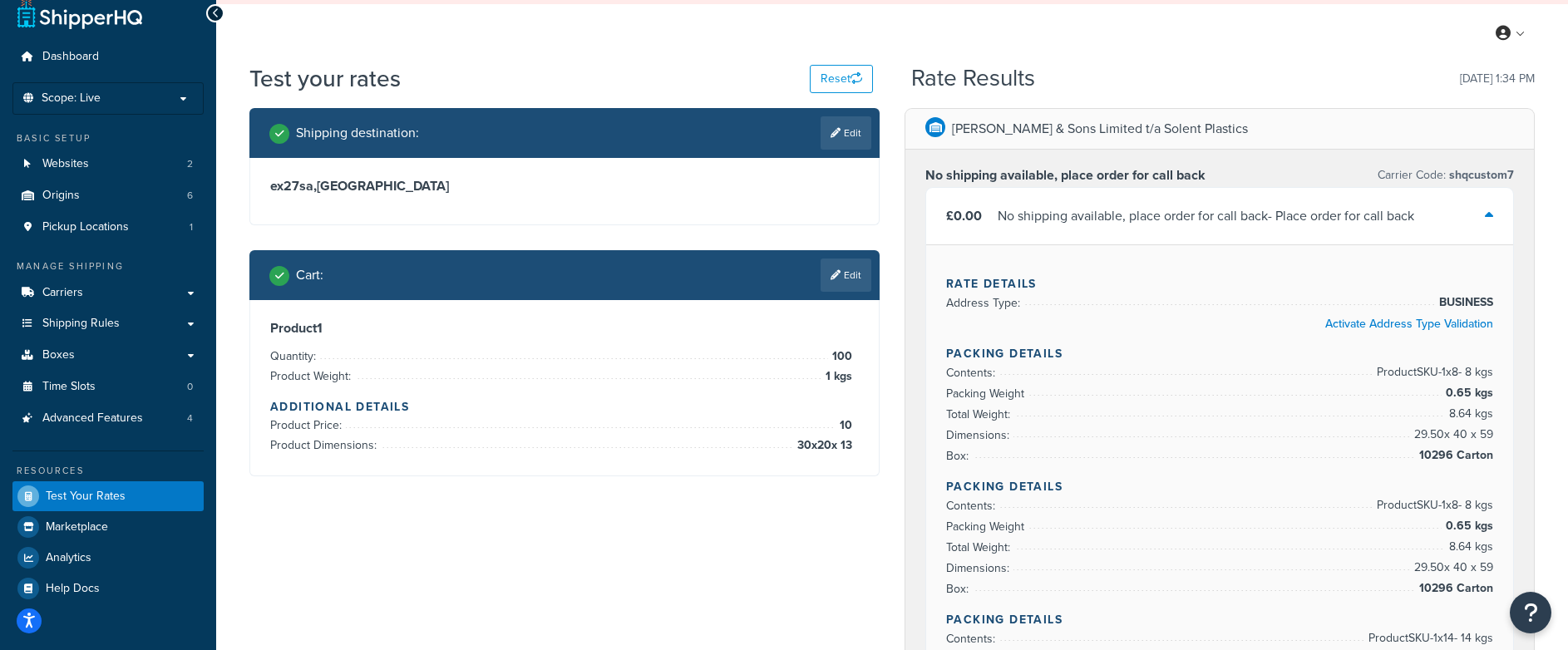
scroll to position [13, 0]
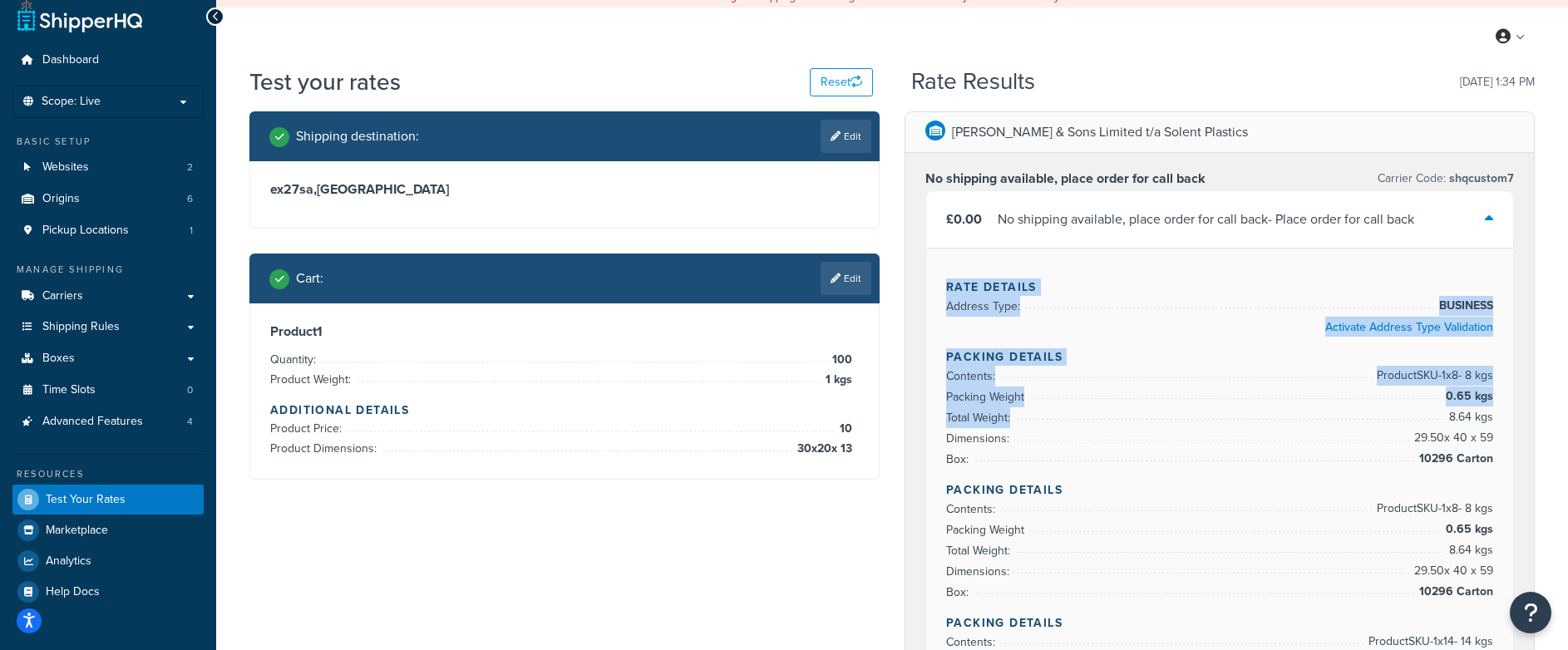
drag, startPoint x: 949, startPoint y: 288, endPoint x: 998, endPoint y: 380, distance: 104.2
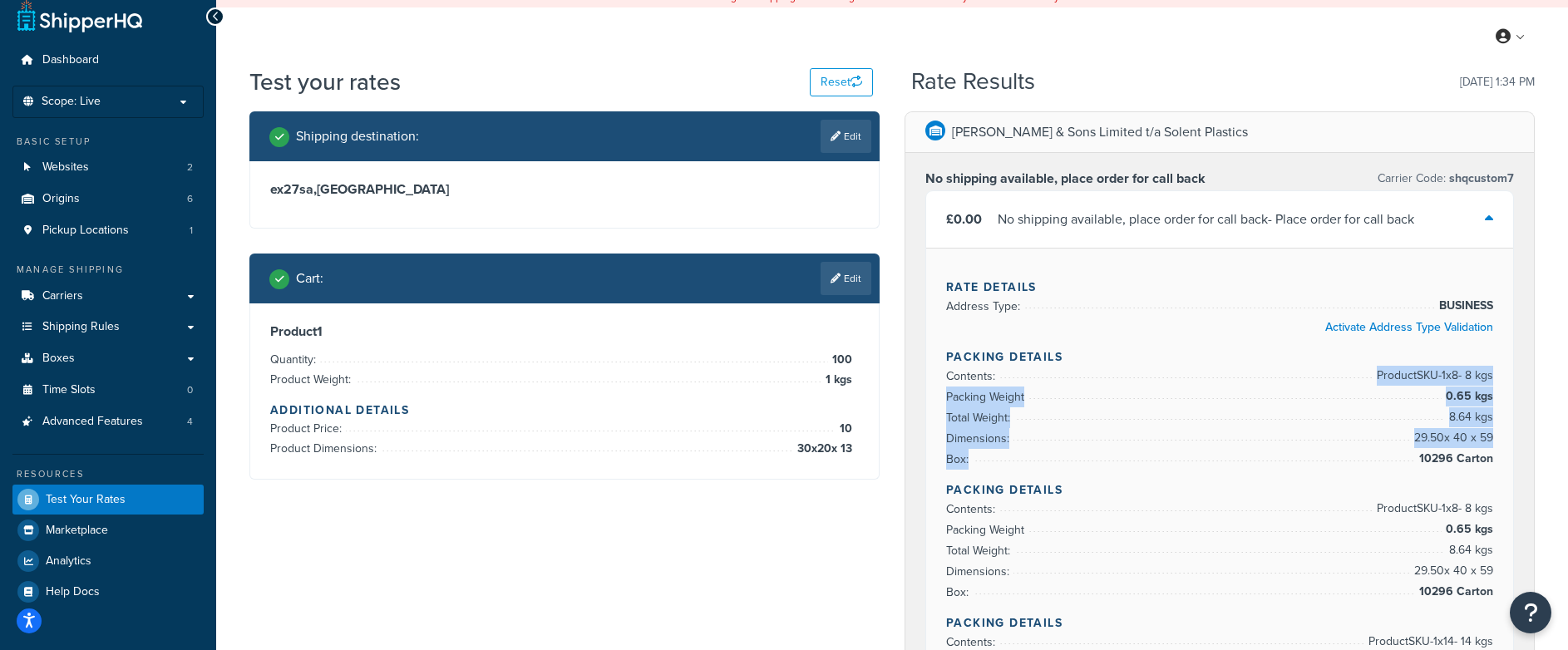
drag, startPoint x: 998, startPoint y: 380, endPoint x: 1146, endPoint y: 351, distance: 150.8
click at [1278, 469] on ul "Contents: Product SKU-1 x 8 - 8 kgs Packing Weight 0.65 kgs Total Weight: 8.64 …" at bounding box center [1220, 418] width 547 height 104
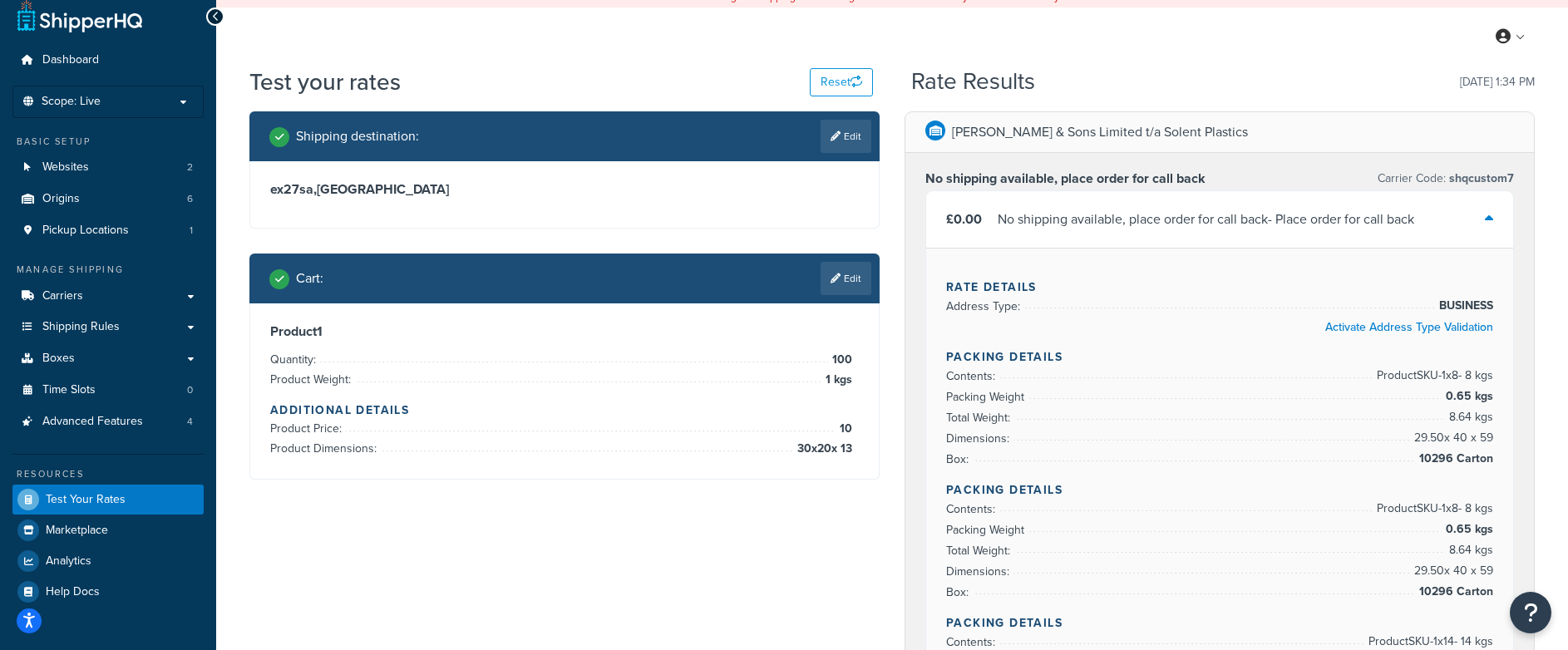
click at [958, 358] on h4 "Packing Details" at bounding box center [1220, 357] width 547 height 17
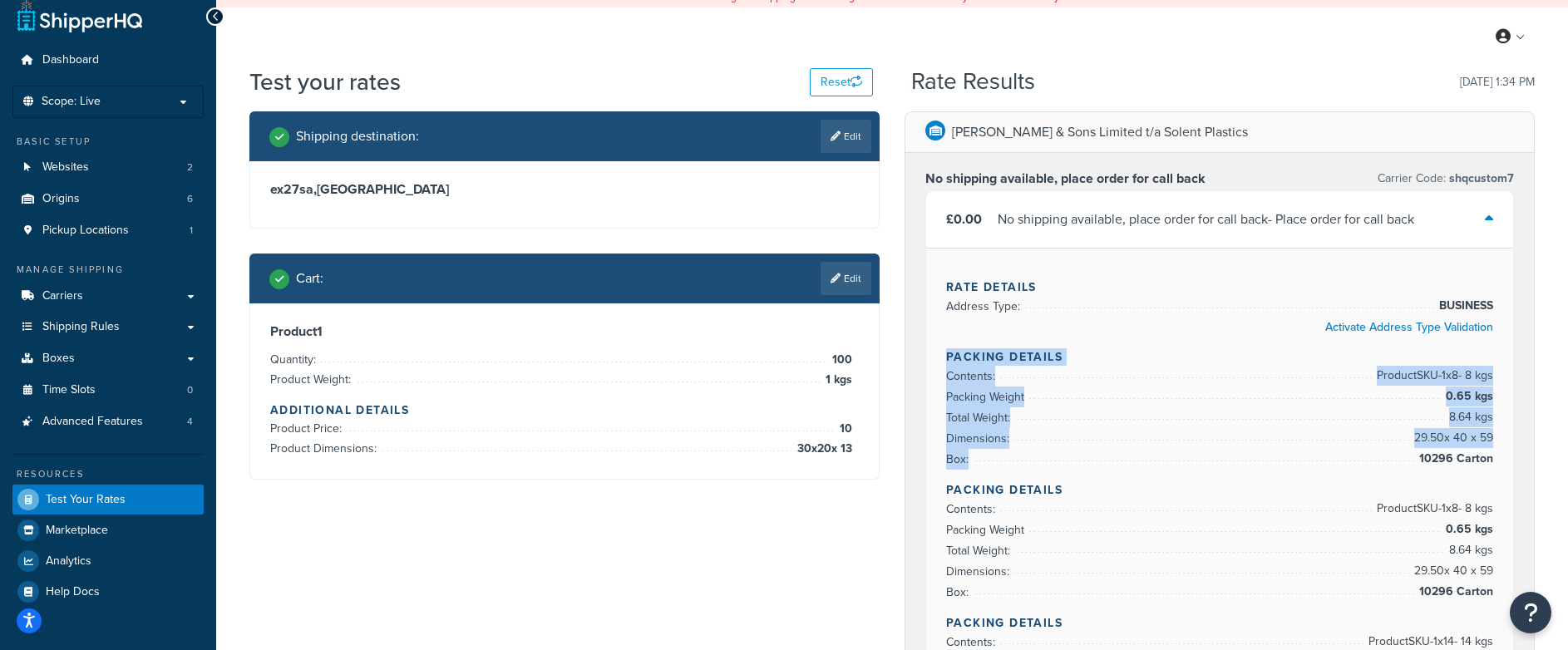
drag, startPoint x: 947, startPoint y: 358, endPoint x: 1109, endPoint y: 467, distance: 195.3
click at [1186, 411] on li "Total Weight: 8.64 kgs" at bounding box center [1220, 418] width 547 height 21
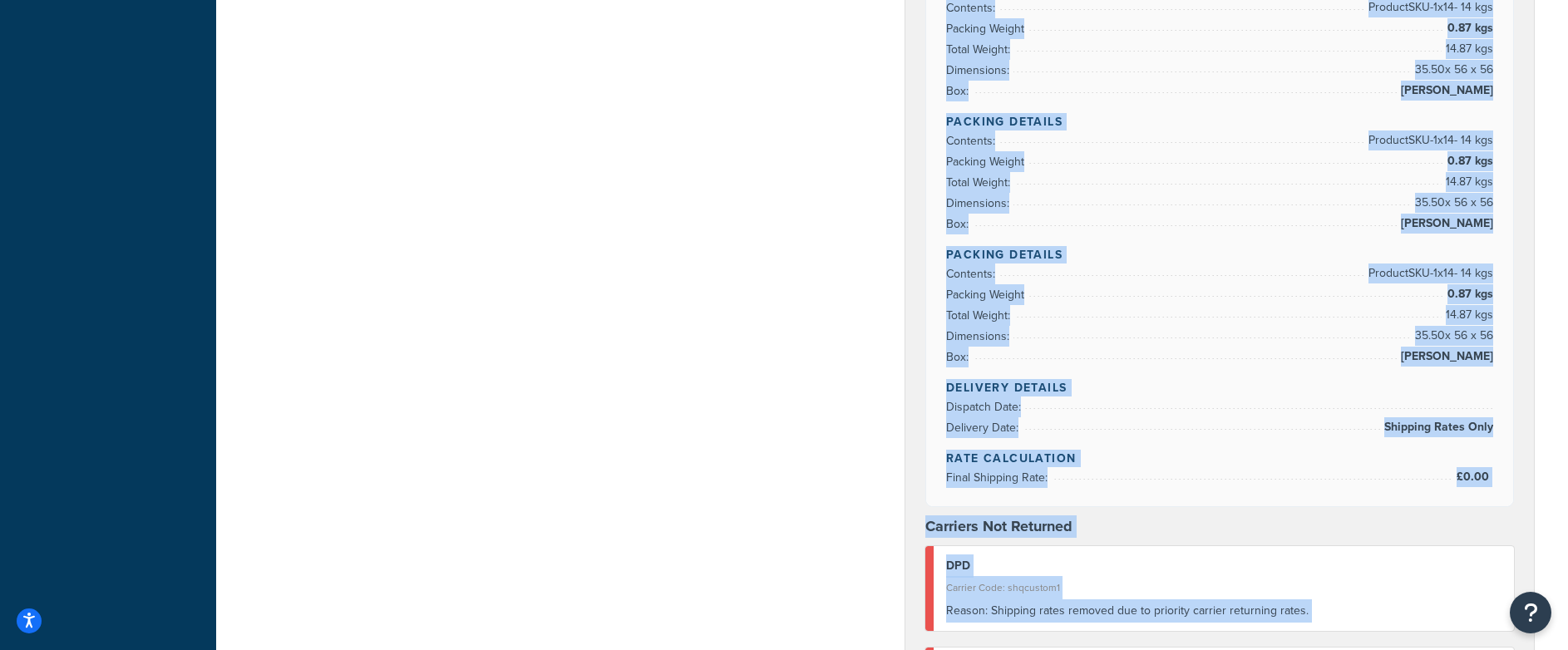
scroll to position [1137, 0]
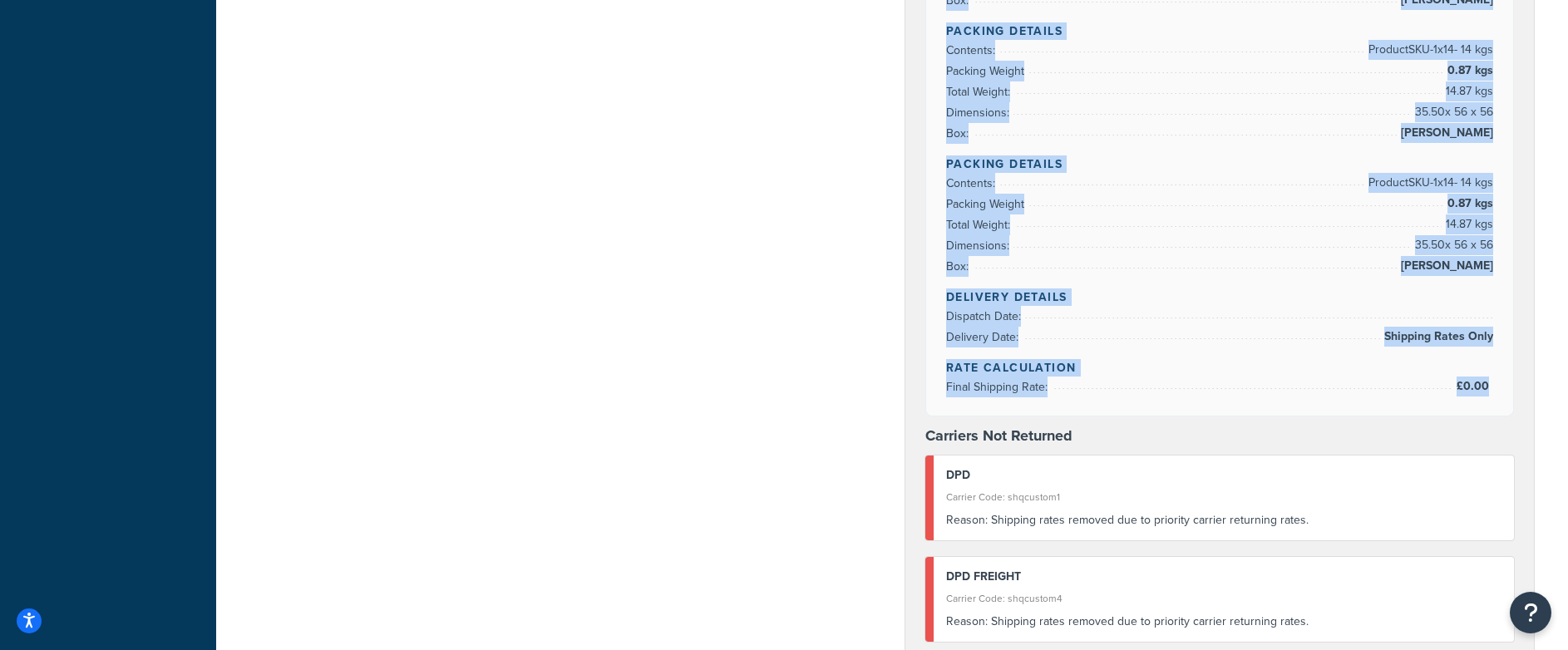
drag, startPoint x: 947, startPoint y: 268, endPoint x: 1486, endPoint y: 387, distance: 552.0
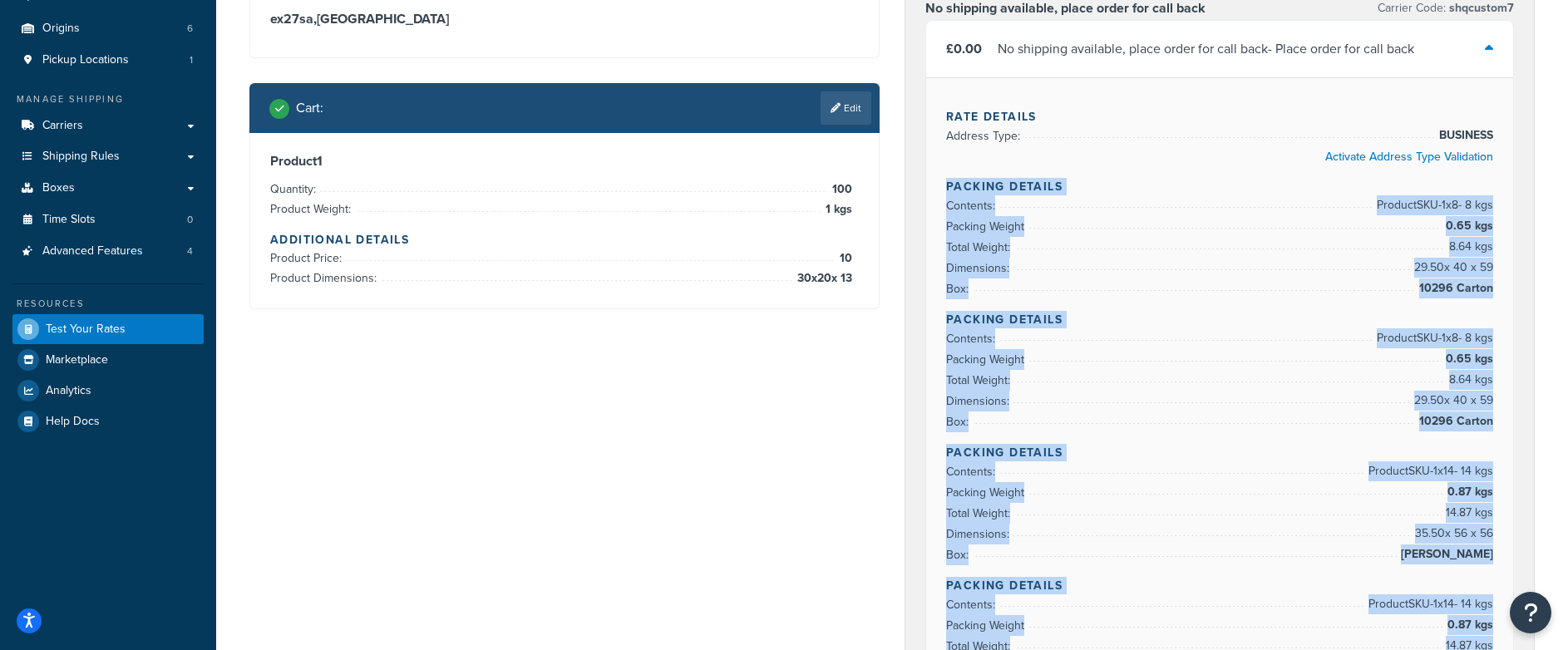
scroll to position [172, 0]
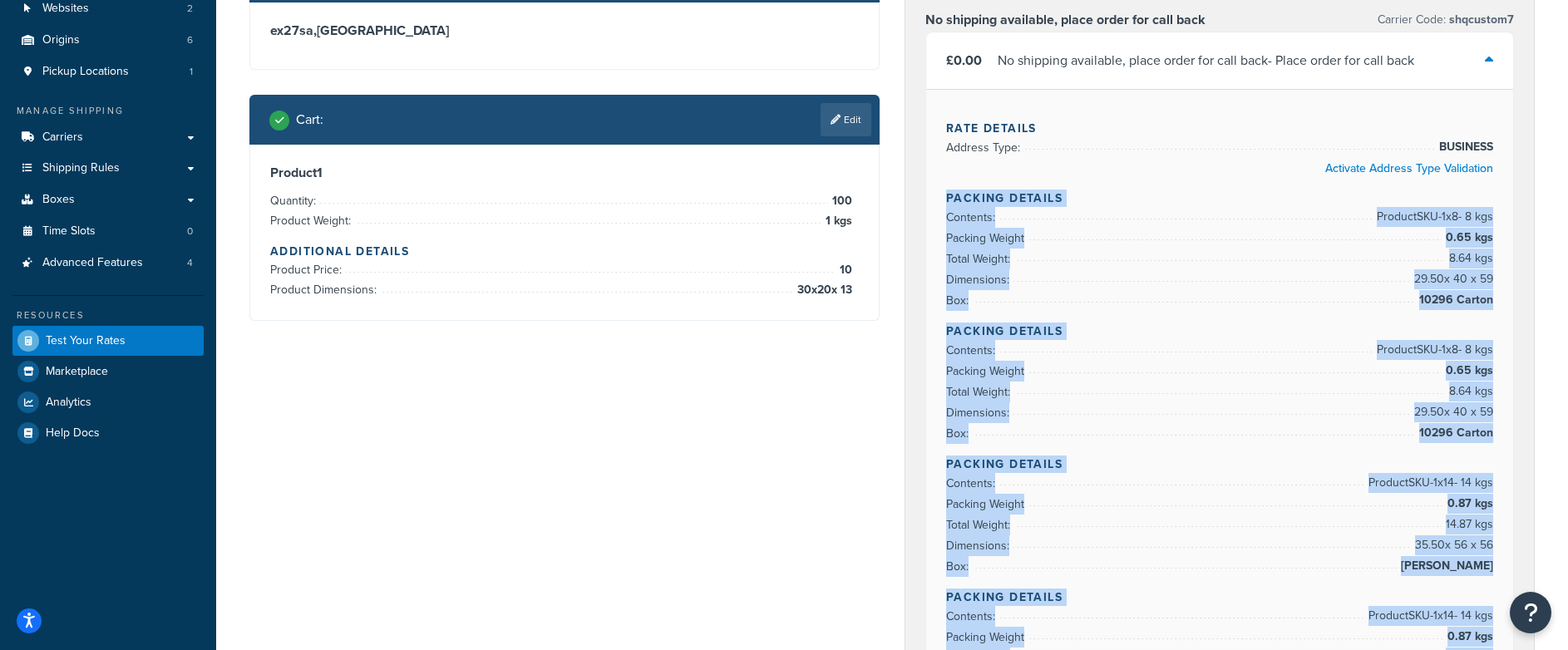
click at [1046, 274] on li "Dimensions: 29.50 x 40 x 59" at bounding box center [1220, 280] width 547 height 21
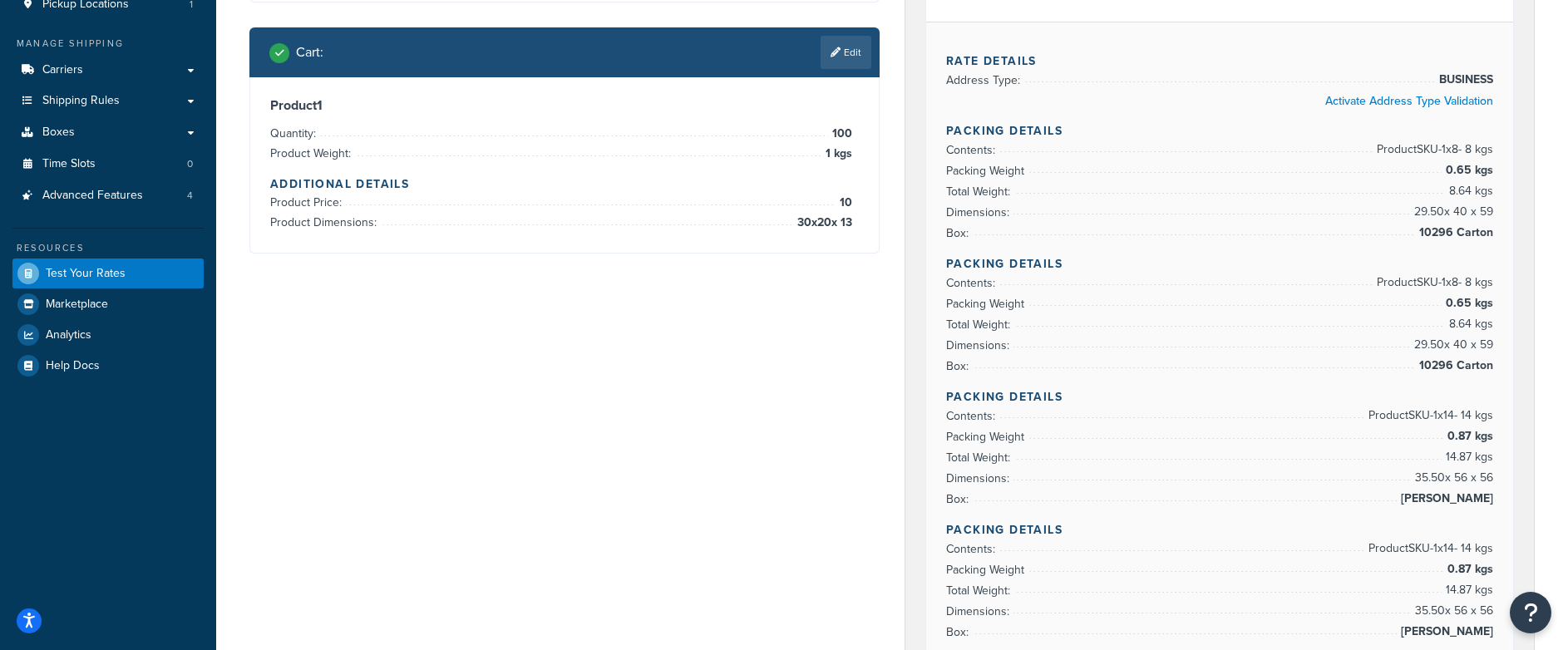
scroll to position [211, 0]
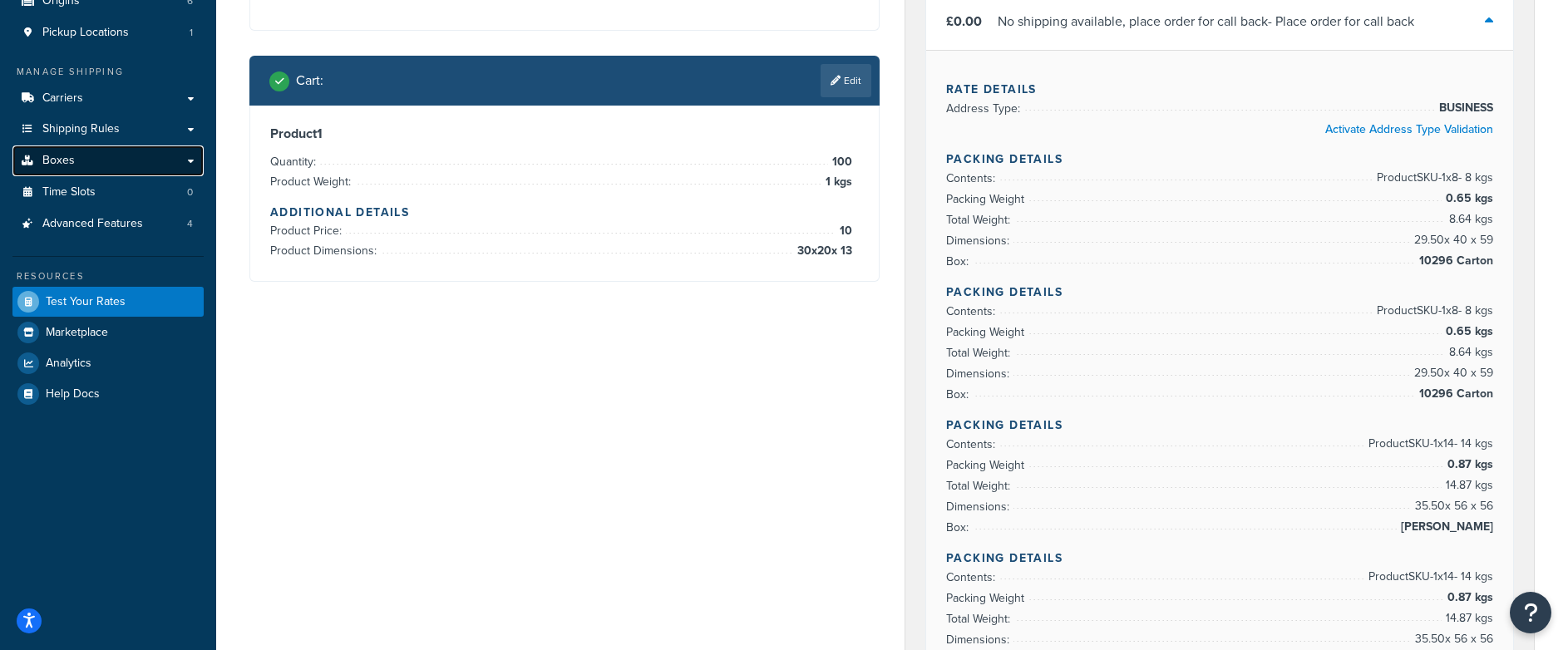
click at [65, 163] on span "Boxes" at bounding box center [58, 160] width 32 height 14
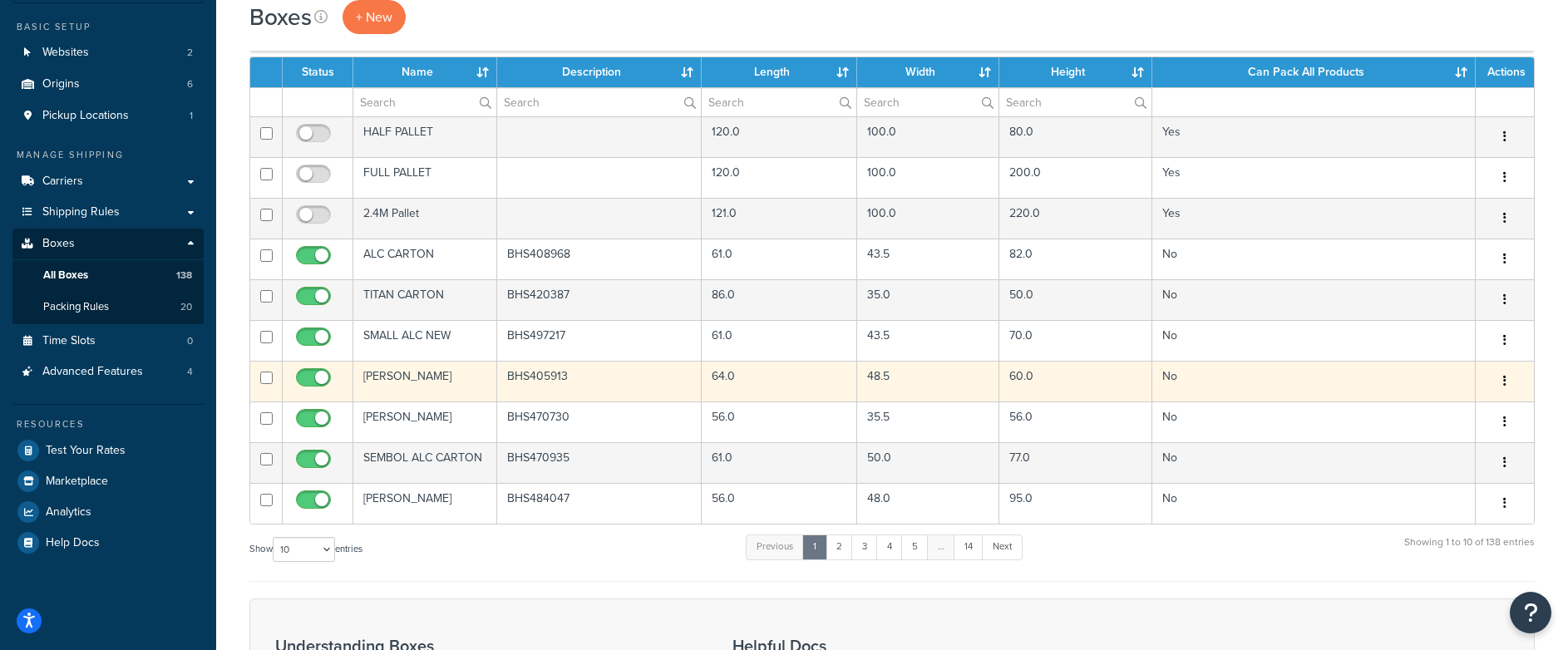
scroll to position [136, 0]
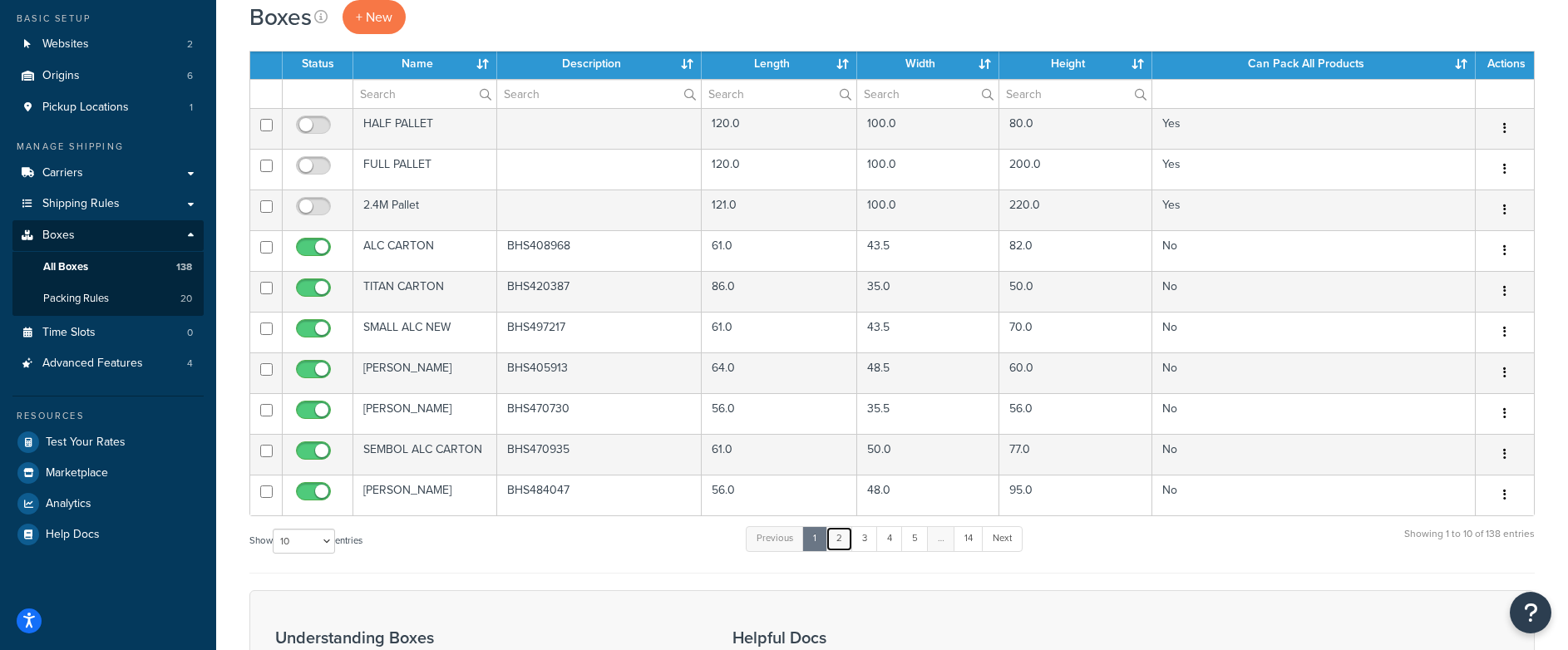
click at [848, 541] on link "2" at bounding box center [840, 538] width 28 height 25
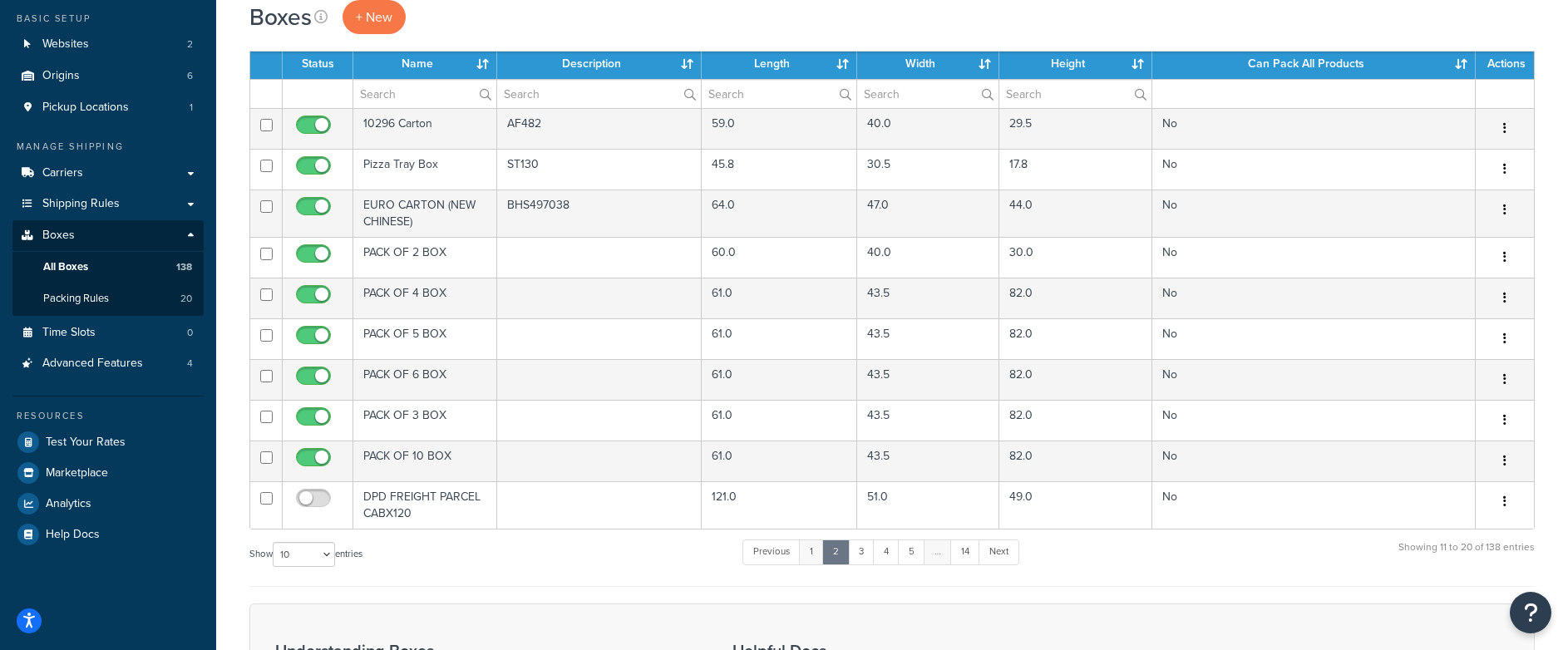
scroll to position [137, 0]
click at [866, 556] on link "3" at bounding box center [862, 551] width 27 height 25
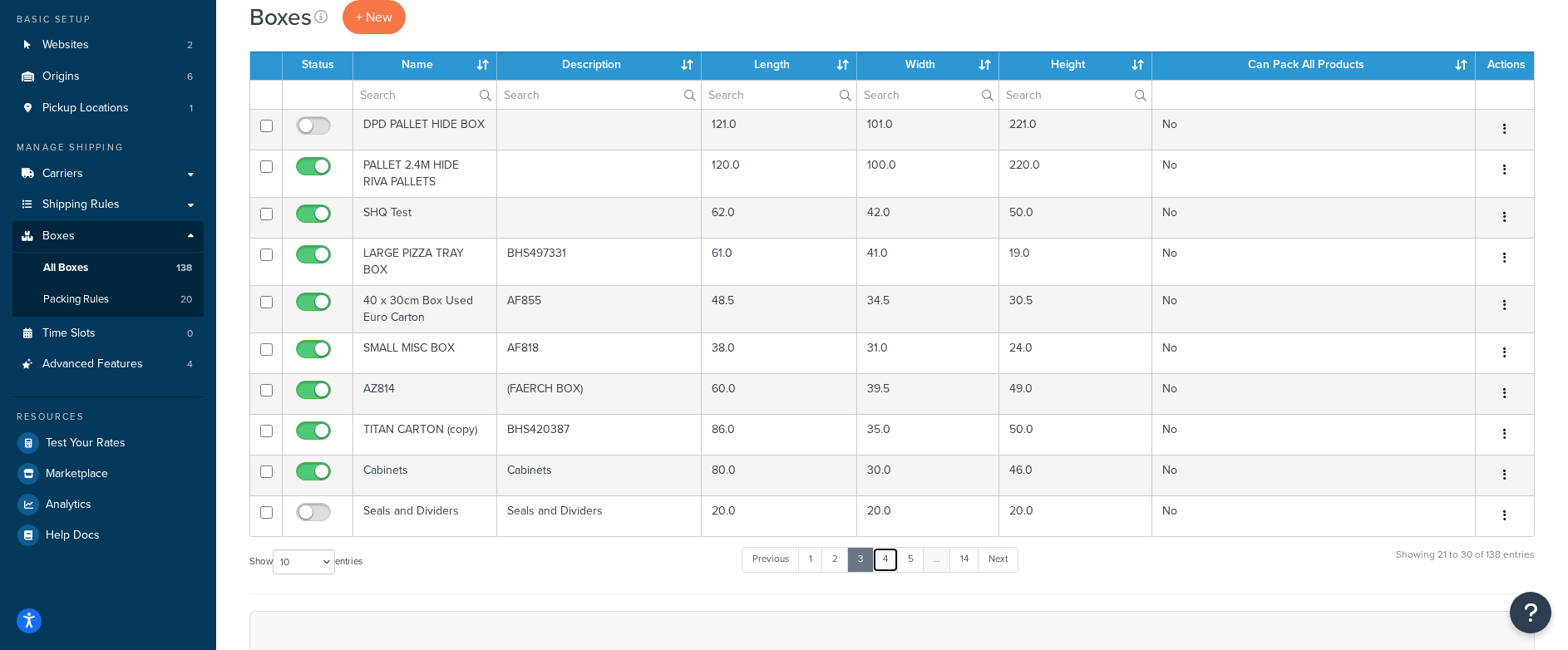
click at [891, 566] on link "4" at bounding box center [885, 559] width 27 height 25
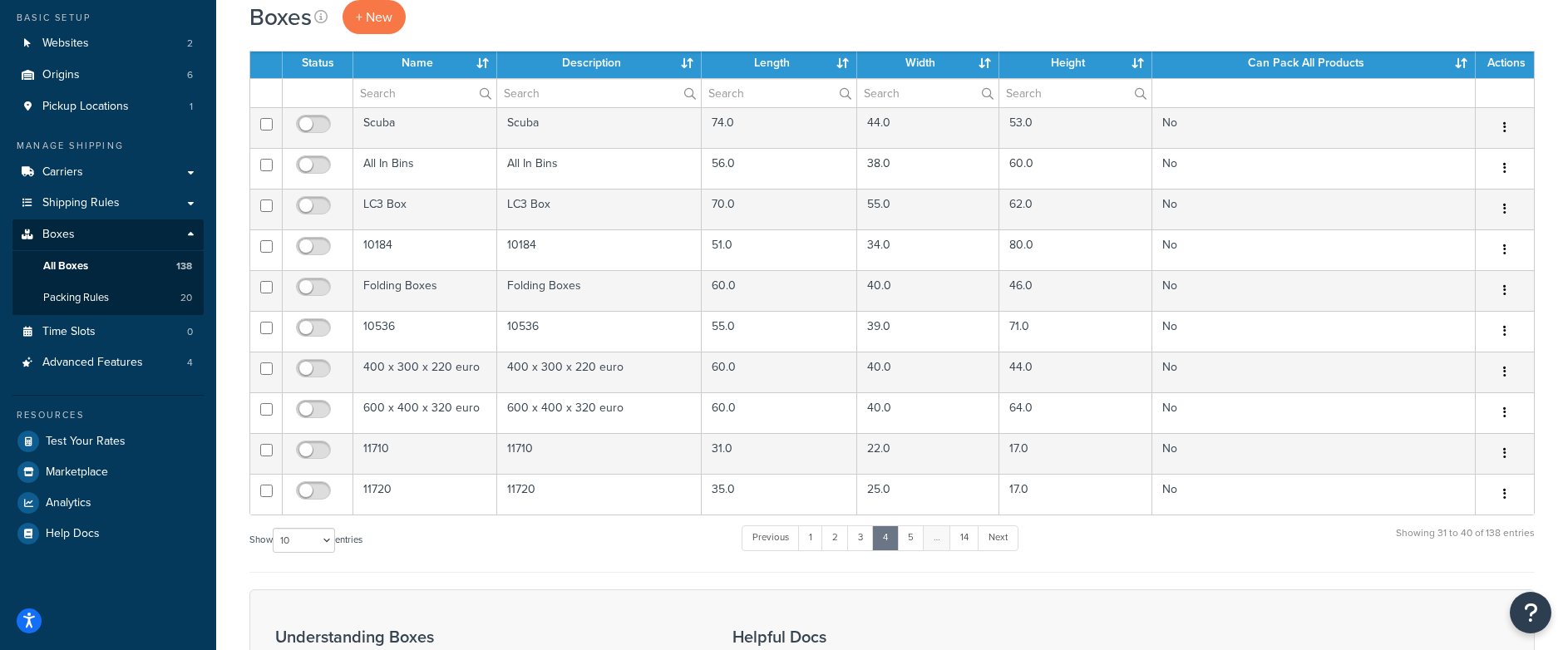
scroll to position [138, 0]
click at [809, 542] on link "1" at bounding box center [810, 536] width 25 height 25
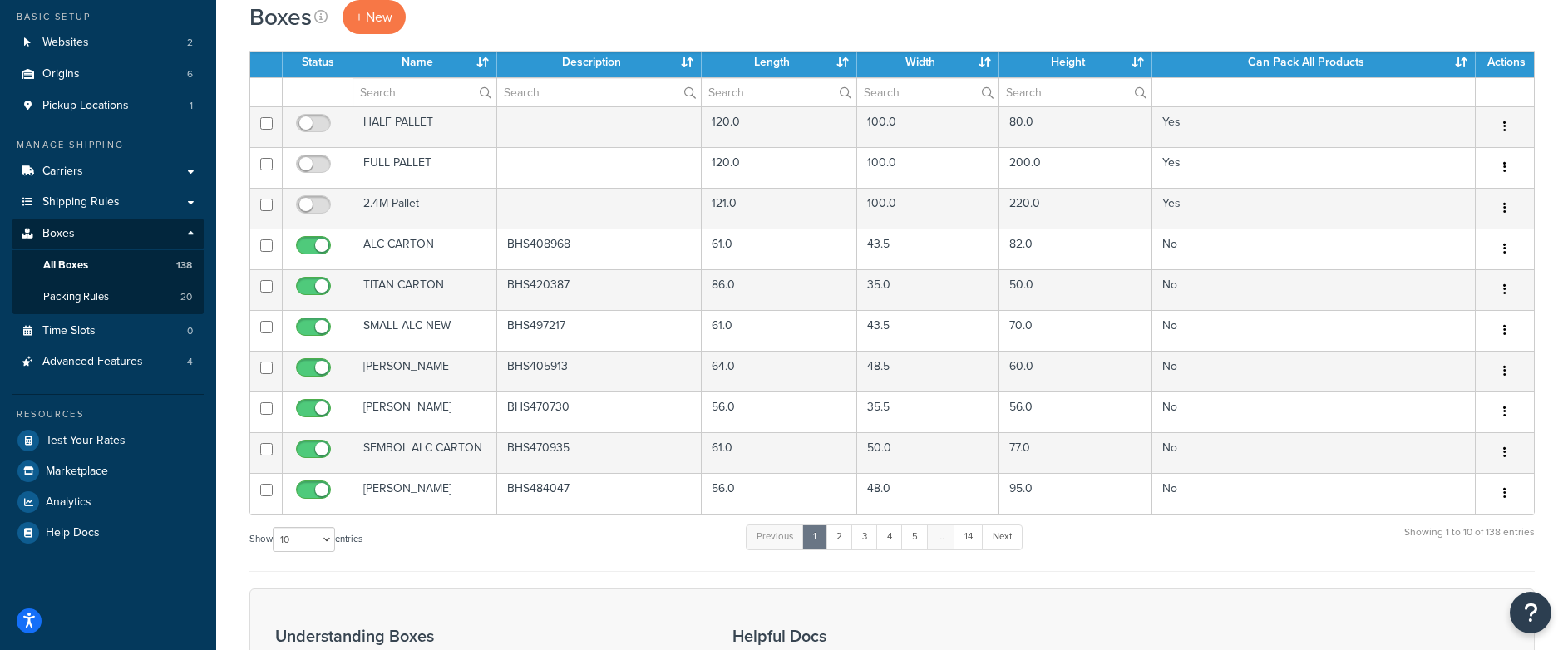
scroll to position [137, 0]
click at [105, 446] on span "Test Your Rates" at bounding box center [86, 442] width 80 height 14
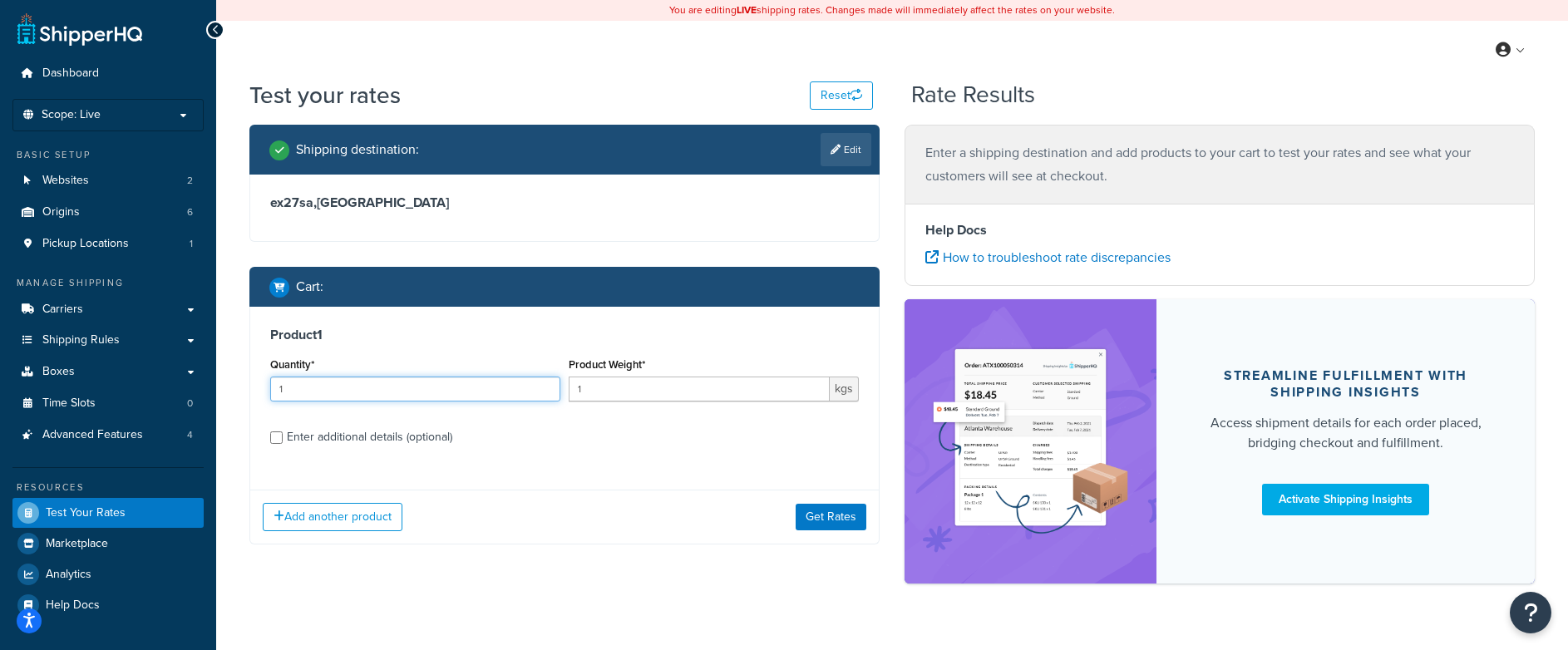
click at [303, 393] on input "1" at bounding box center [415, 389] width 290 height 25
type input "100"
click at [827, 515] on button "Get Rates" at bounding box center [831, 517] width 71 height 27
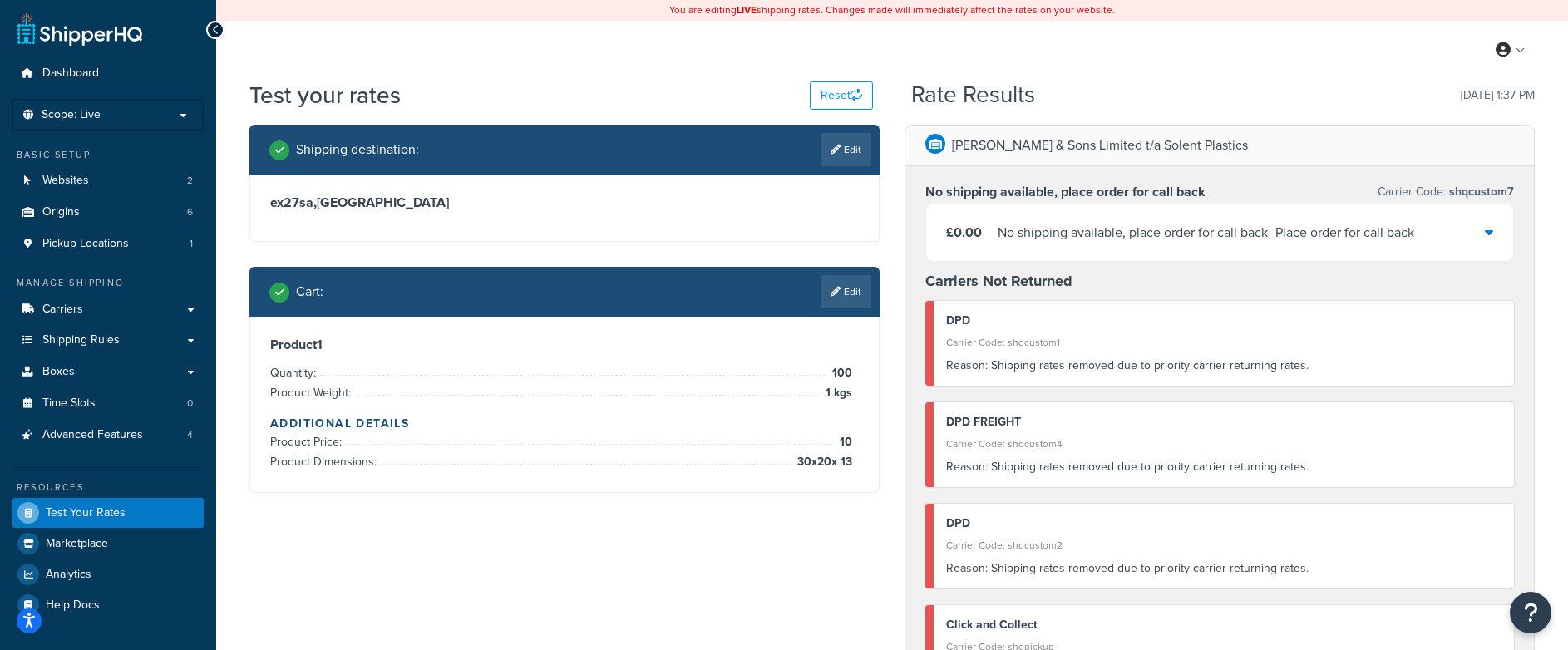
click at [1483, 231] on div "£0.00 No shipping available, place order for call back - Place order for call b…" at bounding box center [1220, 232] width 587 height 56
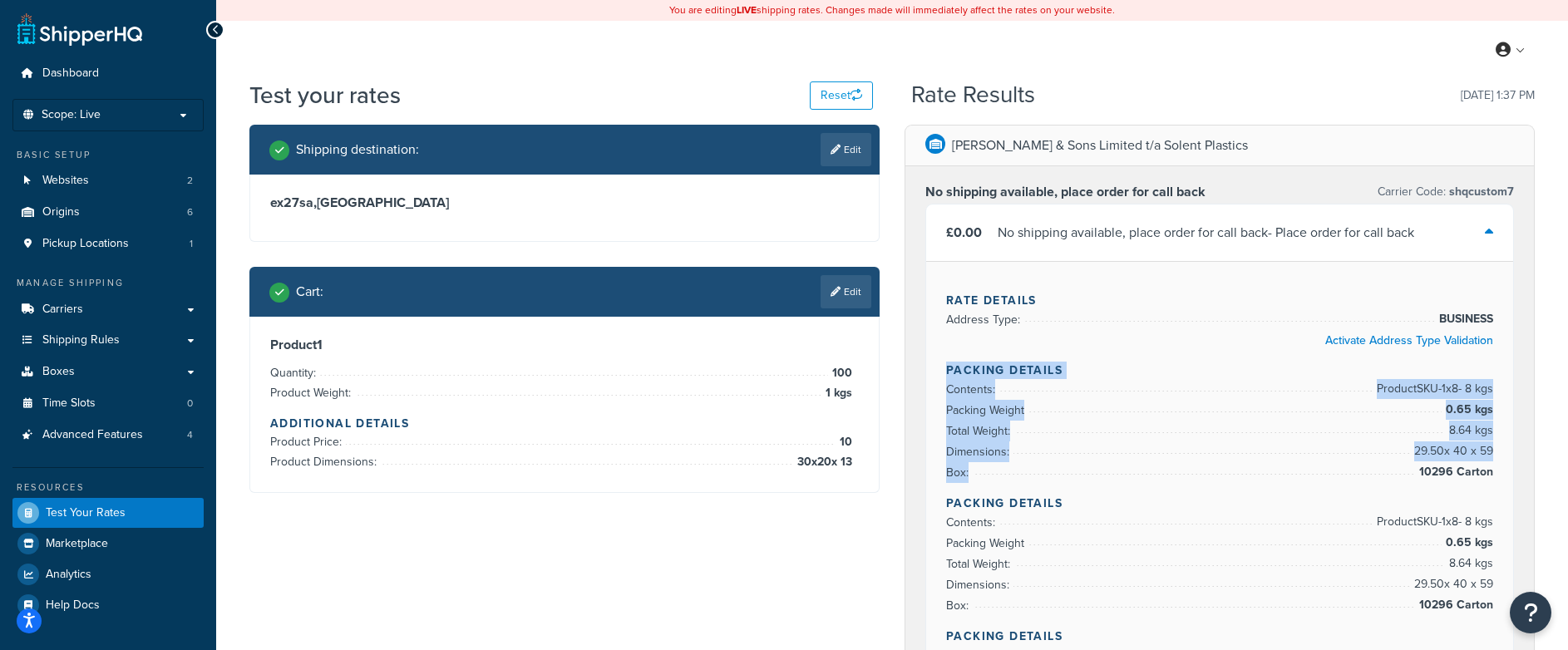
drag, startPoint x: 944, startPoint y: 370, endPoint x: 1105, endPoint y: 481, distance: 195.6
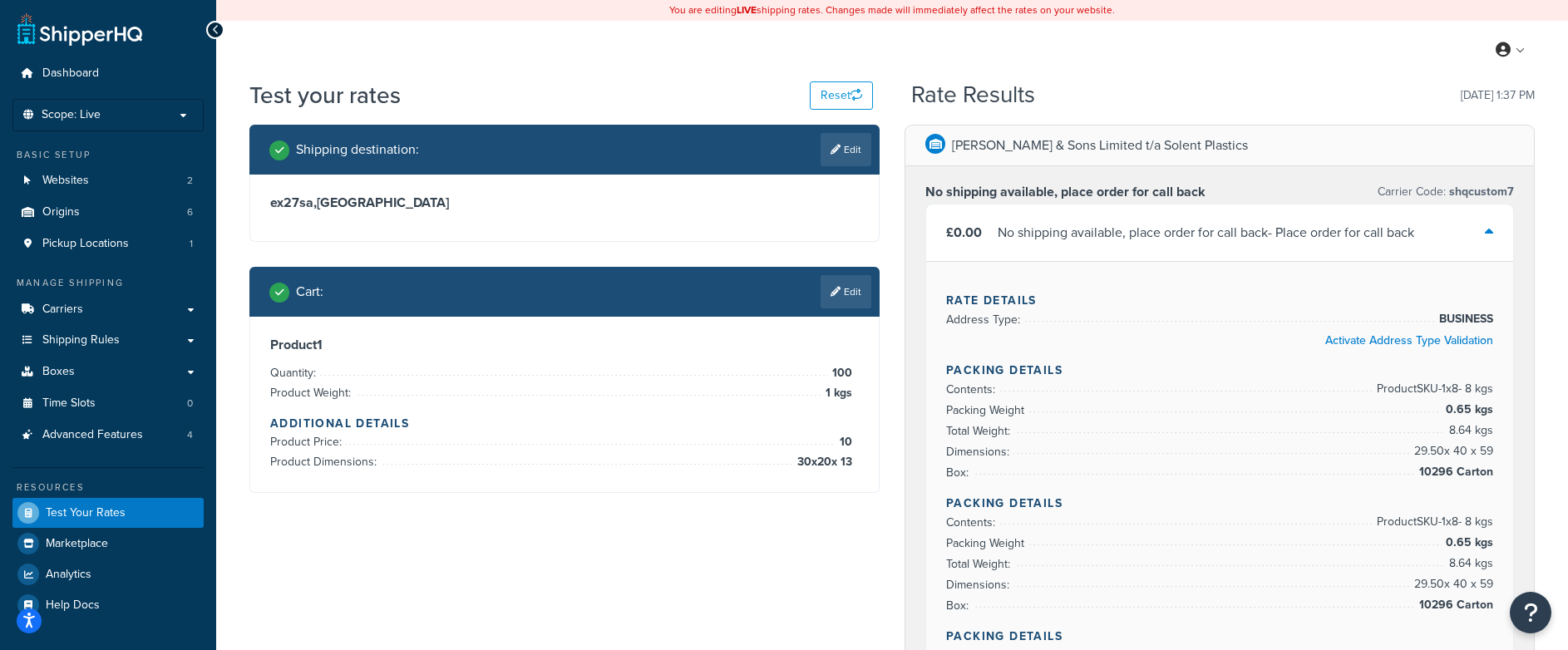
click at [1493, 234] on icon at bounding box center [1489, 231] width 9 height 13
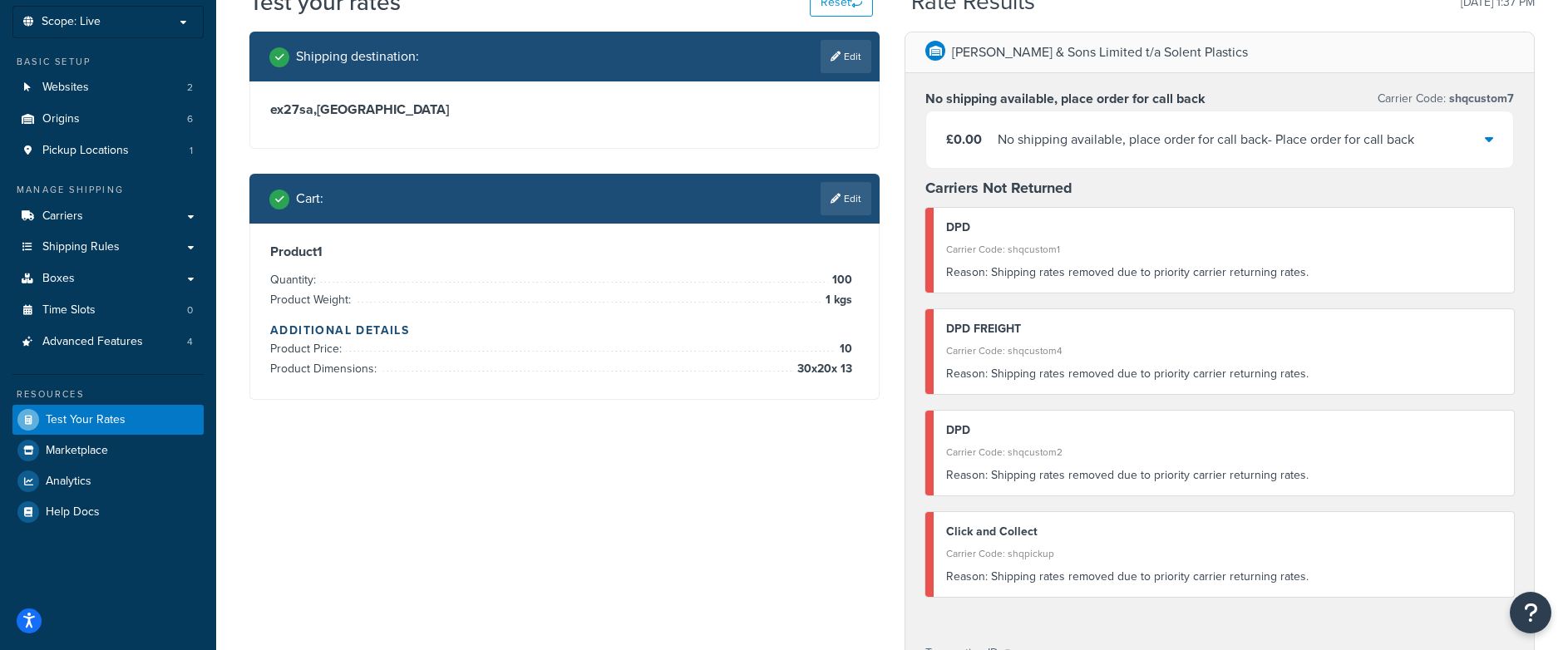
scroll to position [96, 0]
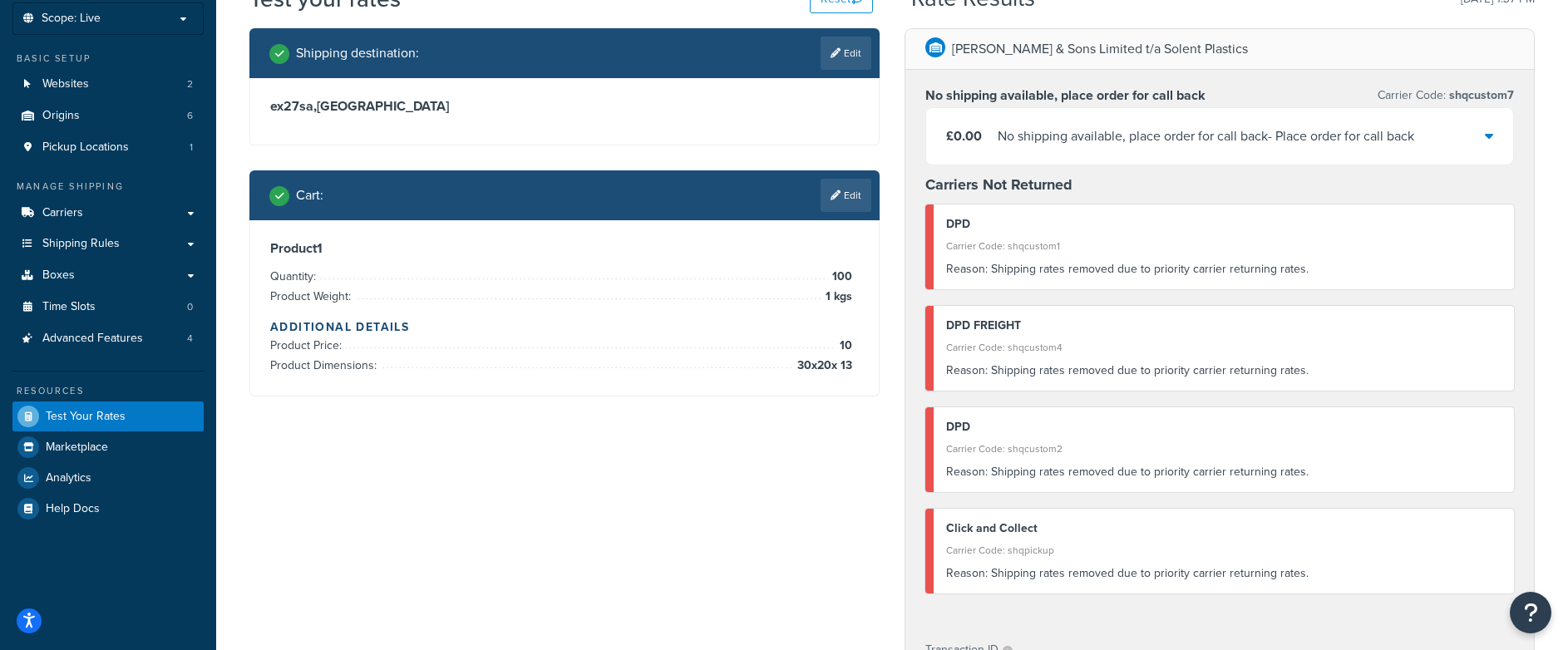
click at [1181, 131] on div "No shipping available, place order for call back - Place order for call back" at bounding box center [1206, 136] width 417 height 23
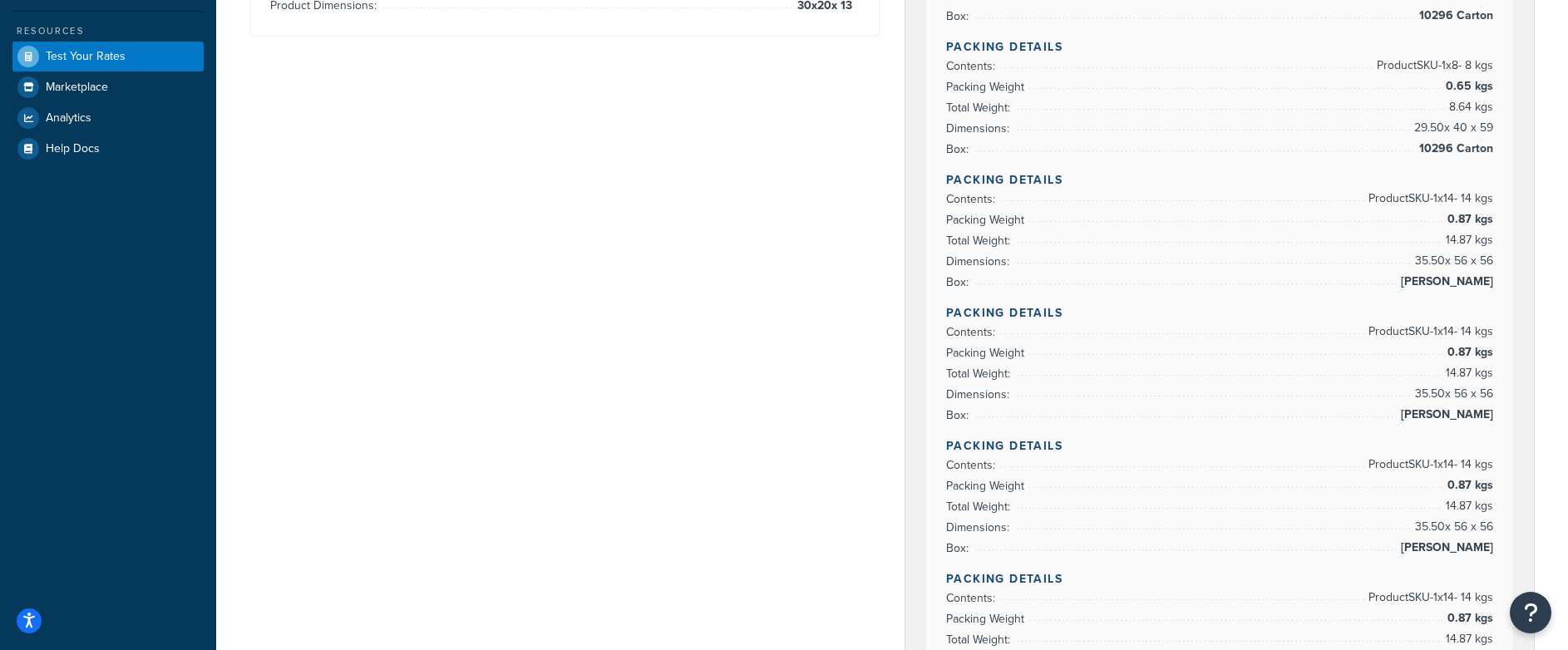
scroll to position [0, 0]
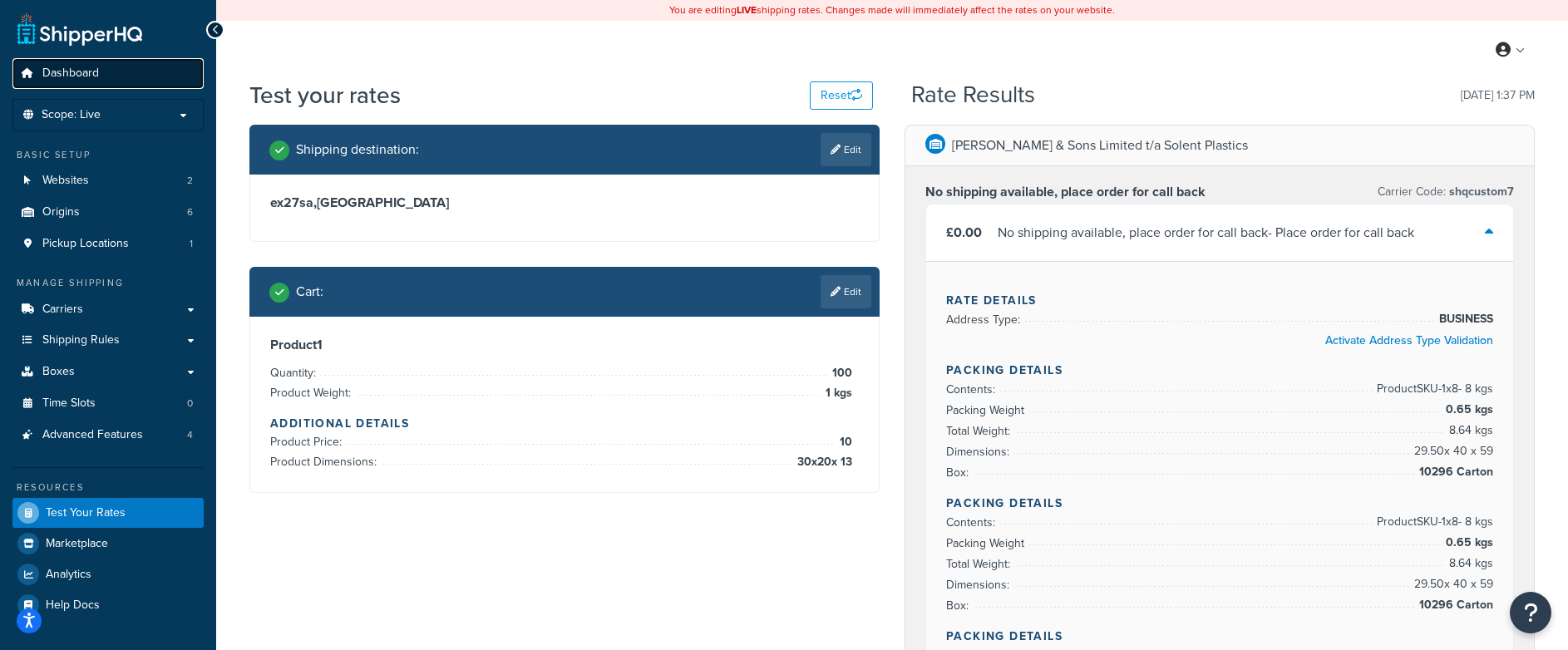
click at [92, 76] on span "Dashboard" at bounding box center [70, 74] width 56 height 14
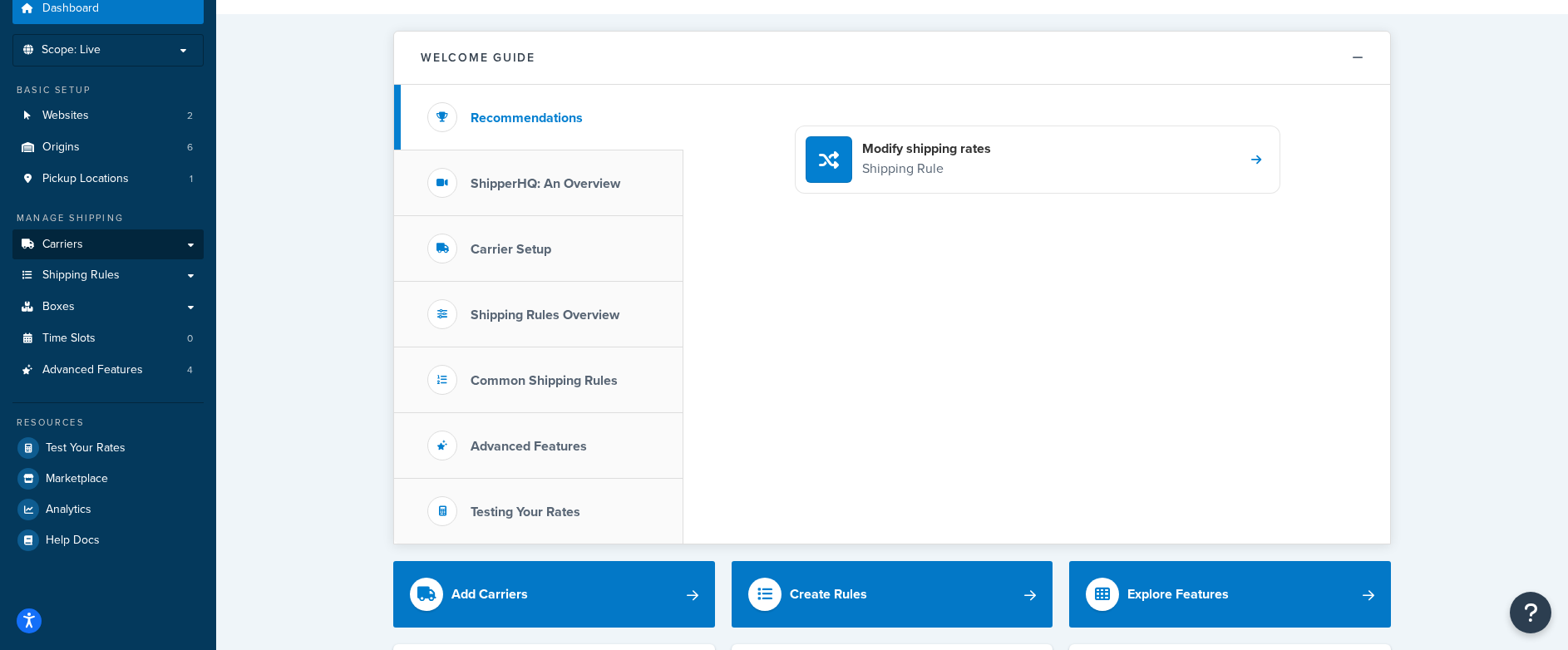
scroll to position [66, 0]
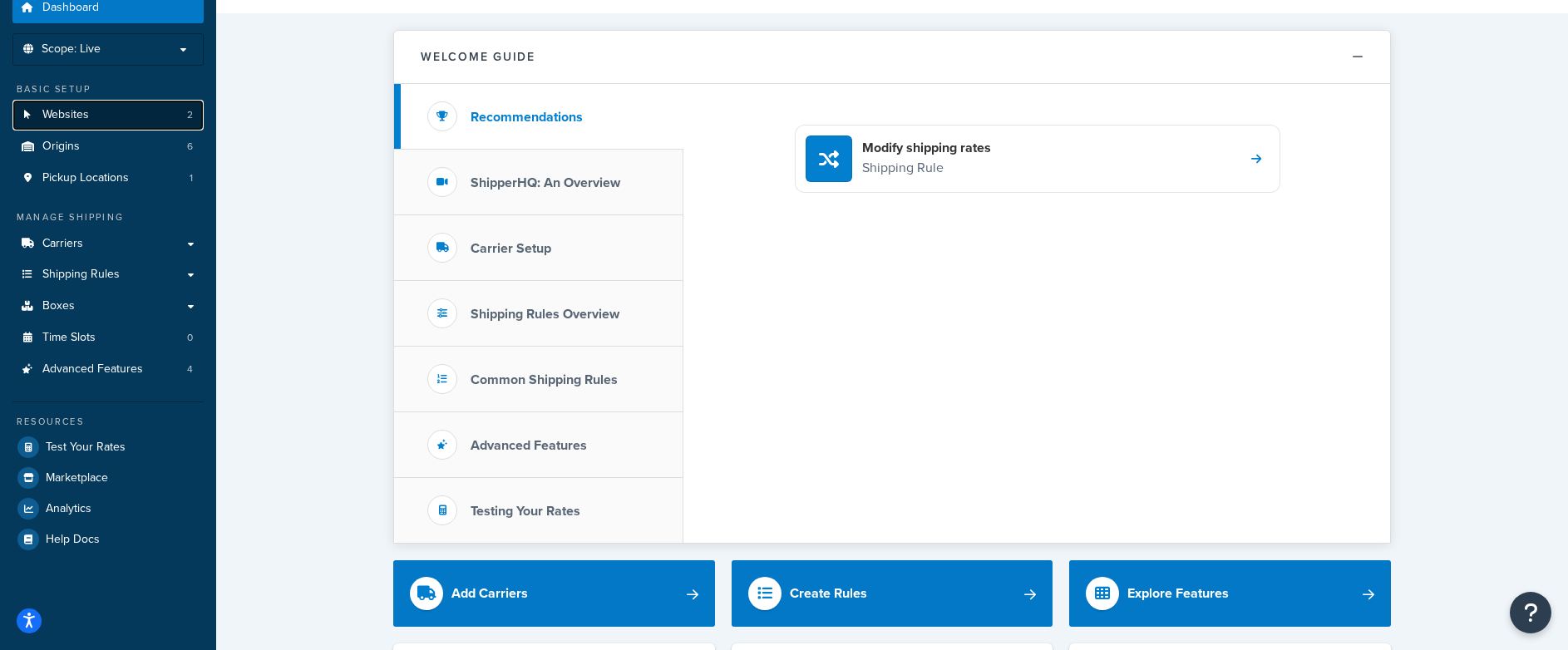
click at [85, 114] on span "Websites" at bounding box center [66, 115] width 47 height 14
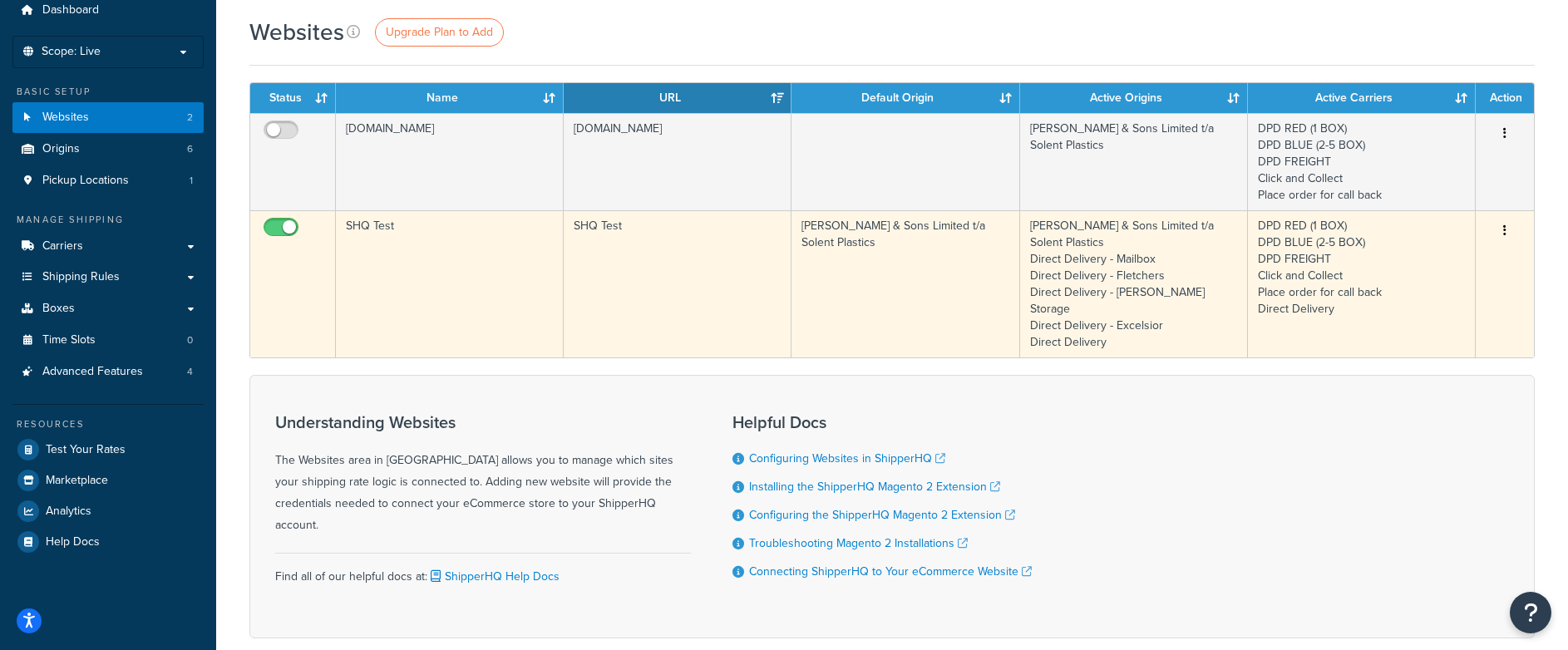
scroll to position [68, 0]
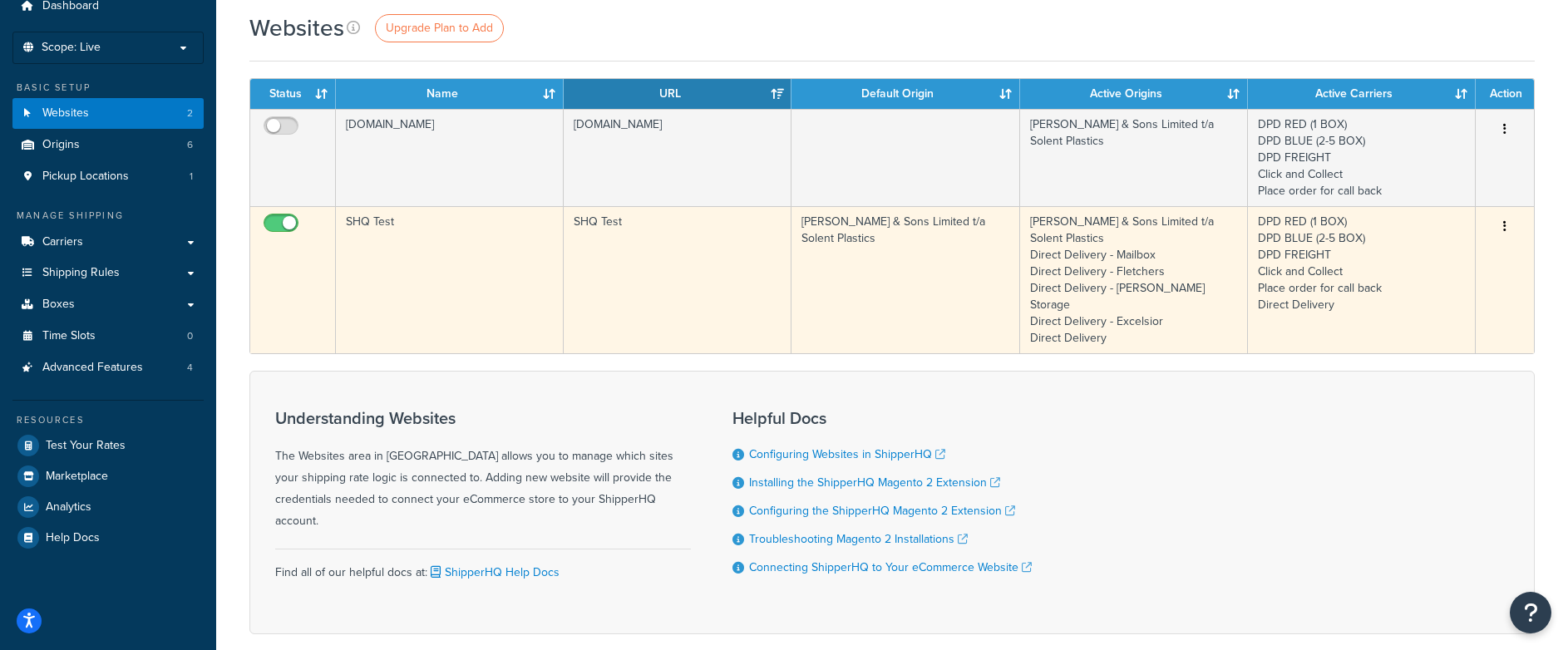
click at [649, 250] on td "SHQ Test" at bounding box center [677, 280] width 228 height 147
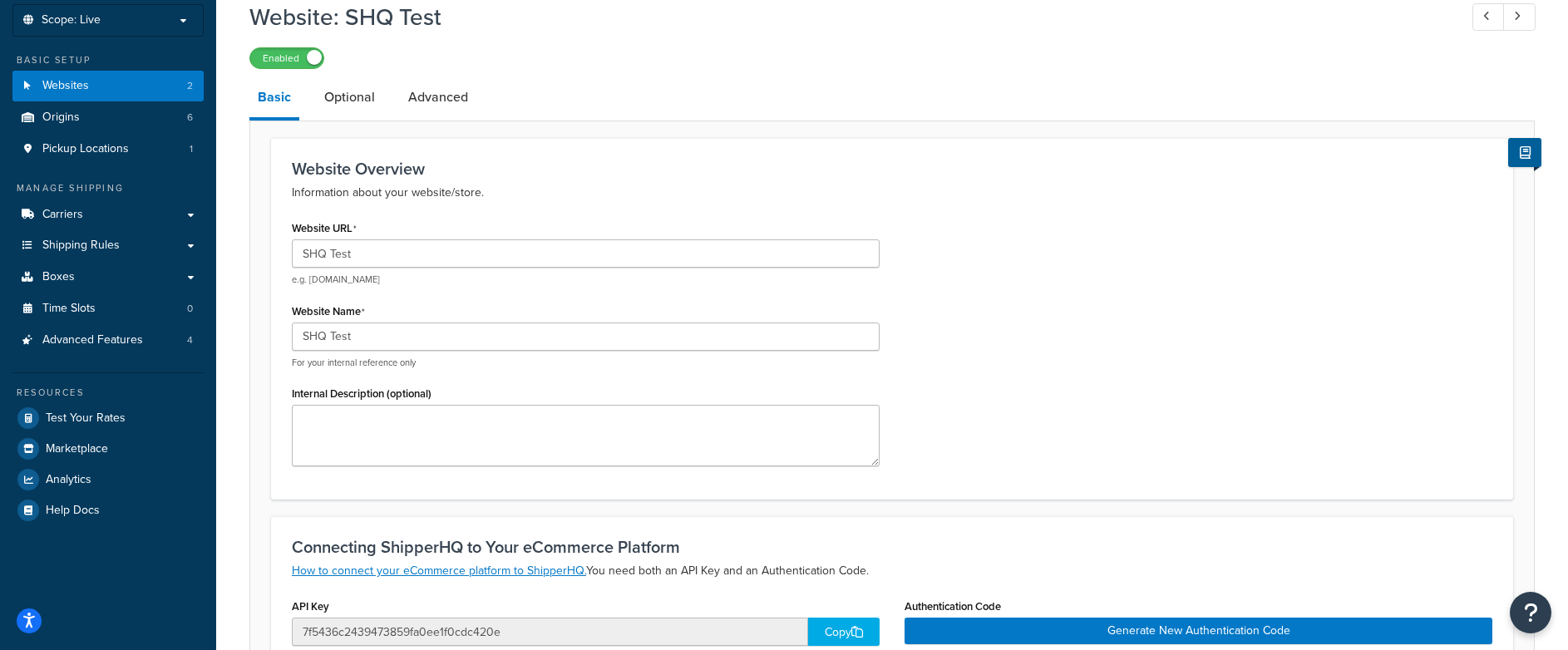
scroll to position [72, 0]
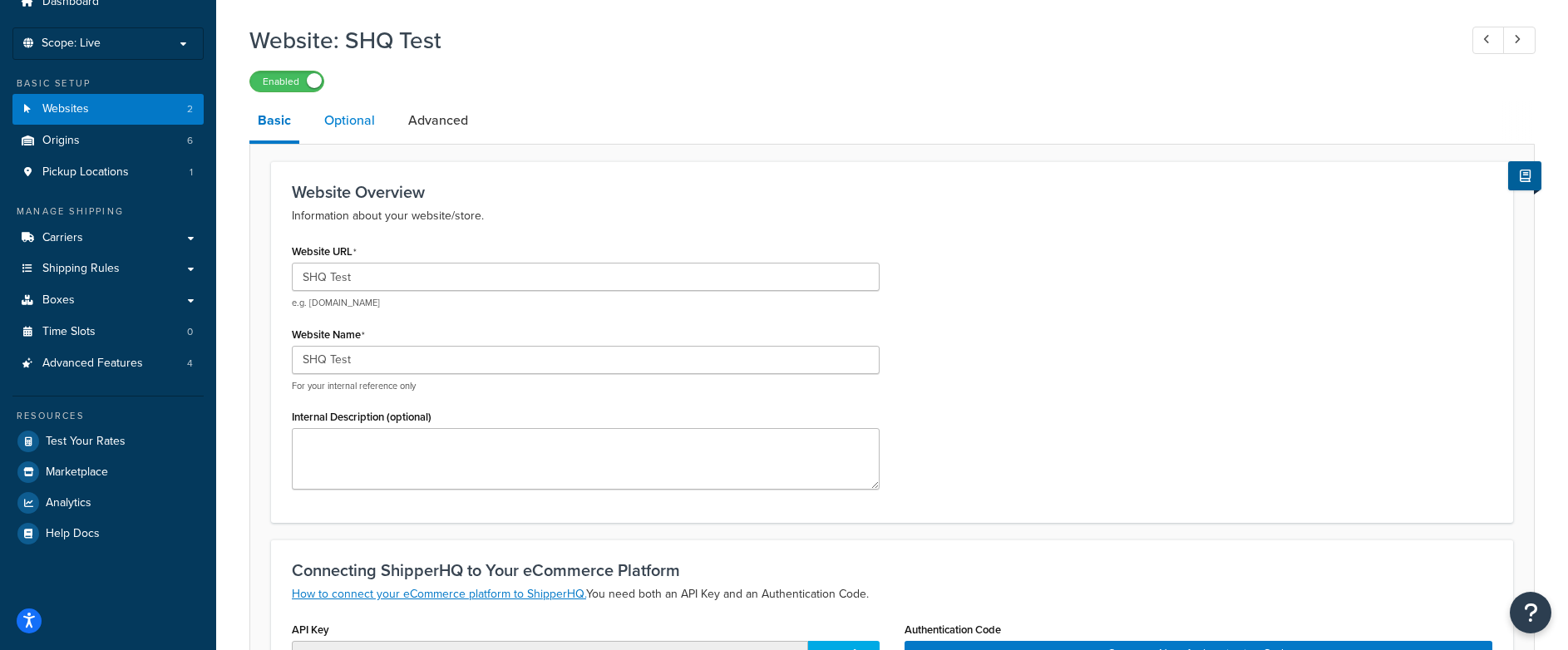
click at [320, 118] on link "Optional" at bounding box center [350, 120] width 68 height 40
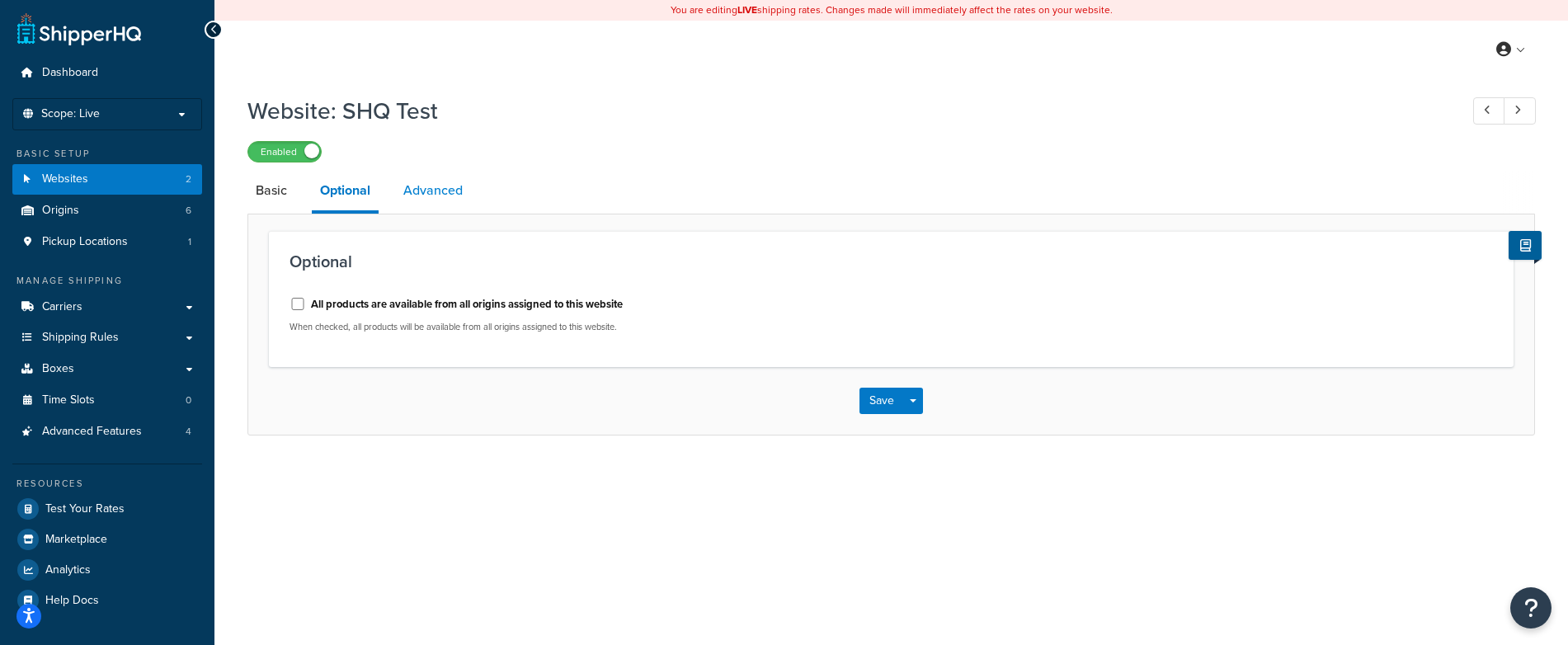
click at [436, 195] on link "Advanced" at bounding box center [433, 191] width 76 height 40
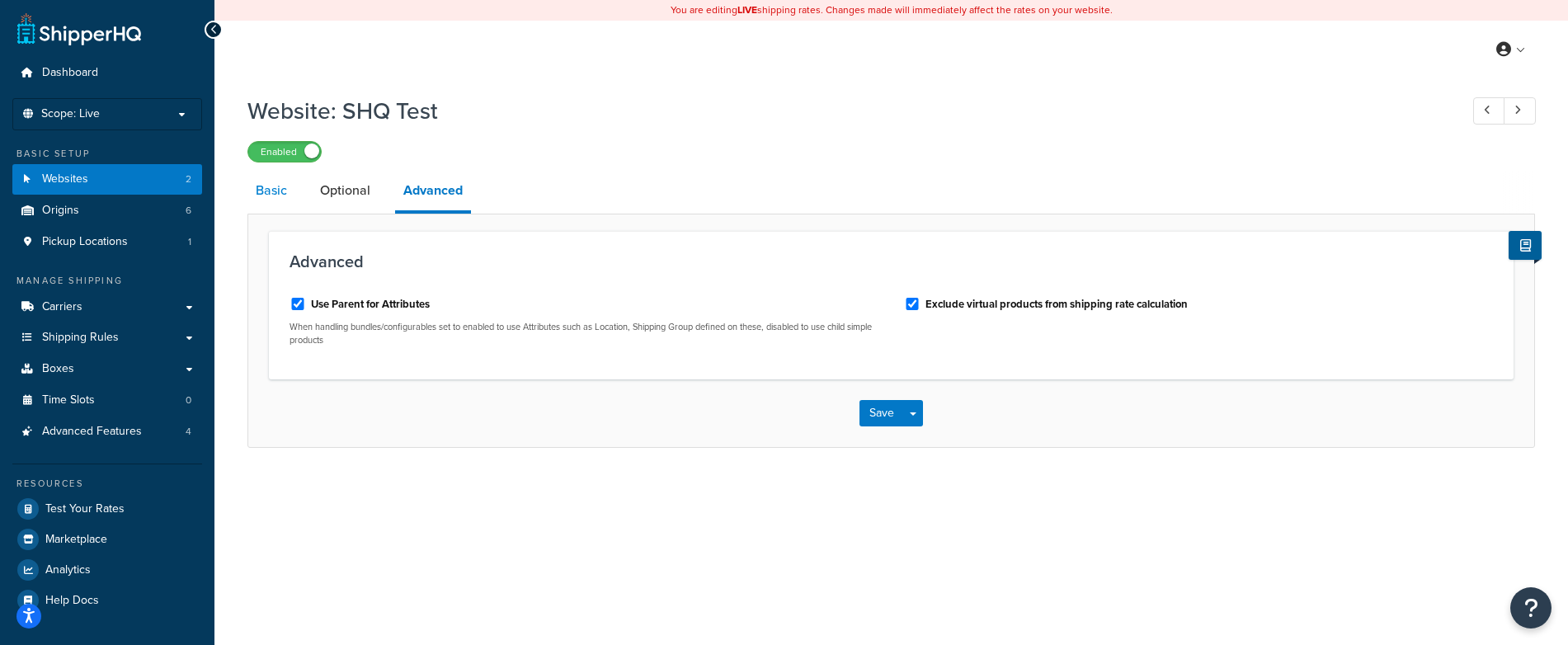
click at [279, 188] on link "Basic" at bounding box center [272, 191] width 48 height 40
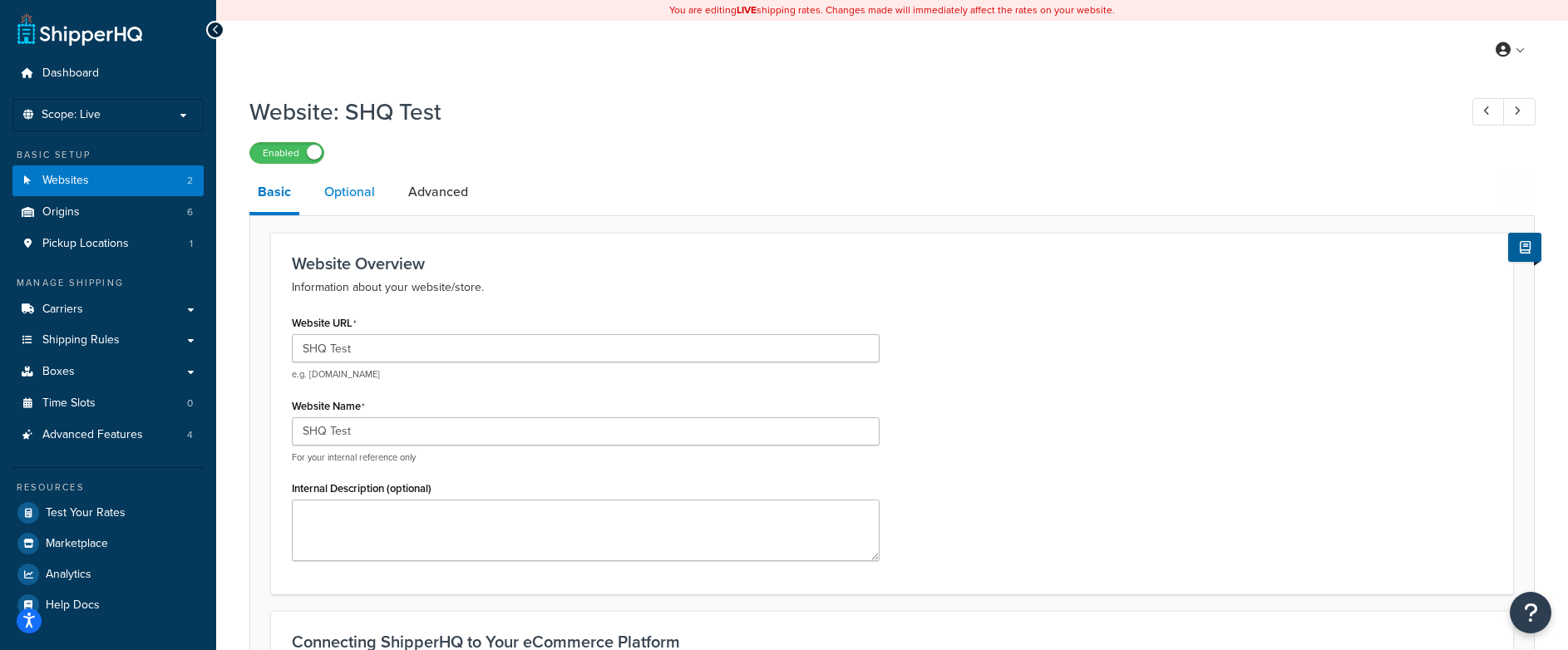
click at [345, 200] on link "Optional" at bounding box center [350, 192] width 68 height 40
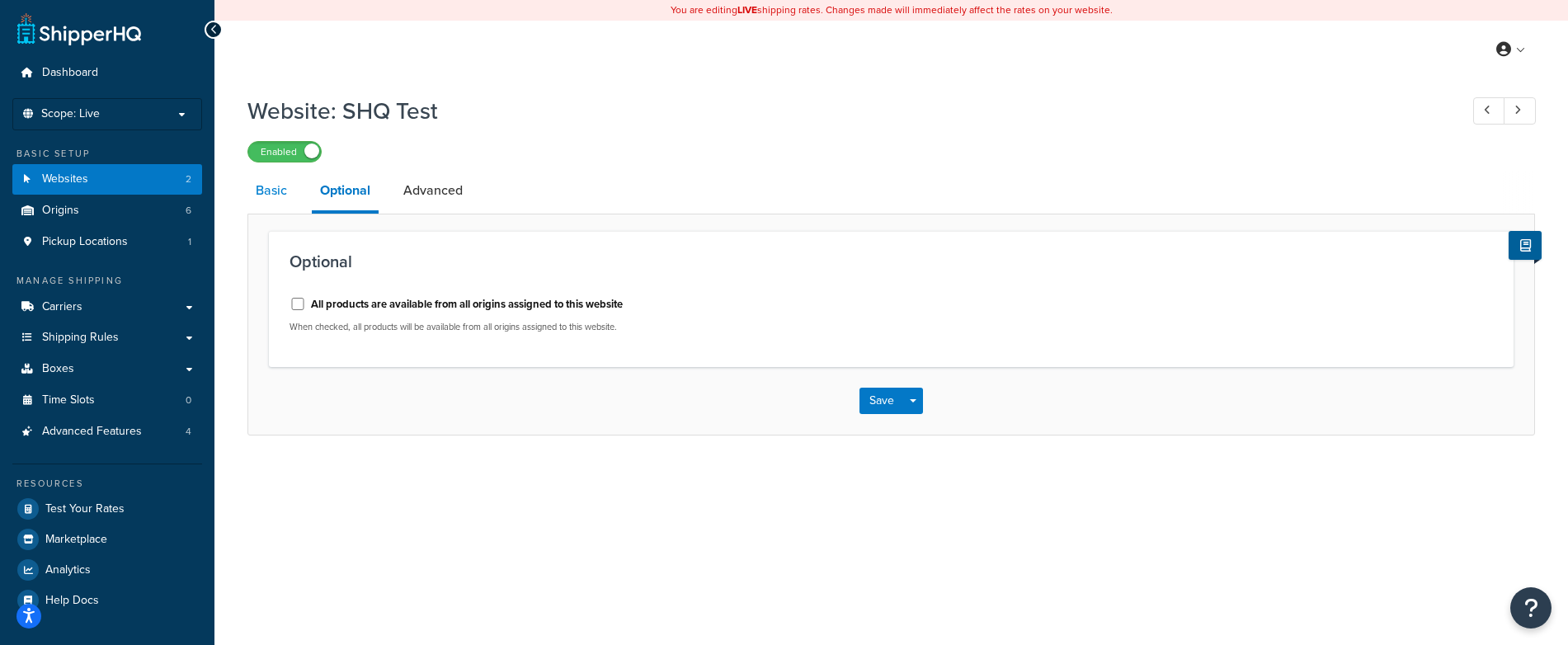
click at [283, 192] on link "Basic" at bounding box center [272, 191] width 48 height 40
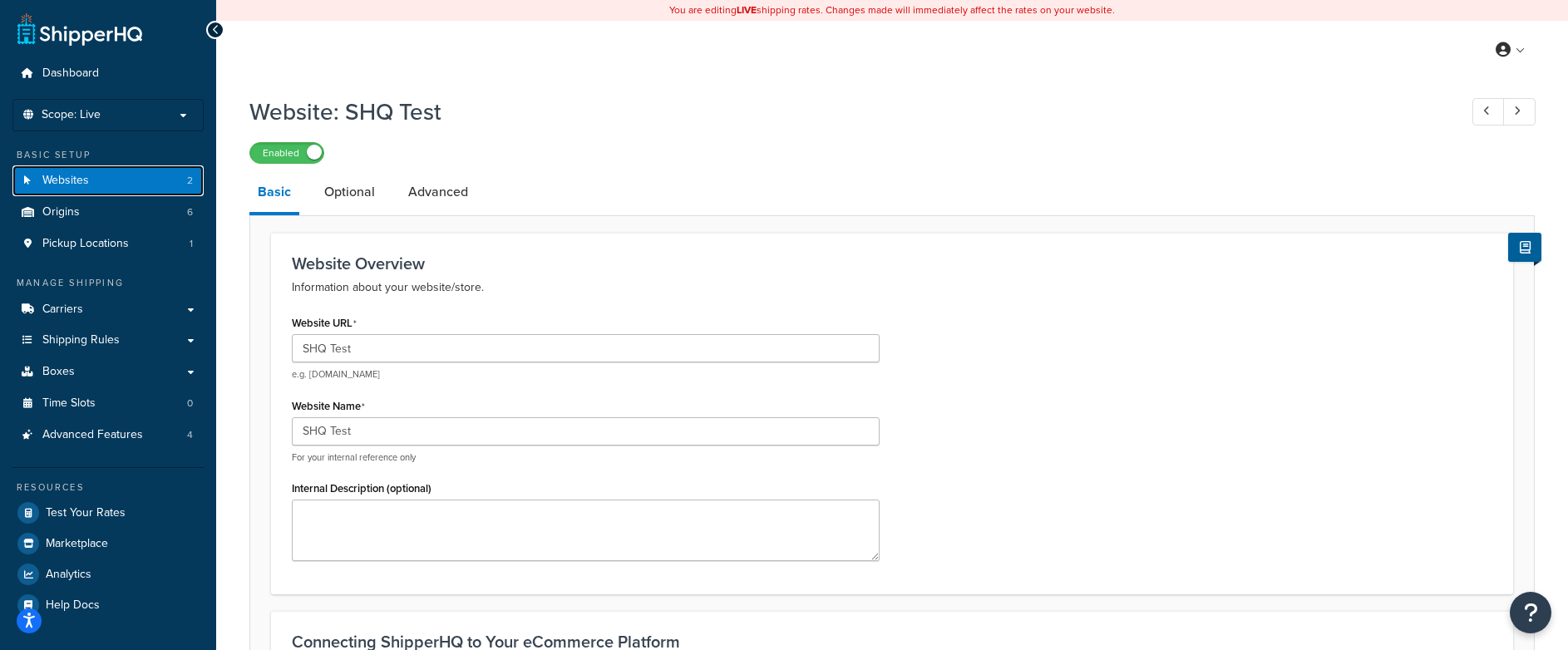
click at [91, 181] on link "Websites 2" at bounding box center [107, 180] width 192 height 30
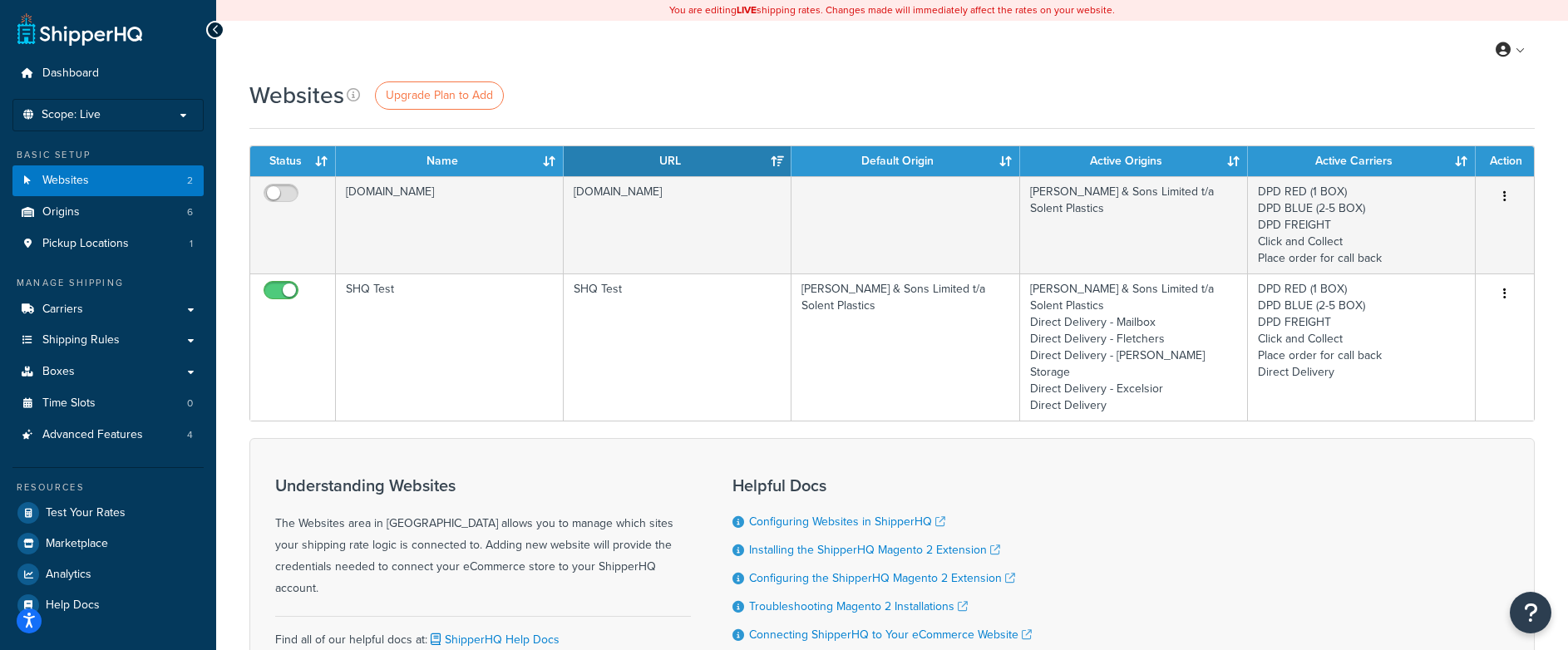
scroll to position [1, 0]
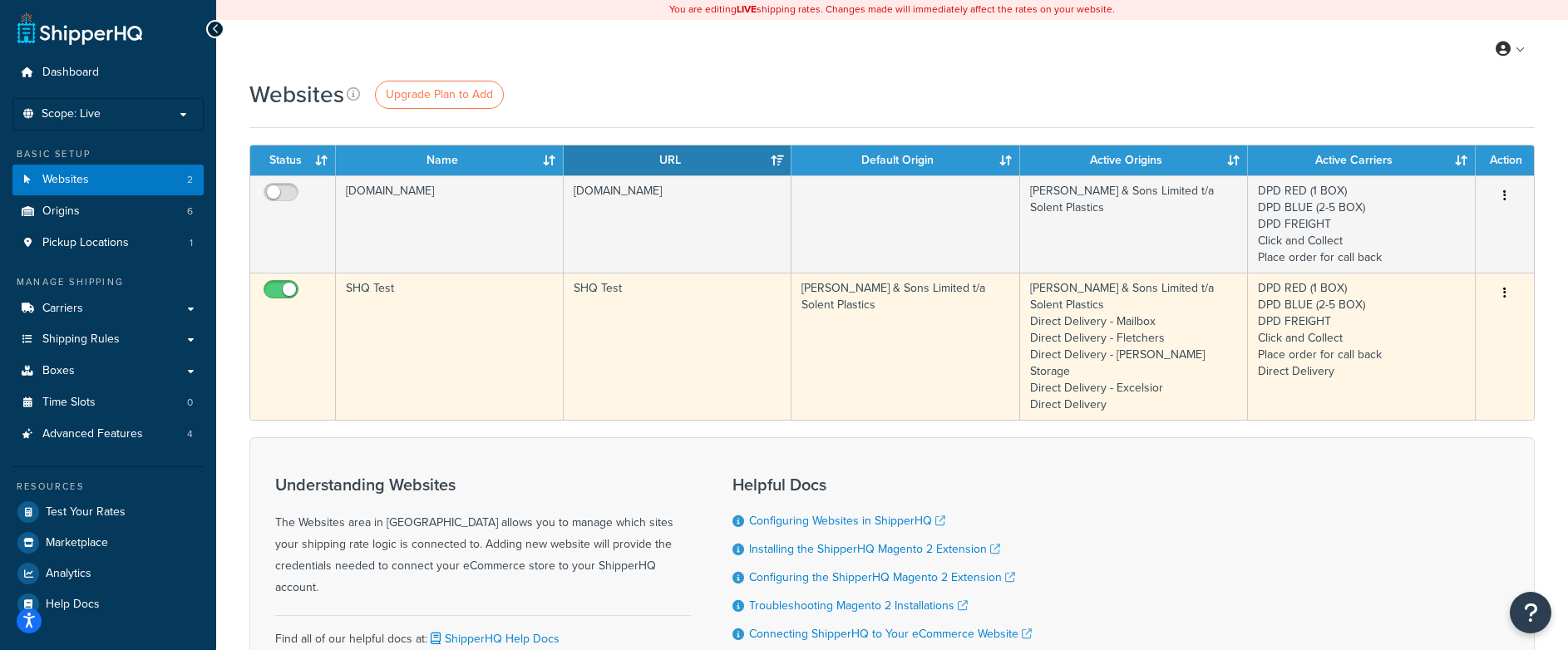
click at [669, 326] on td "SHQ Test" at bounding box center [677, 347] width 228 height 147
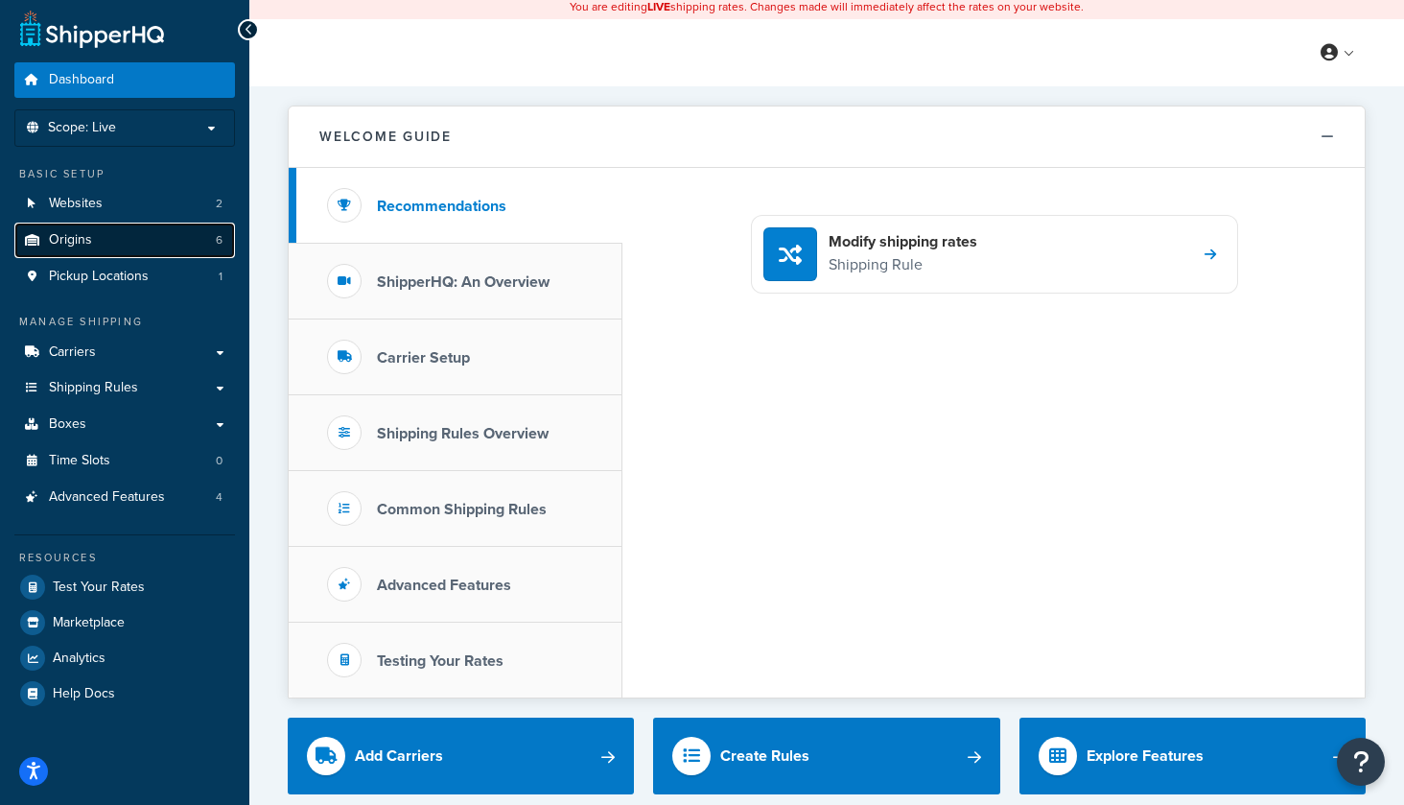
click at [97, 243] on link "Origins 6" at bounding box center [124, 240] width 221 height 35
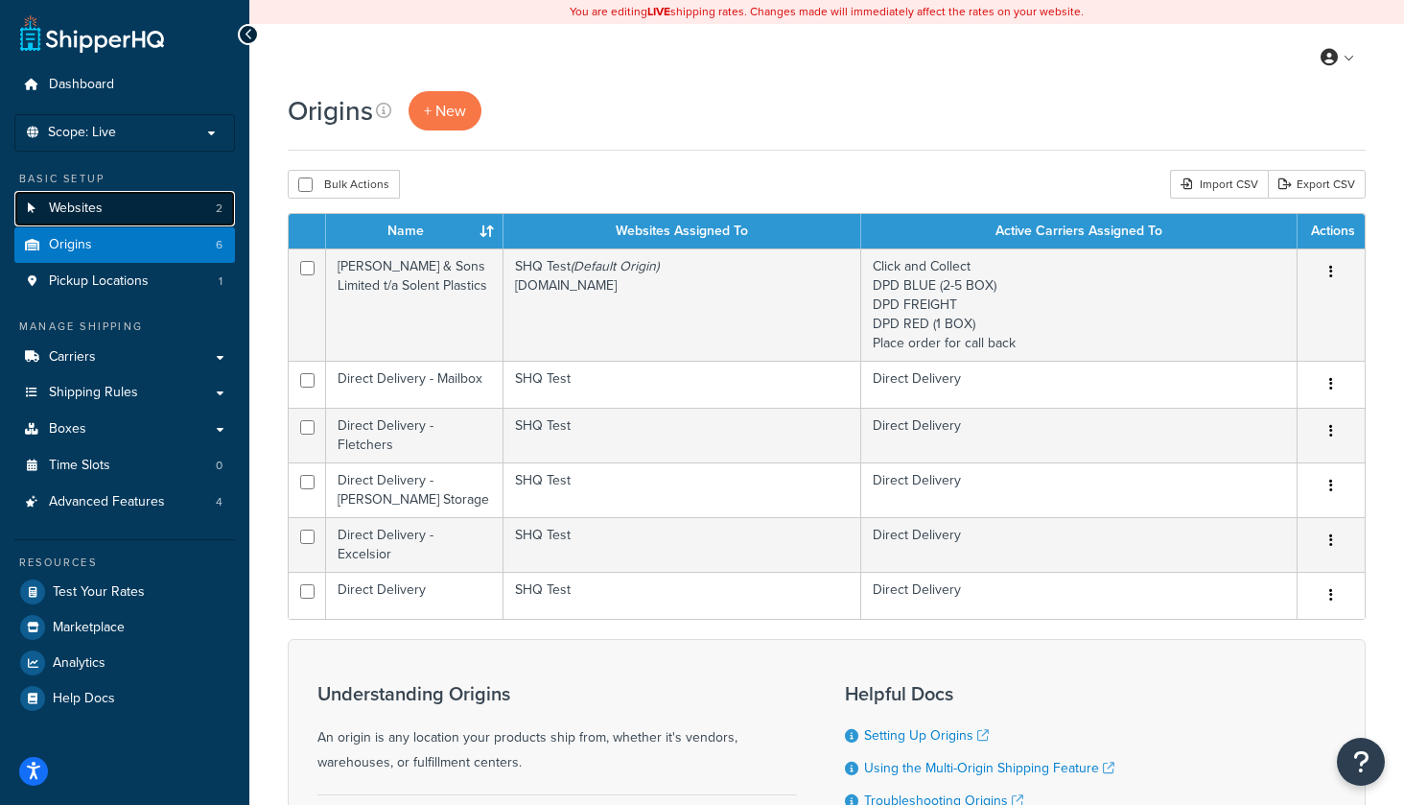
click at [75, 215] on span "Websites" at bounding box center [76, 209] width 54 height 16
